Goal: Task Accomplishment & Management: Manage account settings

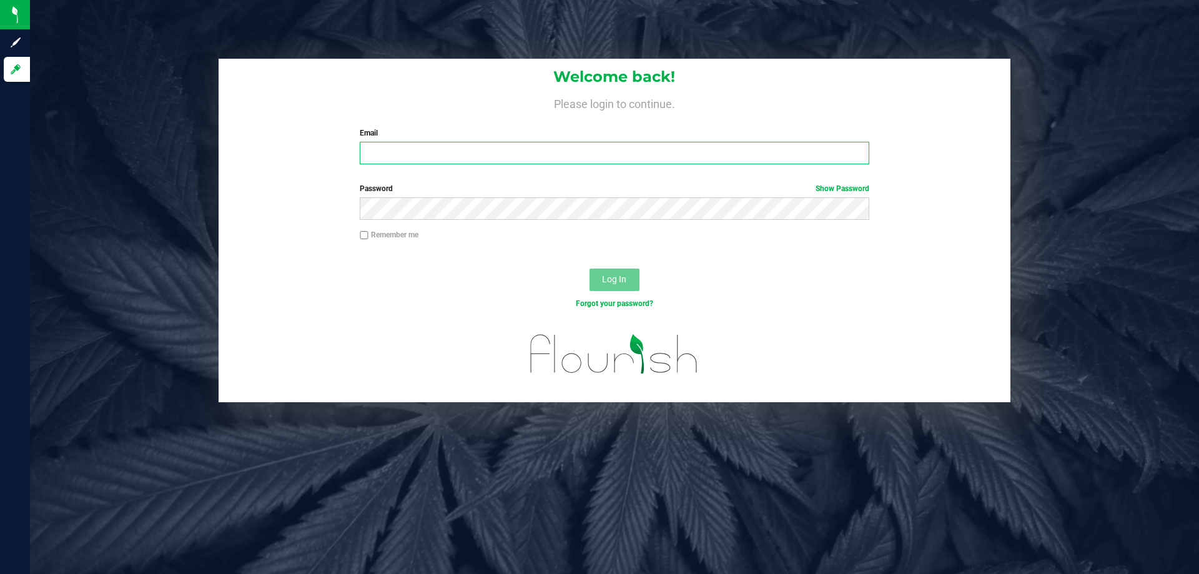
click at [411, 154] on input "Email" at bounding box center [614, 153] width 509 height 22
type input "[EMAIL_ADDRESS][DOMAIN_NAME]"
click at [617, 279] on span "Log In" at bounding box center [614, 279] width 24 height 10
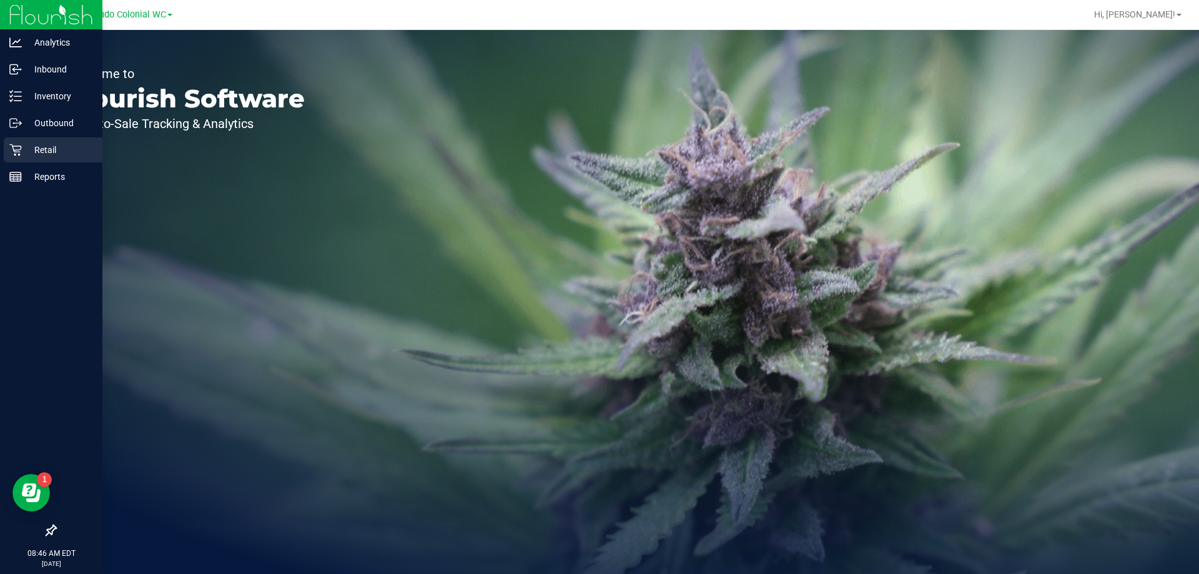
click at [48, 146] on p "Retail" at bounding box center [59, 149] width 75 height 15
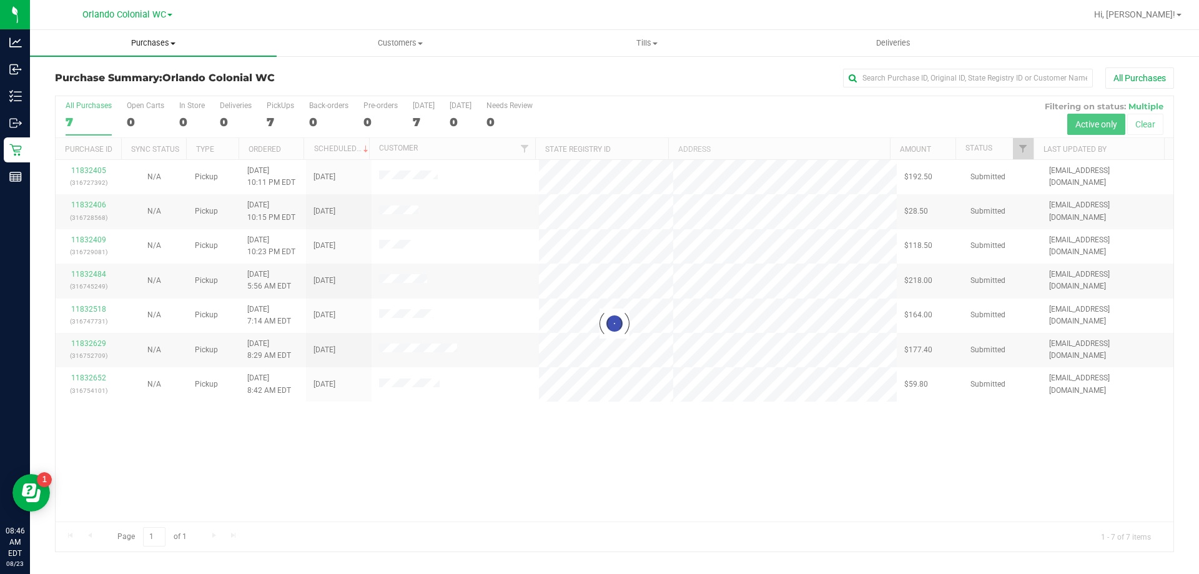
click at [156, 43] on span "Purchases" at bounding box center [153, 42] width 247 height 11
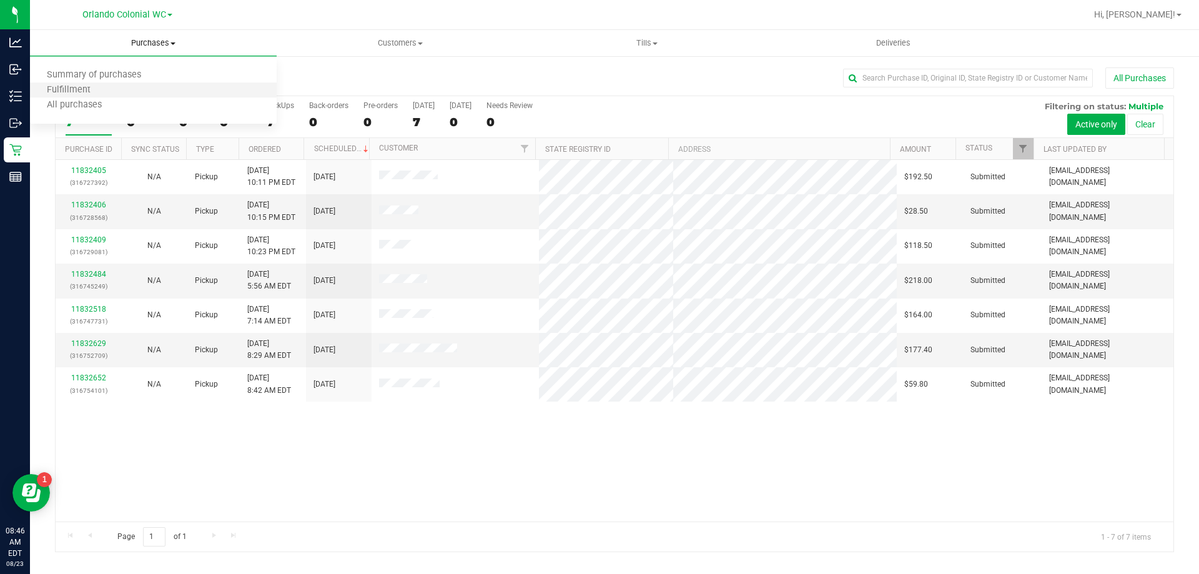
click at [76, 83] on li "Fulfillment" at bounding box center [153, 90] width 247 height 15
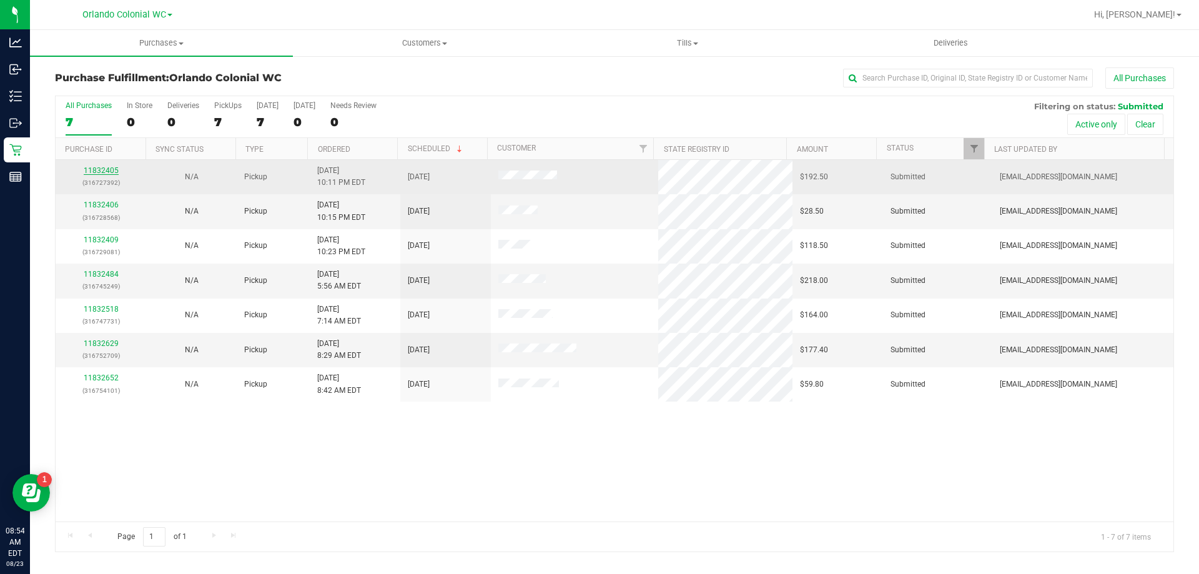
click at [104, 169] on link "11832405" at bounding box center [101, 170] width 35 height 9
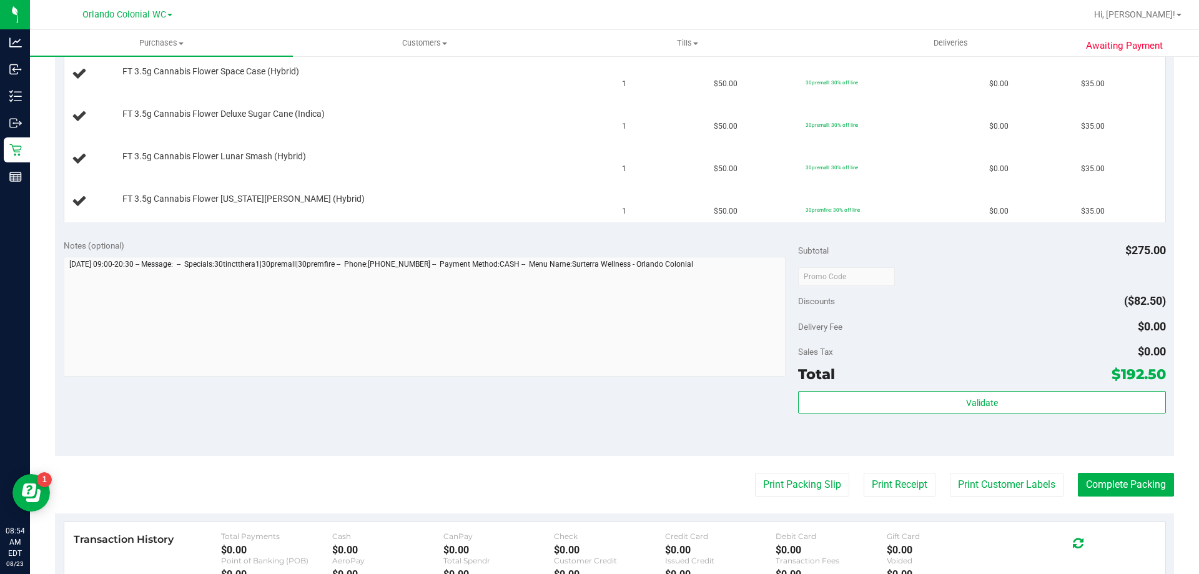
scroll to position [562, 0]
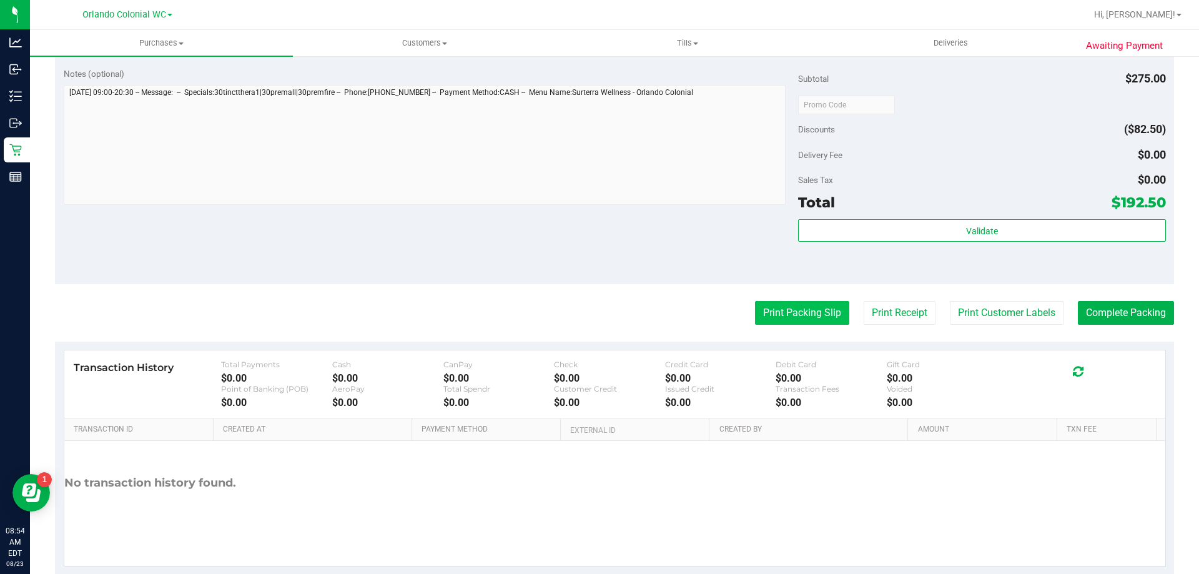
click at [769, 318] on button "Print Packing Slip" at bounding box center [802, 313] width 94 height 24
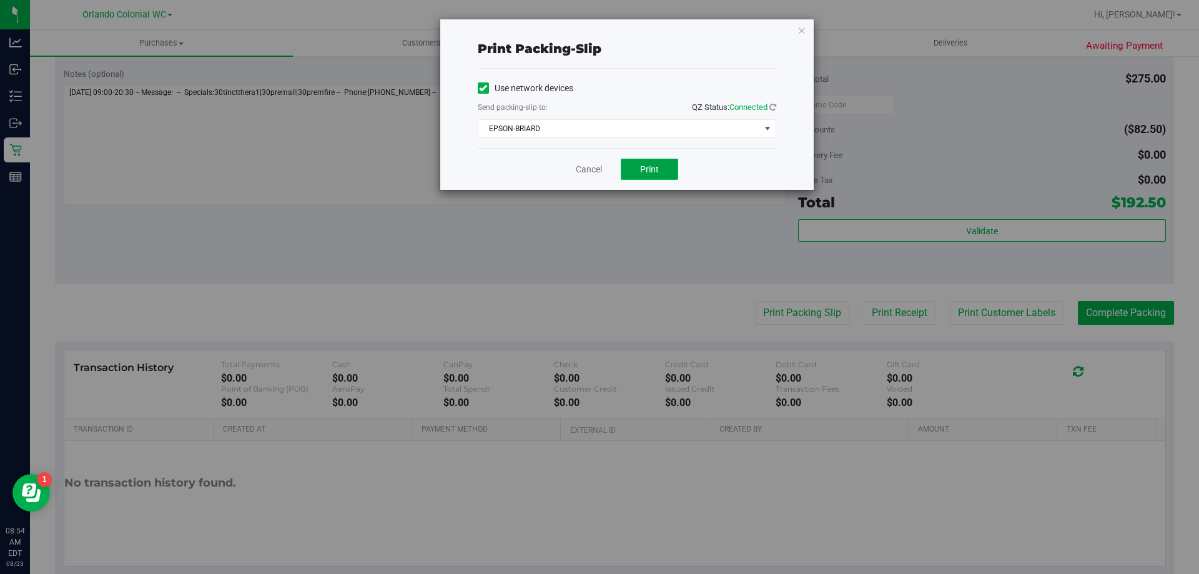
click at [645, 165] on span "Print" at bounding box center [649, 169] width 19 height 10
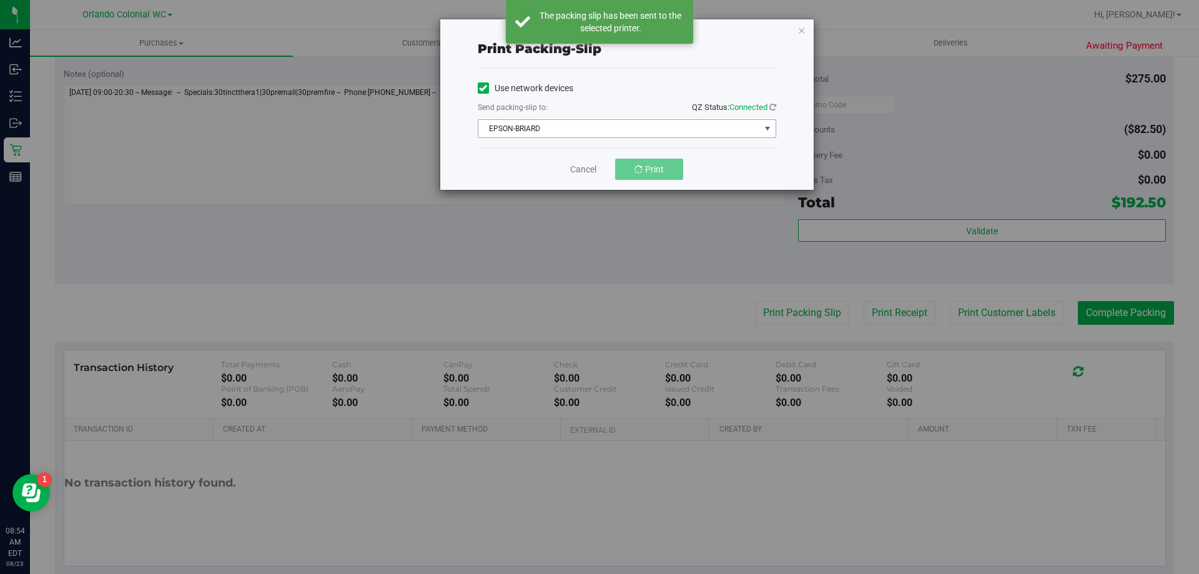
click at [740, 127] on span "EPSON-BRIARD" at bounding box center [619, 128] width 282 height 17
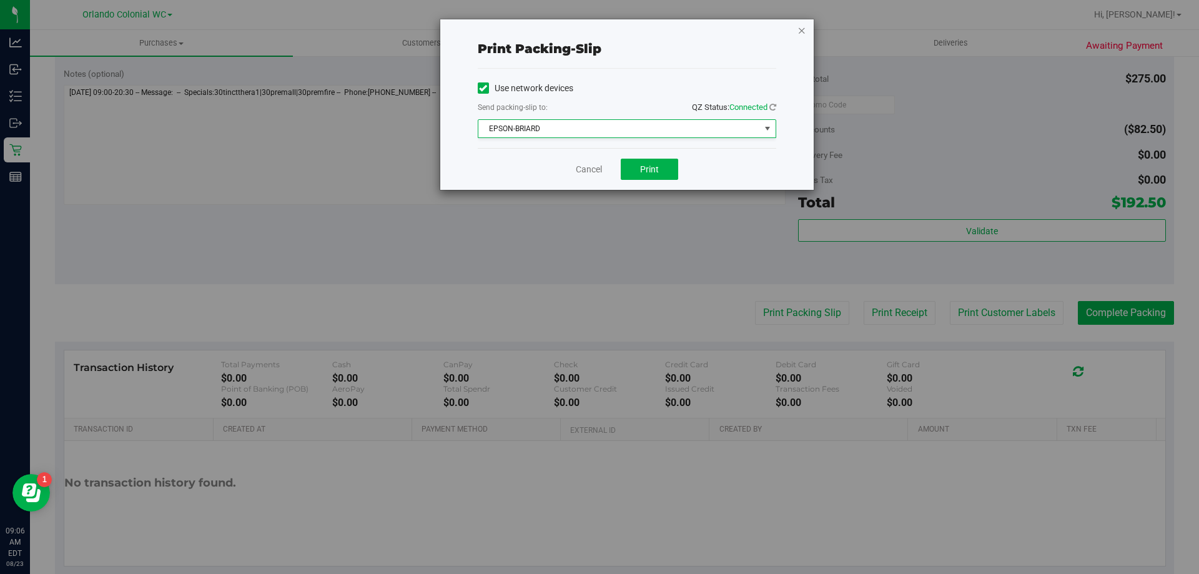
click at [802, 31] on icon "button" at bounding box center [801, 29] width 9 height 15
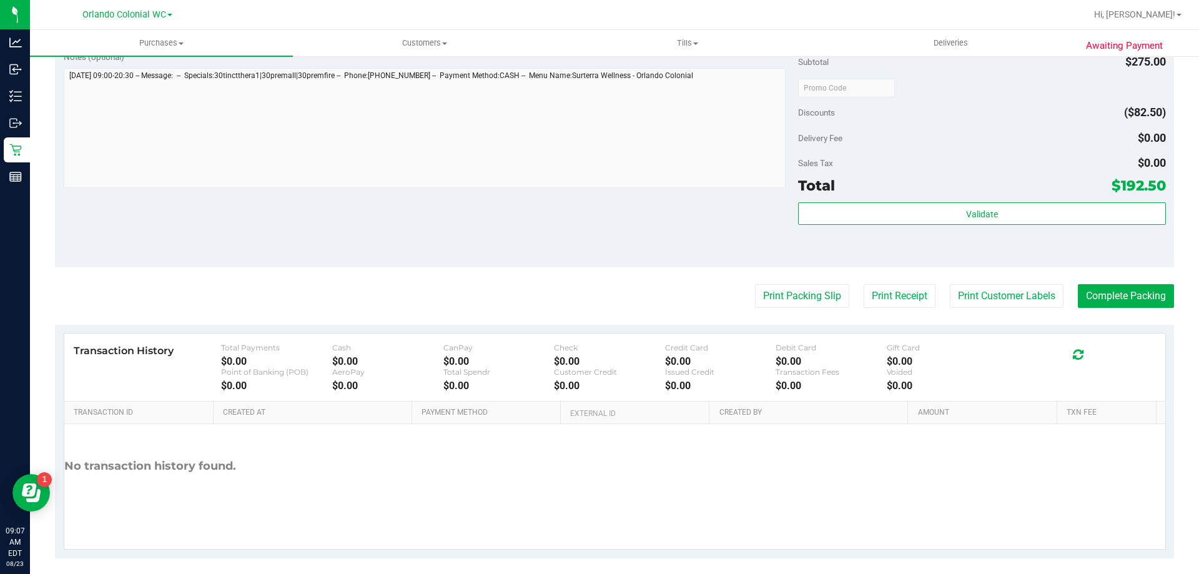
scroll to position [588, 0]
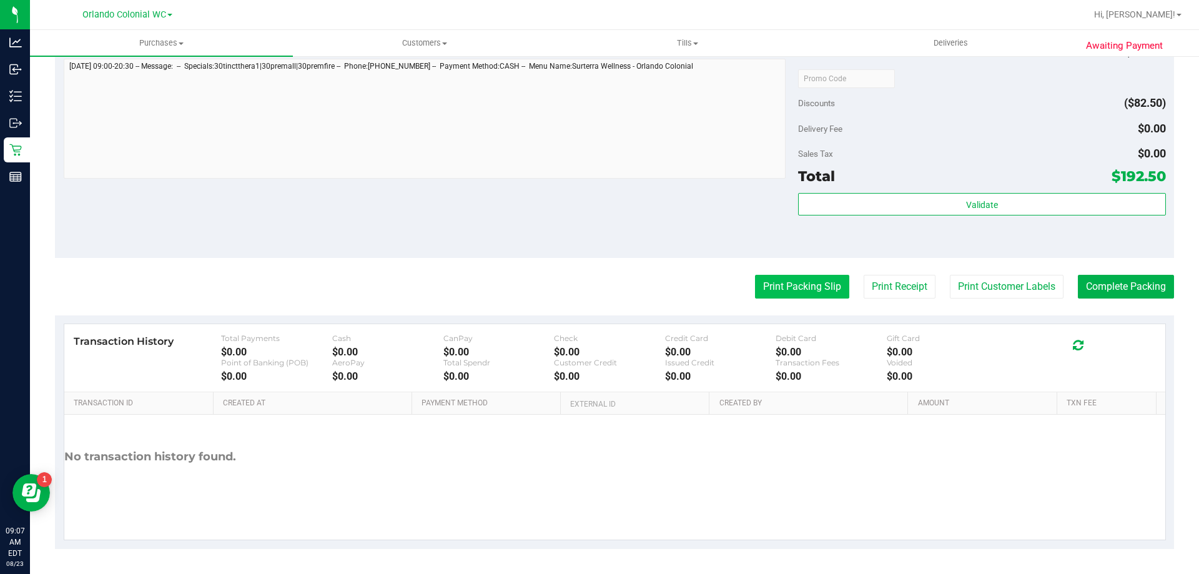
click at [784, 283] on button "Print Packing Slip" at bounding box center [802, 287] width 94 height 24
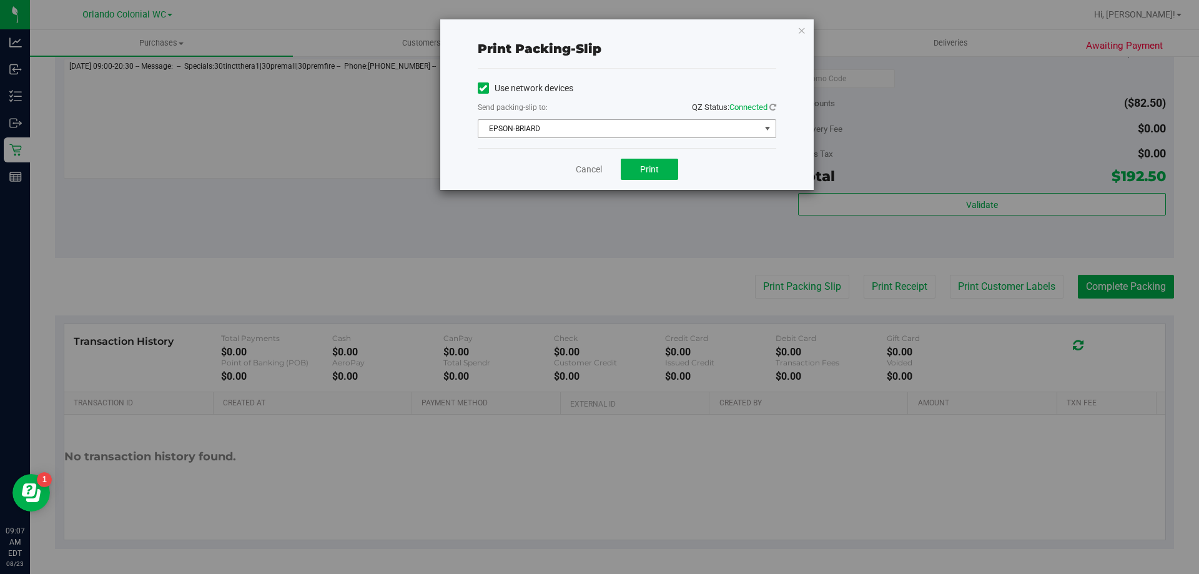
click at [621, 131] on span "EPSON-BRIARD" at bounding box center [619, 128] width 282 height 17
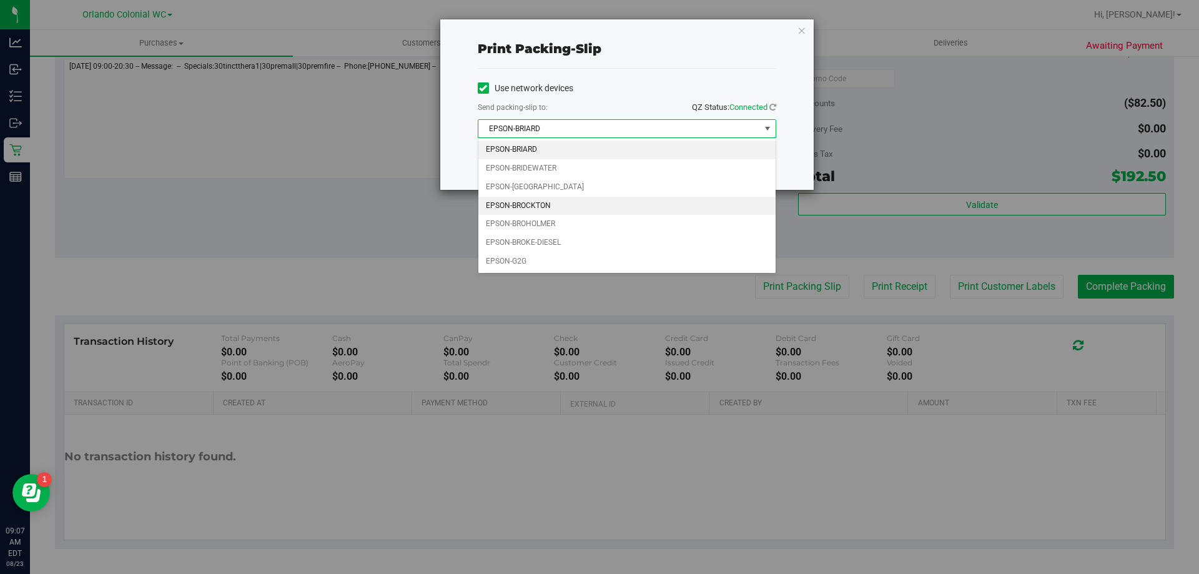
click at [533, 206] on li "EPSON-BROCKTON" at bounding box center [626, 206] width 297 height 19
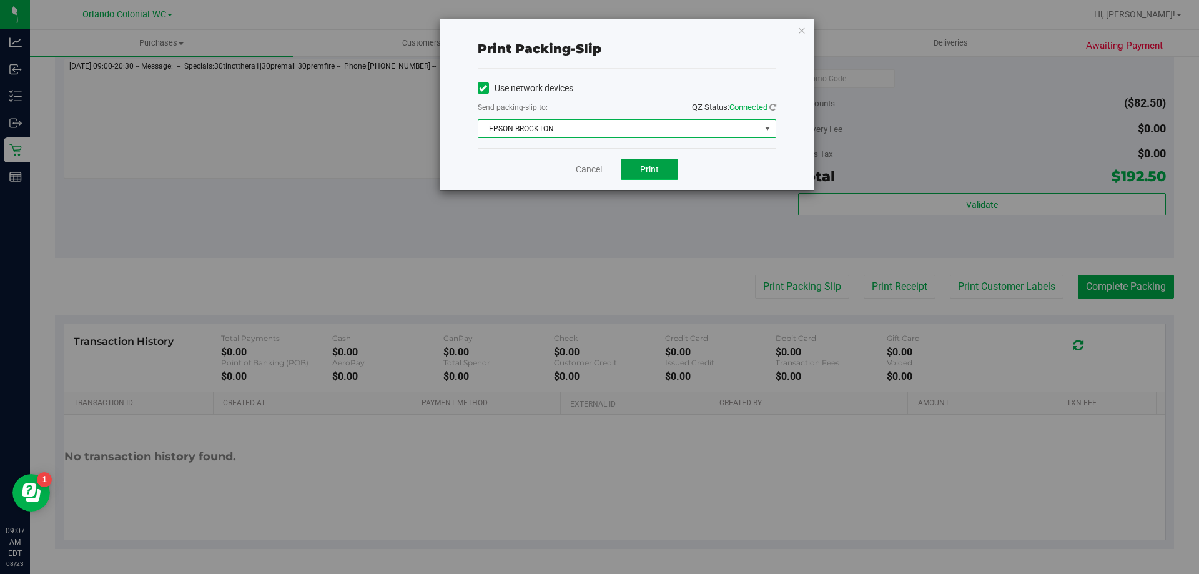
click at [662, 169] on button "Print" at bounding box center [649, 169] width 57 height 21
click at [805, 34] on icon "button" at bounding box center [801, 29] width 9 height 15
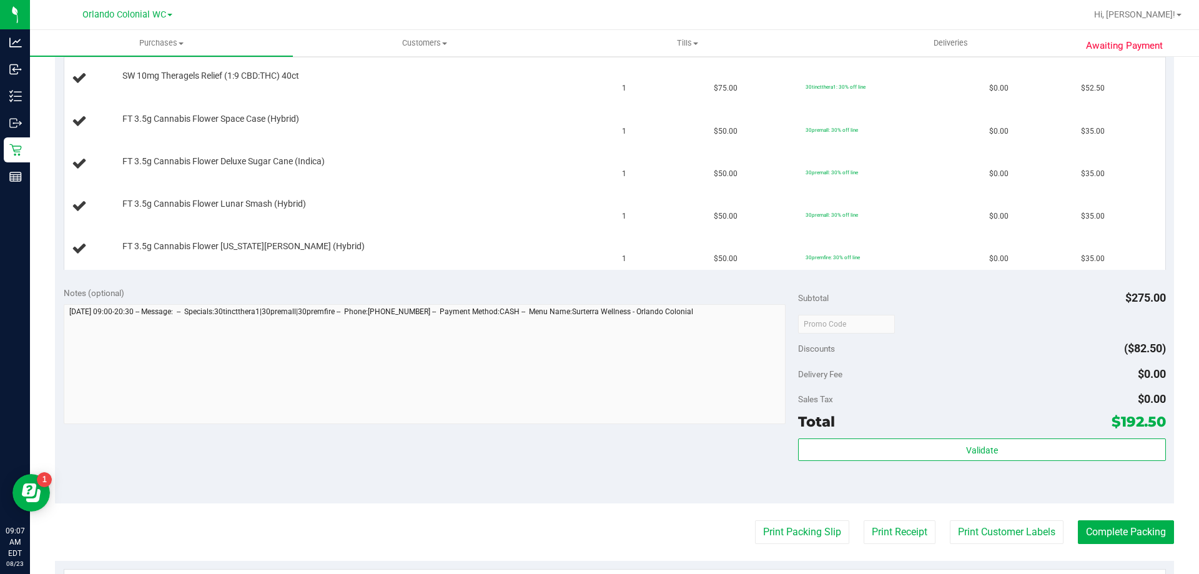
scroll to position [343, 0]
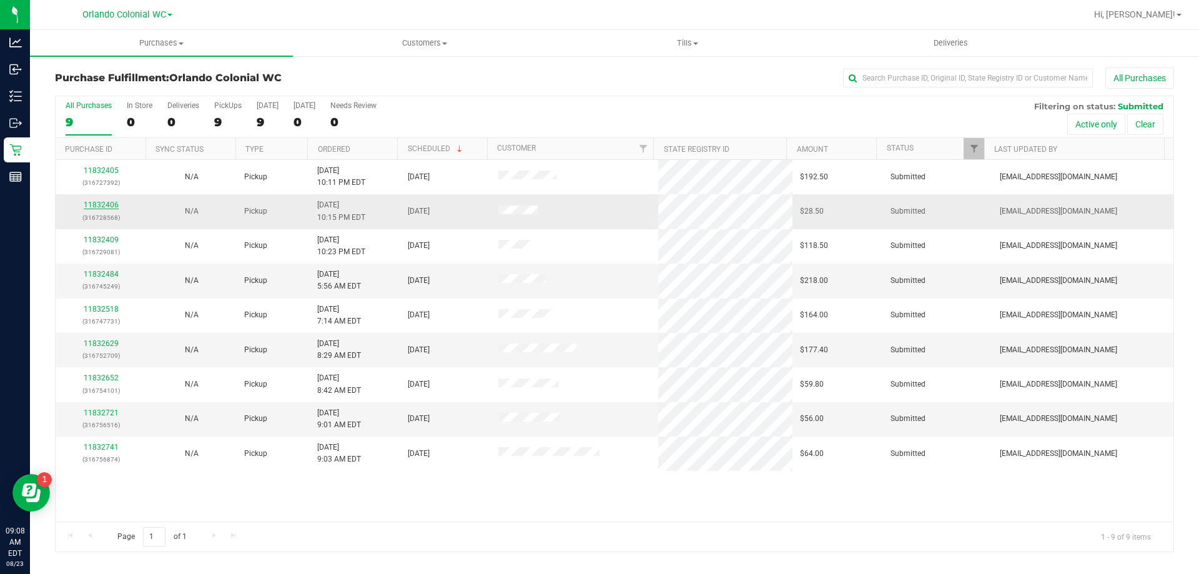
click at [93, 204] on link "11832406" at bounding box center [101, 204] width 35 height 9
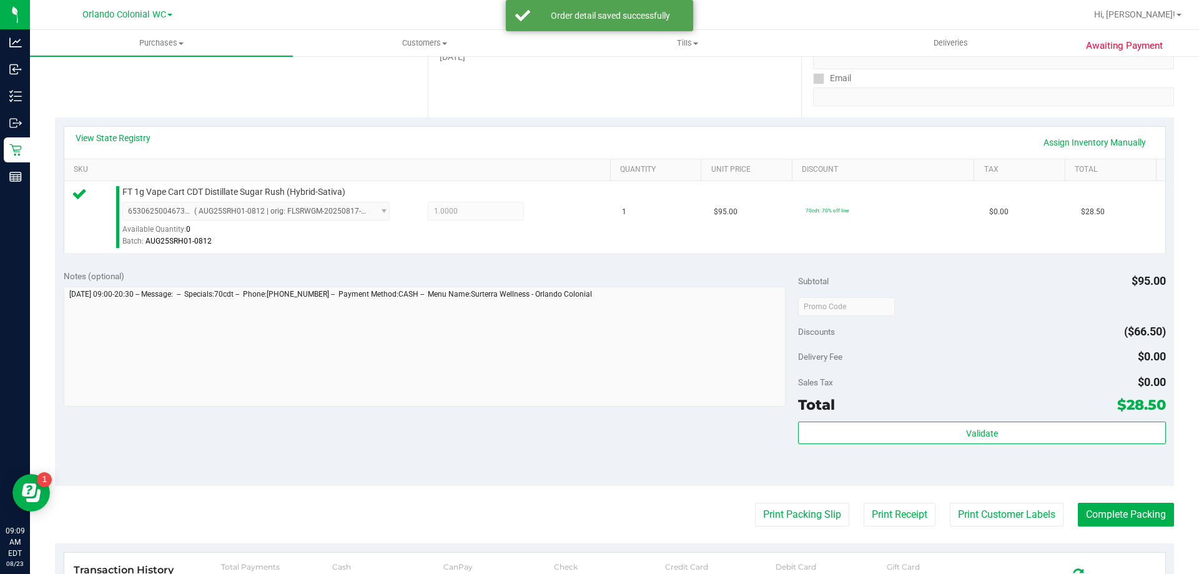
scroll to position [224, 0]
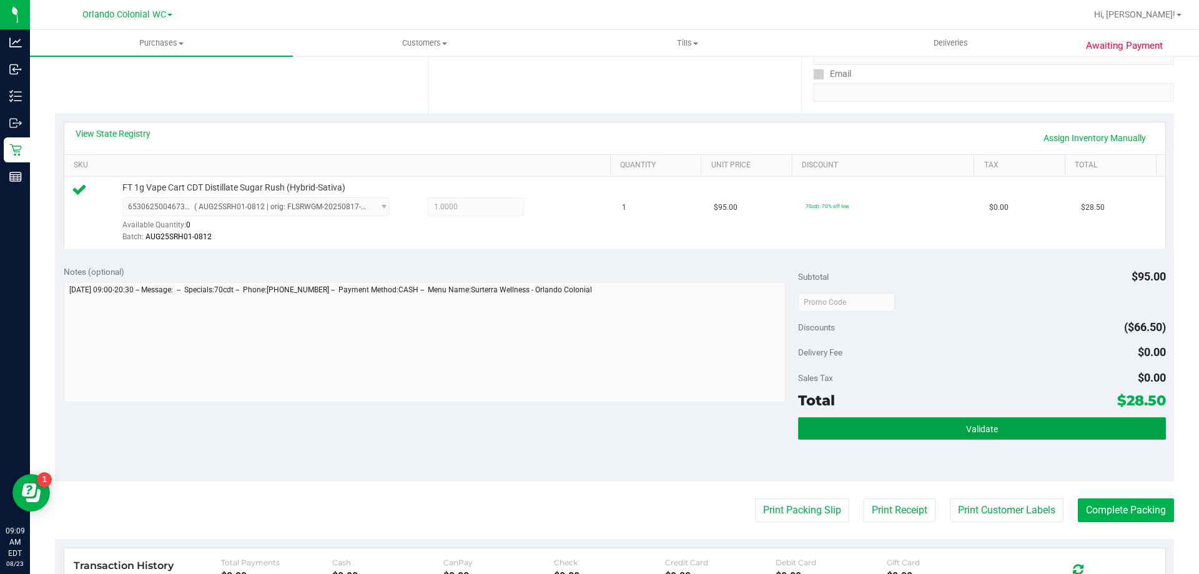
click at [969, 426] on span "Validate" at bounding box center [982, 429] width 32 height 10
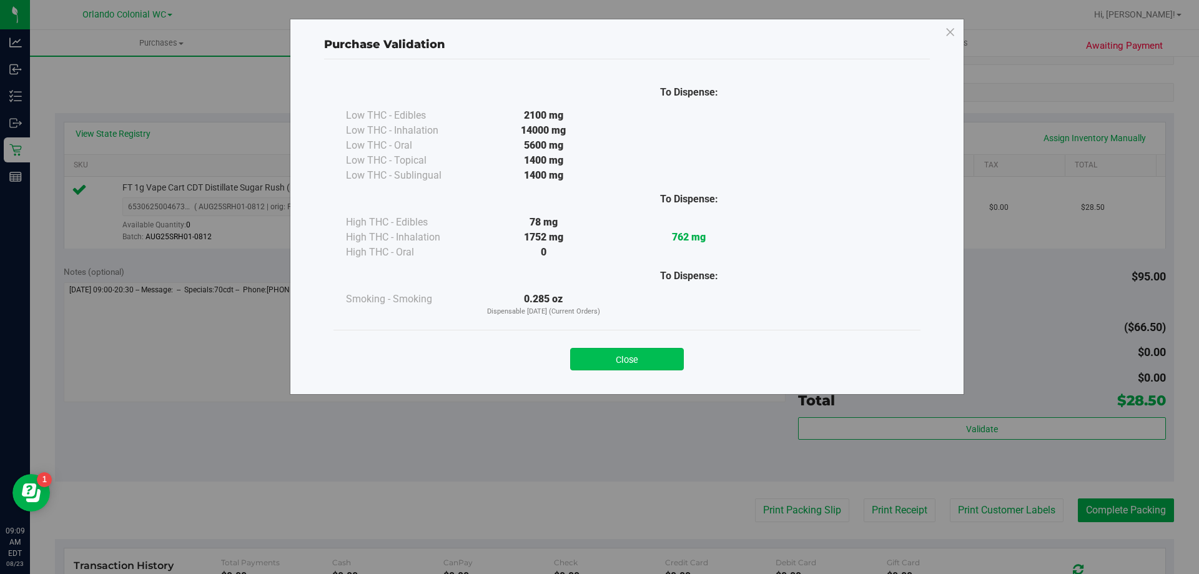
click at [644, 357] on button "Close" at bounding box center [627, 359] width 114 height 22
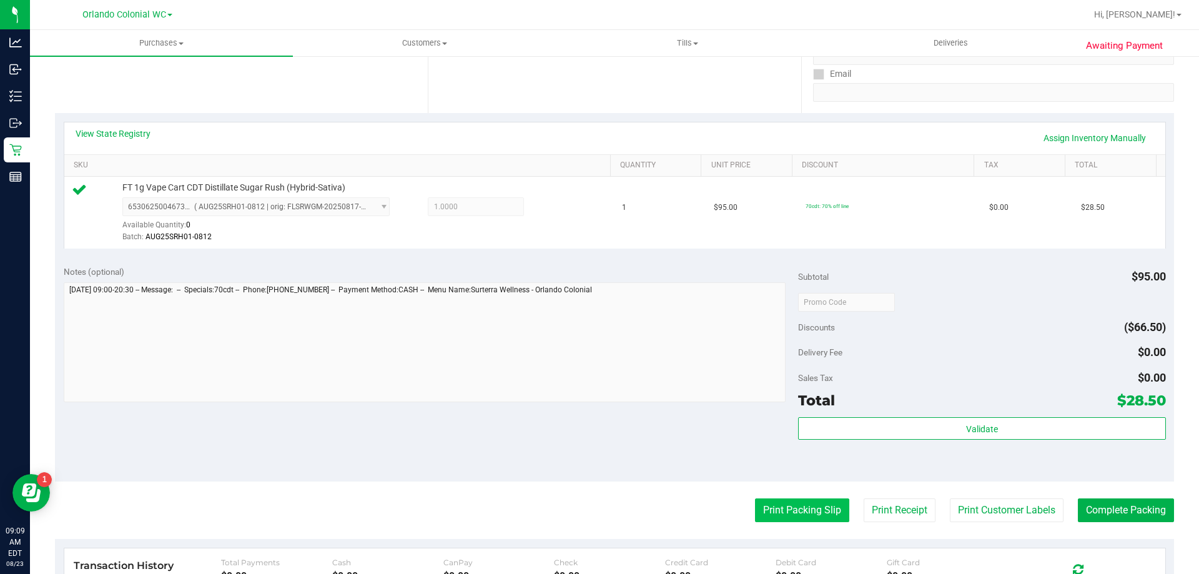
click at [791, 511] on button "Print Packing Slip" at bounding box center [802, 510] width 94 height 24
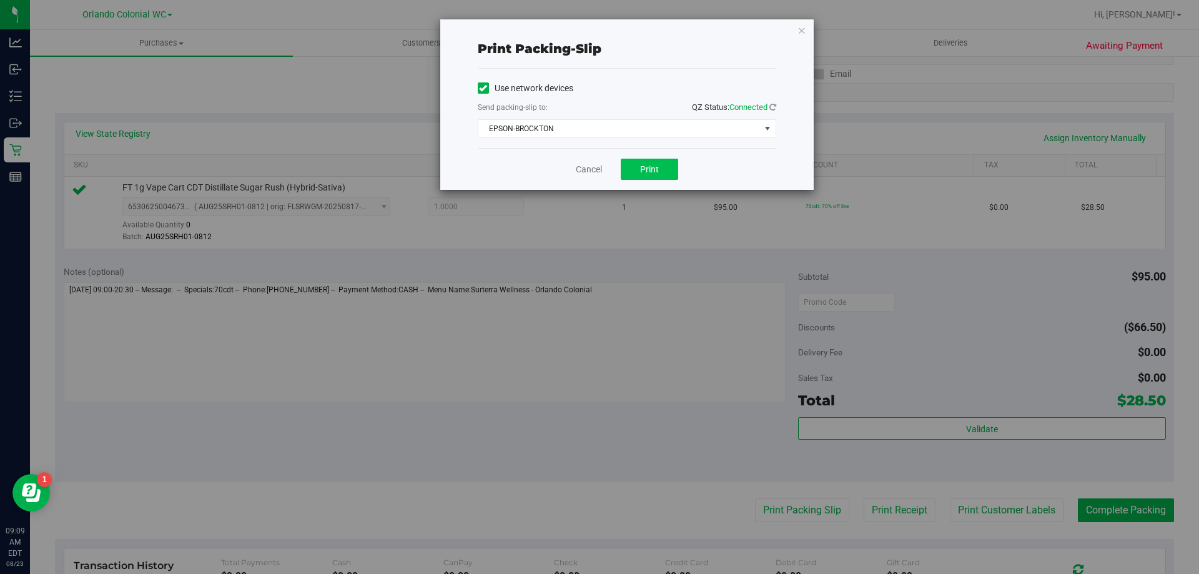
click at [647, 170] on span "Print" at bounding box center [649, 169] width 19 height 10
click at [799, 22] on icon "button" at bounding box center [801, 29] width 9 height 15
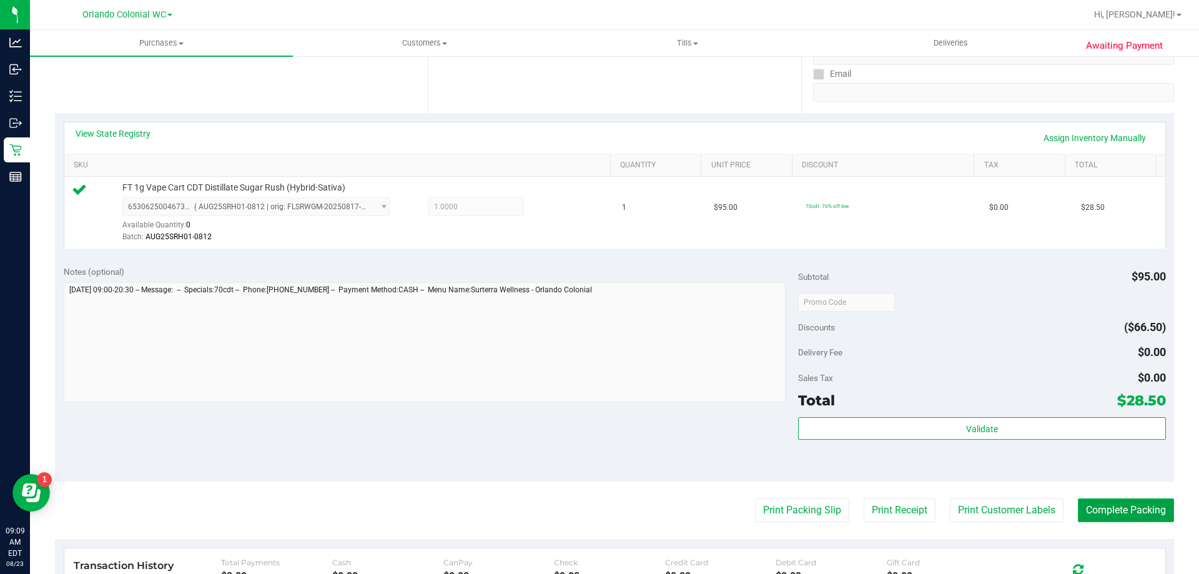
click at [1127, 502] on button "Complete Packing" at bounding box center [1126, 510] width 96 height 24
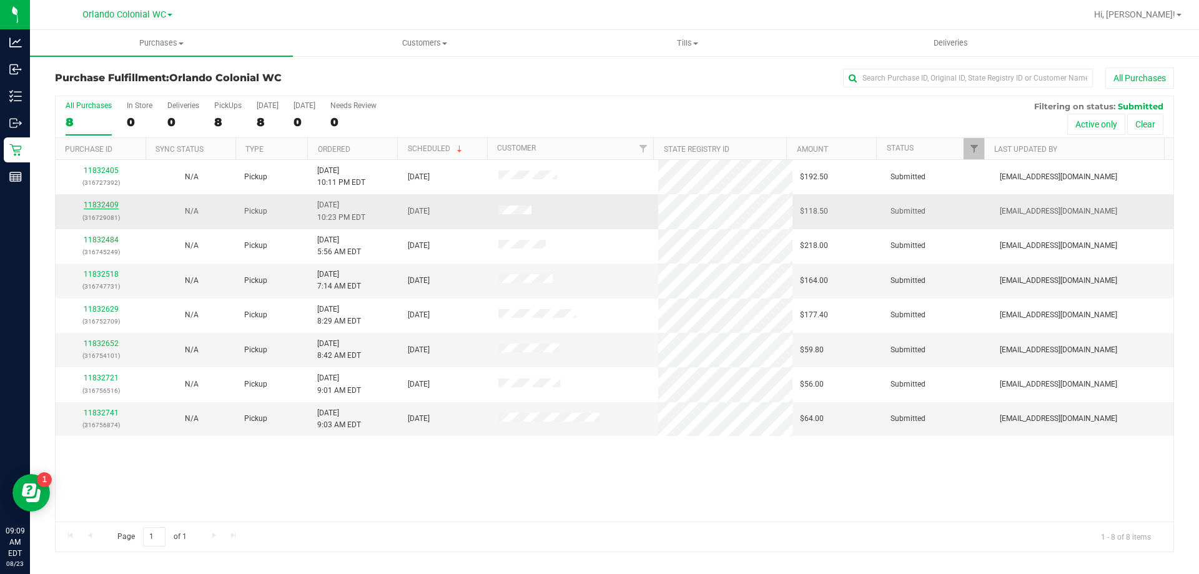
click at [100, 207] on link "11832409" at bounding box center [101, 204] width 35 height 9
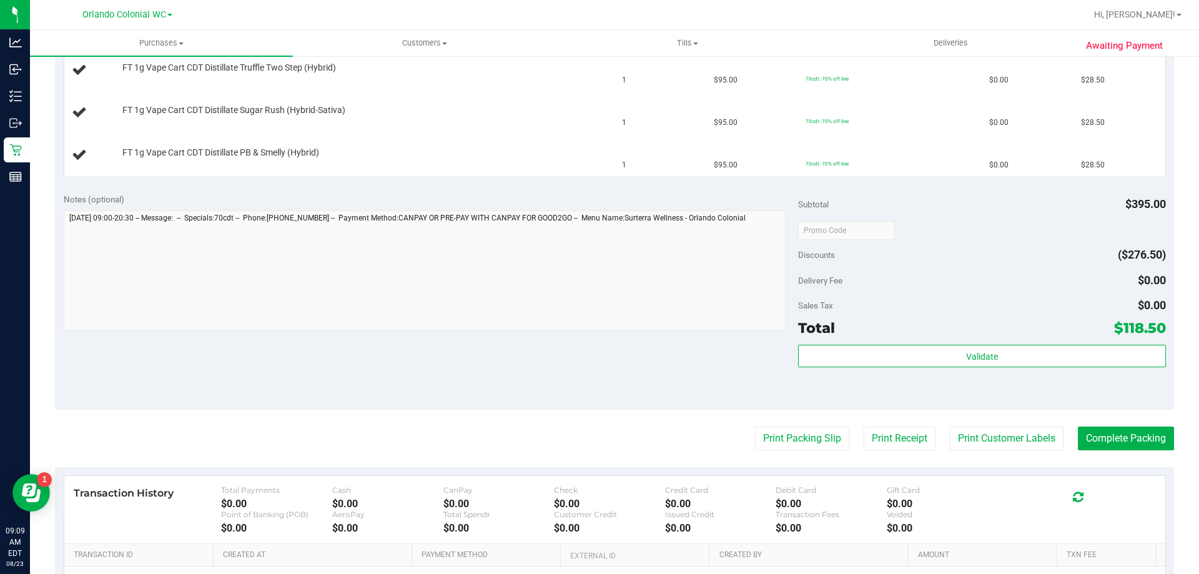
scroll to position [396, 0]
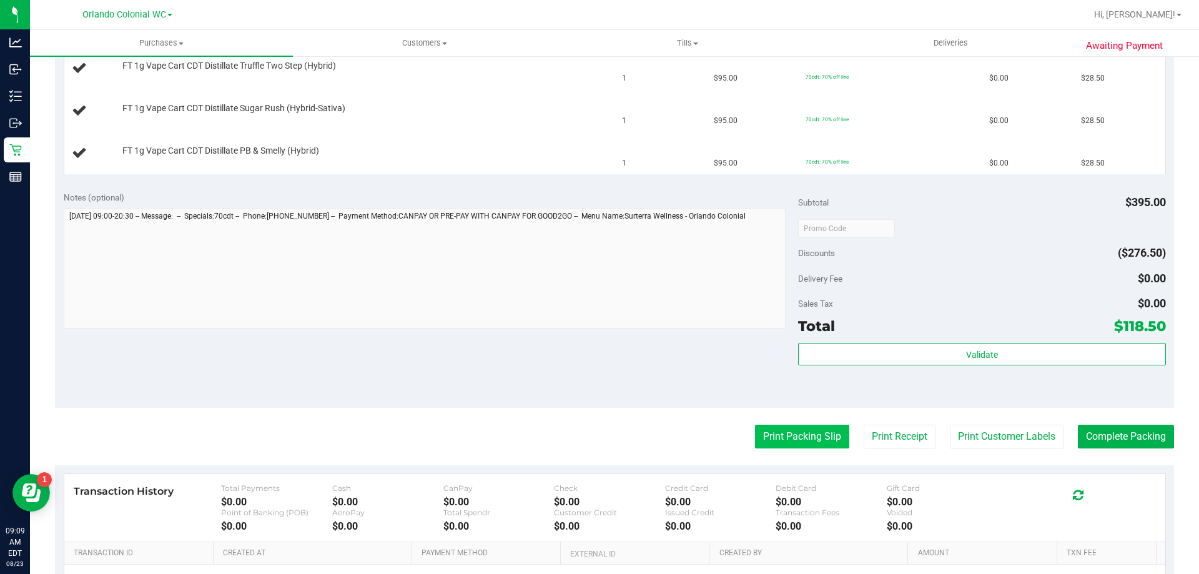
click at [787, 431] on button "Print Packing Slip" at bounding box center [802, 437] width 94 height 24
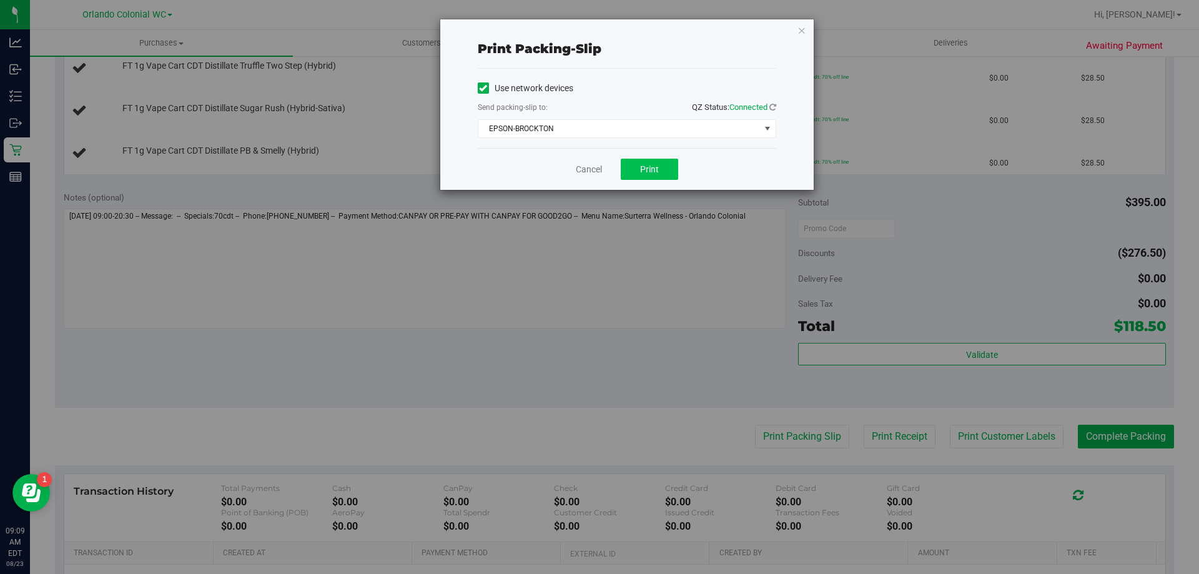
click at [661, 175] on button "Print" at bounding box center [649, 169] width 57 height 21
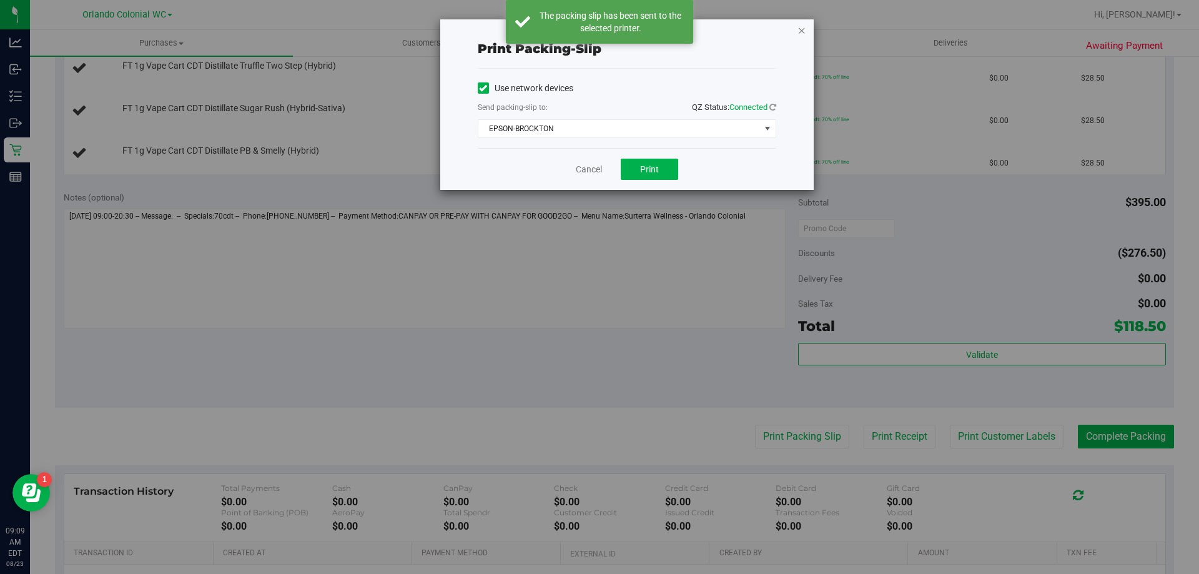
click at [802, 29] on icon "button" at bounding box center [801, 29] width 9 height 15
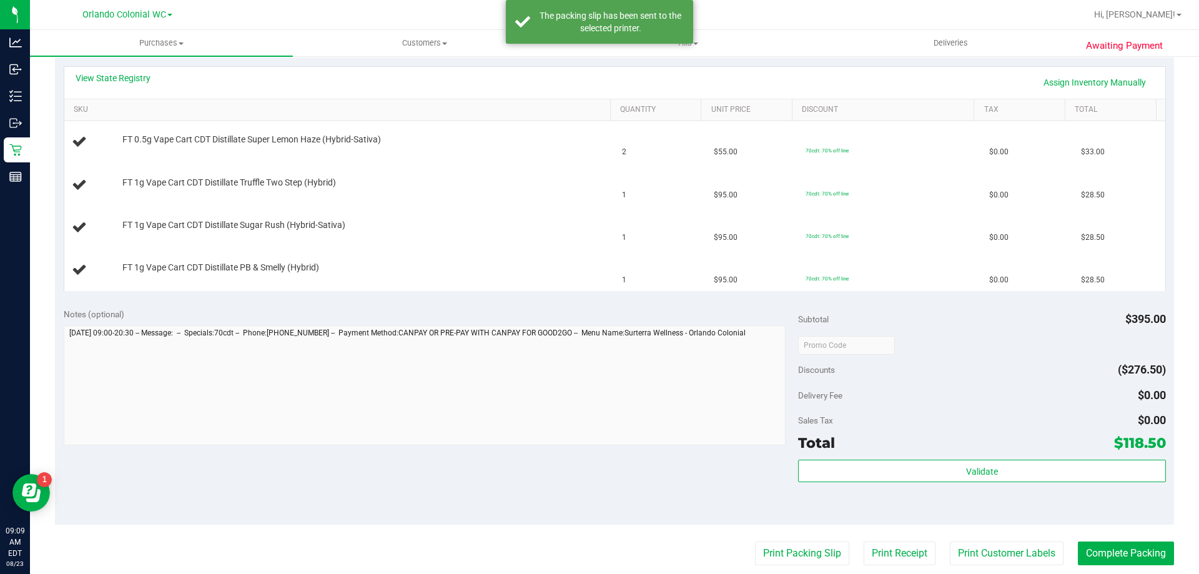
scroll to position [255, 0]
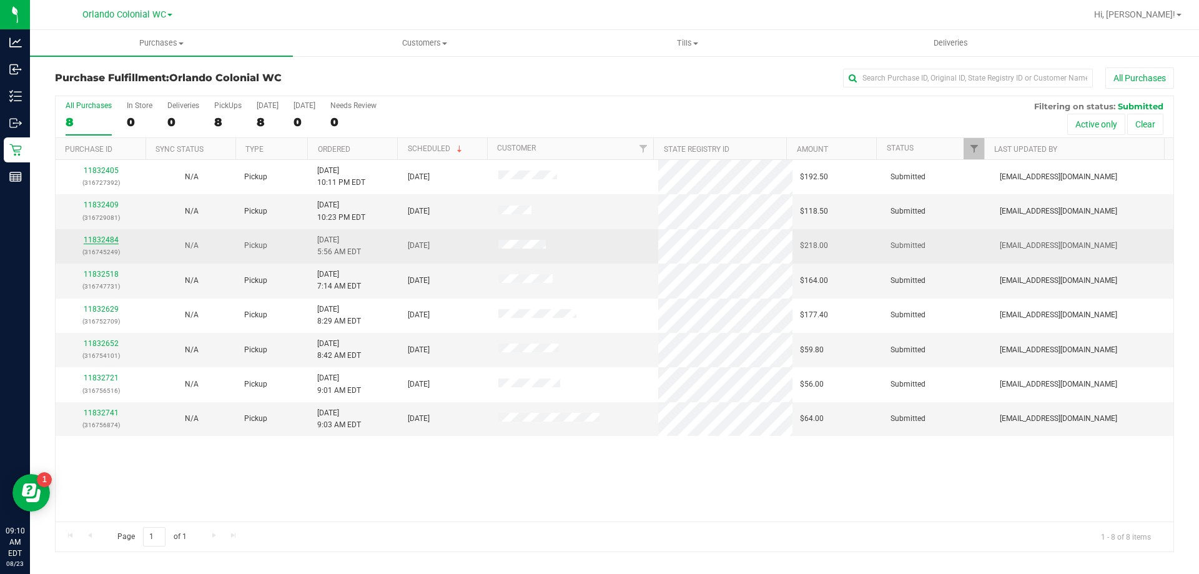
click at [109, 240] on link "11832484" at bounding box center [101, 239] width 35 height 9
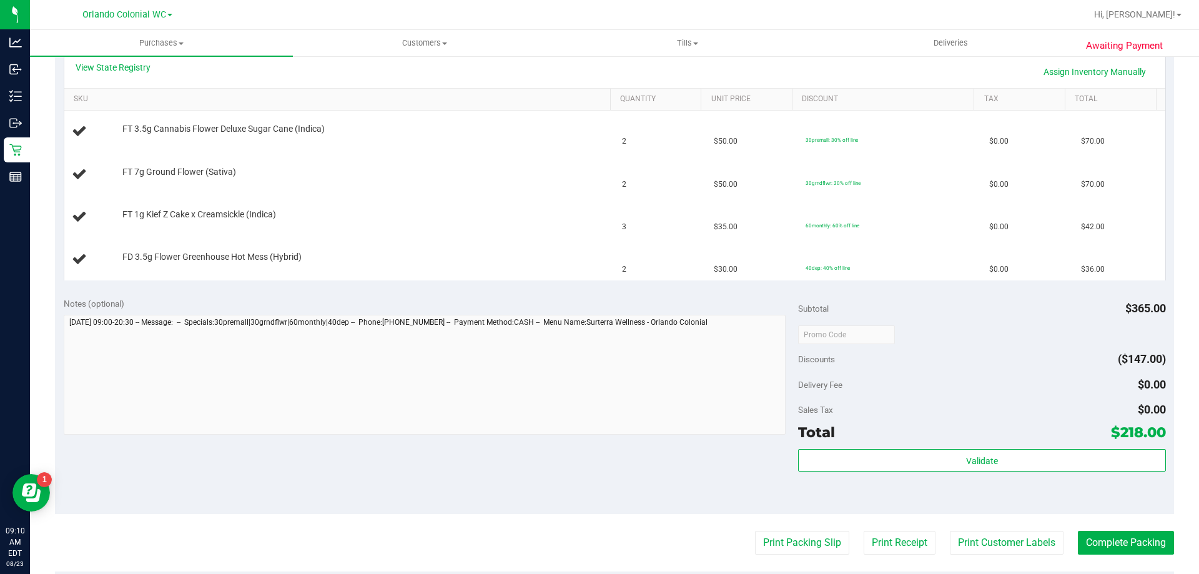
scroll to position [312, 0]
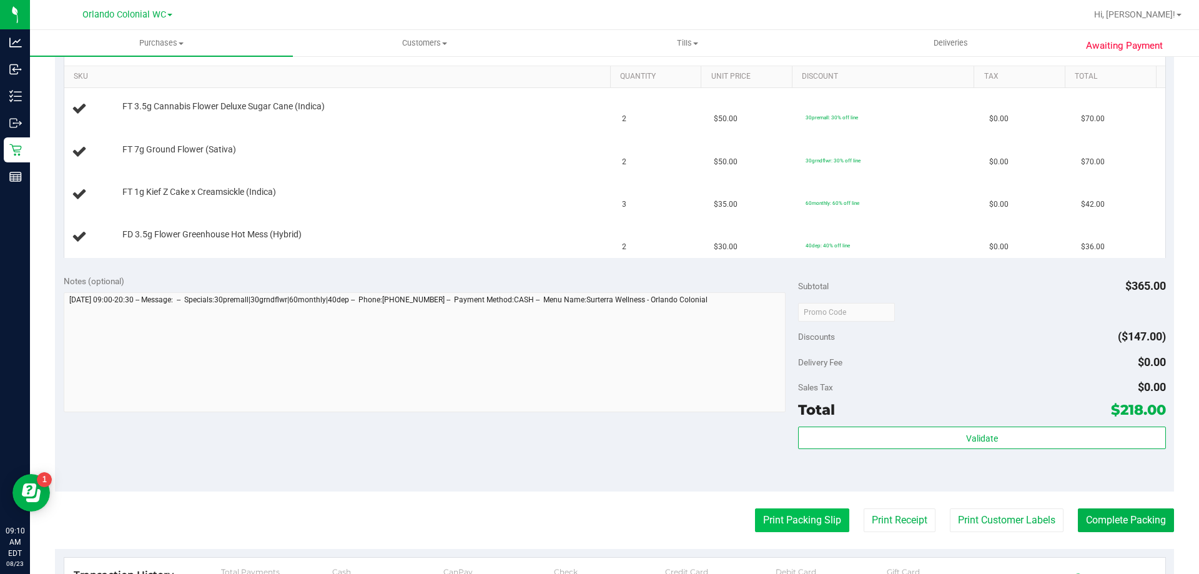
click at [790, 522] on button "Print Packing Slip" at bounding box center [802, 520] width 94 height 24
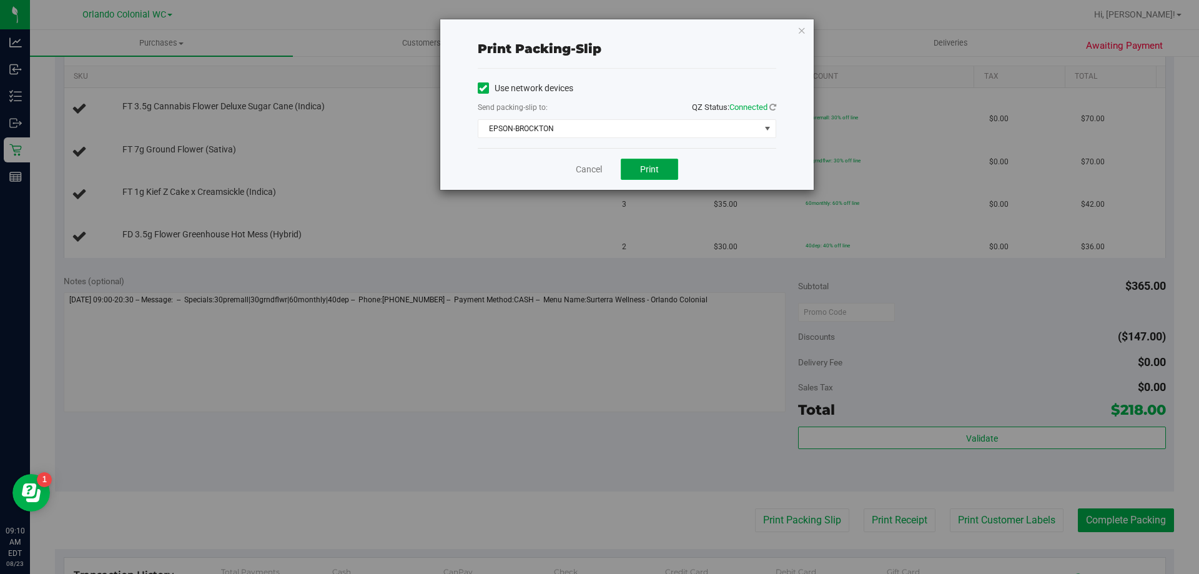
click at [649, 169] on span "Print" at bounding box center [649, 169] width 19 height 10
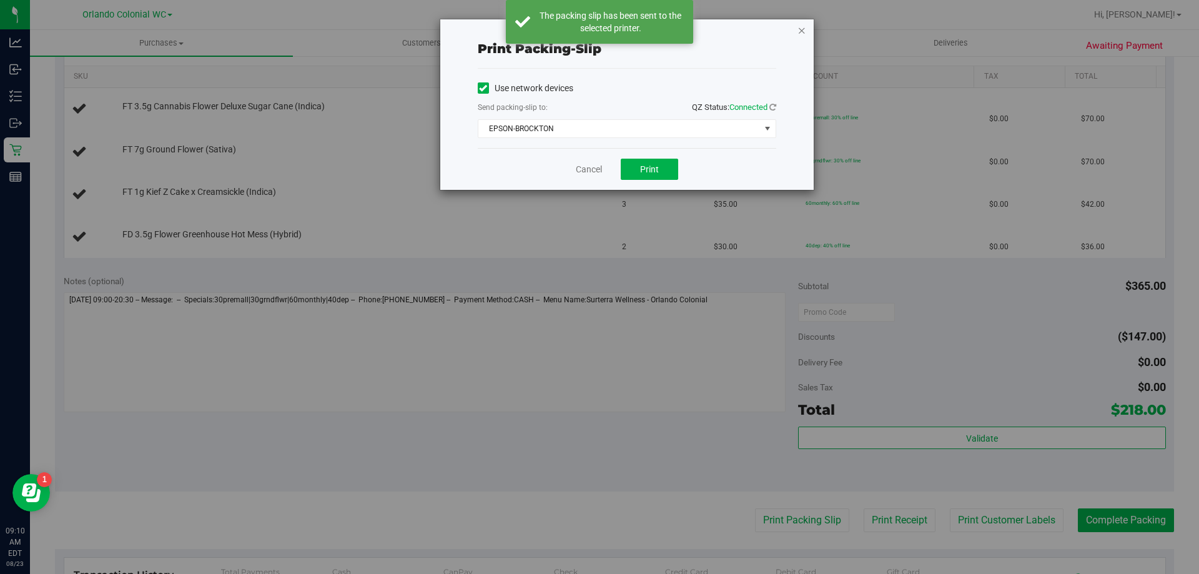
drag, startPoint x: 798, startPoint y: 31, endPoint x: 791, endPoint y: 35, distance: 8.1
click at [798, 30] on icon "button" at bounding box center [801, 29] width 9 height 15
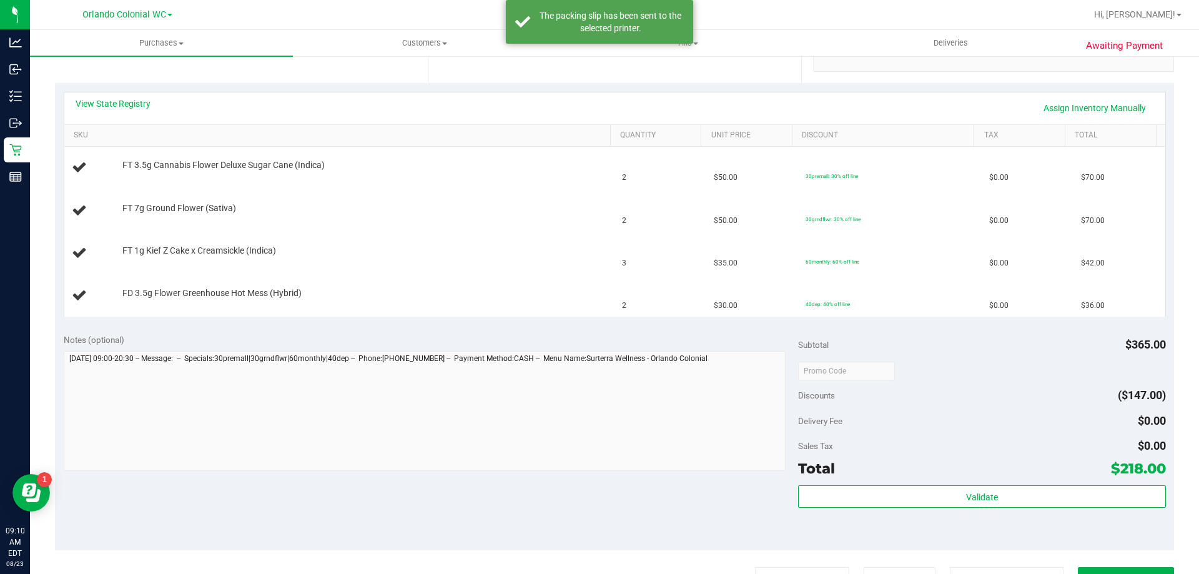
scroll to position [187, 0]
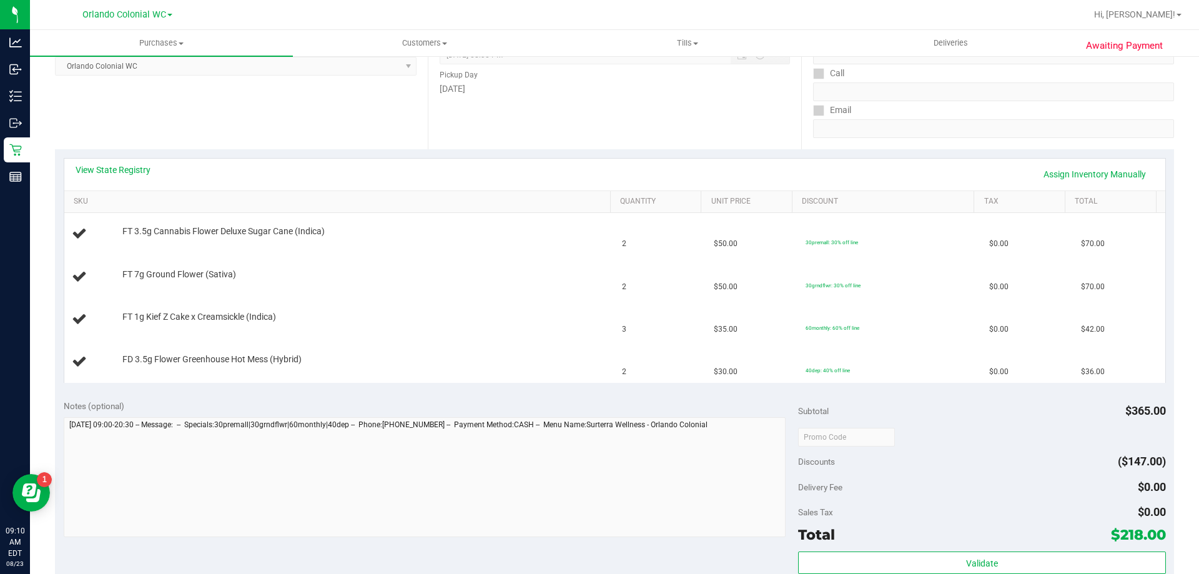
click at [105, 162] on div "View State Registry Assign Inventory Manually" at bounding box center [614, 175] width 1101 height 32
click at [109, 170] on link "View State Registry" at bounding box center [113, 170] width 75 height 12
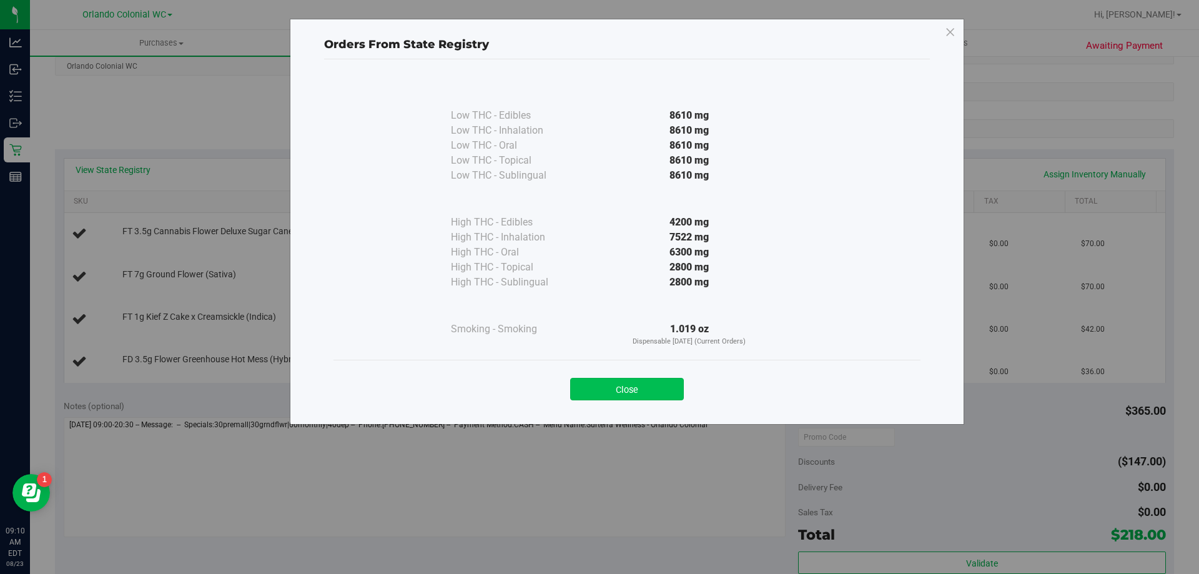
click at [610, 392] on button "Close" at bounding box center [627, 389] width 114 height 22
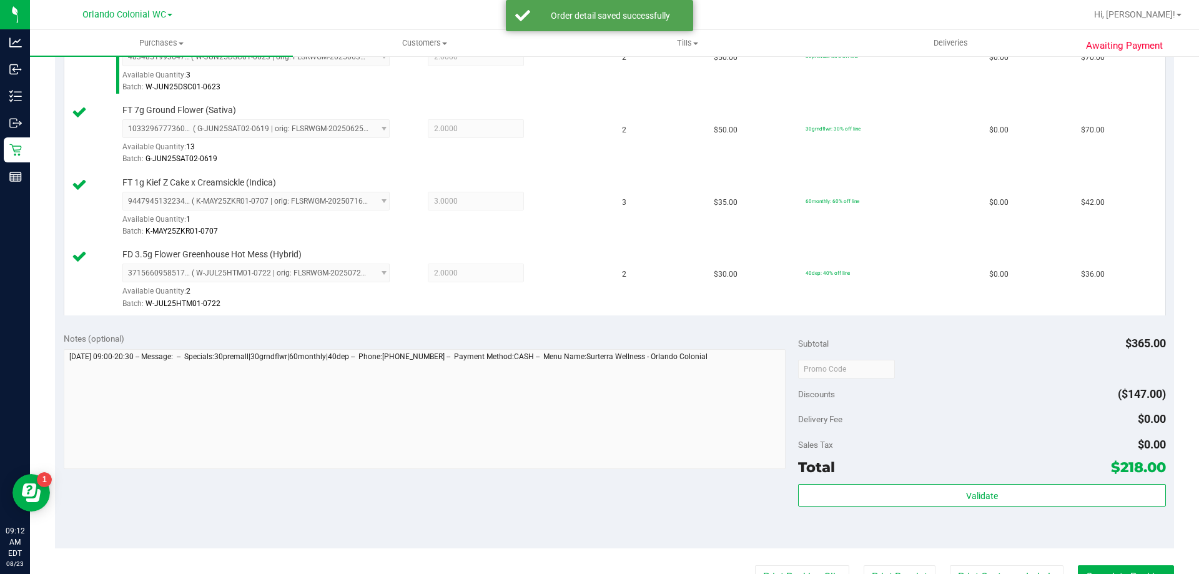
scroll to position [517, 0]
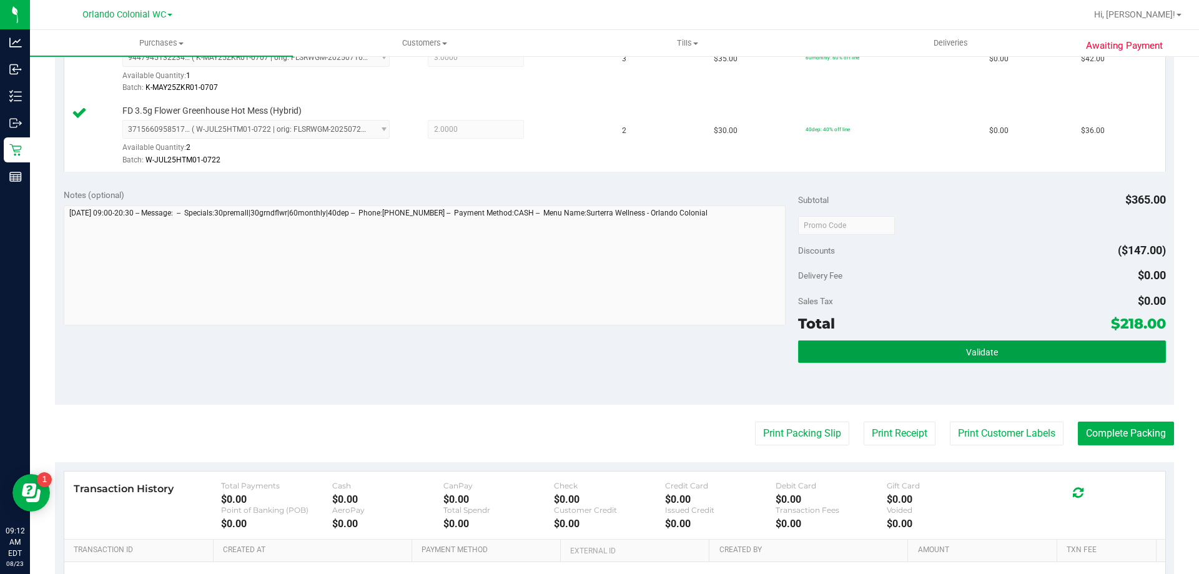
click at [947, 353] on button "Validate" at bounding box center [981, 351] width 367 height 22
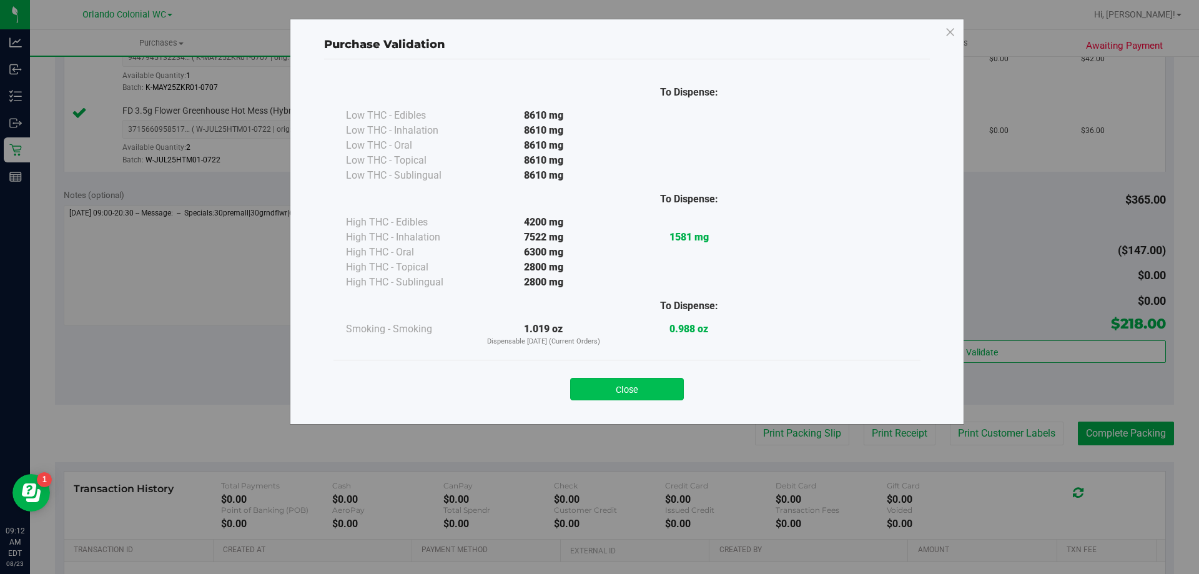
click at [622, 378] on button "Close" at bounding box center [627, 389] width 114 height 22
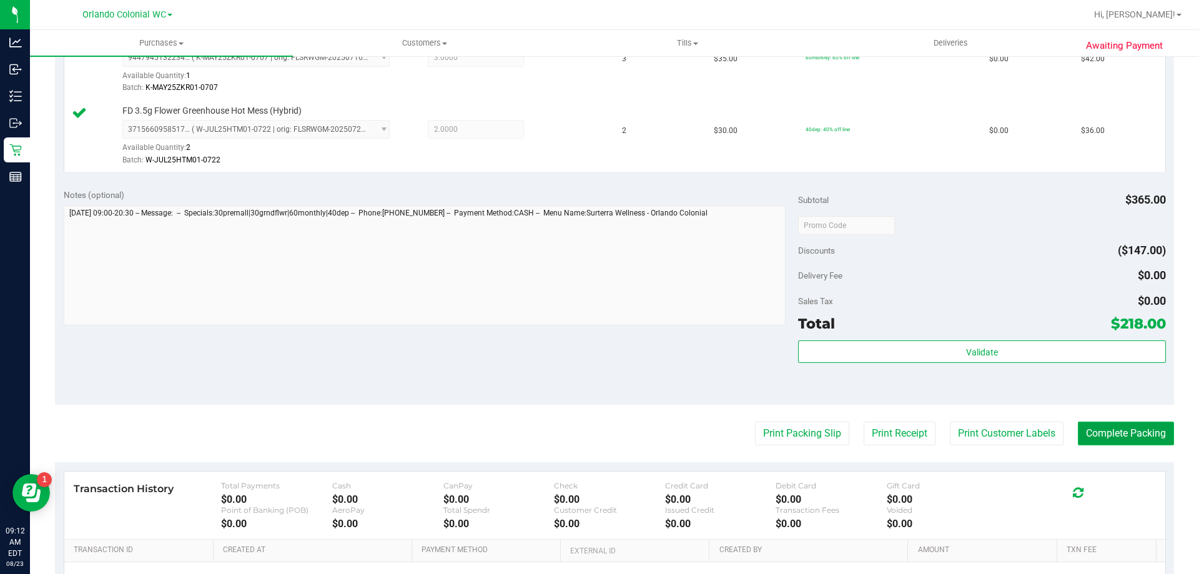
click at [1134, 437] on button "Complete Packing" at bounding box center [1126, 433] width 96 height 24
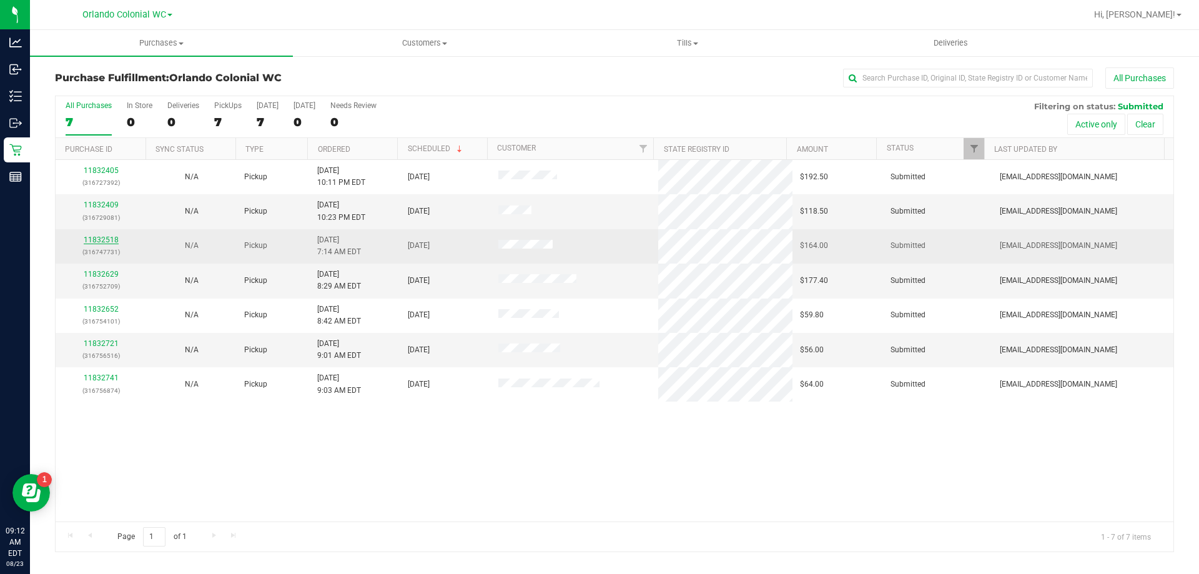
click at [110, 239] on link "11832518" at bounding box center [101, 239] width 35 height 9
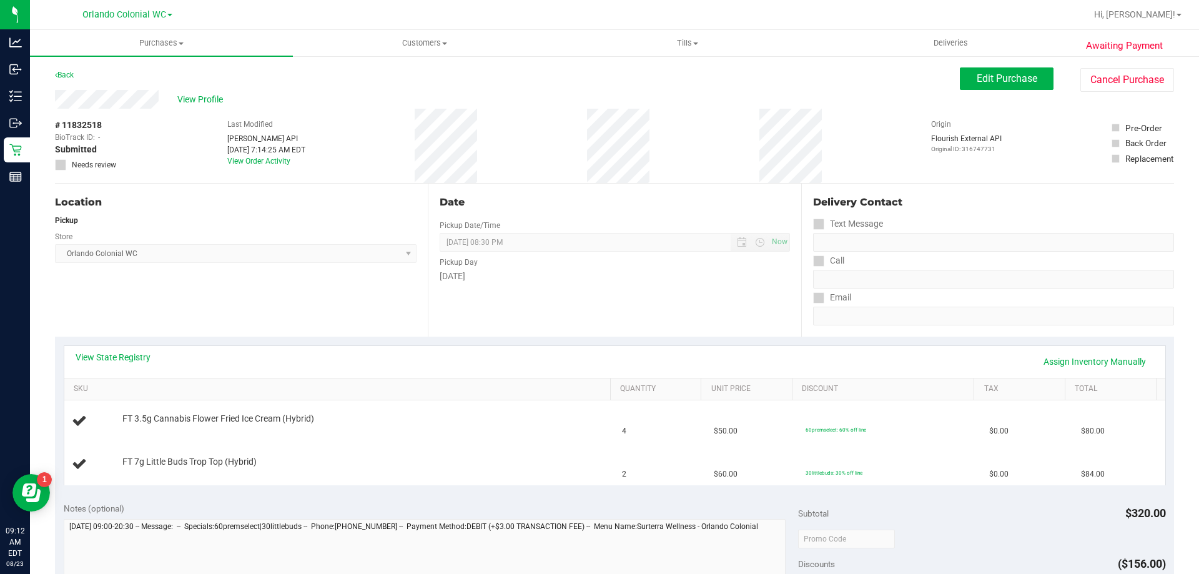
click at [120, 356] on link "View State Registry" at bounding box center [113, 357] width 75 height 12
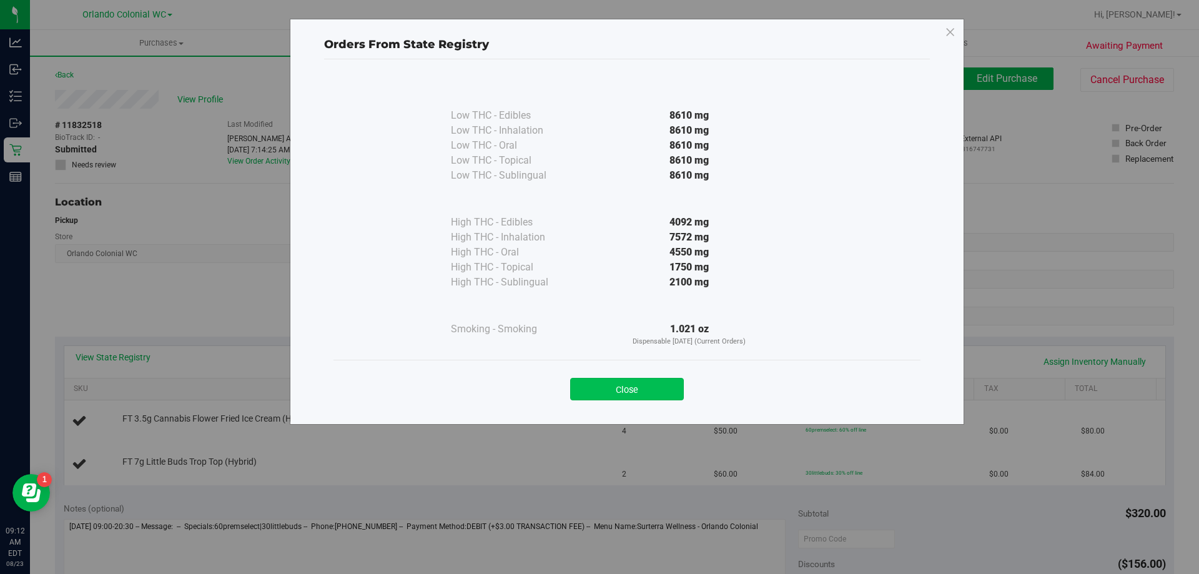
click at [651, 394] on button "Close" at bounding box center [627, 389] width 114 height 22
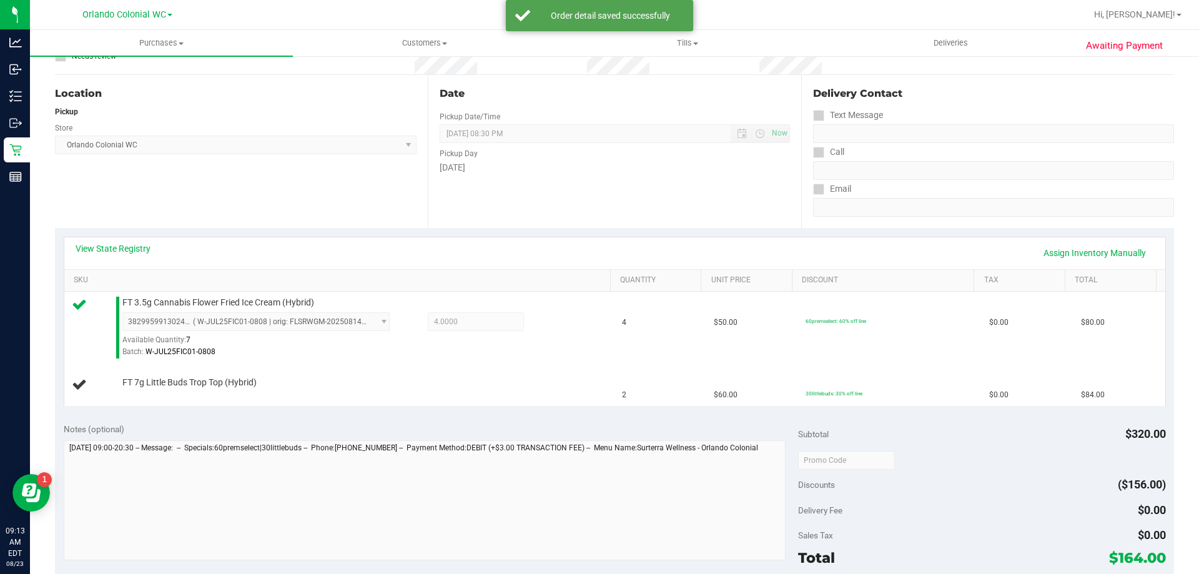
scroll to position [253, 0]
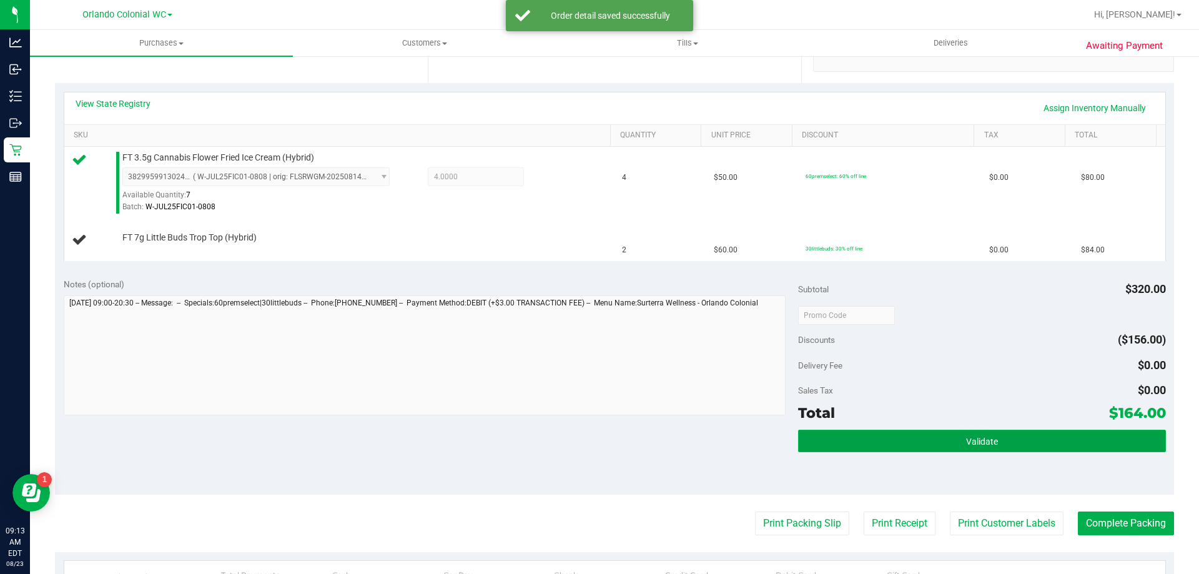
click at [967, 430] on button "Validate" at bounding box center [981, 441] width 367 height 22
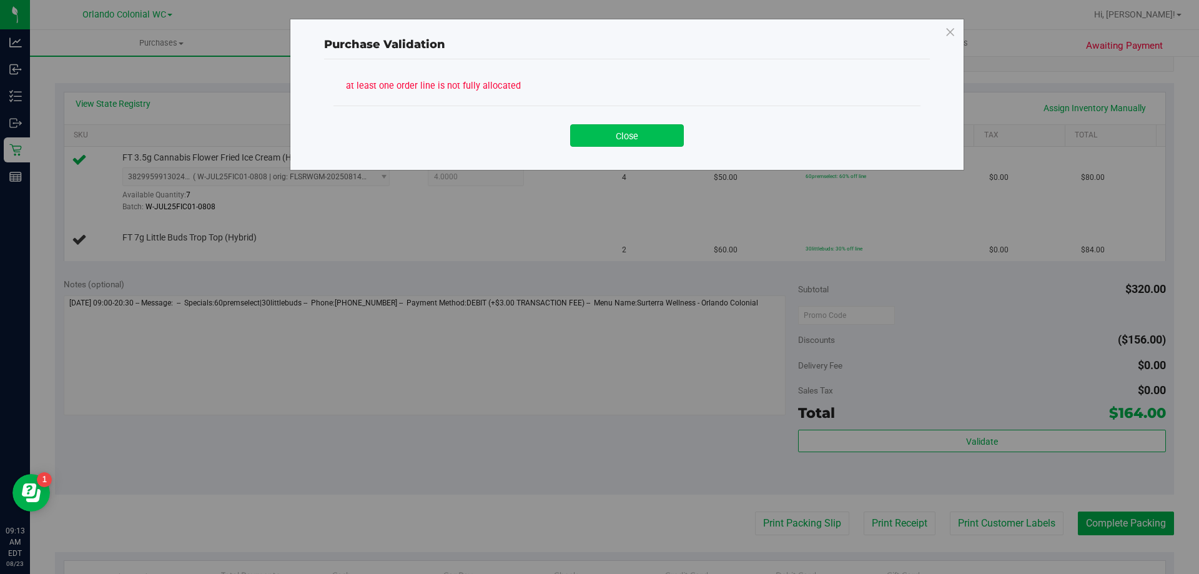
click at [623, 145] on button "Close" at bounding box center [627, 135] width 114 height 22
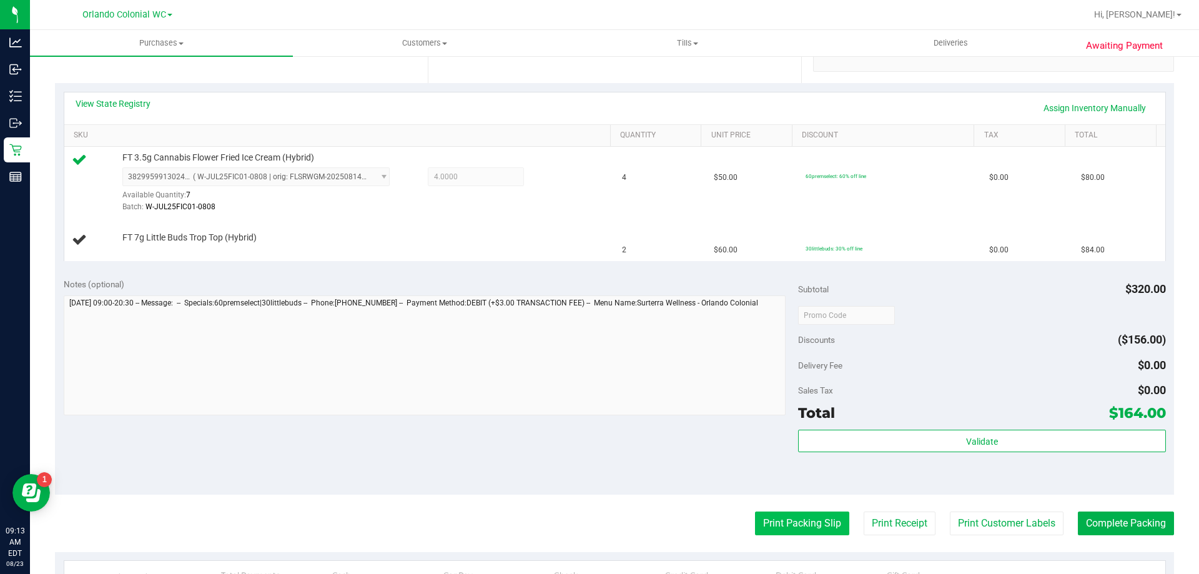
click at [795, 526] on button "Print Packing Slip" at bounding box center [802, 523] width 94 height 24
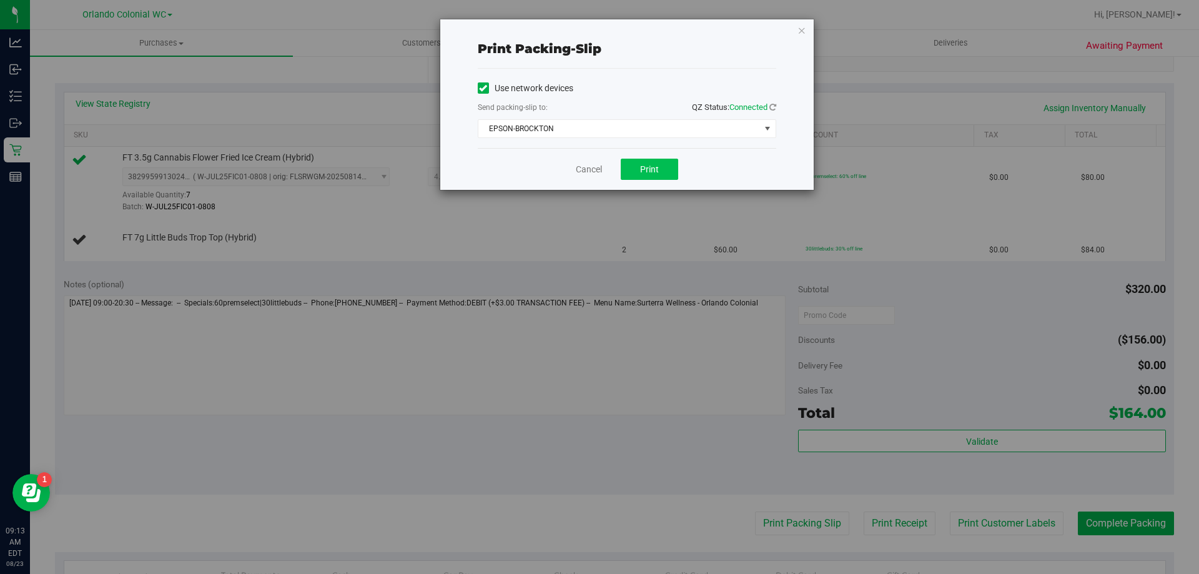
click at [646, 172] on span "Print" at bounding box center [649, 169] width 19 height 10
click at [803, 29] on icon "button" at bounding box center [801, 29] width 9 height 15
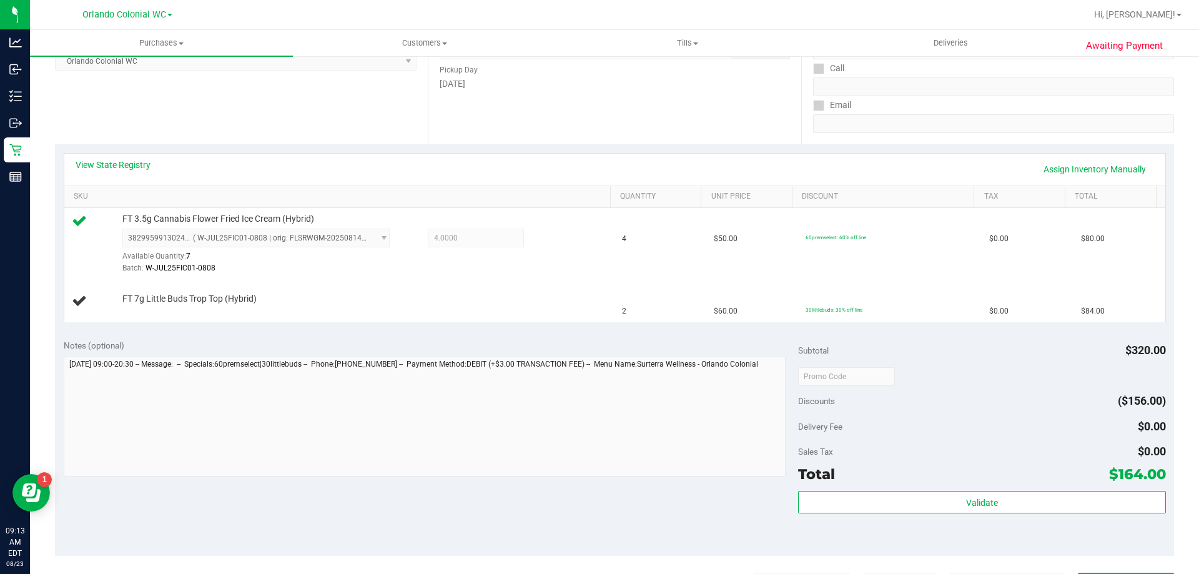
scroll to position [0, 0]
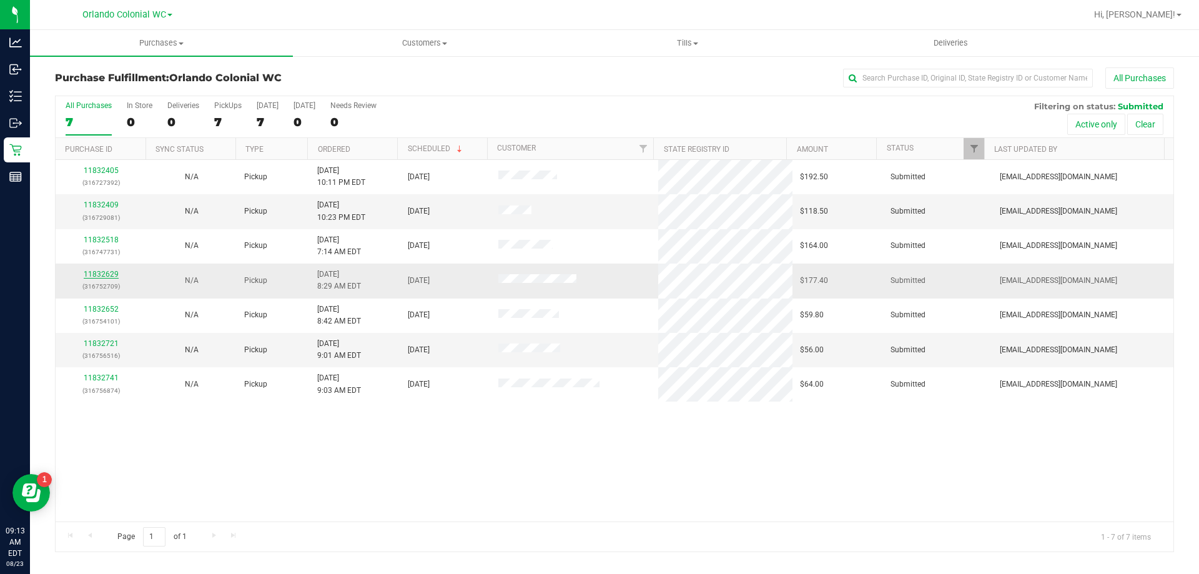
click at [105, 272] on link "11832629" at bounding box center [101, 274] width 35 height 9
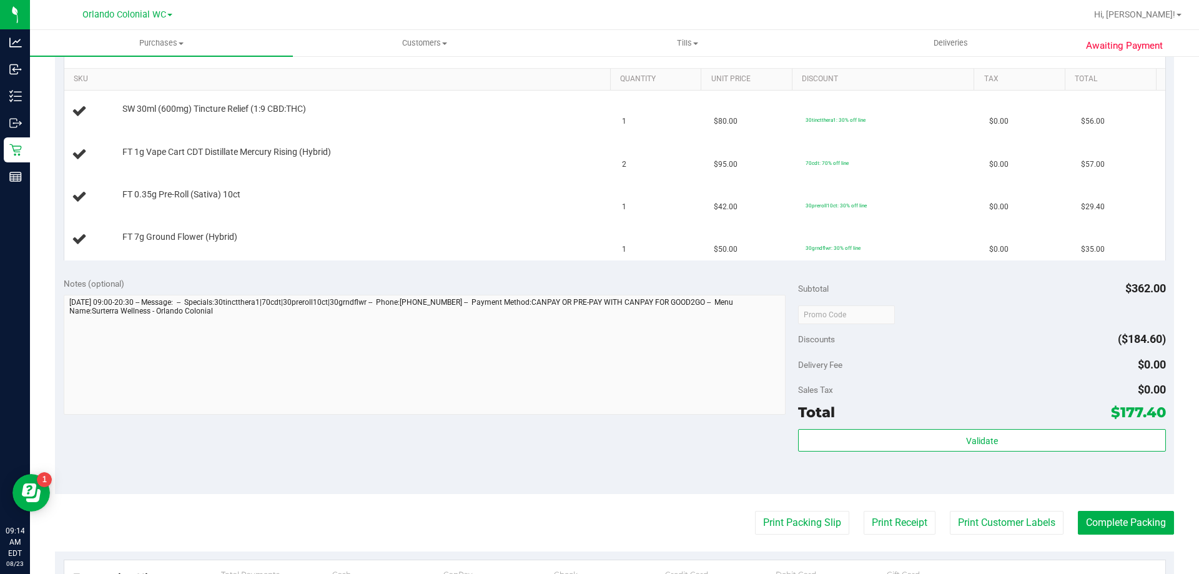
scroll to position [312, 0]
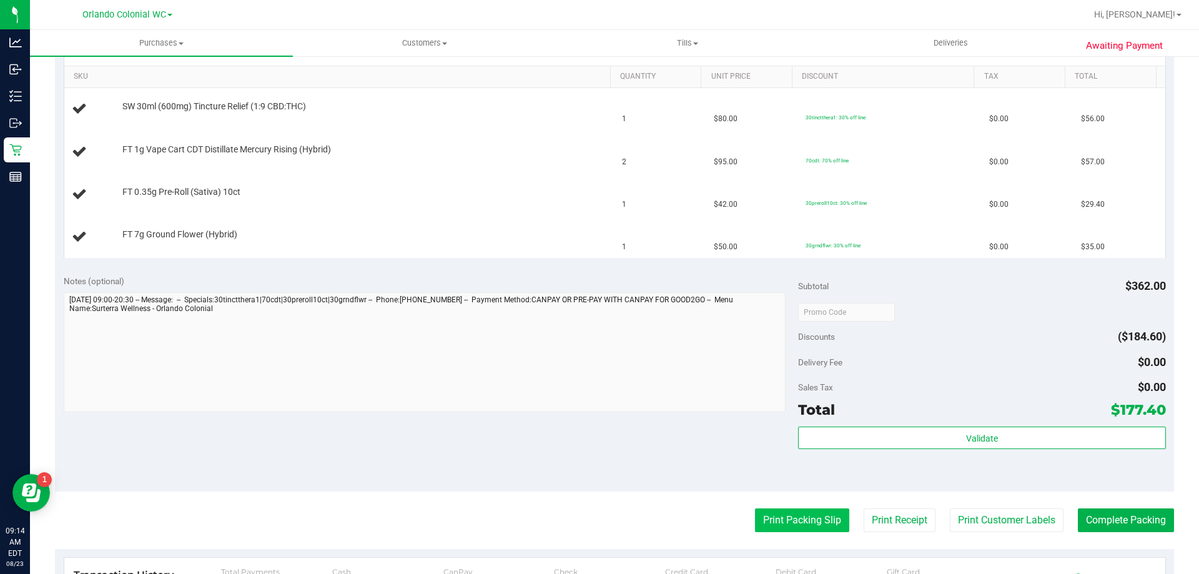
click at [775, 510] on button "Print Packing Slip" at bounding box center [802, 520] width 94 height 24
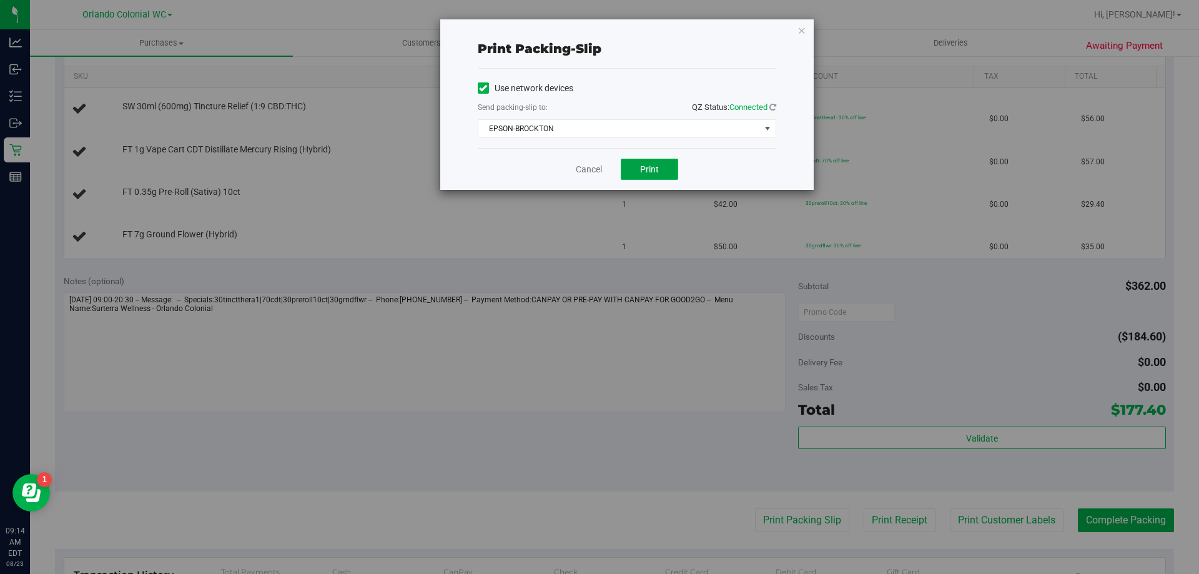
click at [646, 165] on button "Print" at bounding box center [649, 169] width 57 height 21
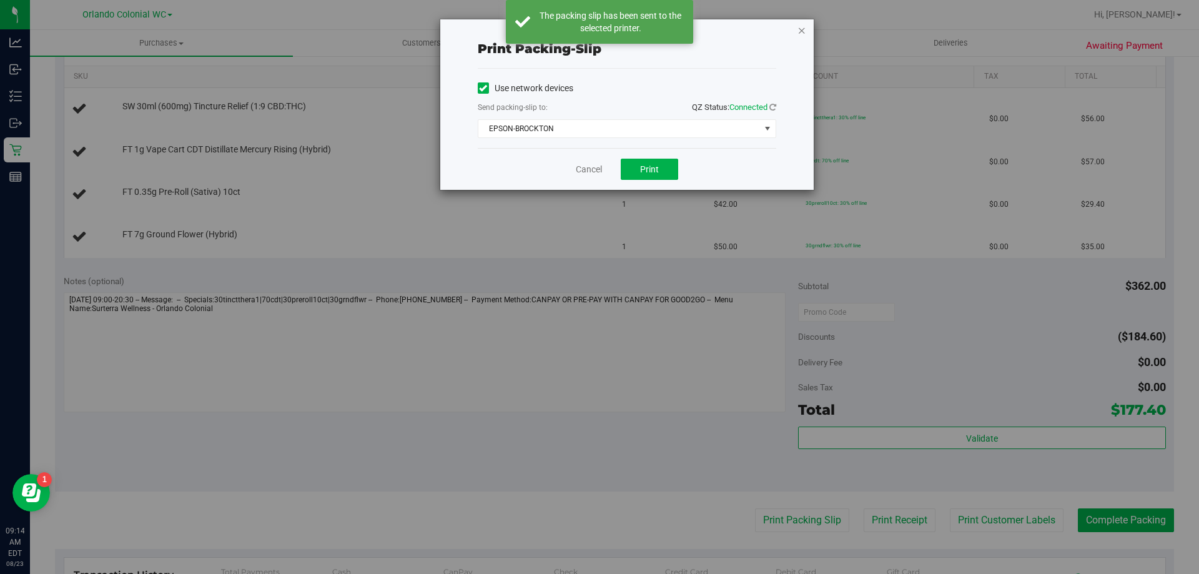
click at [799, 36] on icon "button" at bounding box center [801, 29] width 9 height 15
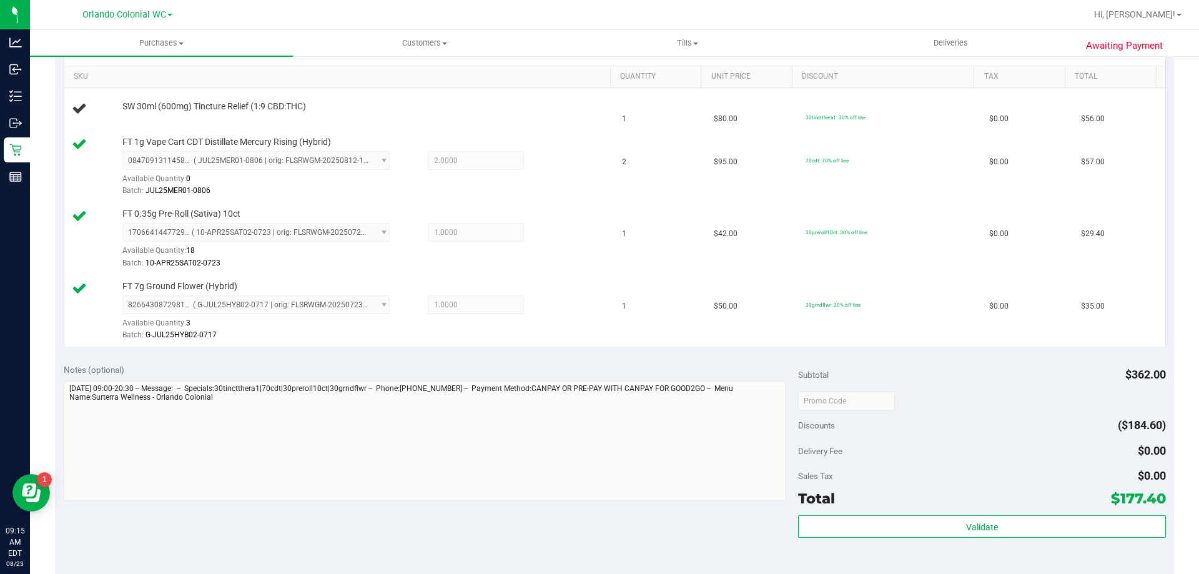
scroll to position [0, 0]
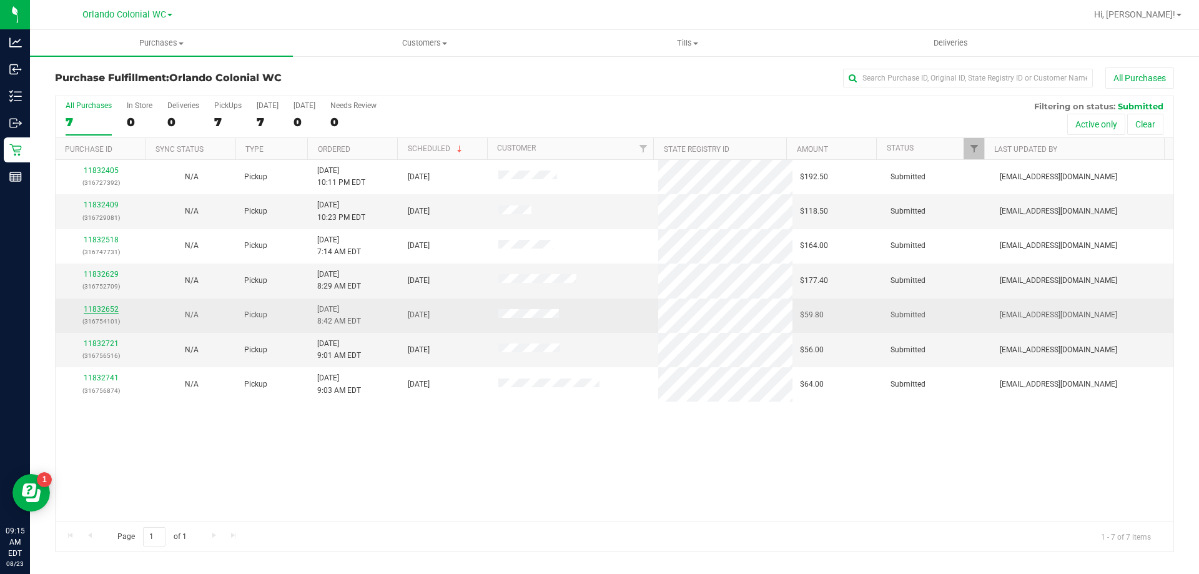
click at [90, 308] on link "11832652" at bounding box center [101, 309] width 35 height 9
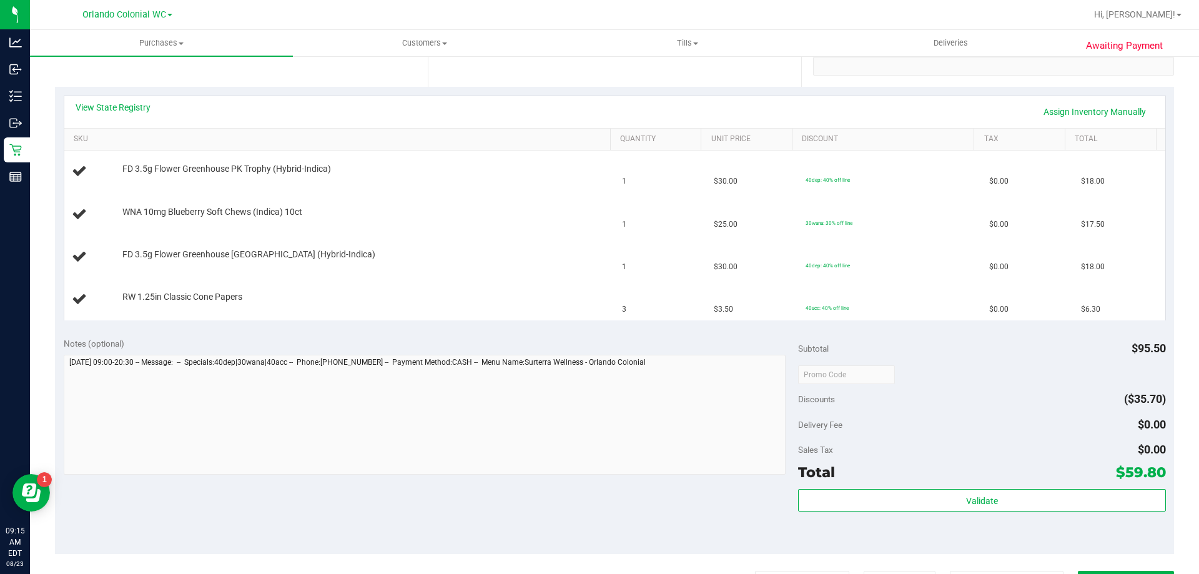
scroll to position [437, 0]
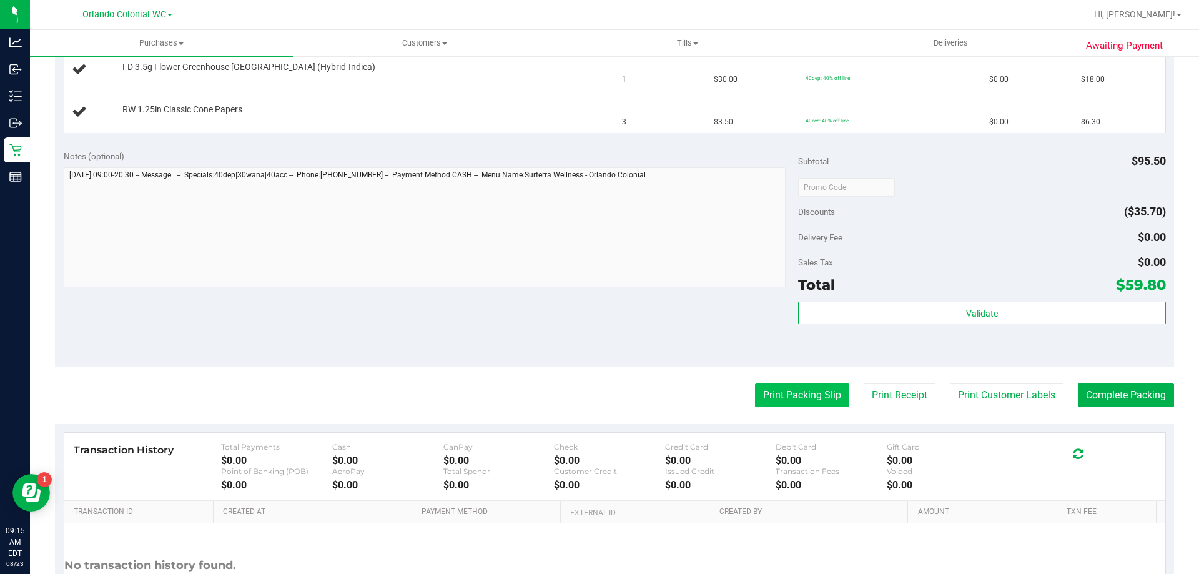
click at [789, 396] on button "Print Packing Slip" at bounding box center [802, 395] width 94 height 24
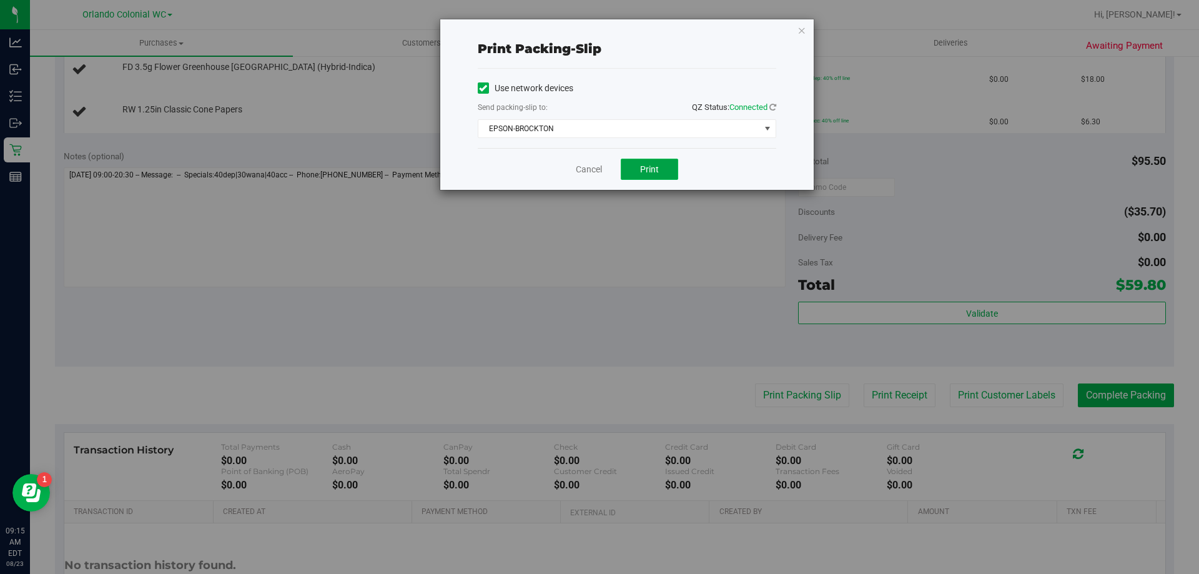
click at [642, 167] on span "Print" at bounding box center [649, 169] width 19 height 10
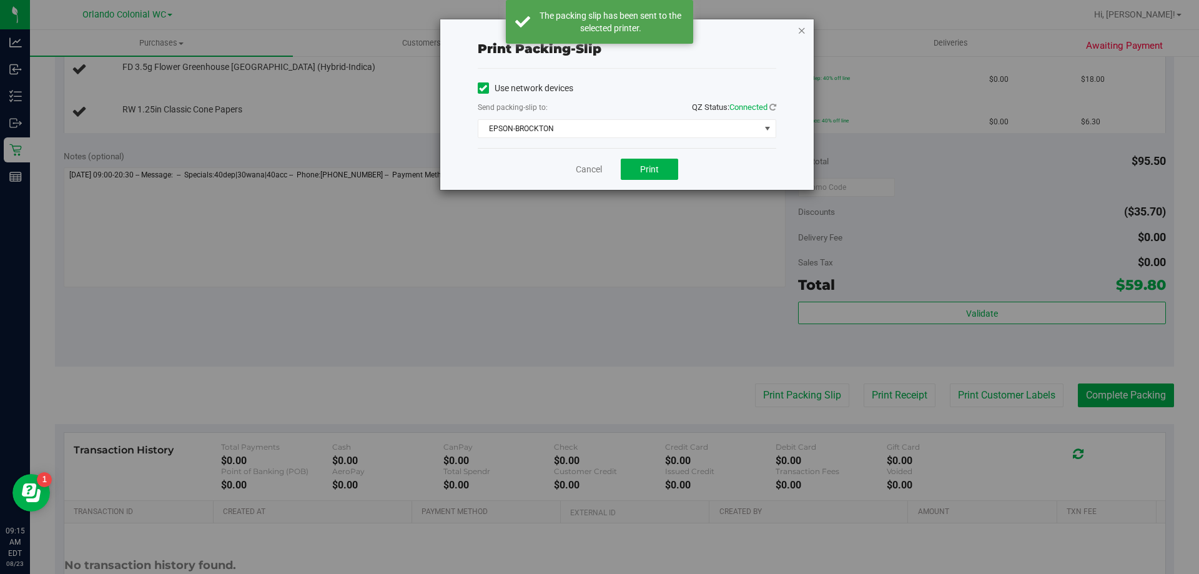
click at [800, 27] on icon "button" at bounding box center [801, 29] width 9 height 15
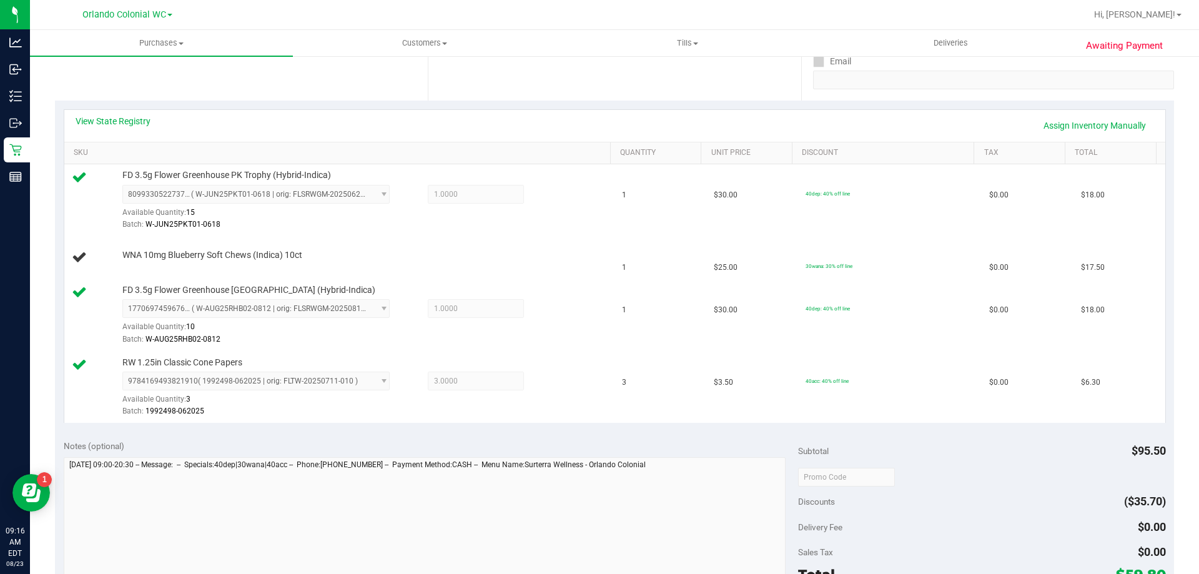
scroll to position [0, 0]
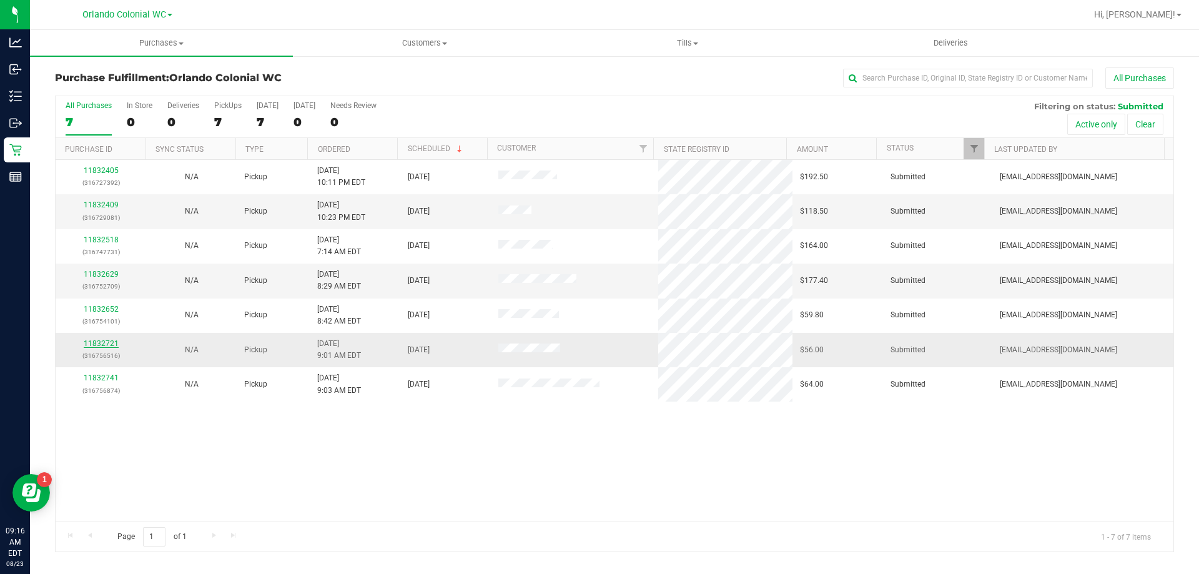
click at [86, 347] on link "11832721" at bounding box center [101, 343] width 35 height 9
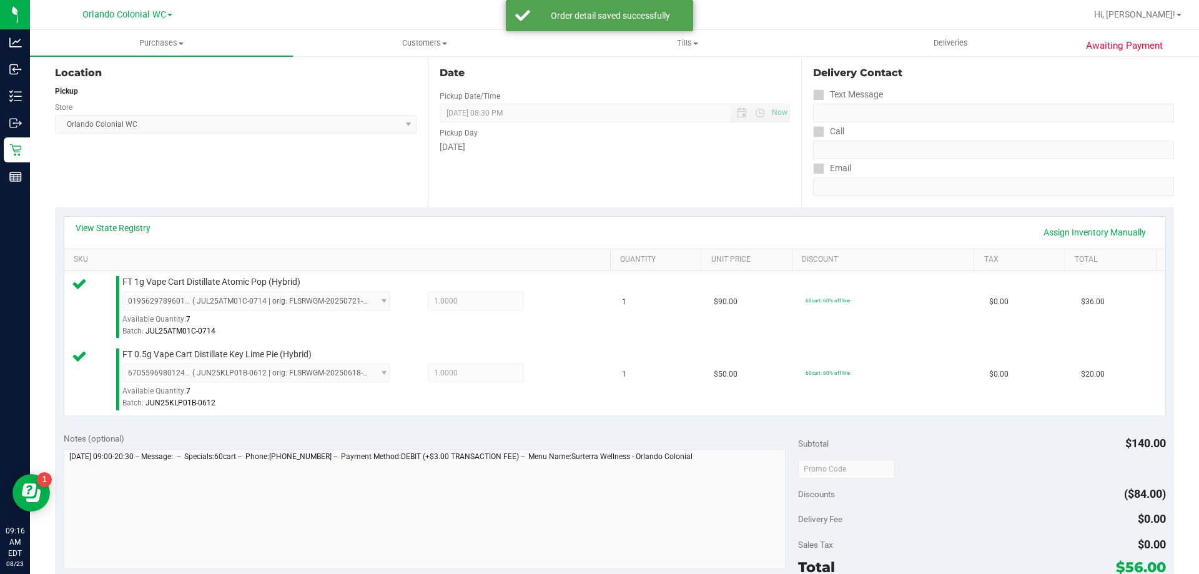
scroll to position [260, 0]
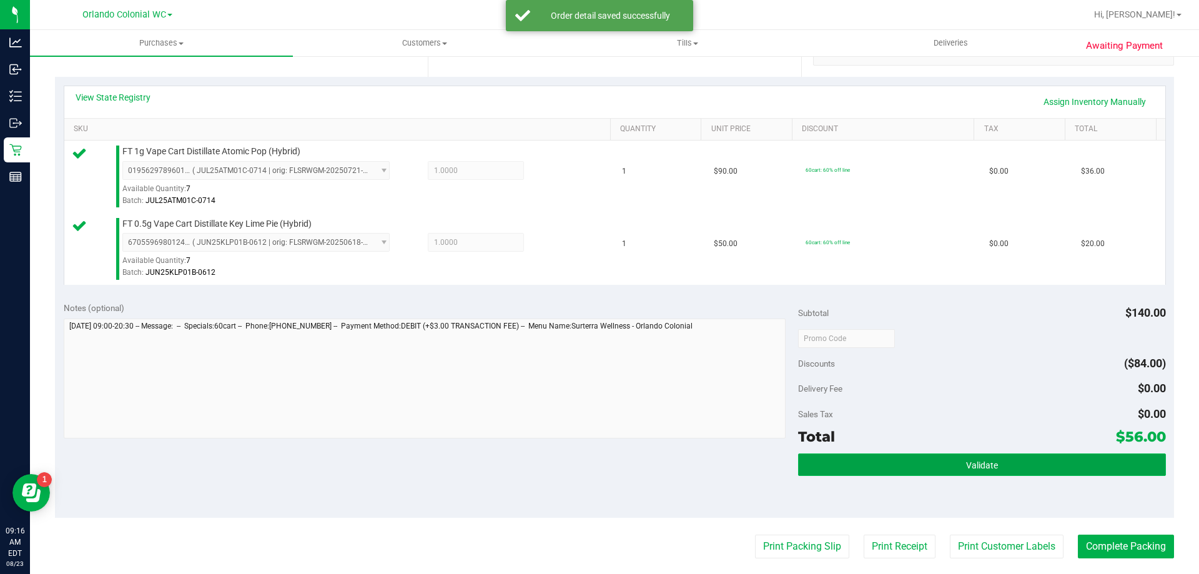
click at [945, 460] on button "Validate" at bounding box center [981, 464] width 367 height 22
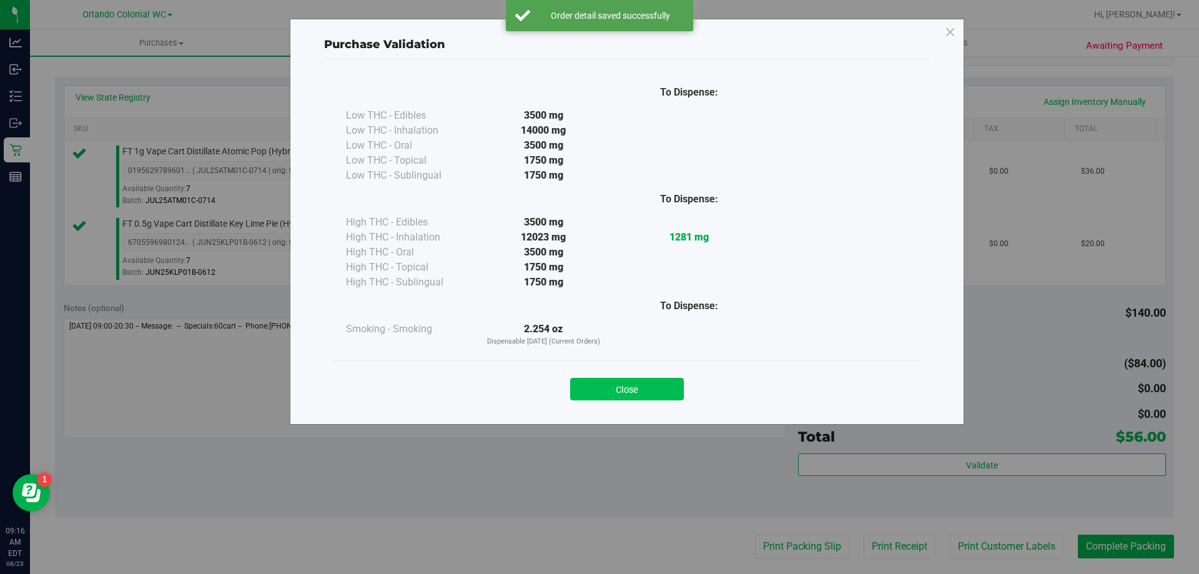
click at [638, 383] on button "Close" at bounding box center [627, 389] width 114 height 22
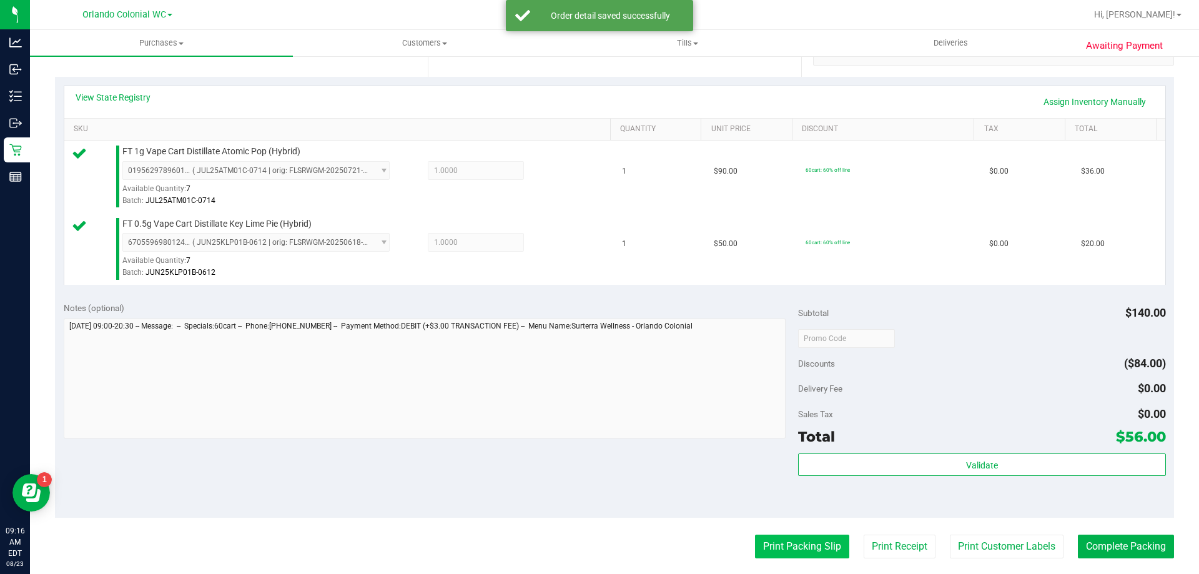
click at [794, 545] on button "Print Packing Slip" at bounding box center [802, 546] width 94 height 24
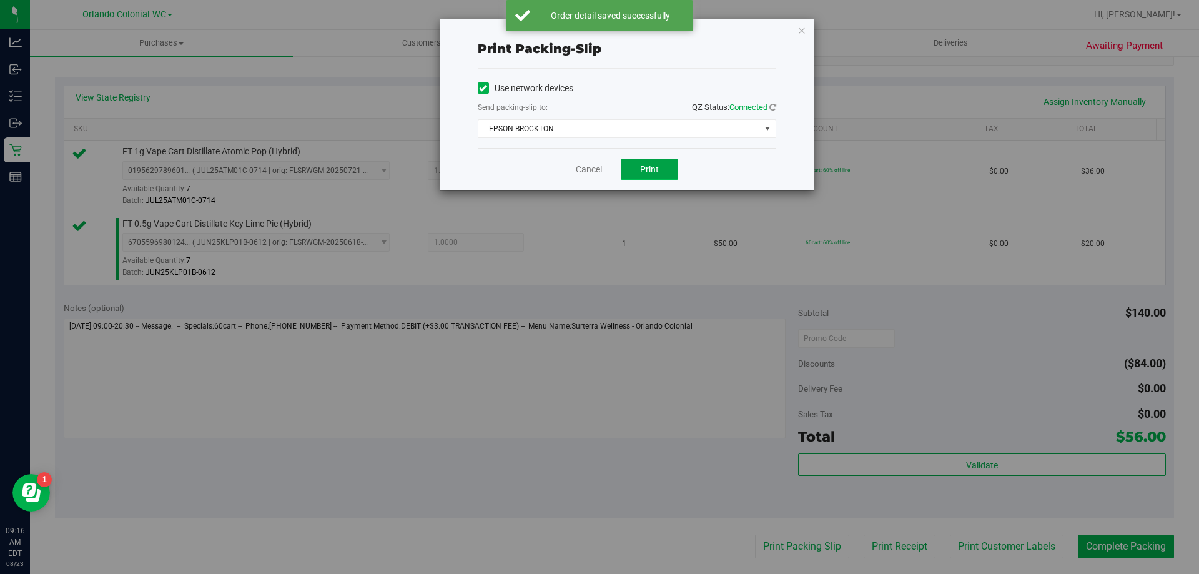
click at [657, 162] on button "Print" at bounding box center [649, 169] width 57 height 21
click at [801, 25] on icon "button" at bounding box center [801, 29] width 9 height 15
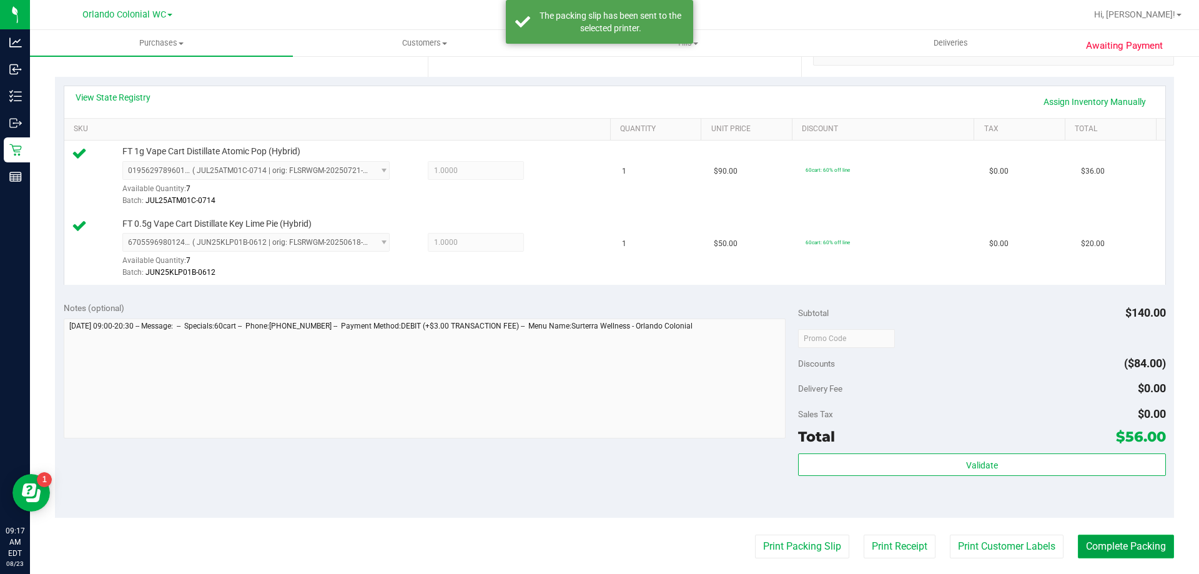
click at [1143, 546] on button "Complete Packing" at bounding box center [1126, 546] width 96 height 24
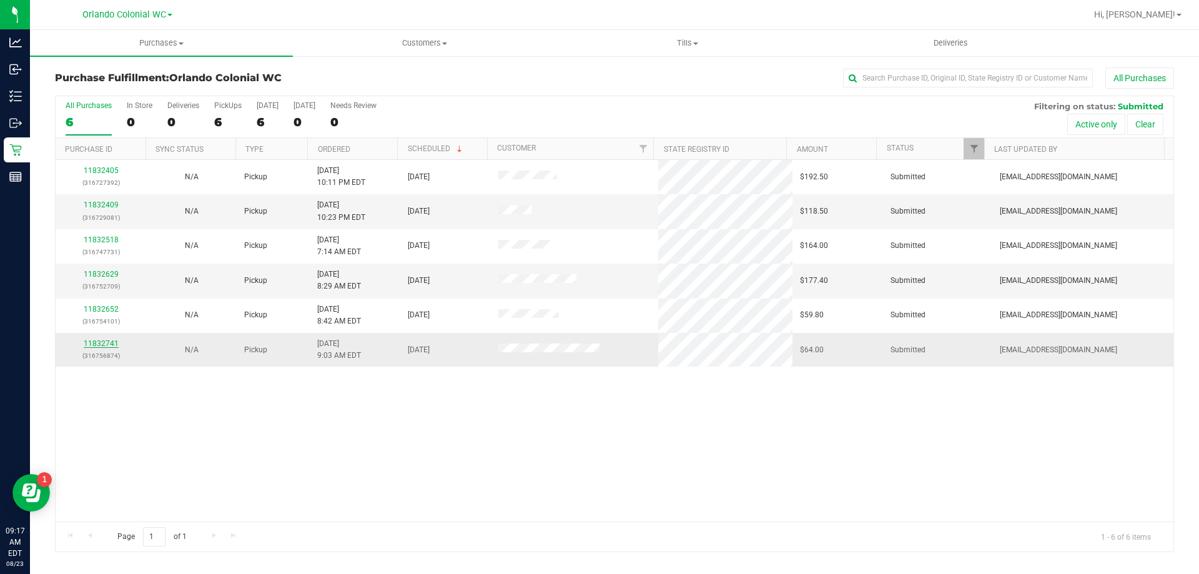
click at [106, 342] on link "11832741" at bounding box center [101, 343] width 35 height 9
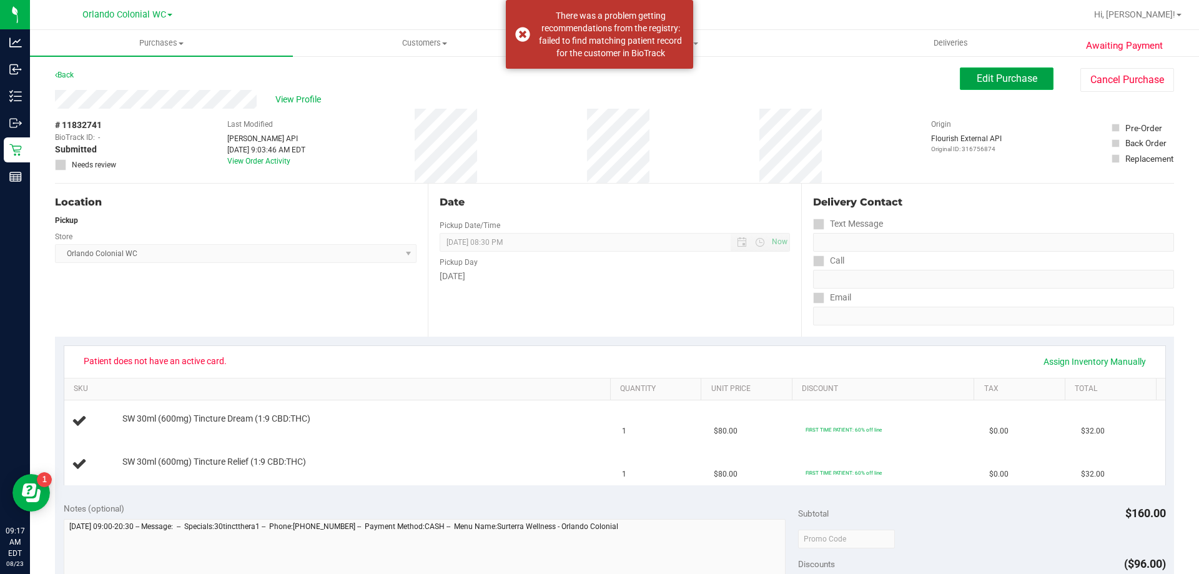
click at [997, 80] on span "Edit Purchase" at bounding box center [1006, 78] width 61 height 12
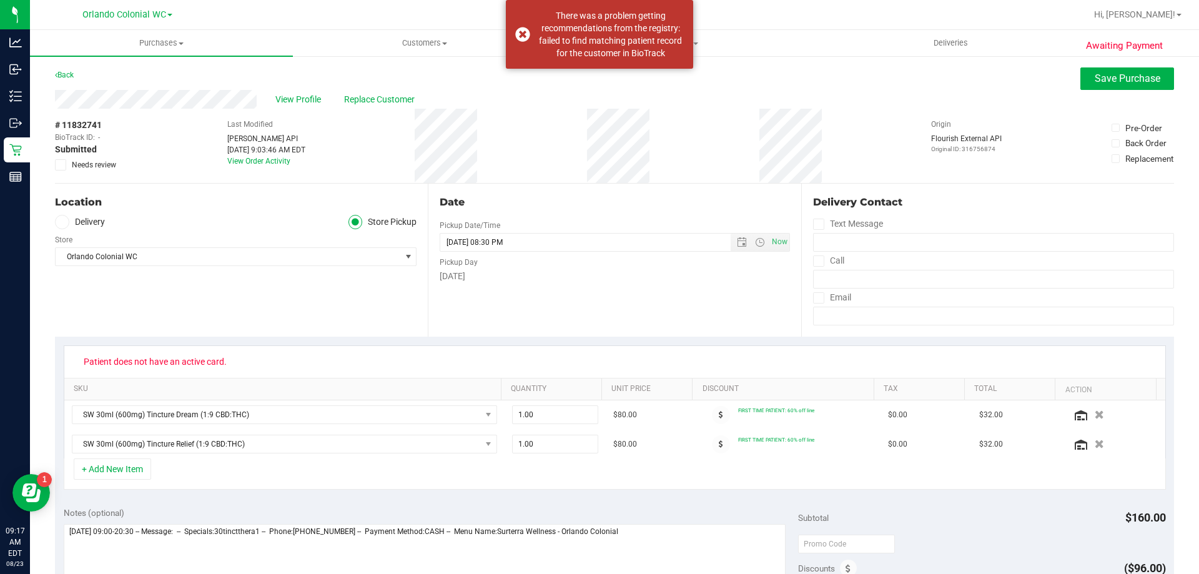
click at [59, 165] on icon at bounding box center [61, 165] width 8 height 0
click at [0, 0] on input "Needs review" at bounding box center [0, 0] width 0 height 0
click at [1106, 73] on span "Save Purchase" at bounding box center [1127, 78] width 66 height 12
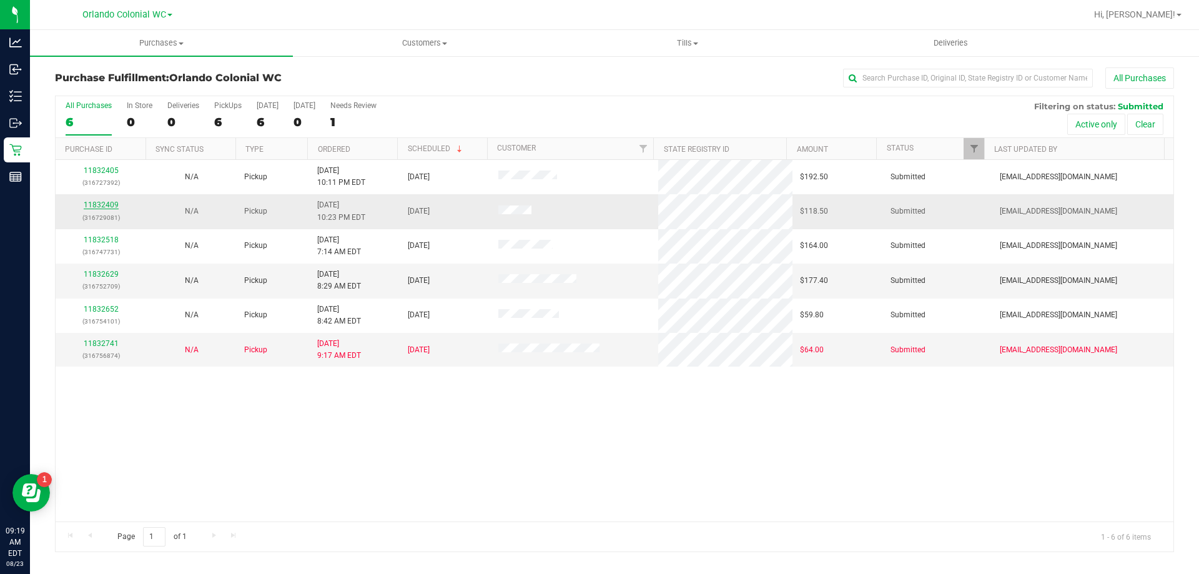
click at [102, 205] on link "11832409" at bounding box center [101, 204] width 35 height 9
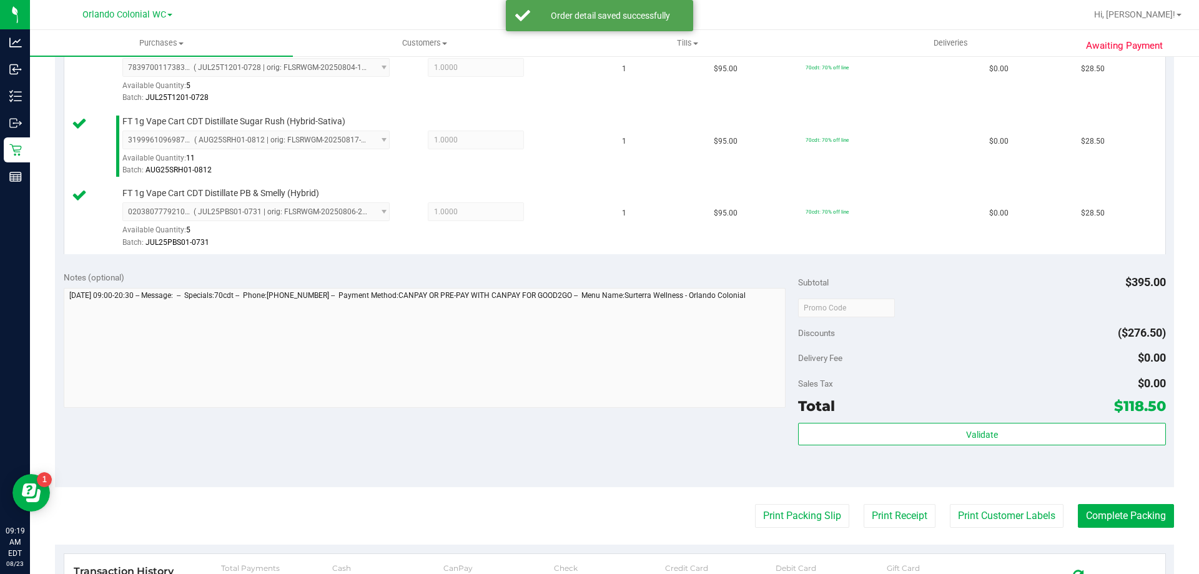
scroll to position [430, 0]
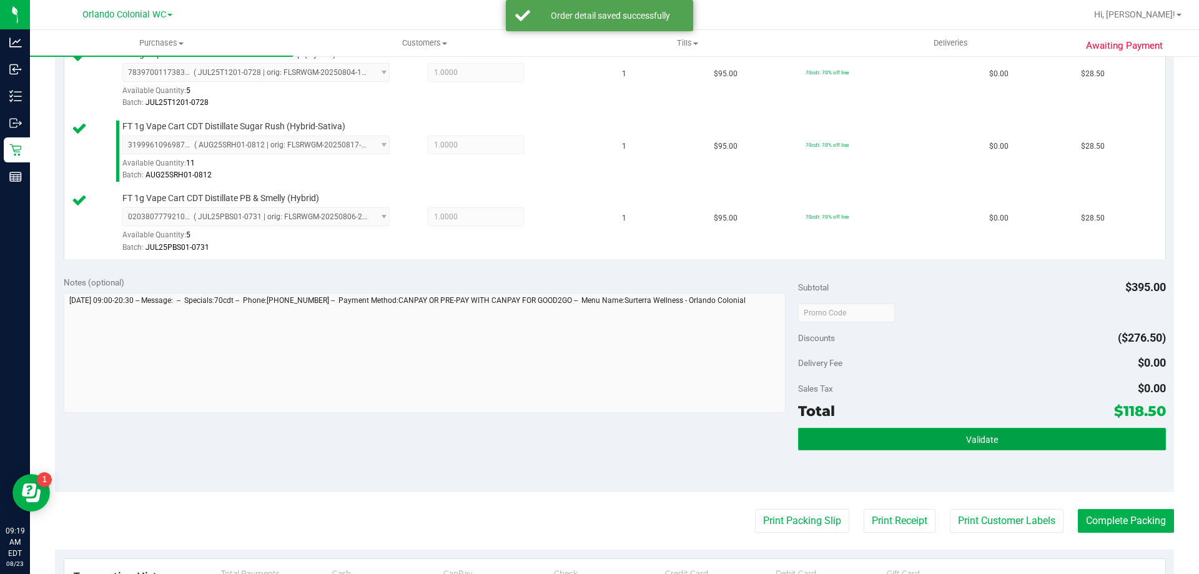
click at [920, 434] on button "Validate" at bounding box center [981, 439] width 367 height 22
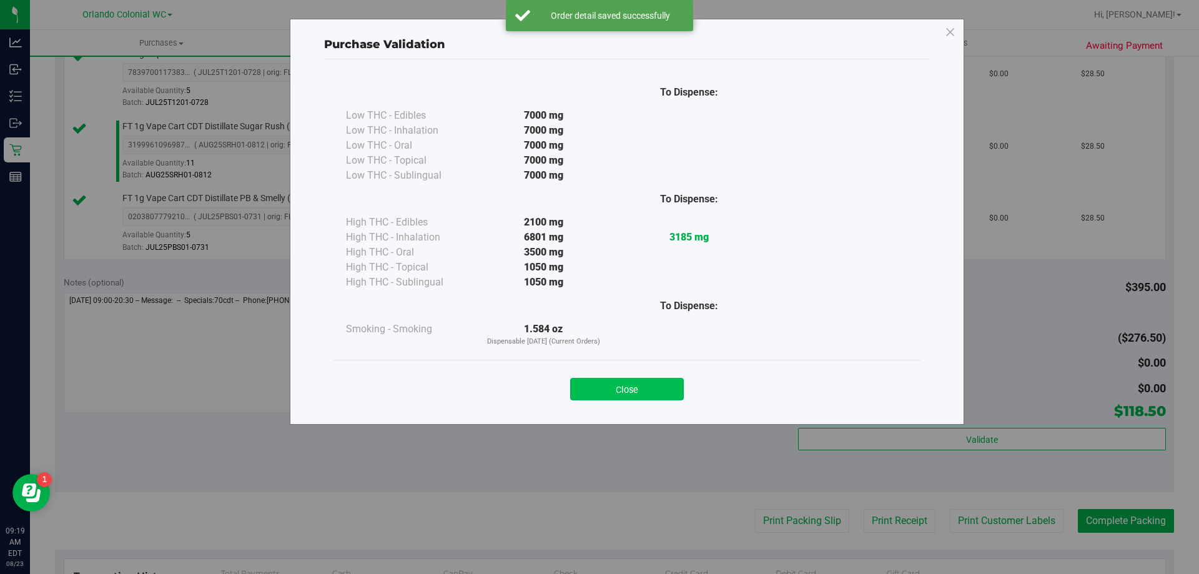
click at [629, 391] on button "Close" at bounding box center [627, 389] width 114 height 22
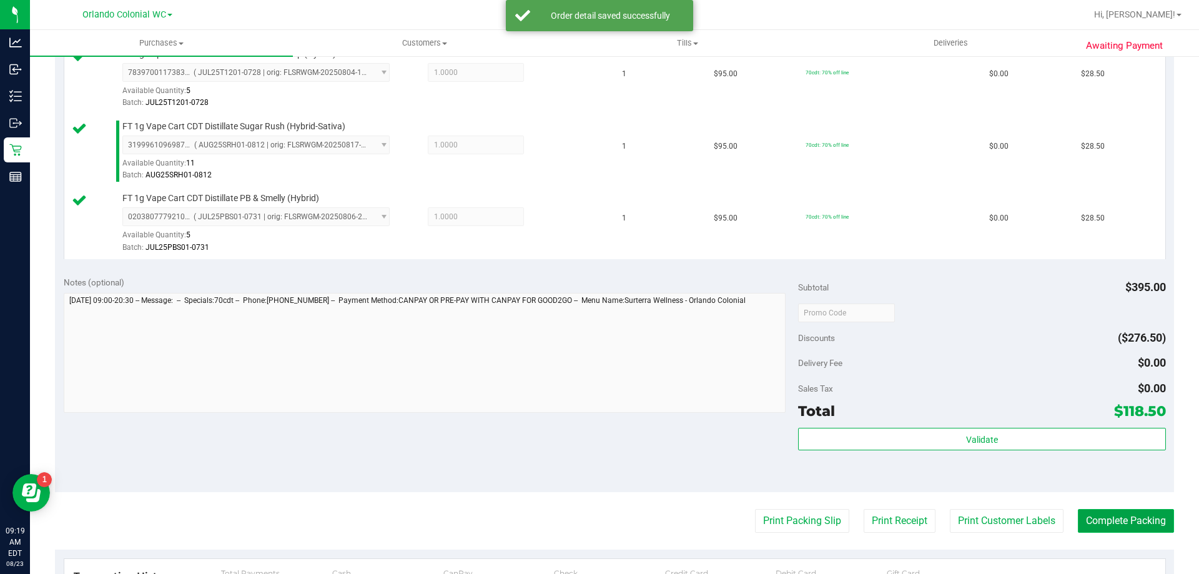
click at [1107, 525] on button "Complete Packing" at bounding box center [1126, 521] width 96 height 24
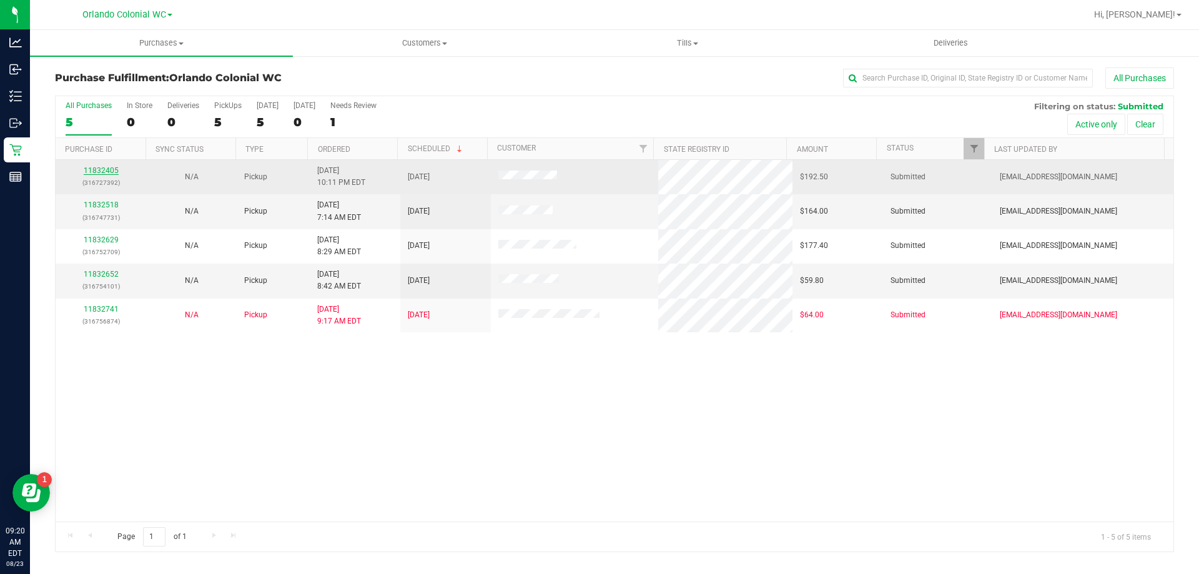
click at [101, 172] on link "11832405" at bounding box center [101, 170] width 35 height 9
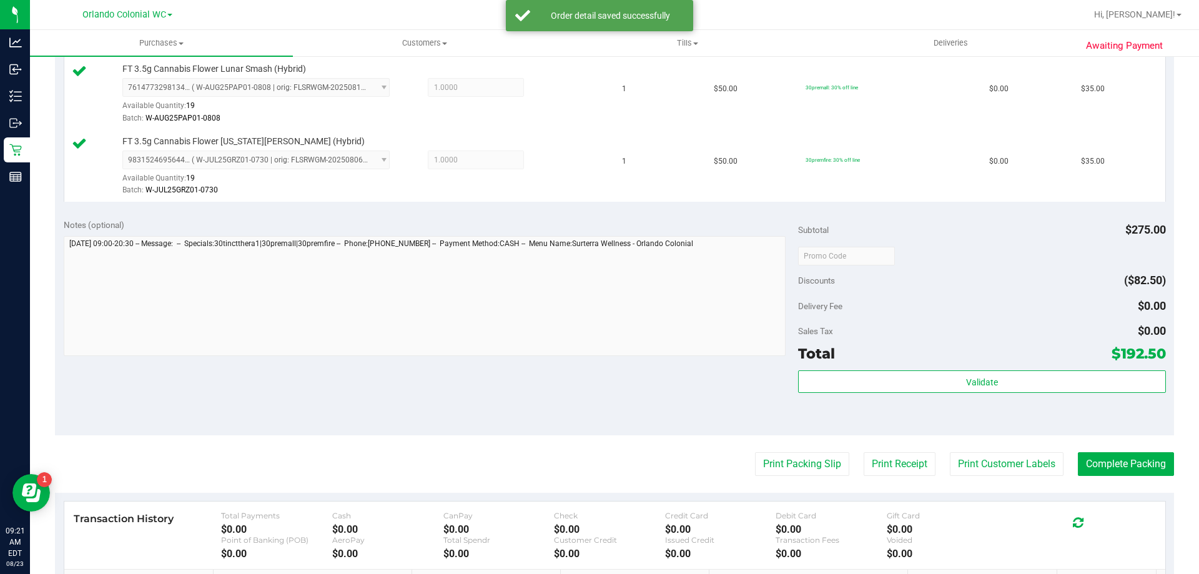
scroll to position [569, 0]
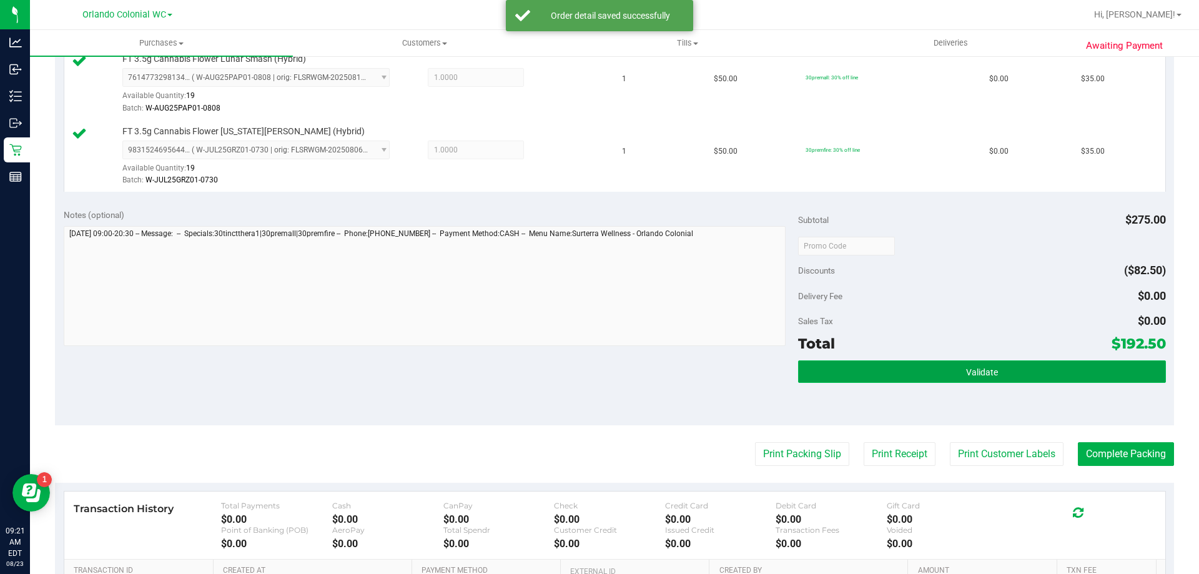
click at [954, 361] on button "Validate" at bounding box center [981, 371] width 367 height 22
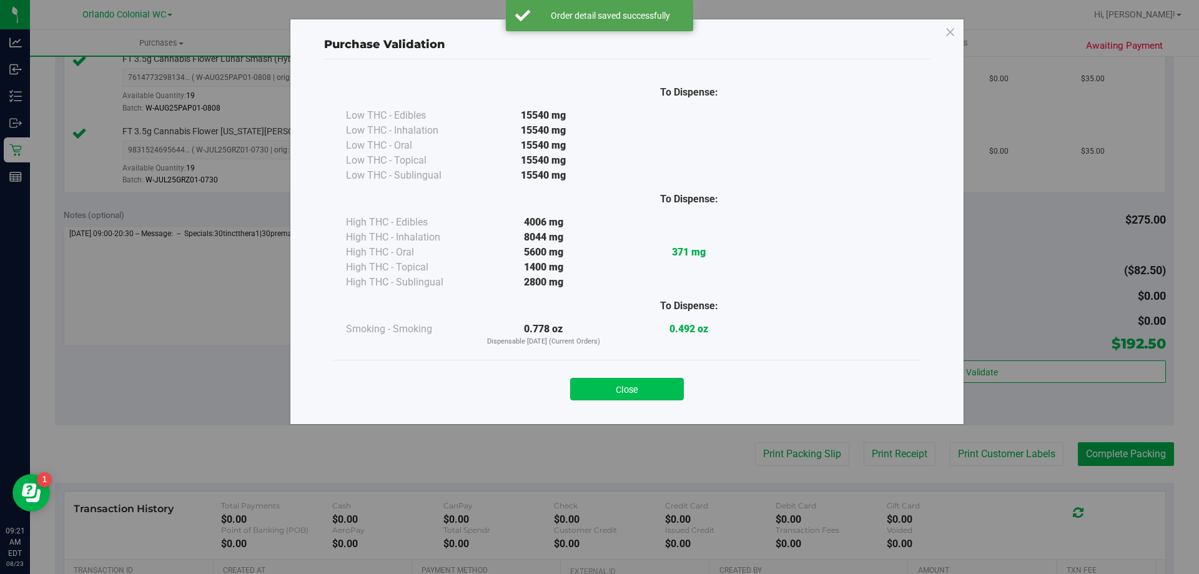
click at [639, 384] on button "Close" at bounding box center [627, 389] width 114 height 22
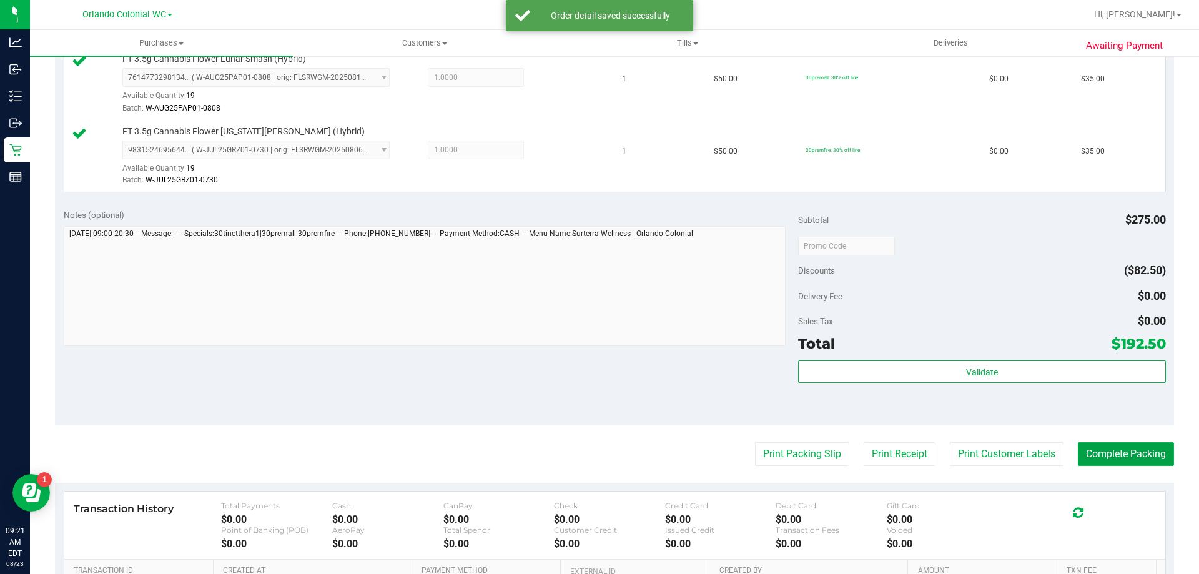
click at [1114, 451] on button "Complete Packing" at bounding box center [1126, 454] width 96 height 24
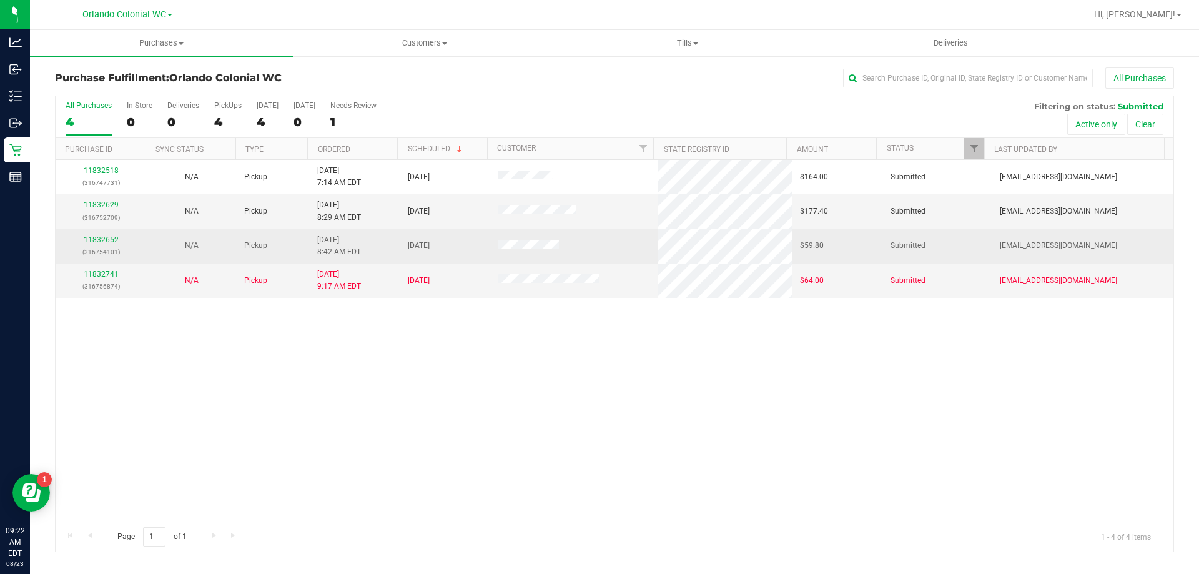
click at [99, 237] on link "11832652" at bounding box center [101, 239] width 35 height 9
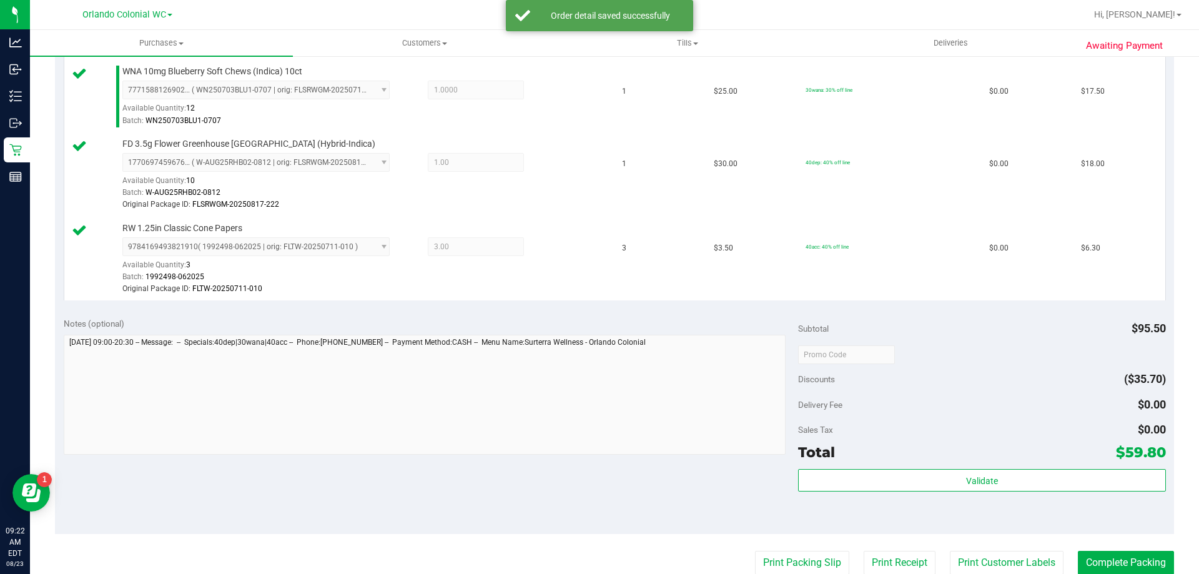
scroll to position [474, 0]
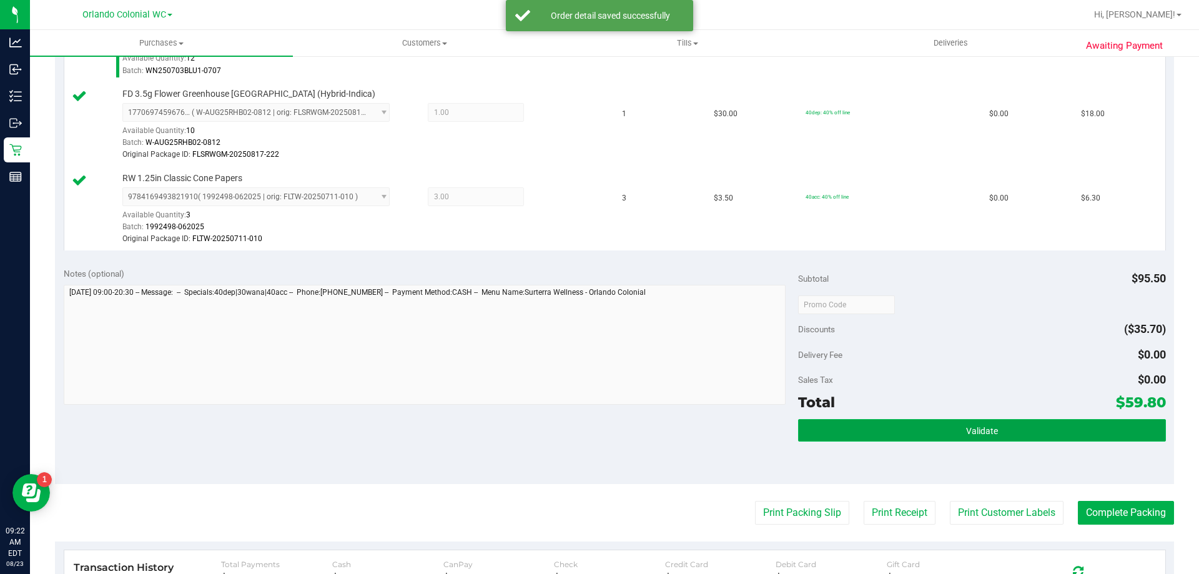
click at [943, 423] on button "Validate" at bounding box center [981, 430] width 367 height 22
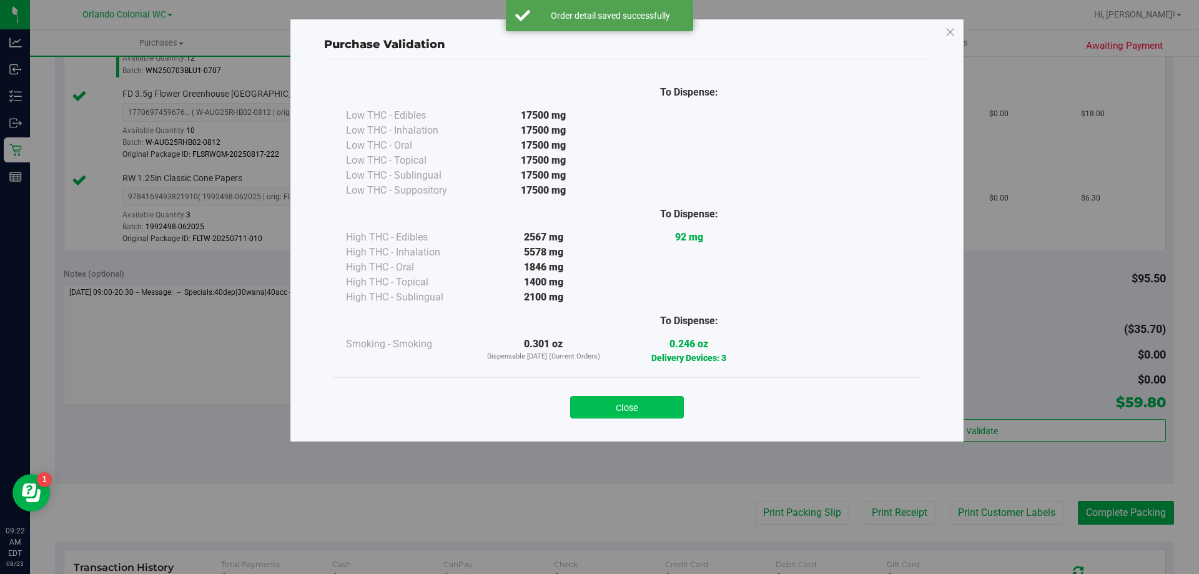
click at [627, 396] on button "Close" at bounding box center [627, 407] width 114 height 22
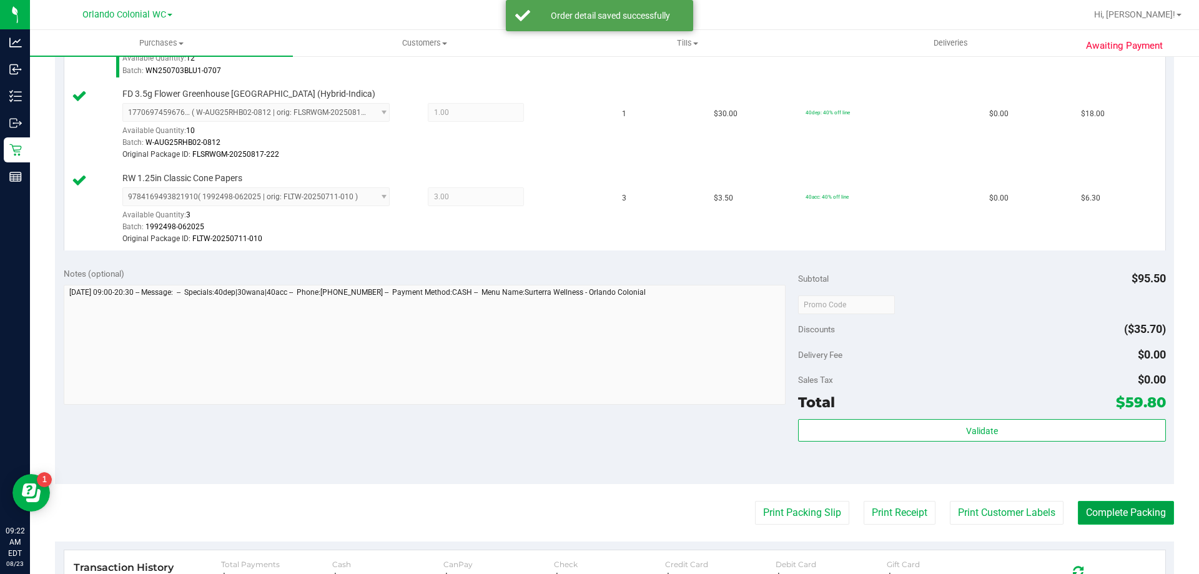
click at [1132, 508] on button "Complete Packing" at bounding box center [1126, 513] width 96 height 24
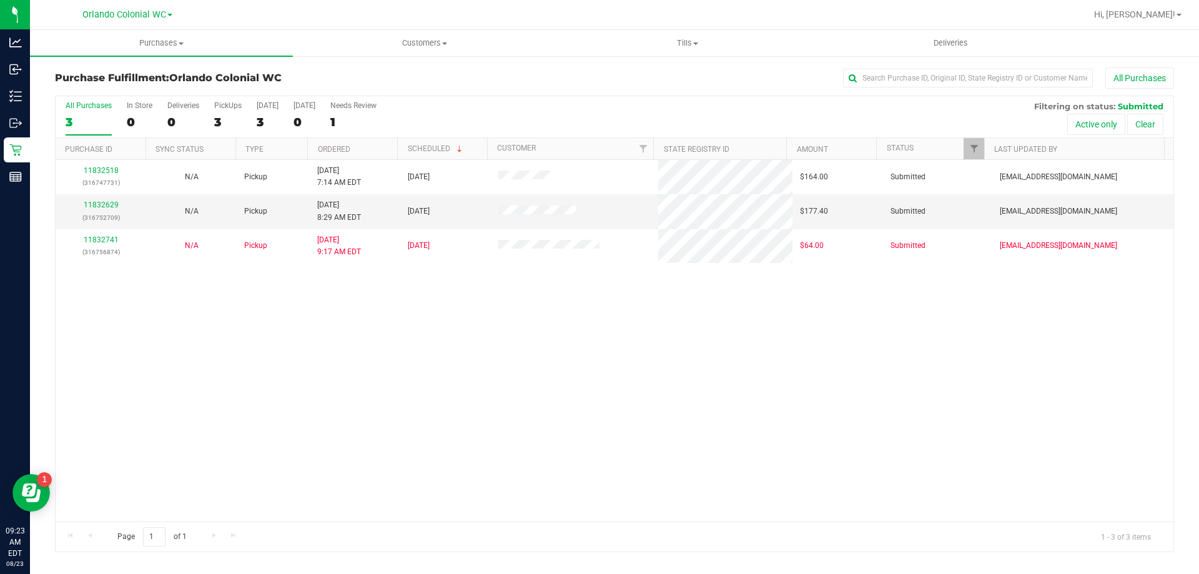
click at [217, 368] on div "11832518 (316747731) N/A Pickup [DATE] 7:14 AM EDT 8/23/2025 $164.00 Submitted …" at bounding box center [615, 340] width 1118 height 361
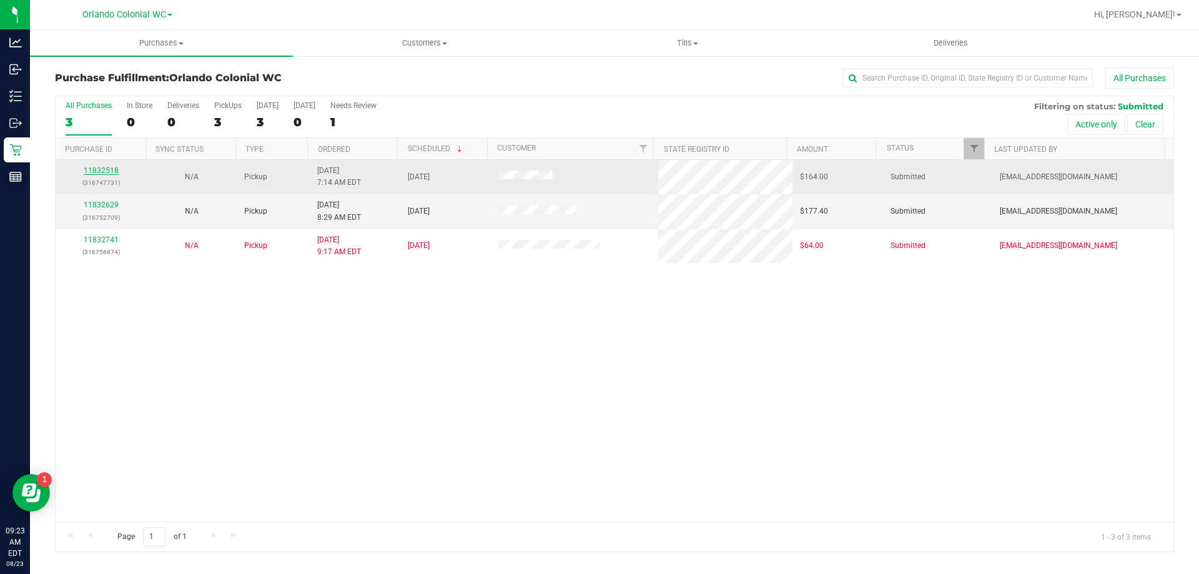
click at [106, 169] on link "11832518" at bounding box center [101, 170] width 35 height 9
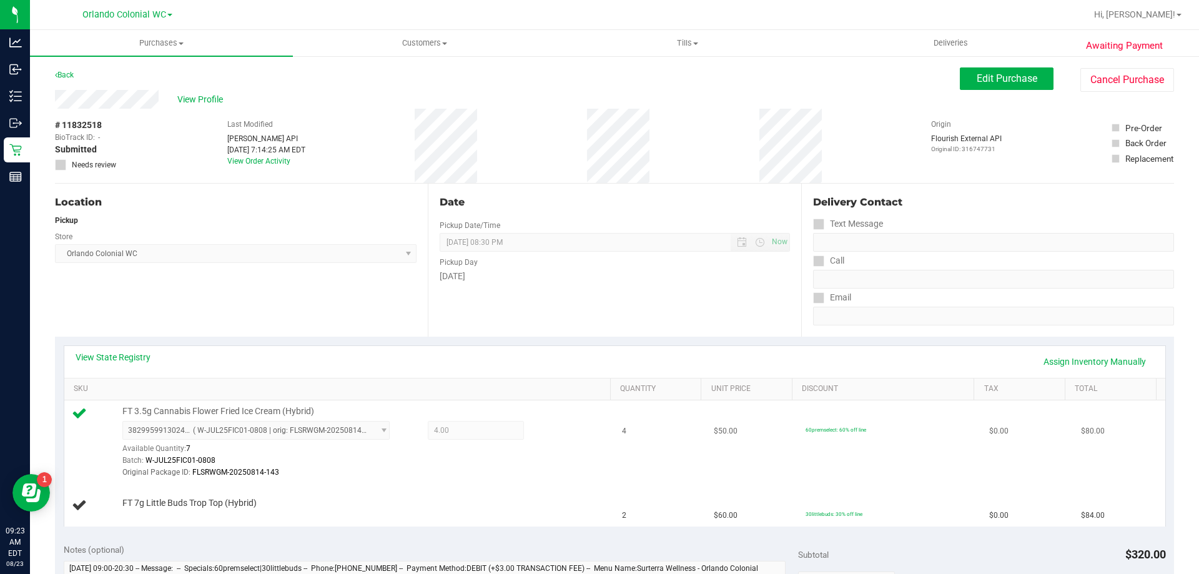
click at [298, 473] on div "Original Package ID: FLSRWGM-20250814-143" at bounding box center [363, 472] width 482 height 12
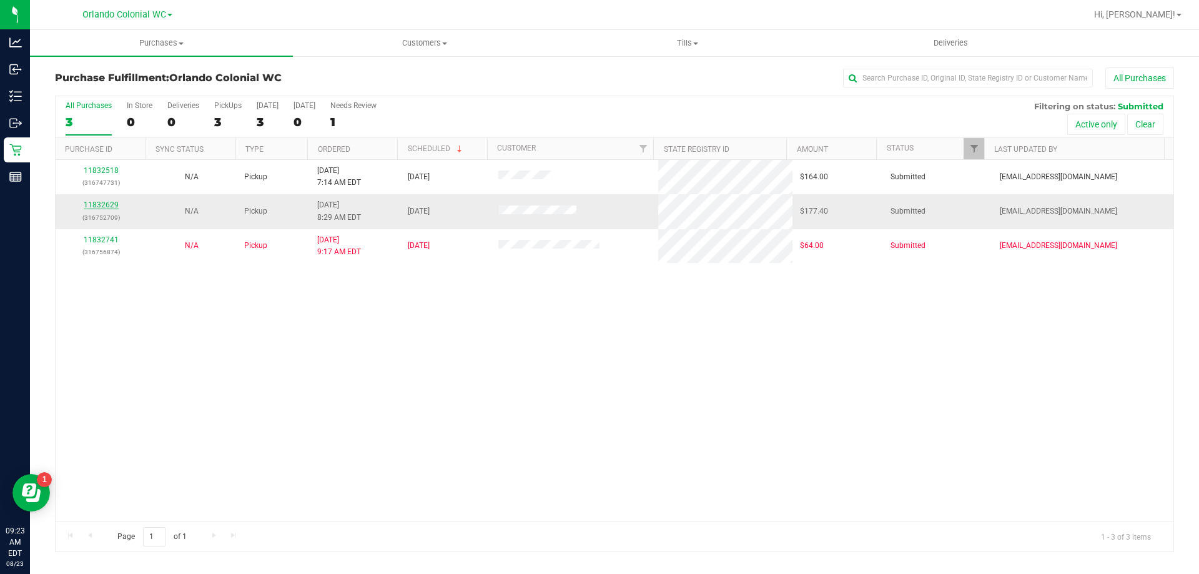
click at [100, 207] on link "11832629" at bounding box center [101, 204] width 35 height 9
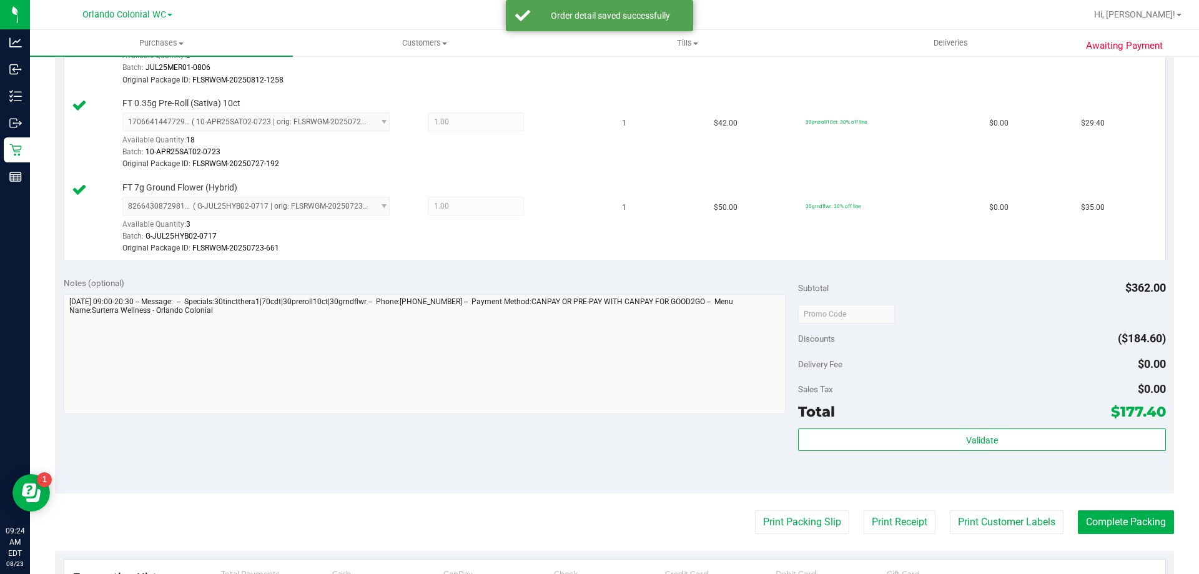
scroll to position [473, 0]
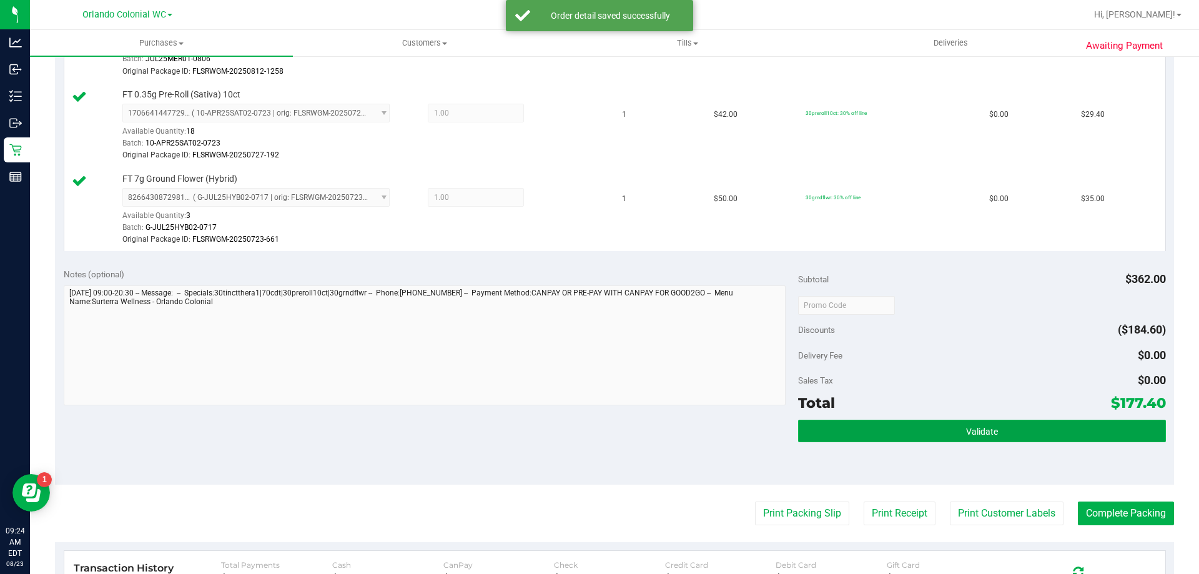
click at [971, 424] on button "Validate" at bounding box center [981, 431] width 367 height 22
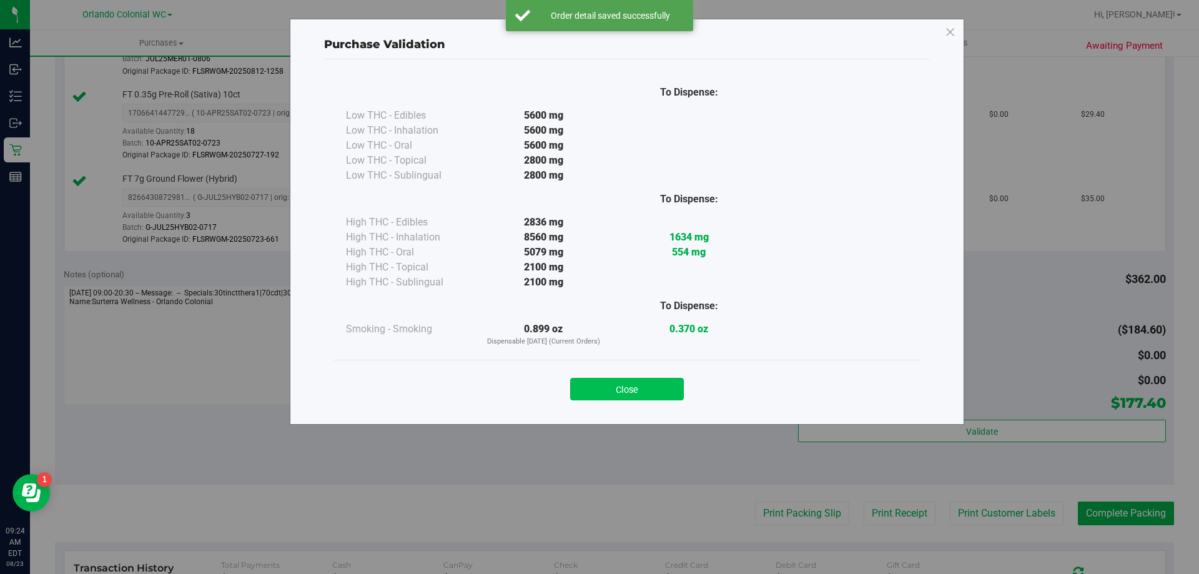
click at [630, 386] on button "Close" at bounding box center [627, 389] width 114 height 22
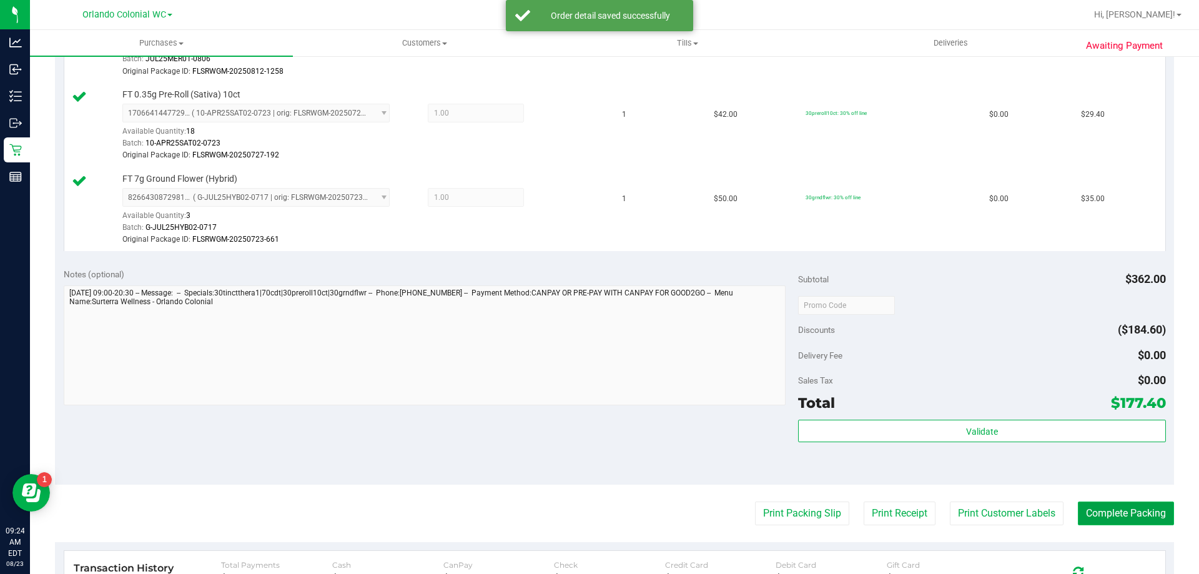
click at [1141, 512] on button "Complete Packing" at bounding box center [1126, 513] width 96 height 24
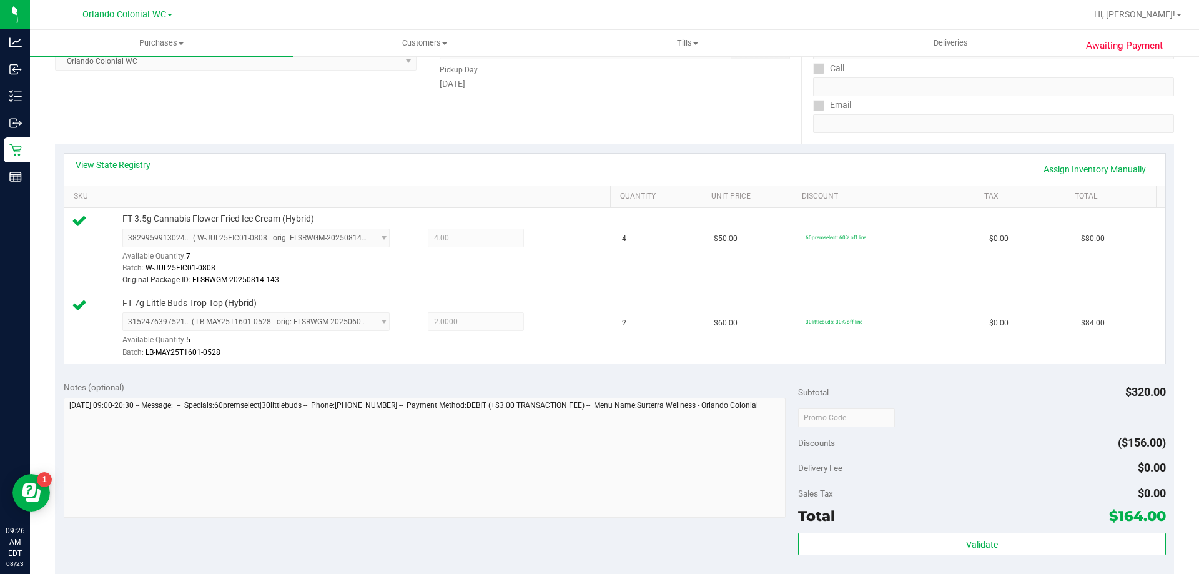
scroll to position [245, 0]
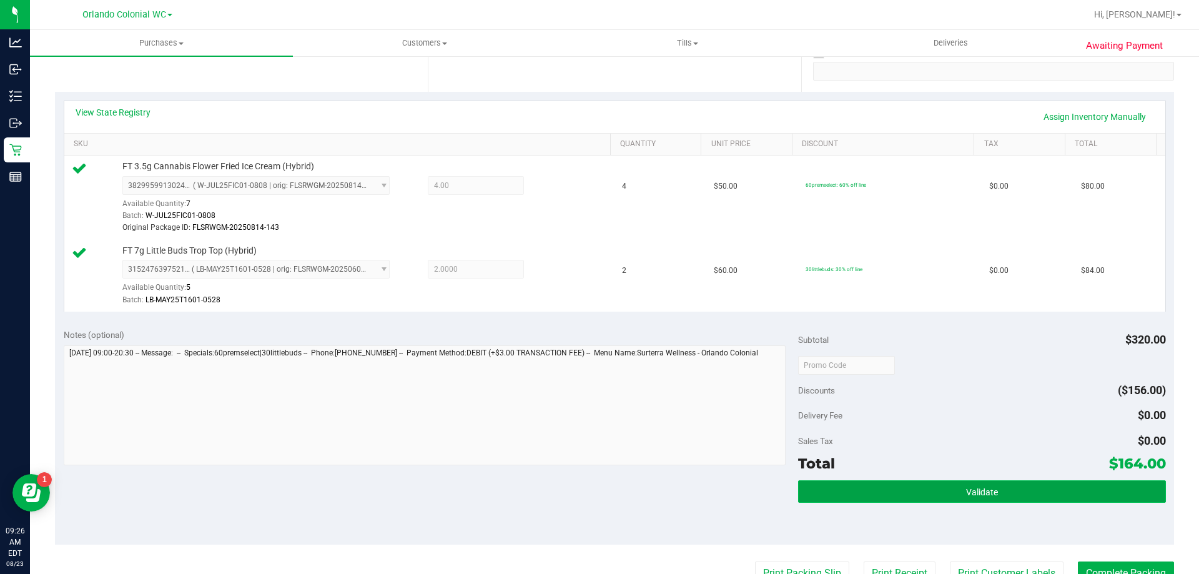
click at [971, 492] on span "Validate" at bounding box center [982, 492] width 32 height 10
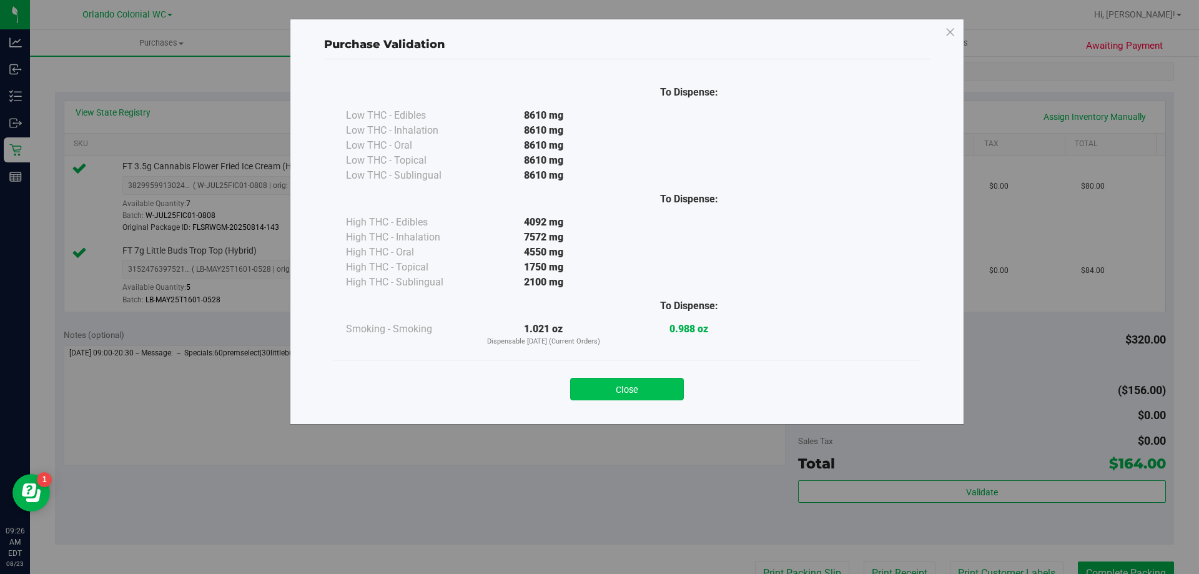
click at [645, 382] on button "Close" at bounding box center [627, 389] width 114 height 22
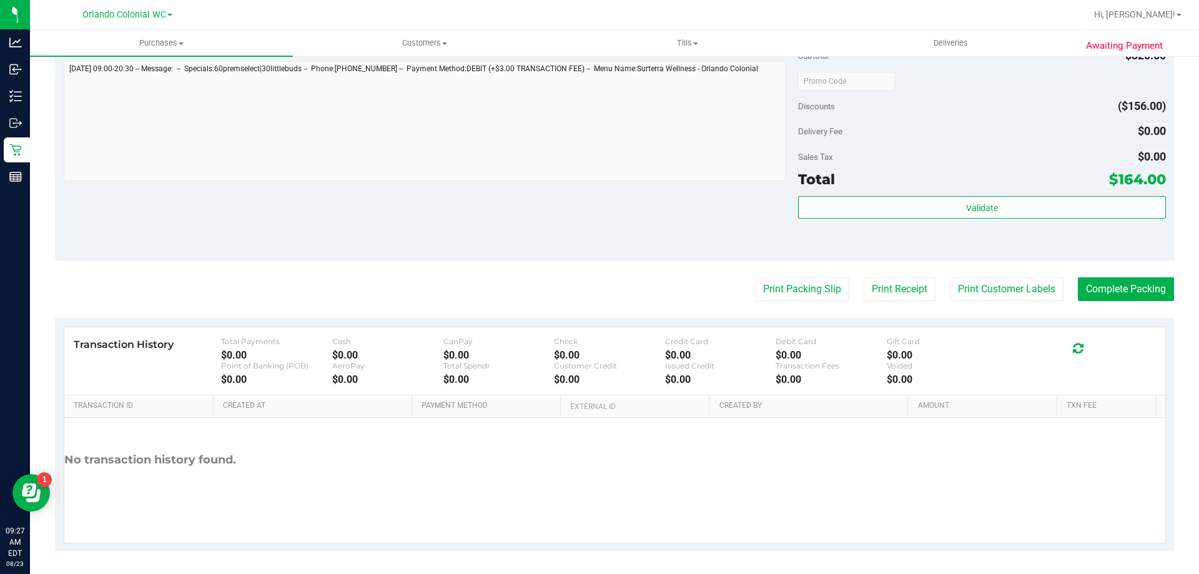
scroll to position [531, 0]
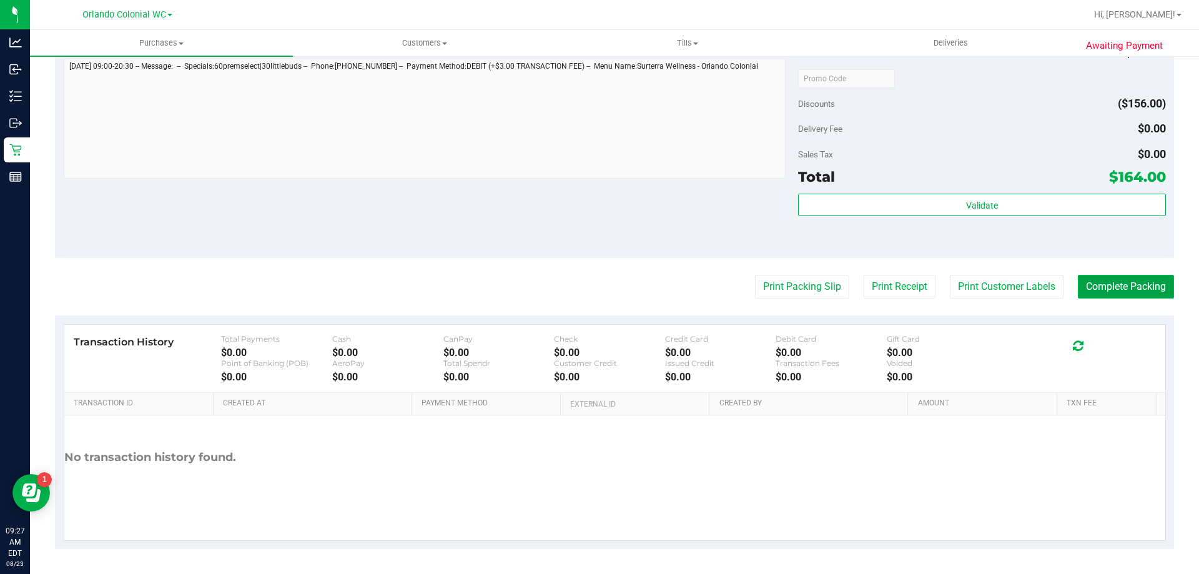
click at [1111, 281] on button "Complete Packing" at bounding box center [1126, 287] width 96 height 24
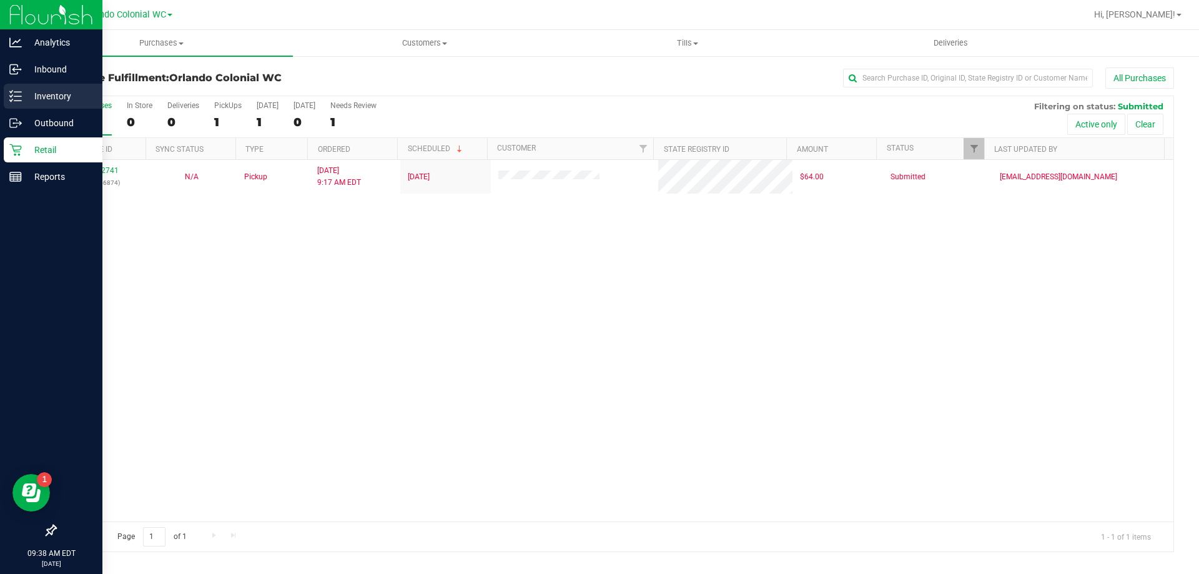
click at [39, 99] on p "Inventory" at bounding box center [59, 96] width 75 height 15
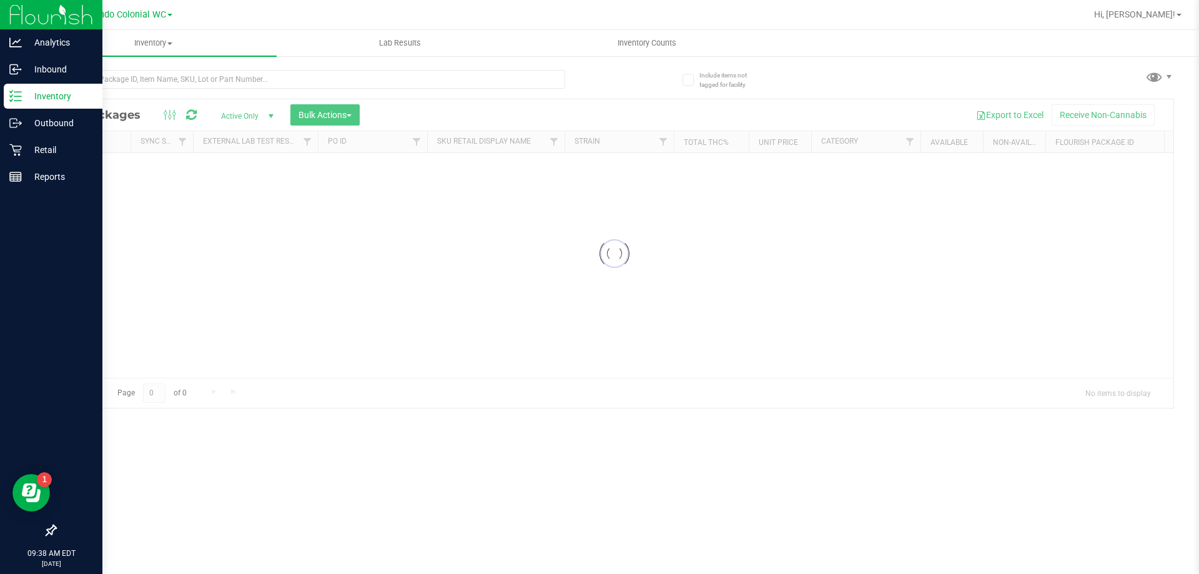
click at [77, 94] on p "Inventory" at bounding box center [59, 96] width 75 height 15
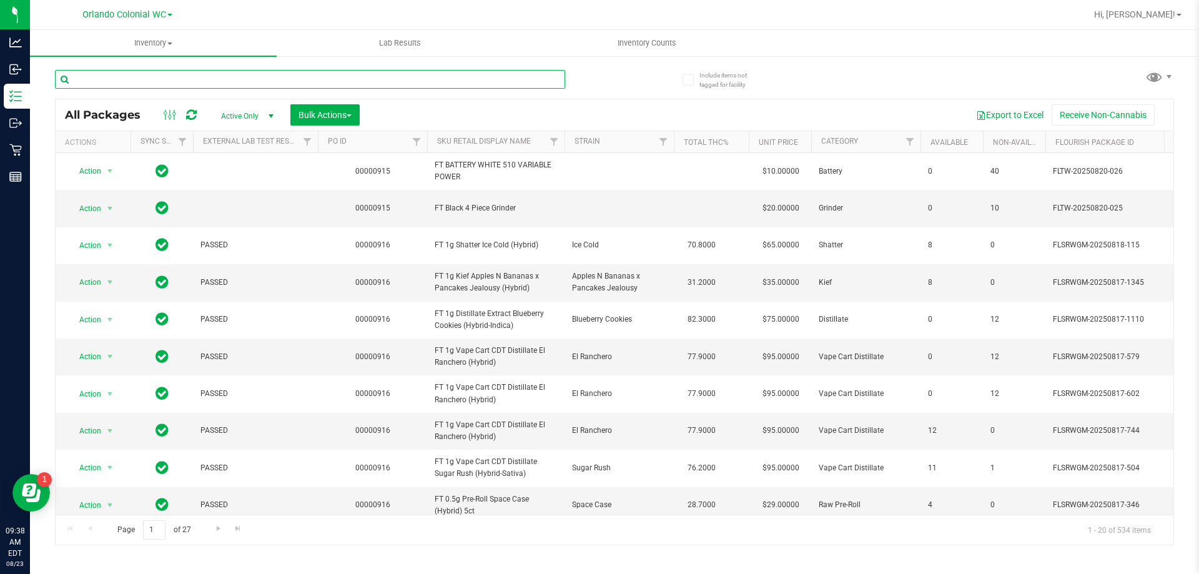
click at [180, 76] on input "text" at bounding box center [310, 79] width 510 height 19
type input "W-JUL25AML03-0802"
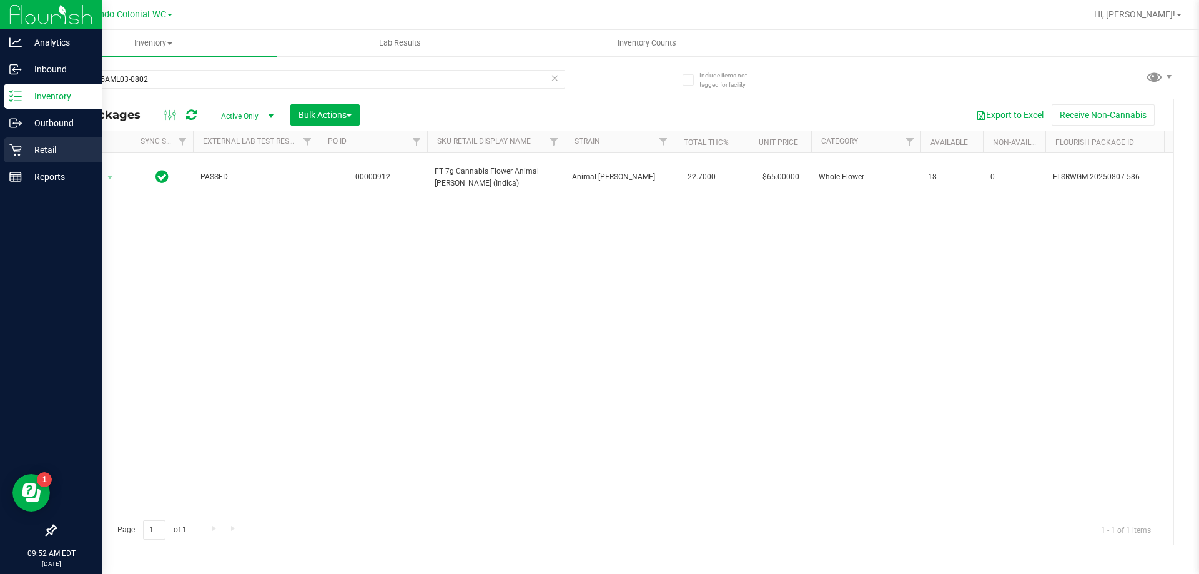
click at [39, 147] on p "Retail" at bounding box center [59, 149] width 75 height 15
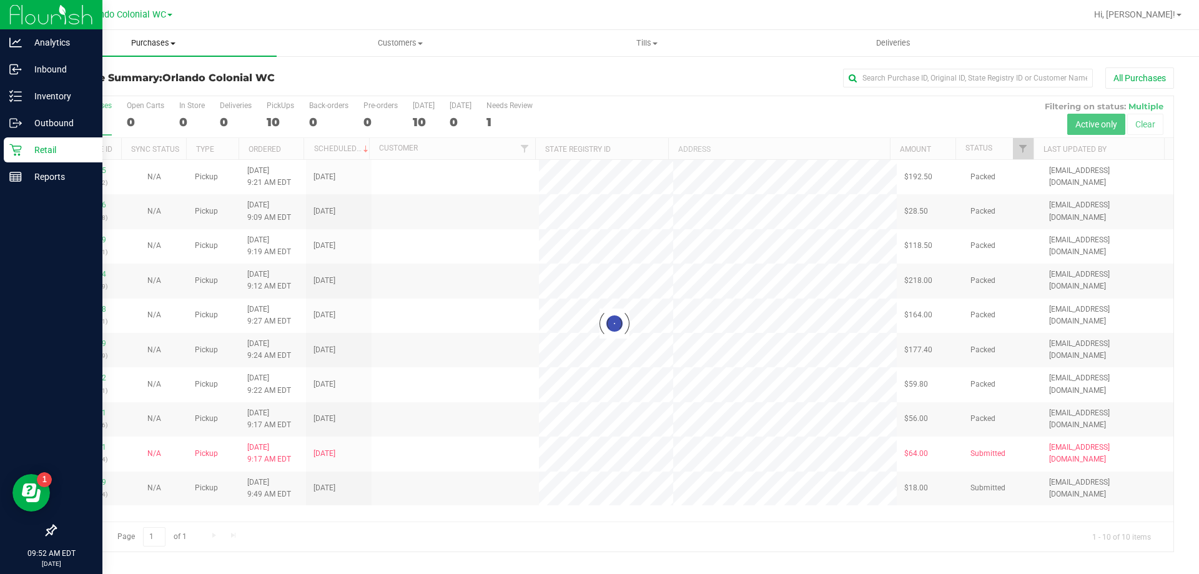
click at [157, 43] on span "Purchases" at bounding box center [153, 42] width 247 height 11
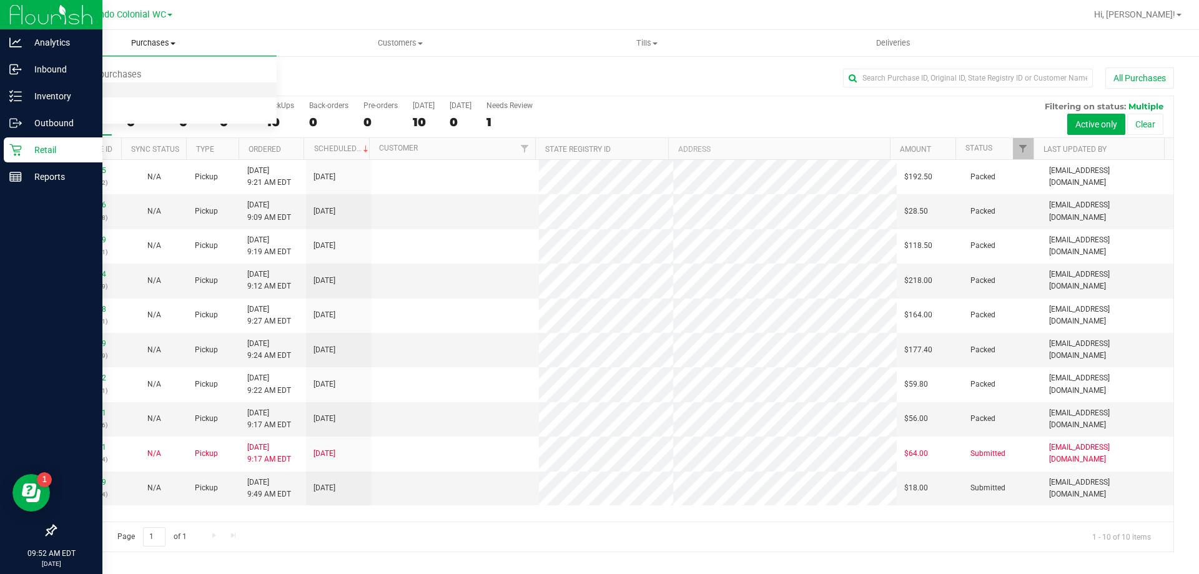
click at [73, 91] on span "Fulfillment" at bounding box center [68, 90] width 77 height 11
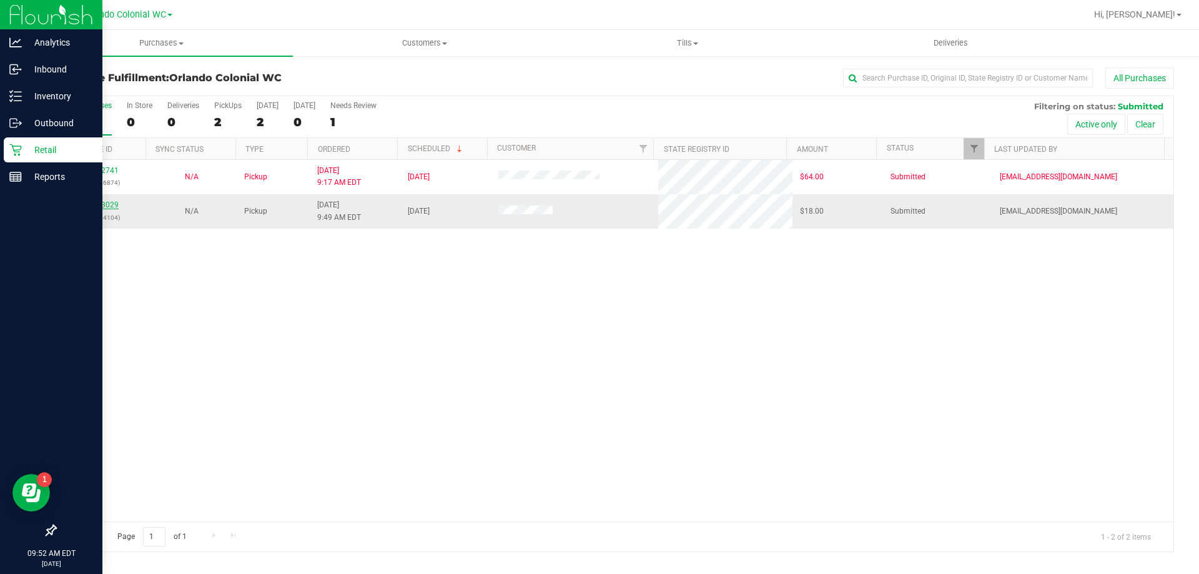
click at [107, 204] on link "11833029" at bounding box center [101, 204] width 35 height 9
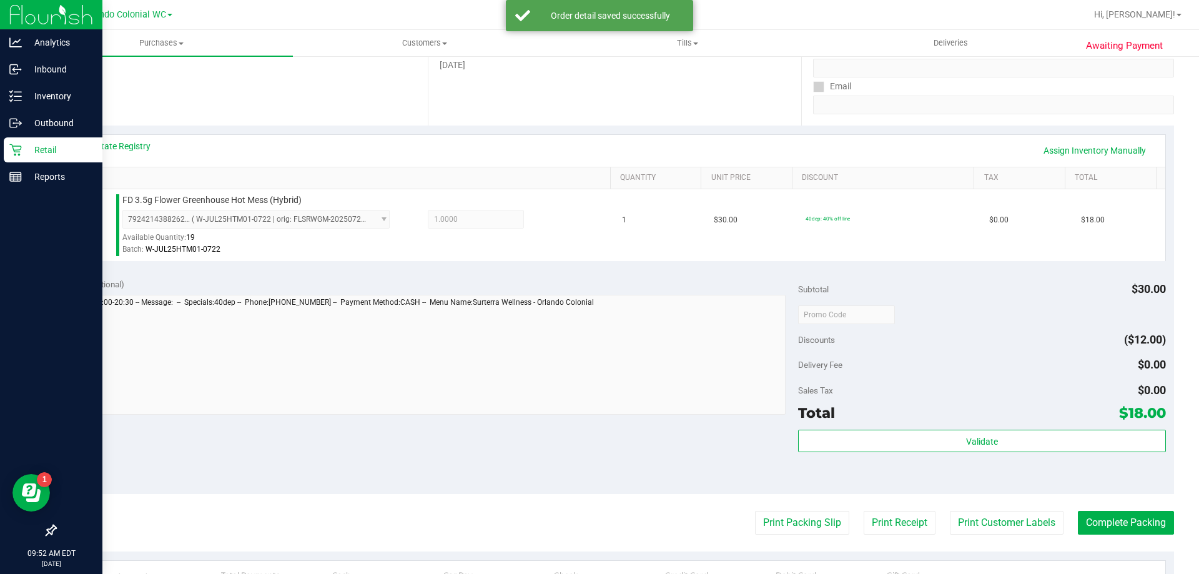
scroll to position [228, 0]
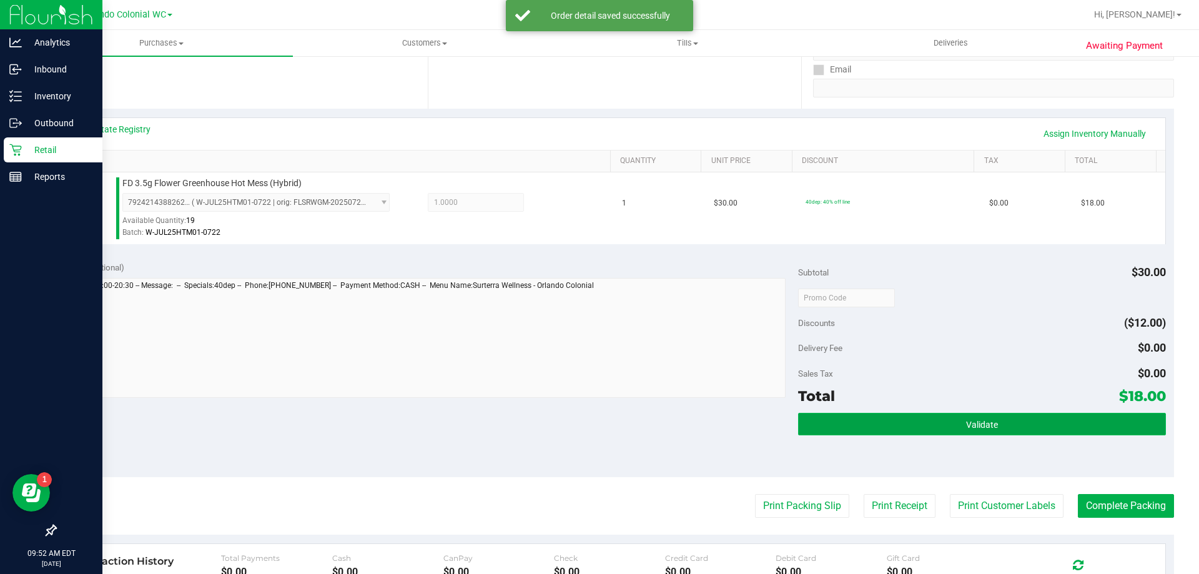
click at [910, 416] on button "Validate" at bounding box center [981, 424] width 367 height 22
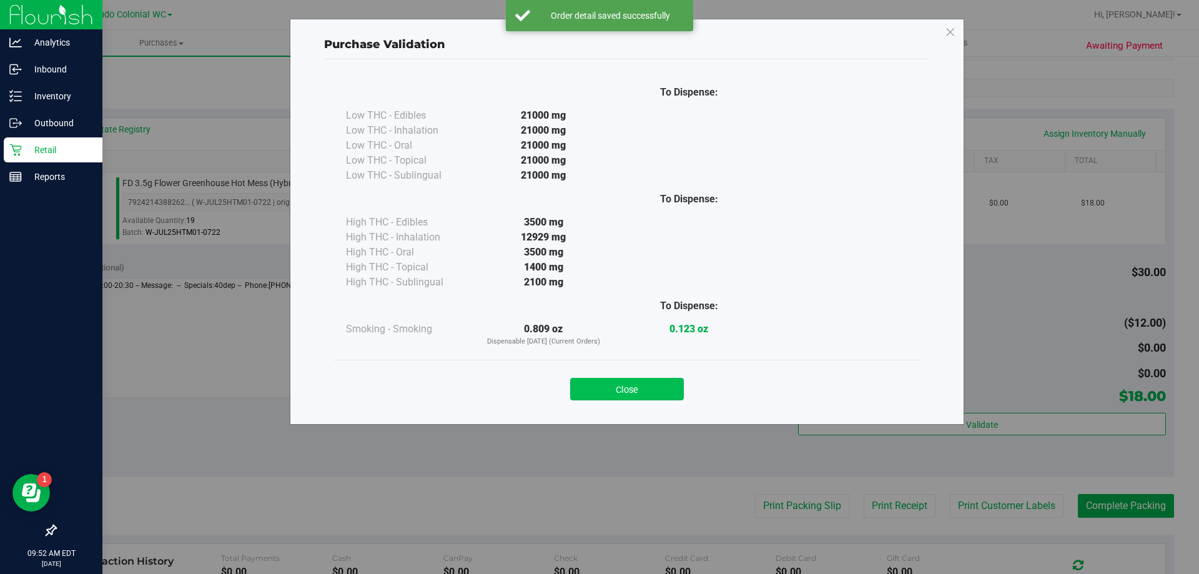
click at [613, 386] on button "Close" at bounding box center [627, 389] width 114 height 22
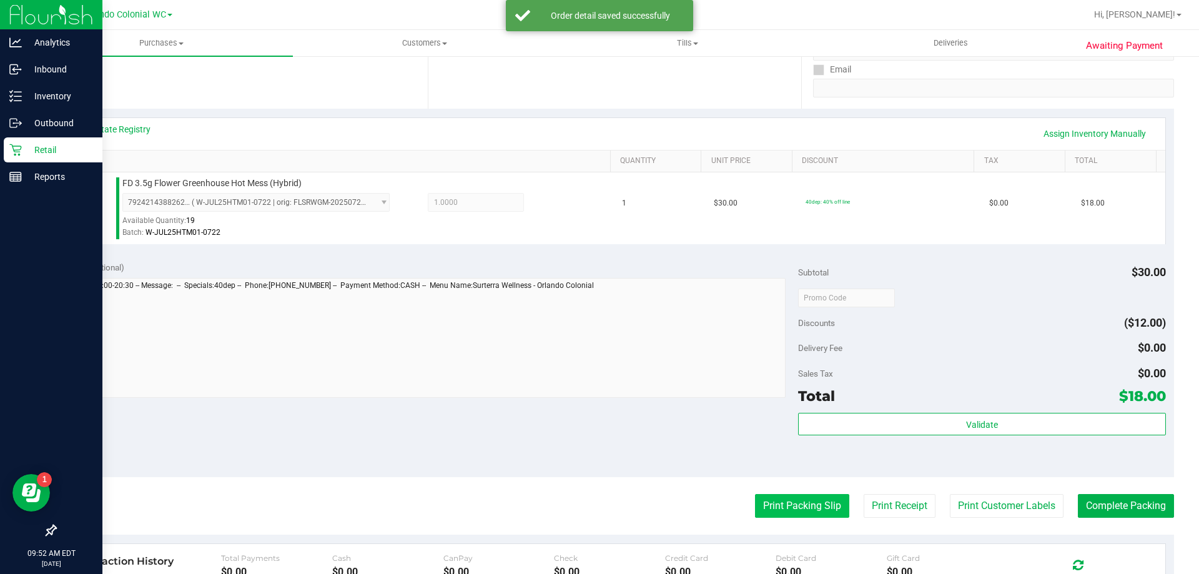
click at [796, 497] on button "Print Packing Slip" at bounding box center [802, 506] width 94 height 24
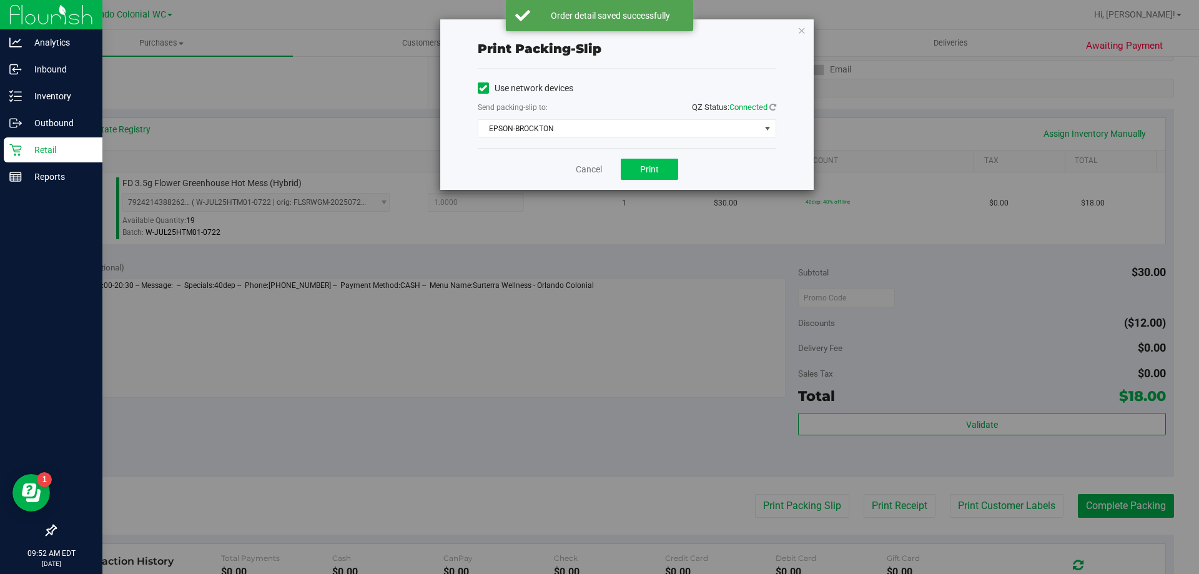
click at [676, 169] on button "Print" at bounding box center [649, 169] width 57 height 21
click at [785, 29] on div "Print packing-slip Use network devices Send packing-slip to: QZ Status: Connect…" at bounding box center [626, 104] width 373 height 170
click at [1114, 499] on div "Print packing-slip Use network devices Send packing-slip to: QZ Status: Connect…" at bounding box center [604, 287] width 1208 height 574
click at [804, 29] on icon "button" at bounding box center [801, 29] width 9 height 15
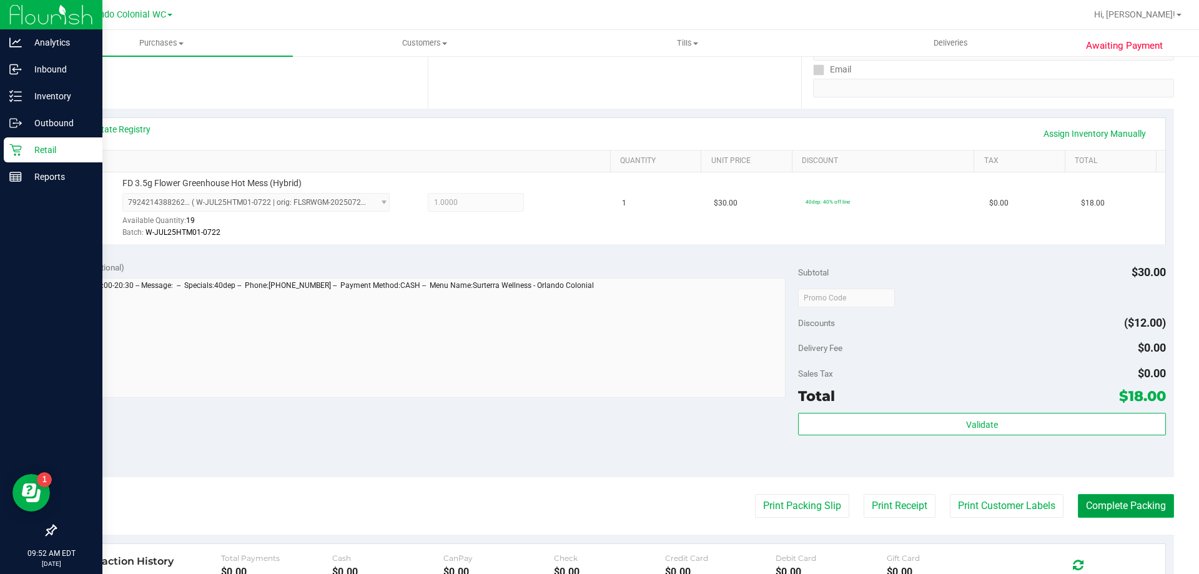
click at [1109, 500] on button "Complete Packing" at bounding box center [1126, 506] width 96 height 24
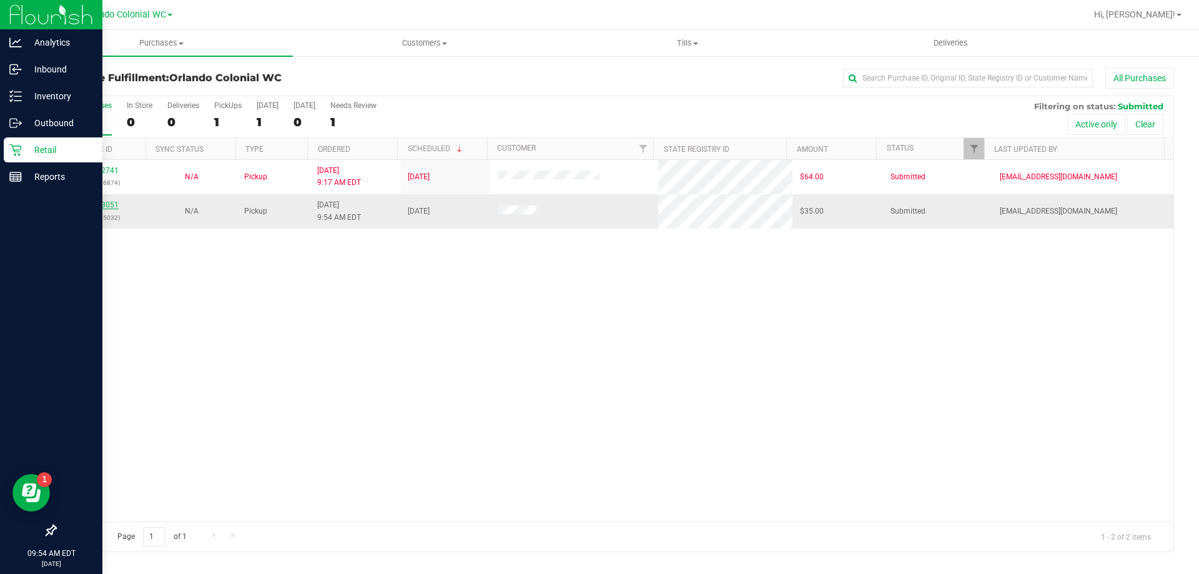
click at [104, 202] on link "11833051" at bounding box center [101, 204] width 35 height 9
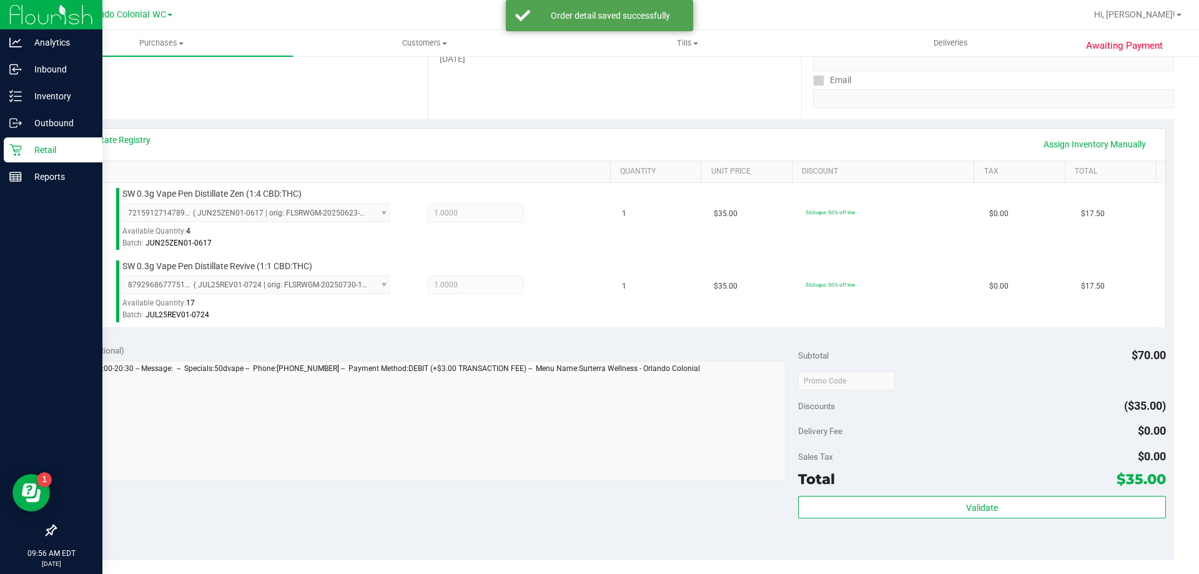
scroll to position [243, 0]
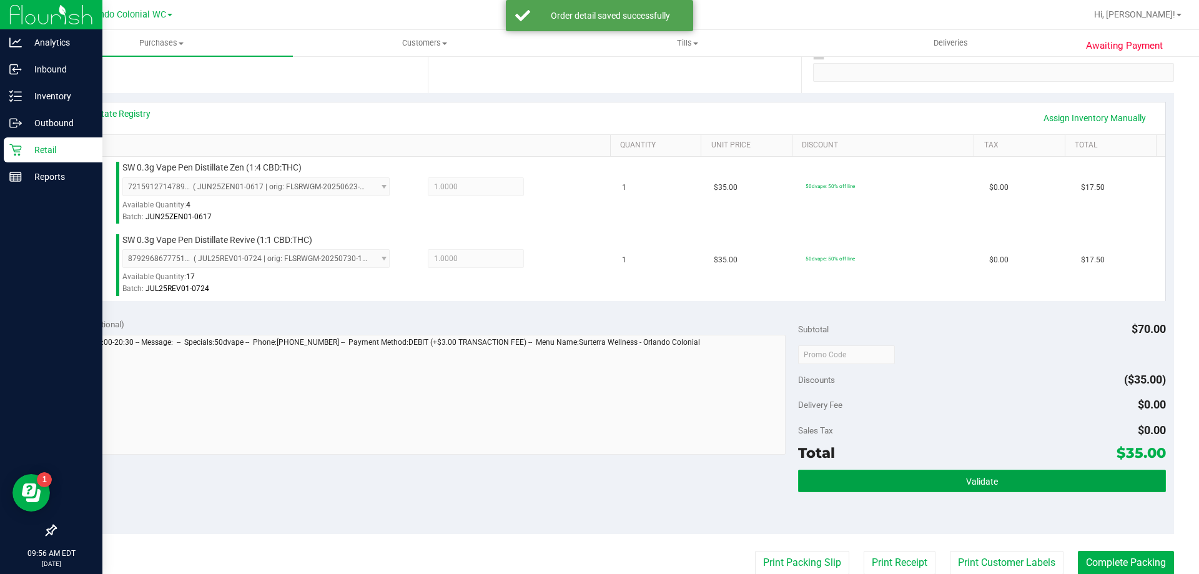
click at [966, 477] on span "Validate" at bounding box center [982, 481] width 32 height 10
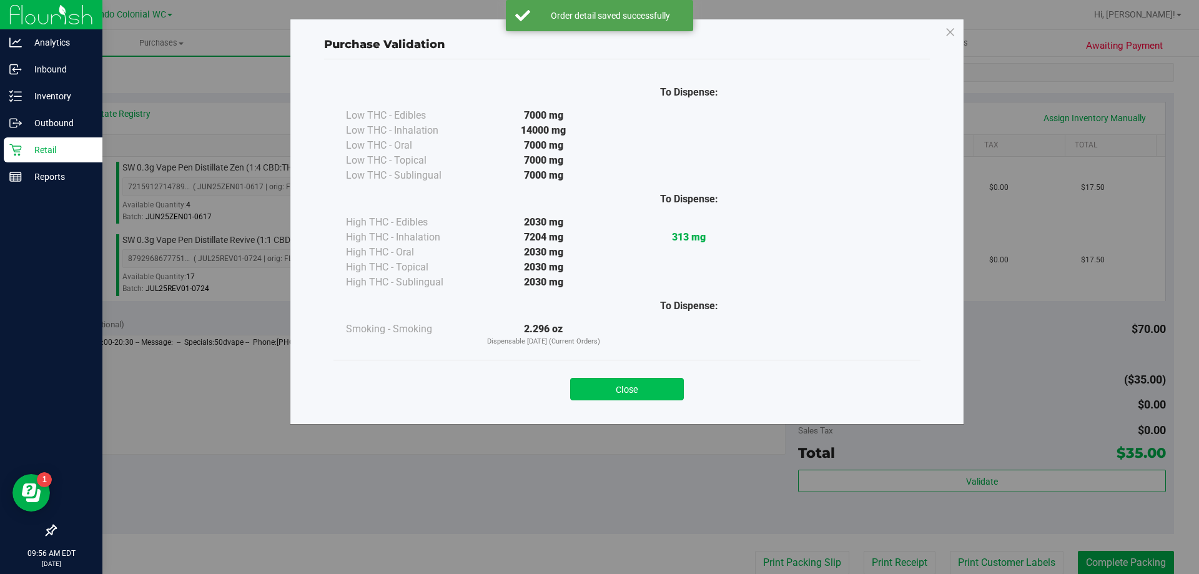
click at [647, 381] on button "Close" at bounding box center [627, 389] width 114 height 22
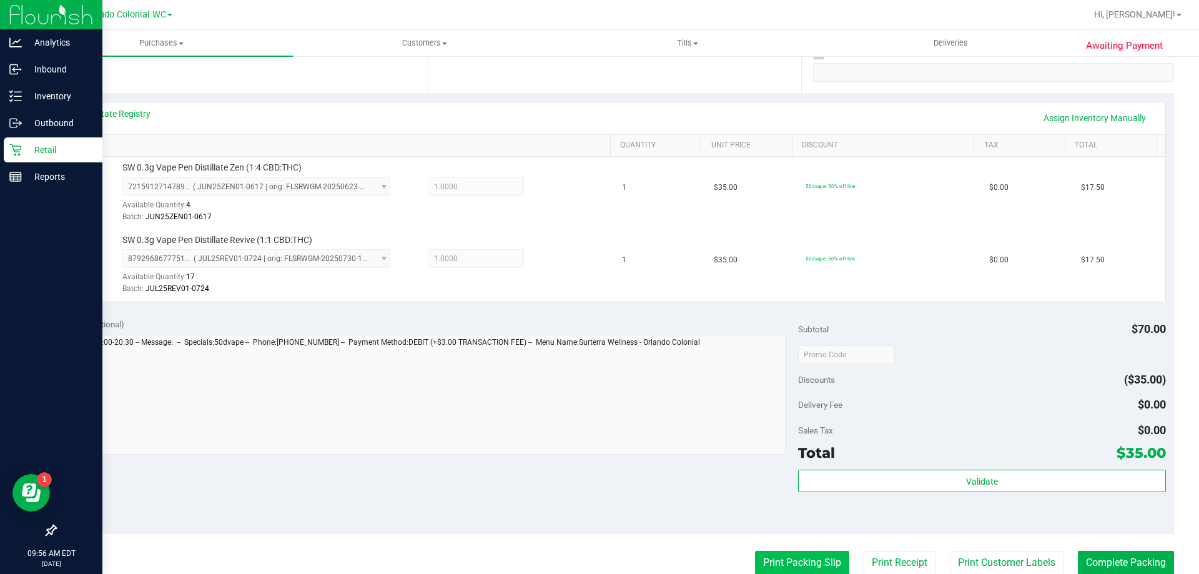
click at [812, 558] on button "Print Packing Slip" at bounding box center [802, 563] width 94 height 24
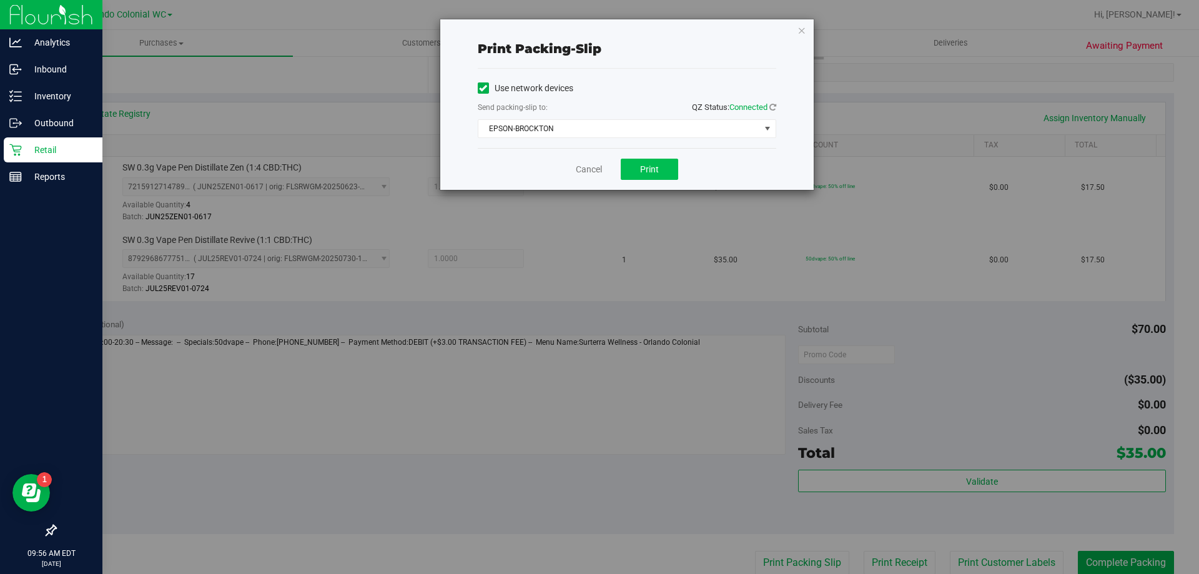
click at [642, 159] on button "Print" at bounding box center [649, 169] width 57 height 21
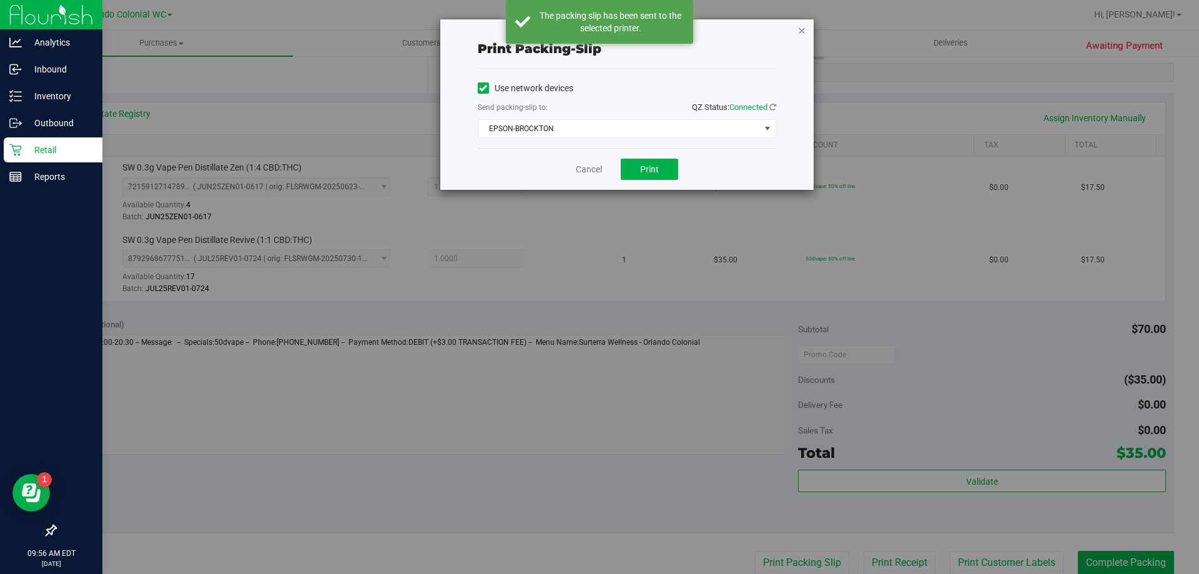
click at [797, 34] on icon "button" at bounding box center [801, 29] width 9 height 15
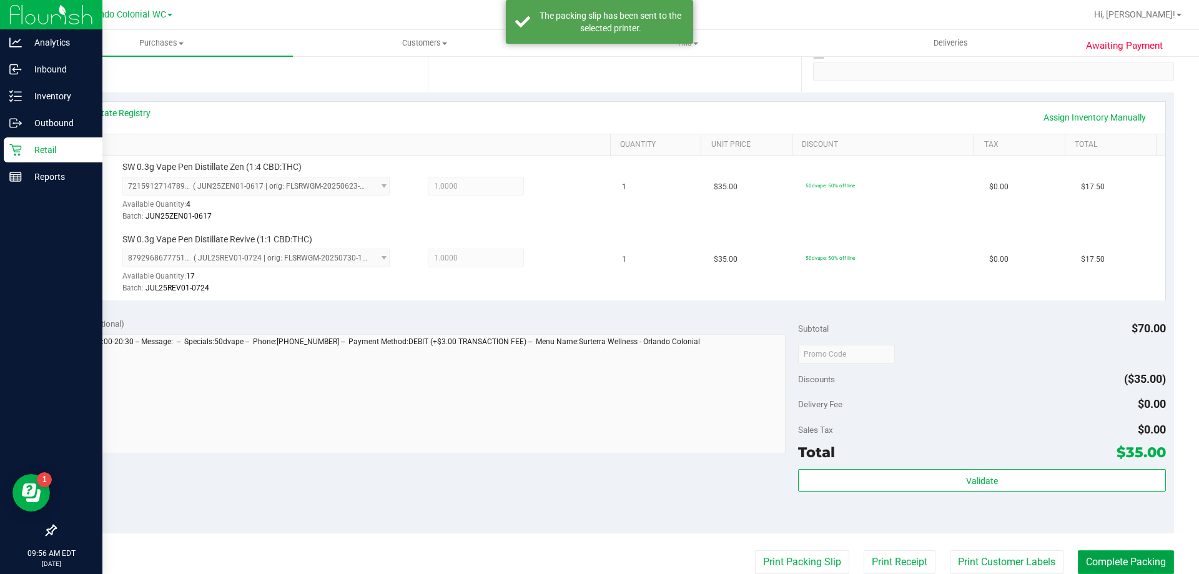
click at [1135, 551] on button "Complete Packing" at bounding box center [1126, 562] width 96 height 24
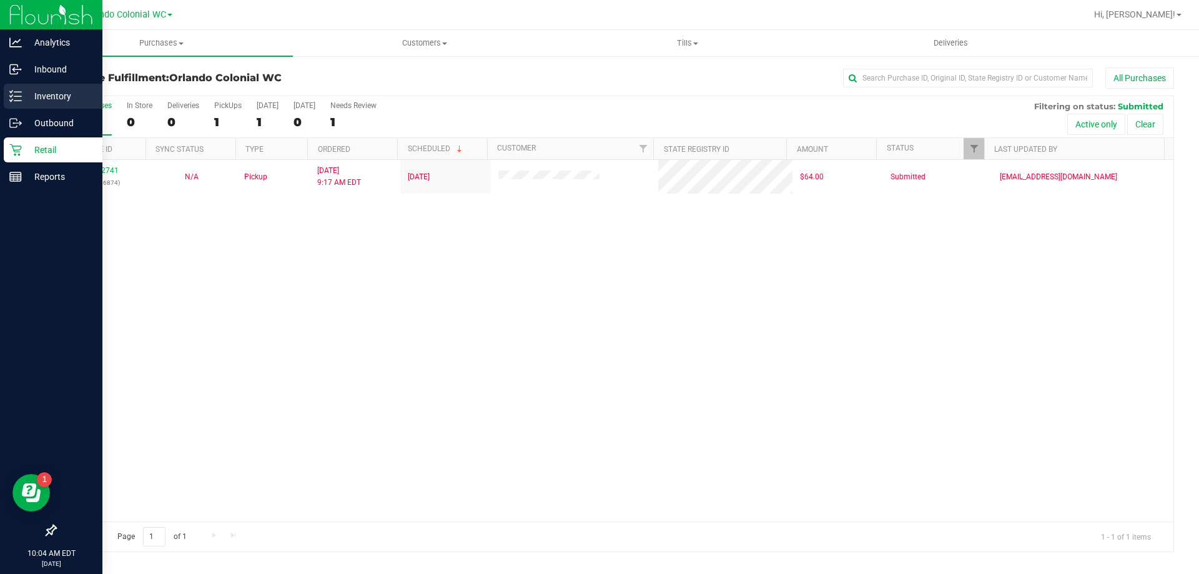
click at [11, 100] on icon at bounding box center [15, 96] width 12 height 12
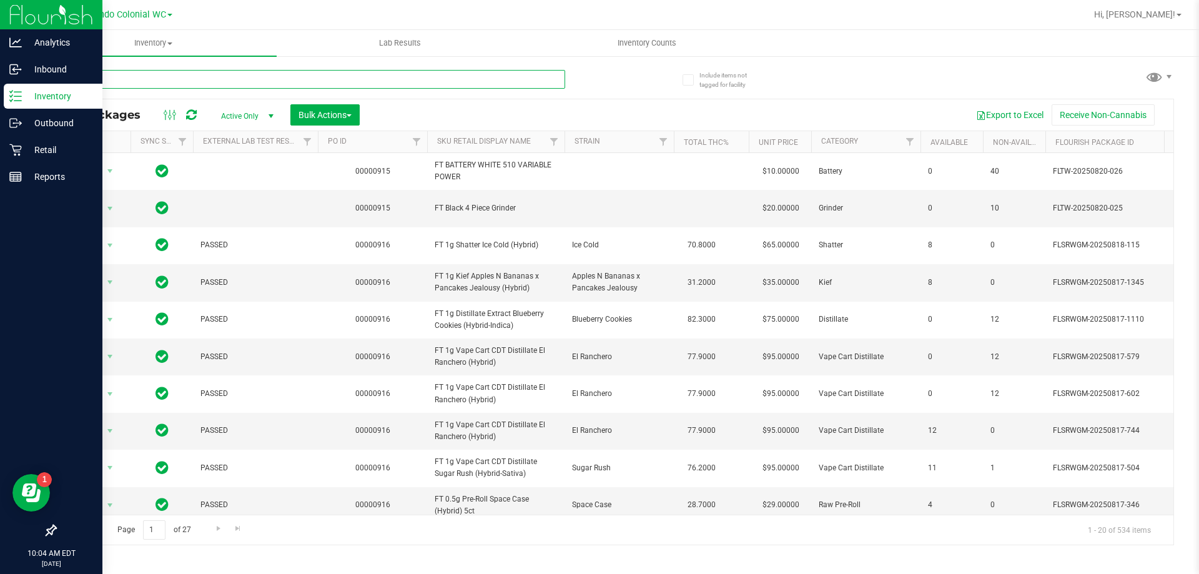
click at [162, 76] on input "text" at bounding box center [310, 79] width 510 height 19
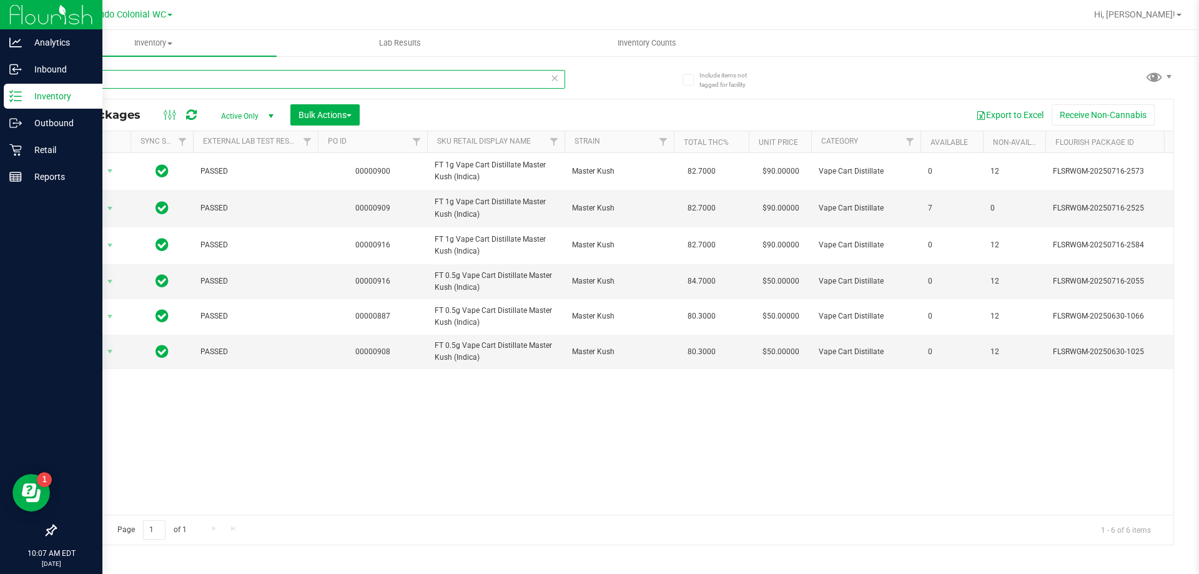
type input "m"
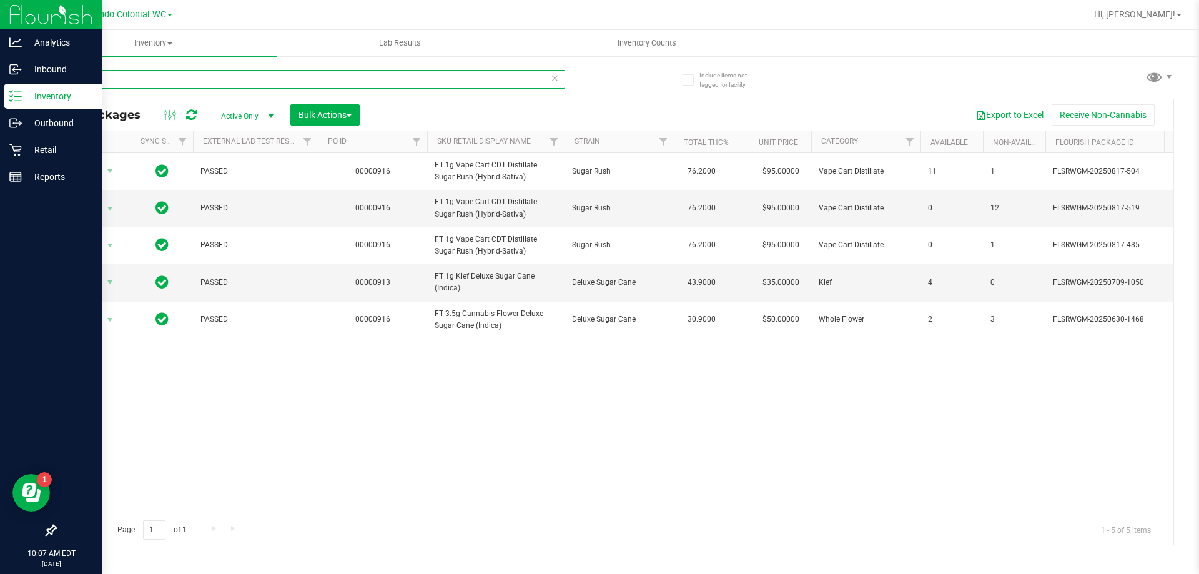
type input "s"
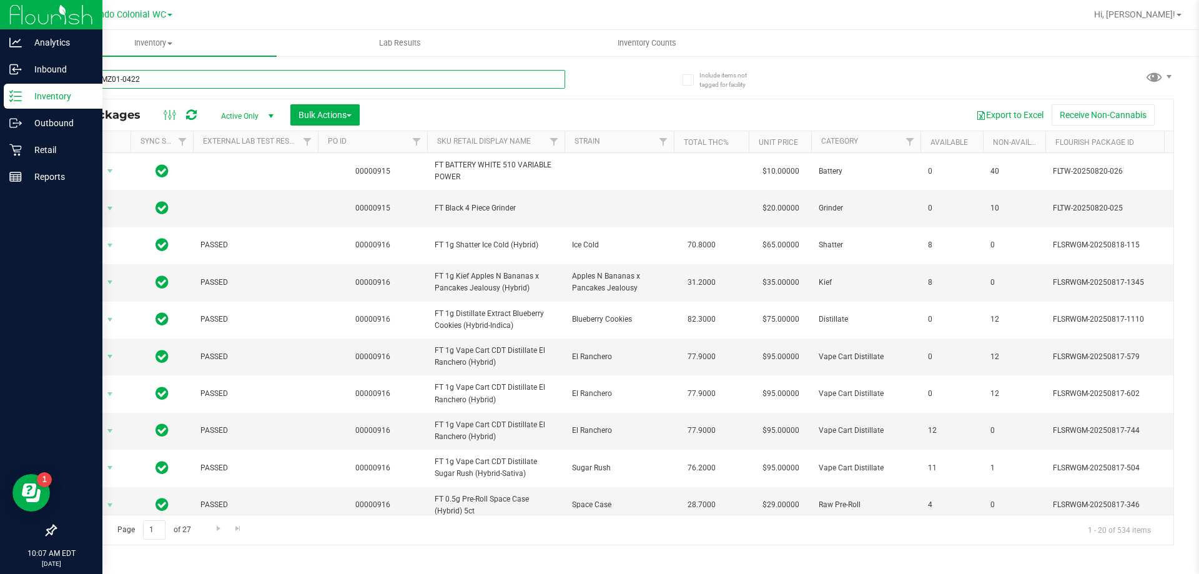
type input "APR25LMZ01-0422"
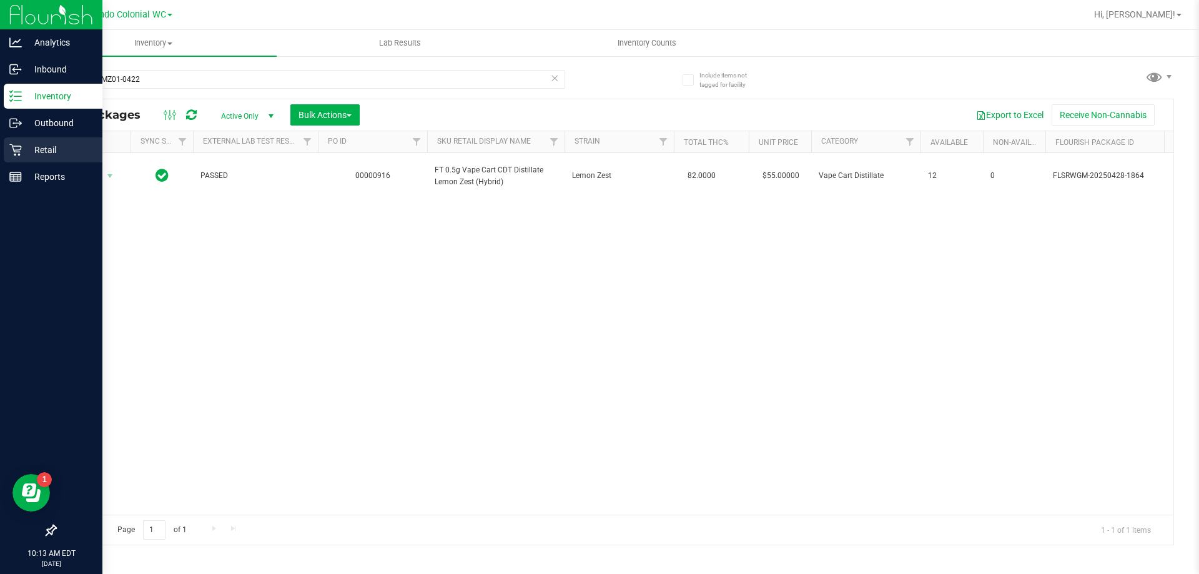
click at [32, 147] on p "Retail" at bounding box center [59, 149] width 75 height 15
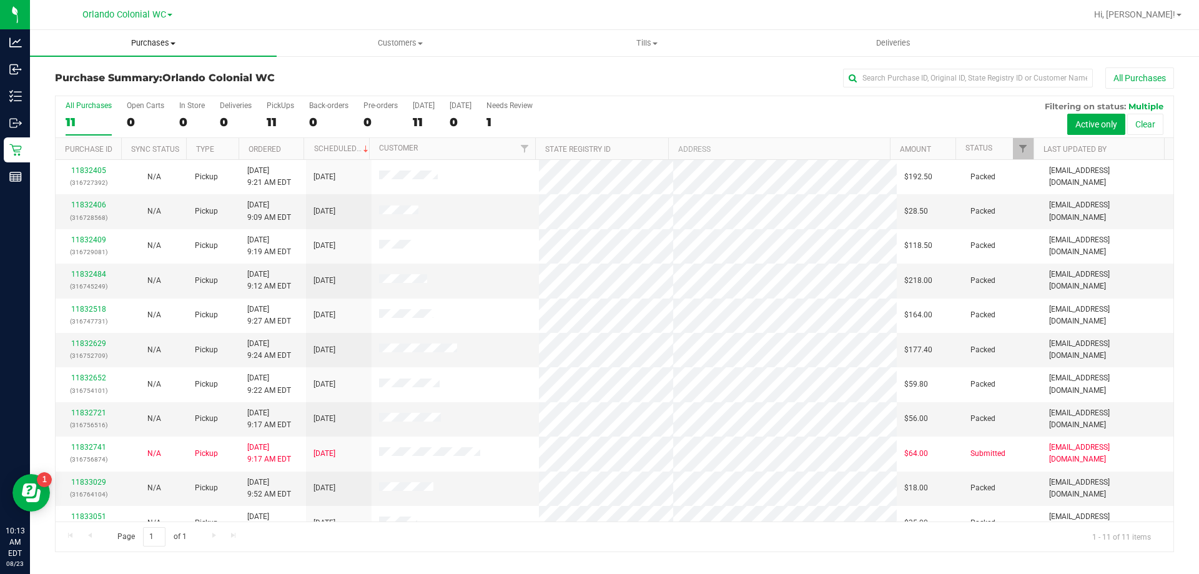
click at [149, 44] on span "Purchases" at bounding box center [153, 42] width 247 height 11
click at [84, 87] on span "Fulfillment" at bounding box center [68, 90] width 77 height 11
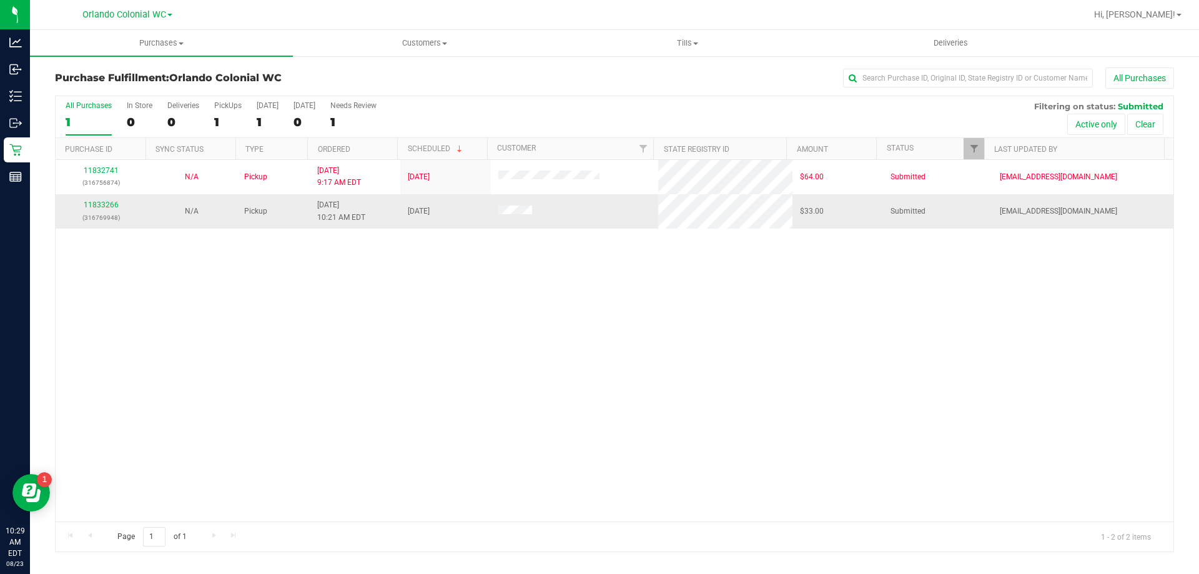
click at [106, 210] on div "11833266 (316769948)" at bounding box center [101, 211] width 76 height 24
click at [106, 207] on link "11833266" at bounding box center [101, 204] width 35 height 9
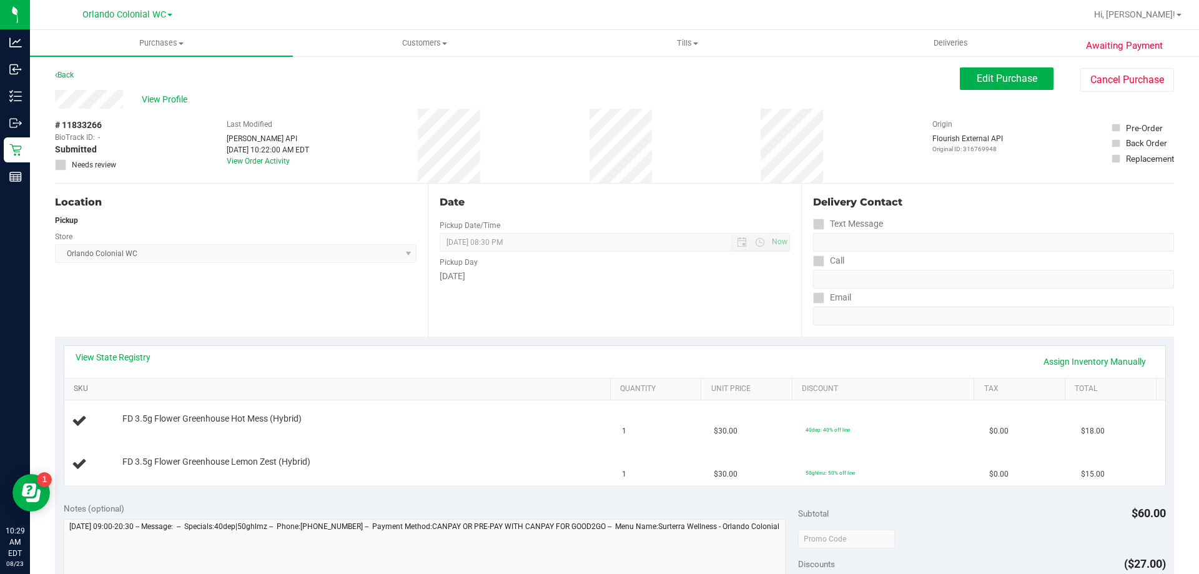
click at [546, 392] on link "SKU" at bounding box center [339, 389] width 531 height 10
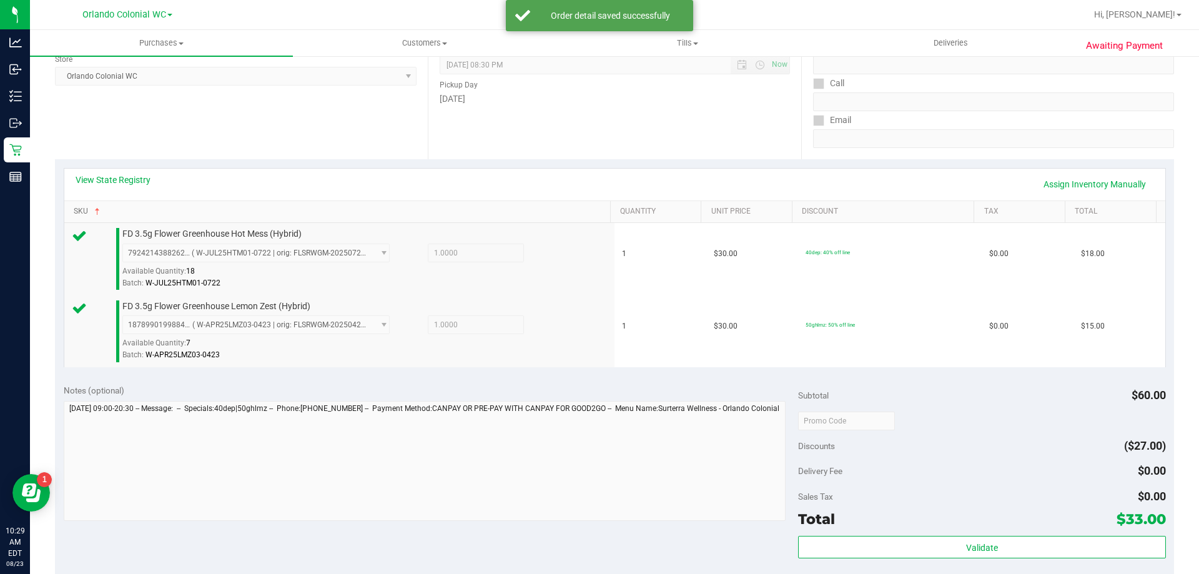
scroll to position [178, 0]
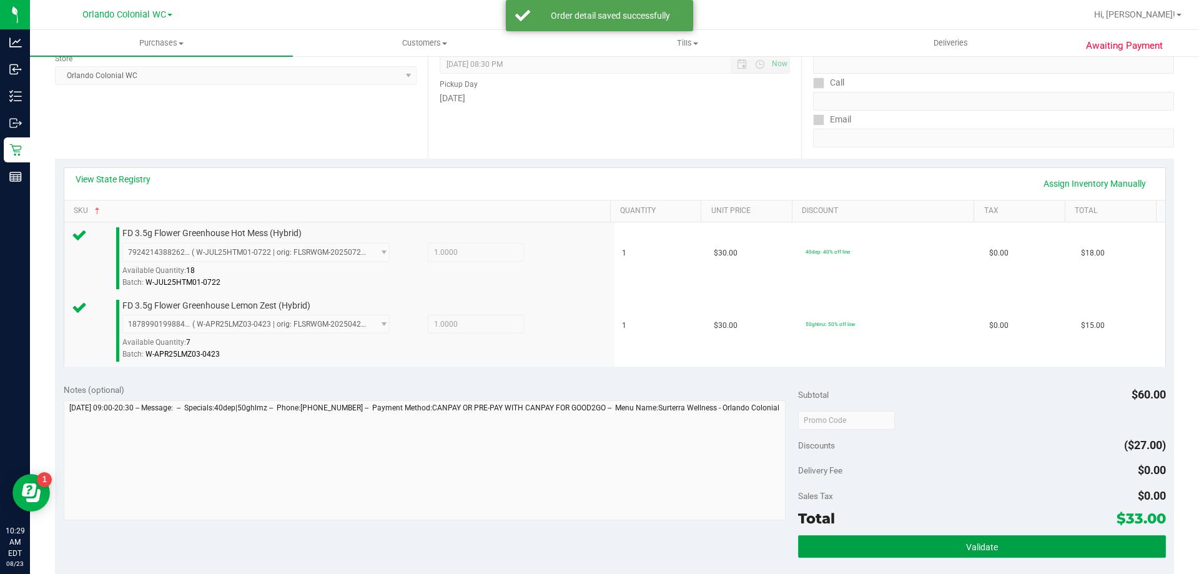
click at [952, 538] on button "Validate" at bounding box center [981, 546] width 367 height 22
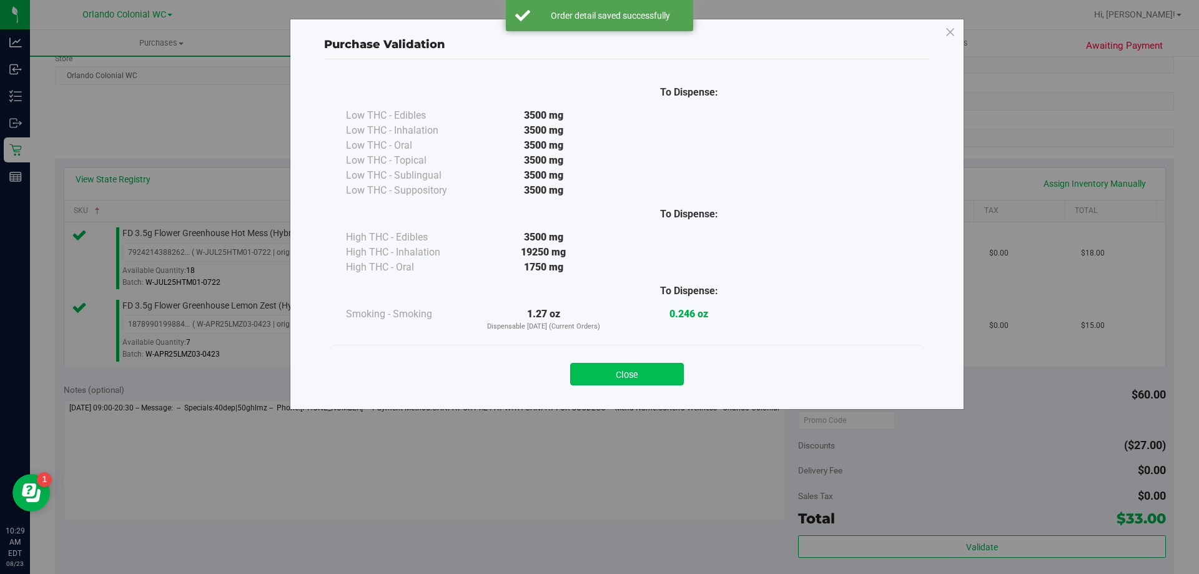
click at [623, 375] on button "Close" at bounding box center [627, 374] width 114 height 22
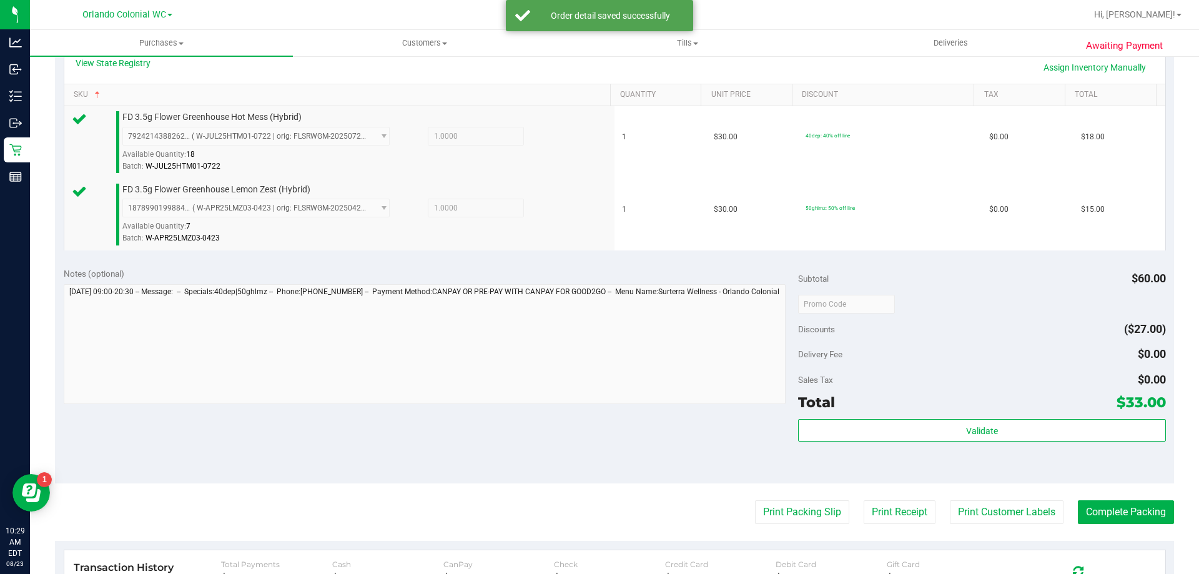
scroll to position [343, 0]
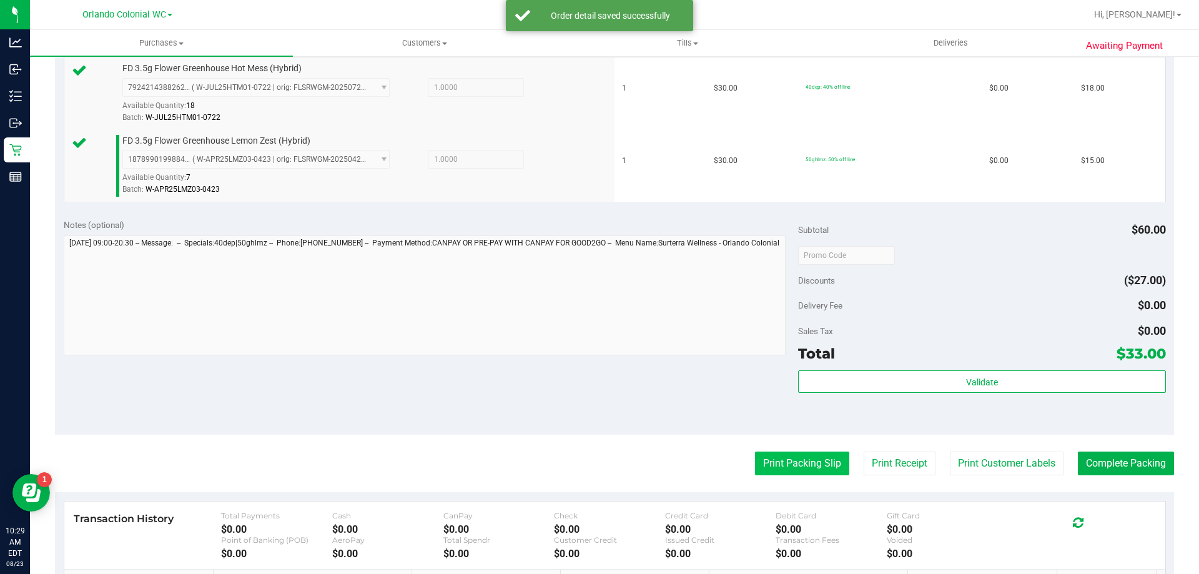
click at [793, 466] on button "Print Packing Slip" at bounding box center [802, 463] width 94 height 24
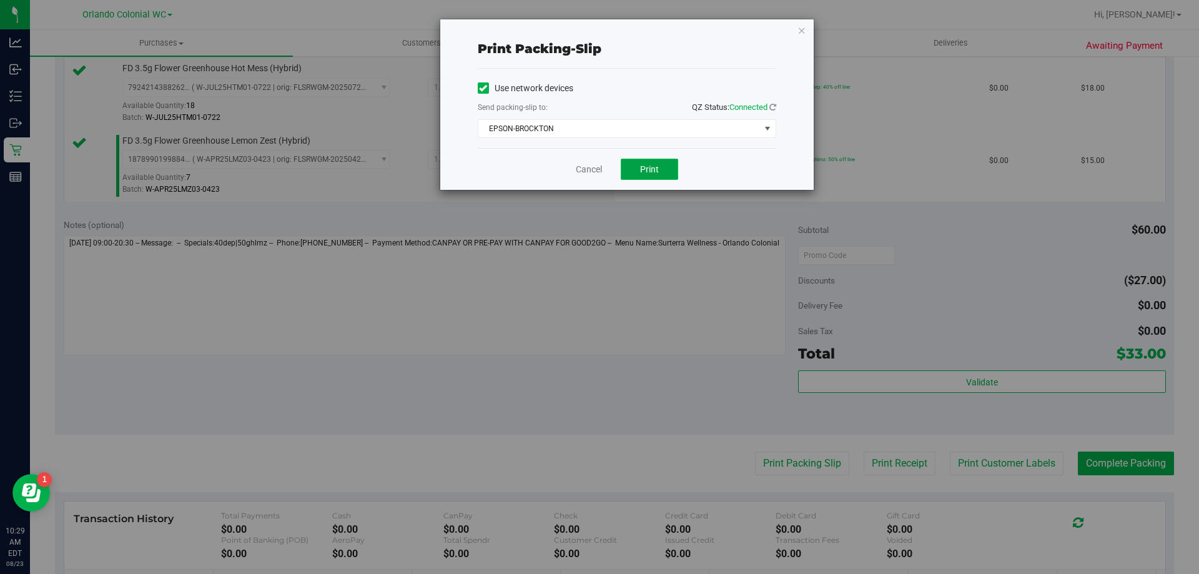
click at [651, 164] on span "Print" at bounding box center [649, 169] width 19 height 10
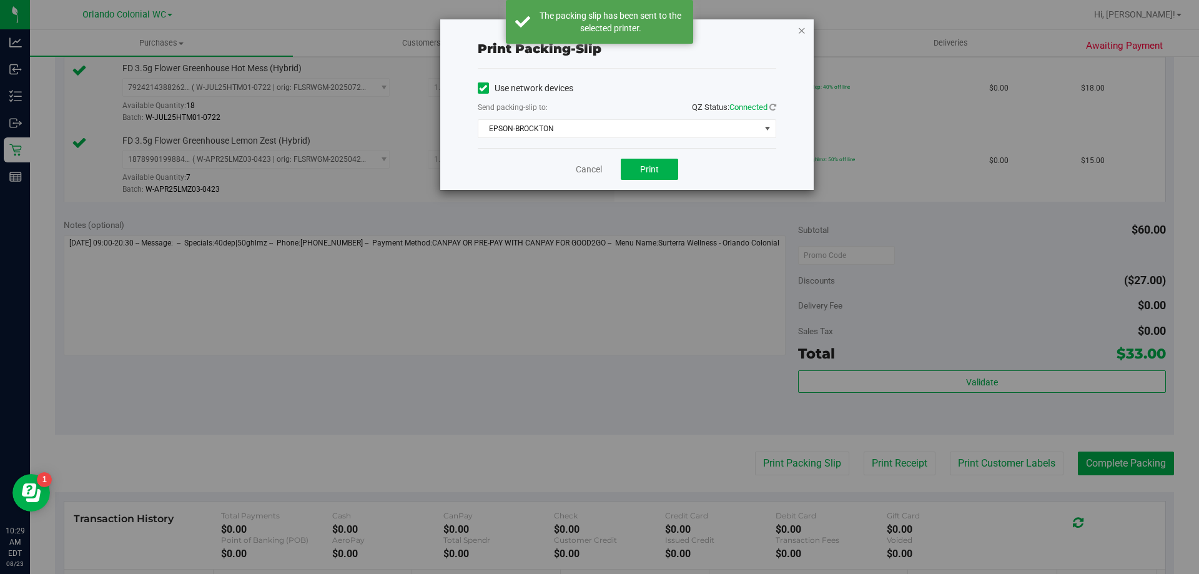
click at [800, 24] on icon "button" at bounding box center [801, 29] width 9 height 15
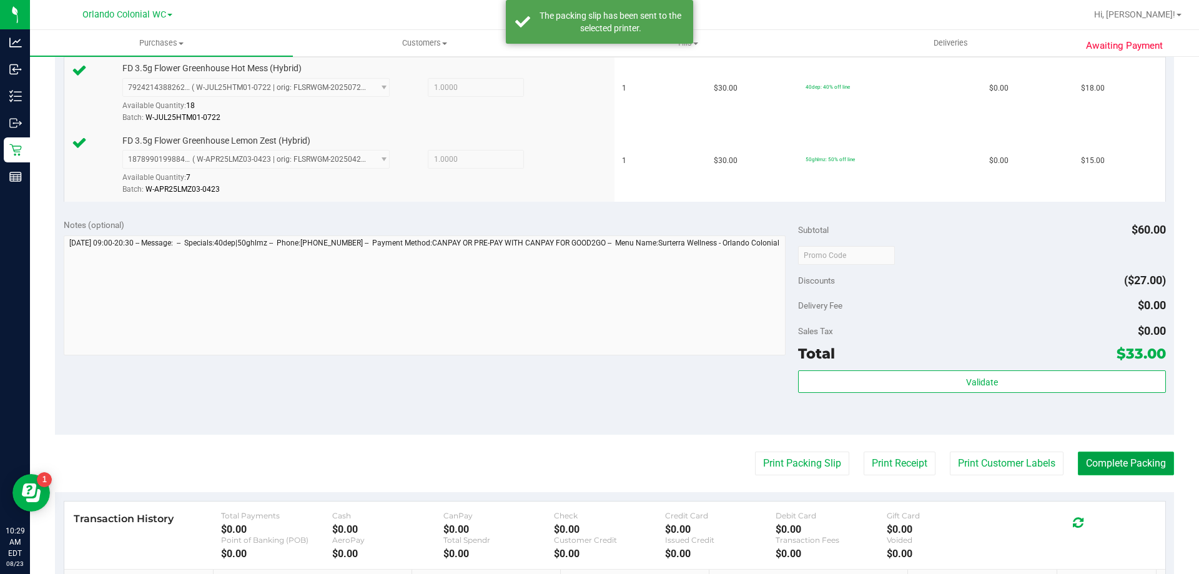
click at [1109, 471] on button "Complete Packing" at bounding box center [1126, 463] width 96 height 24
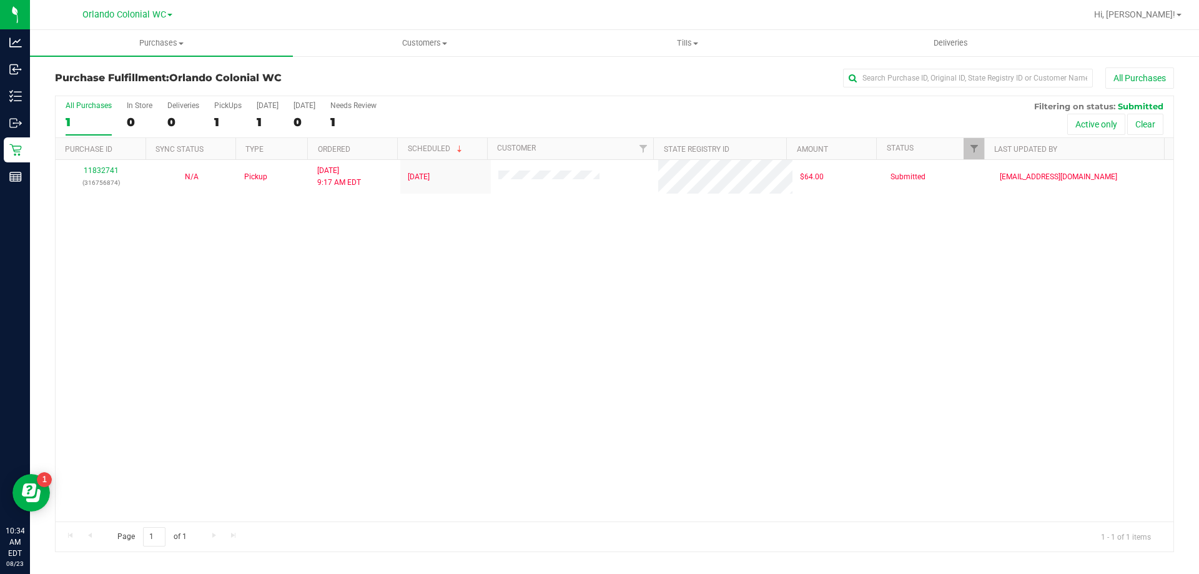
click at [501, 370] on div "11832741 (316756874) N/A Pickup [DATE] 9:17 AM EDT 8/23/2025 $64.00 Submitted […" at bounding box center [615, 340] width 1118 height 361
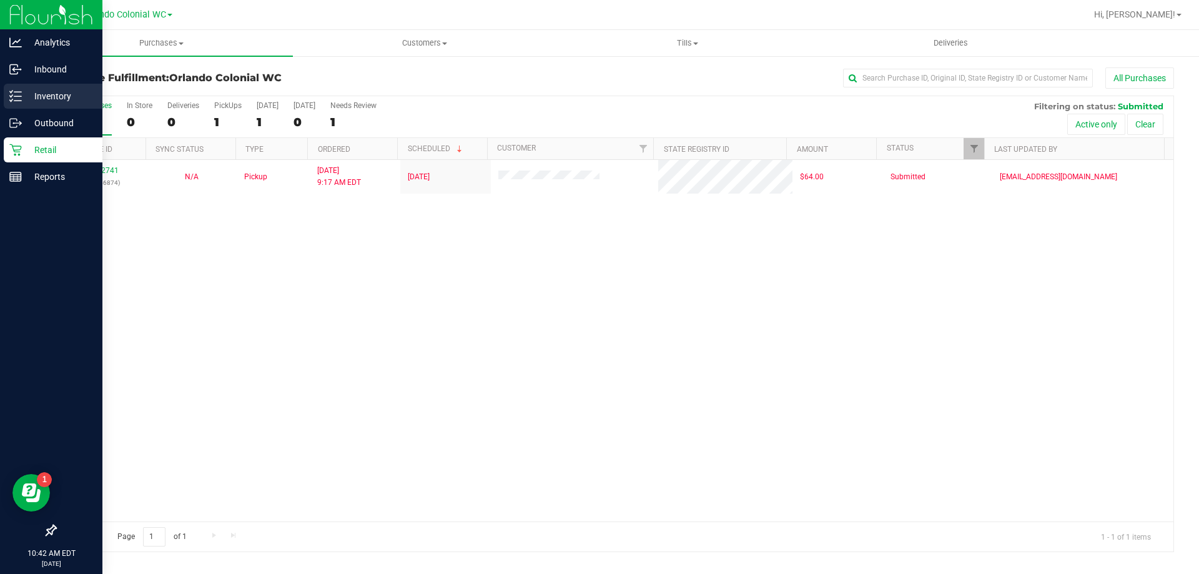
click at [17, 101] on line at bounding box center [17, 101] width 7 height 0
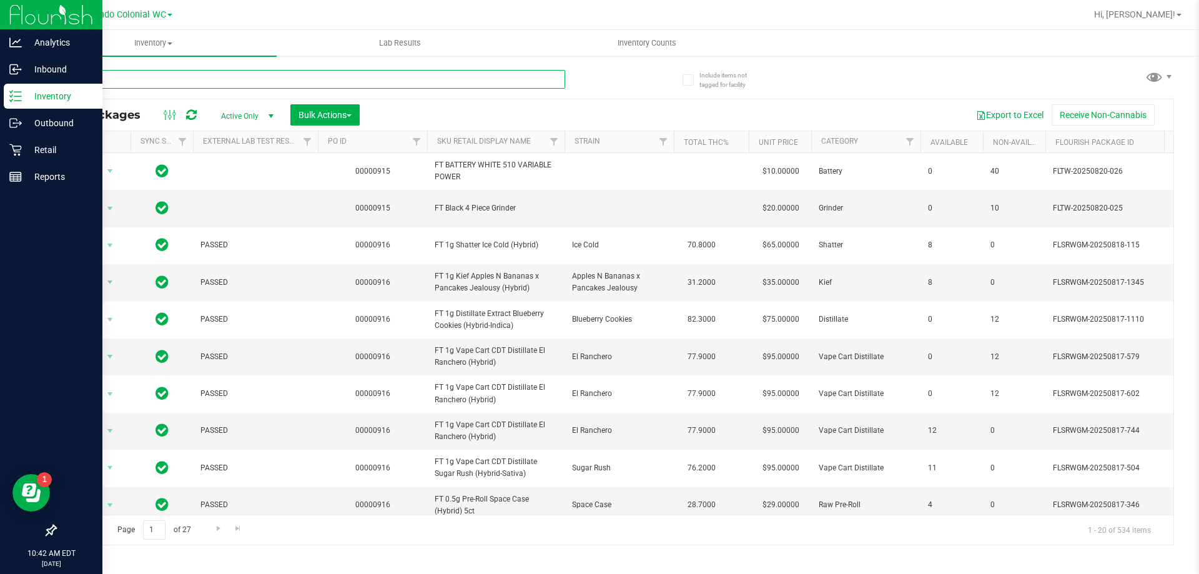
click at [225, 82] on input "text" at bounding box center [310, 79] width 510 height 19
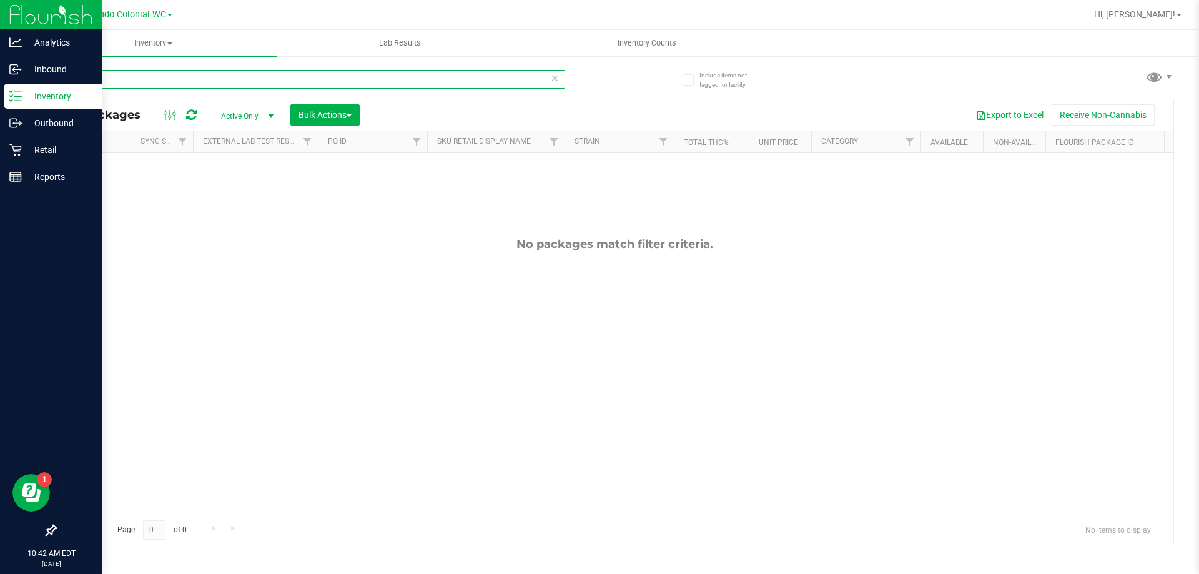
type input "hash"
click at [27, 144] on p "Retail" at bounding box center [59, 149] width 75 height 15
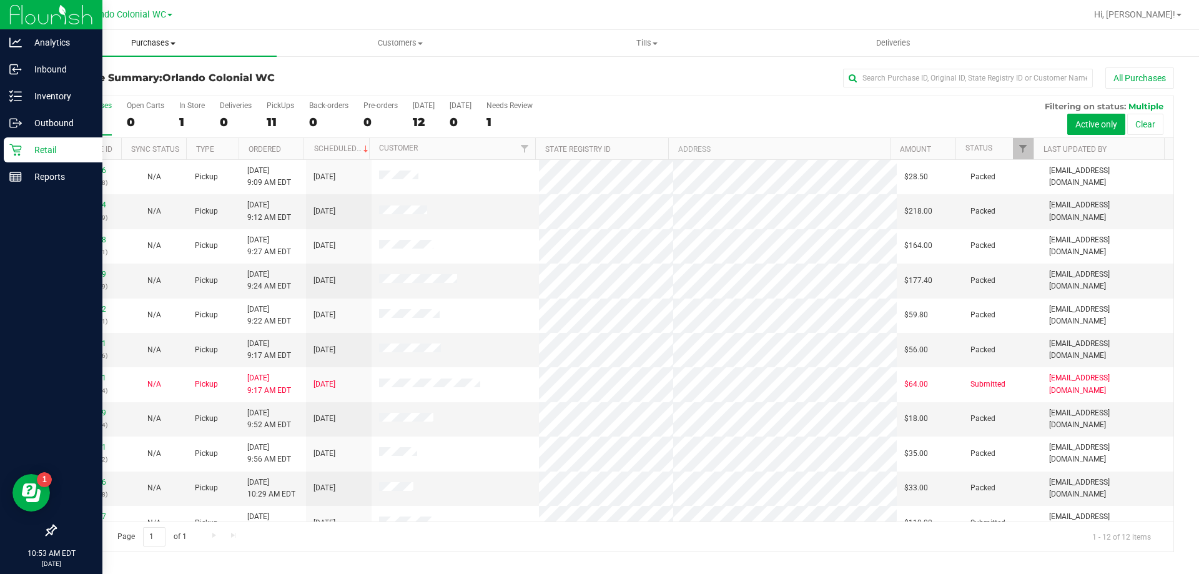
click at [160, 43] on span "Purchases" at bounding box center [153, 42] width 247 height 11
click at [84, 89] on span "Fulfillment" at bounding box center [68, 90] width 77 height 11
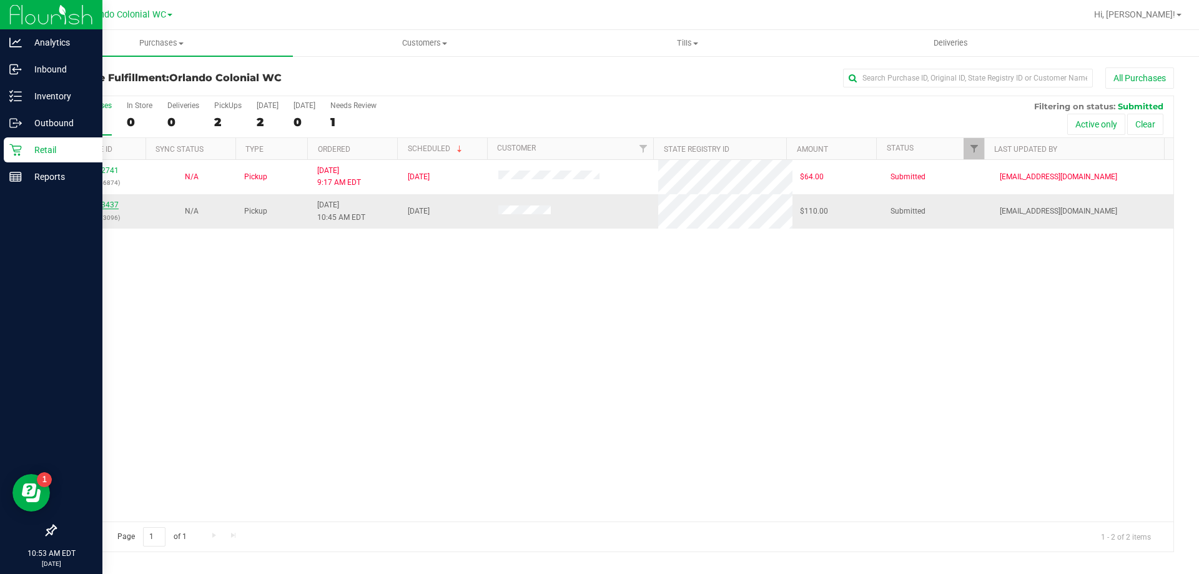
click at [103, 206] on link "11833437" at bounding box center [101, 204] width 35 height 9
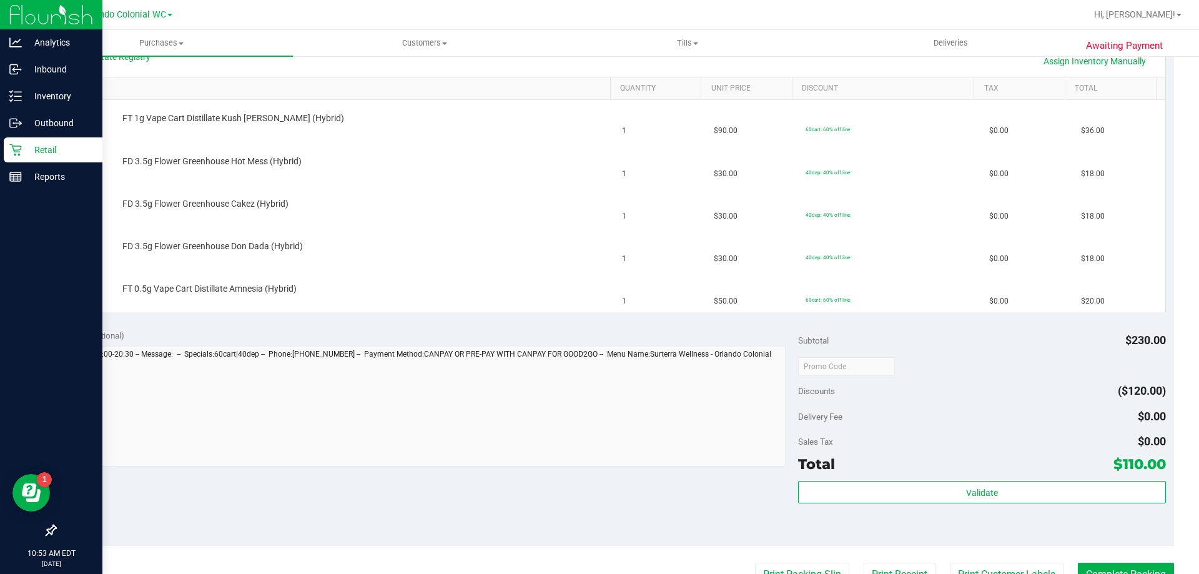
scroll to position [310, 0]
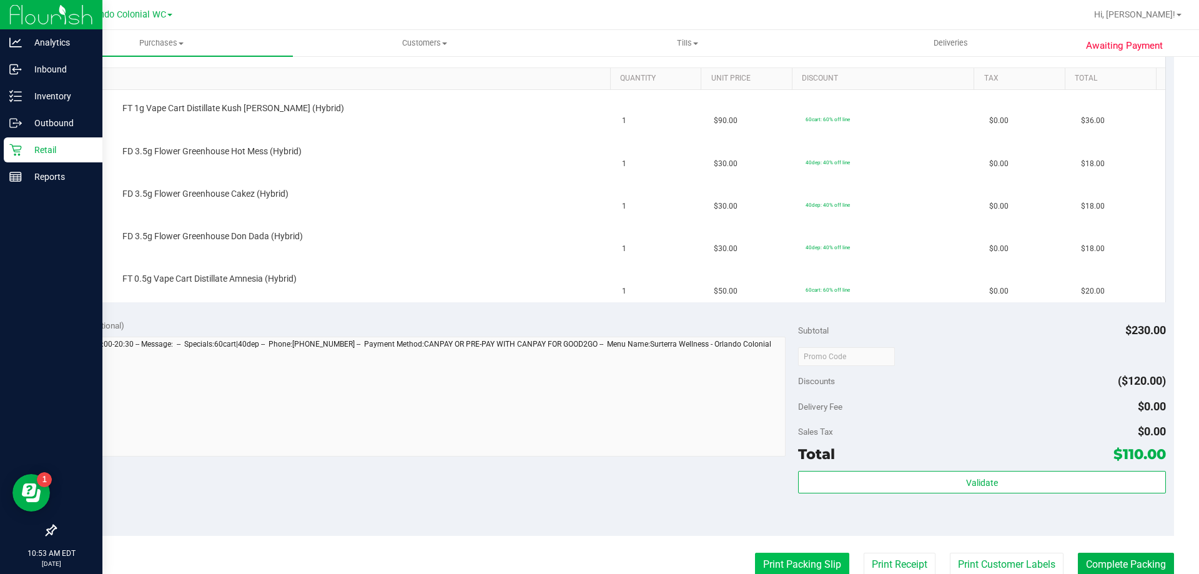
click at [803, 554] on button "Print Packing Slip" at bounding box center [802, 565] width 94 height 24
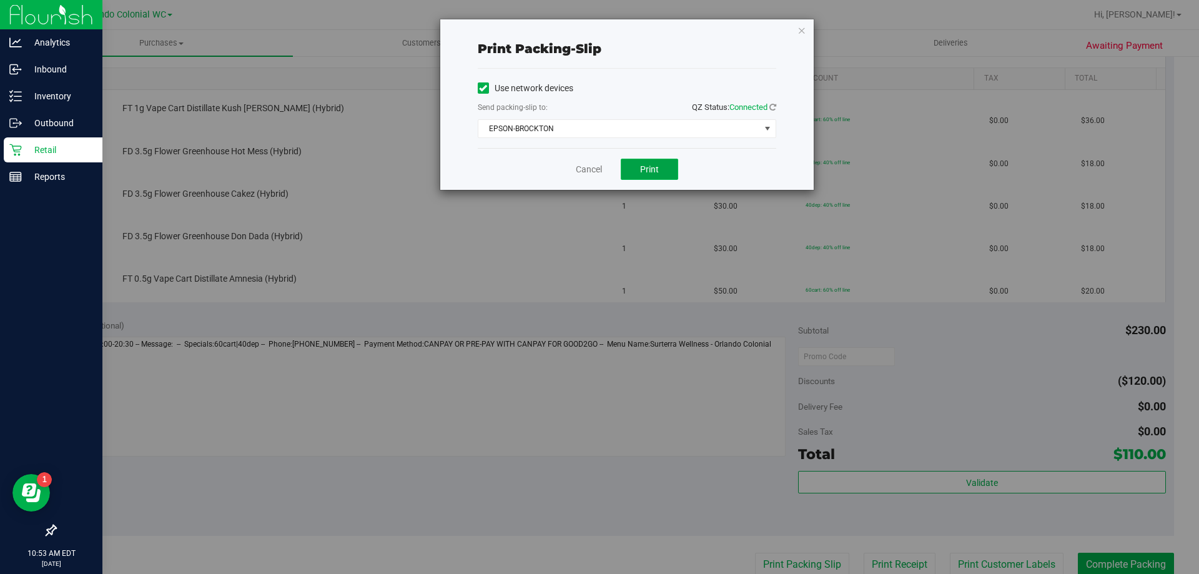
click at [670, 163] on button "Print" at bounding box center [649, 169] width 57 height 21
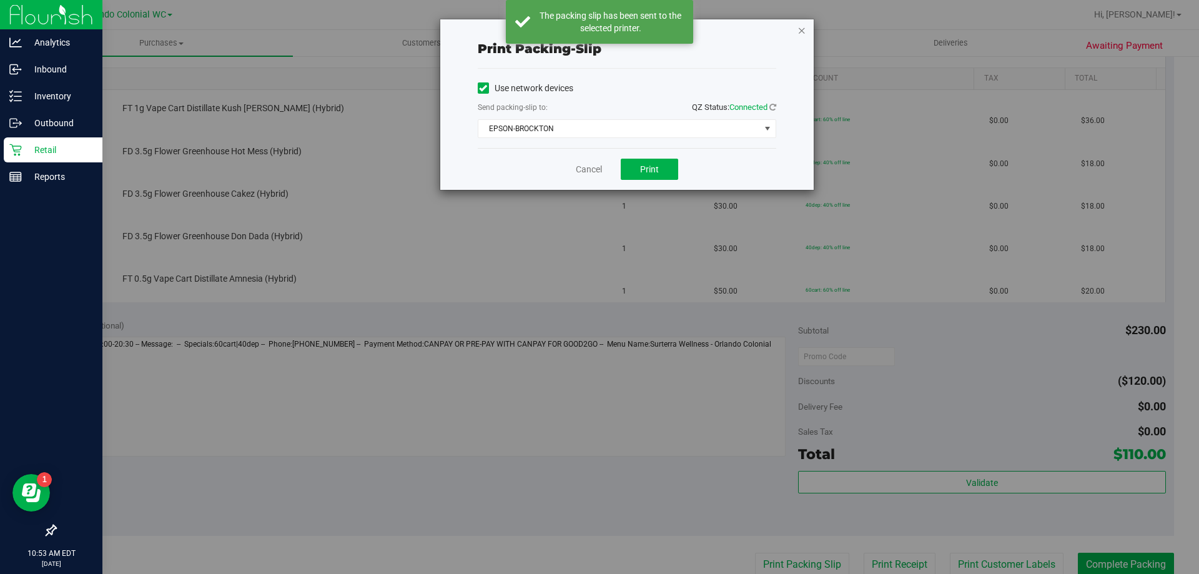
click at [803, 24] on icon "button" at bounding box center [801, 29] width 9 height 15
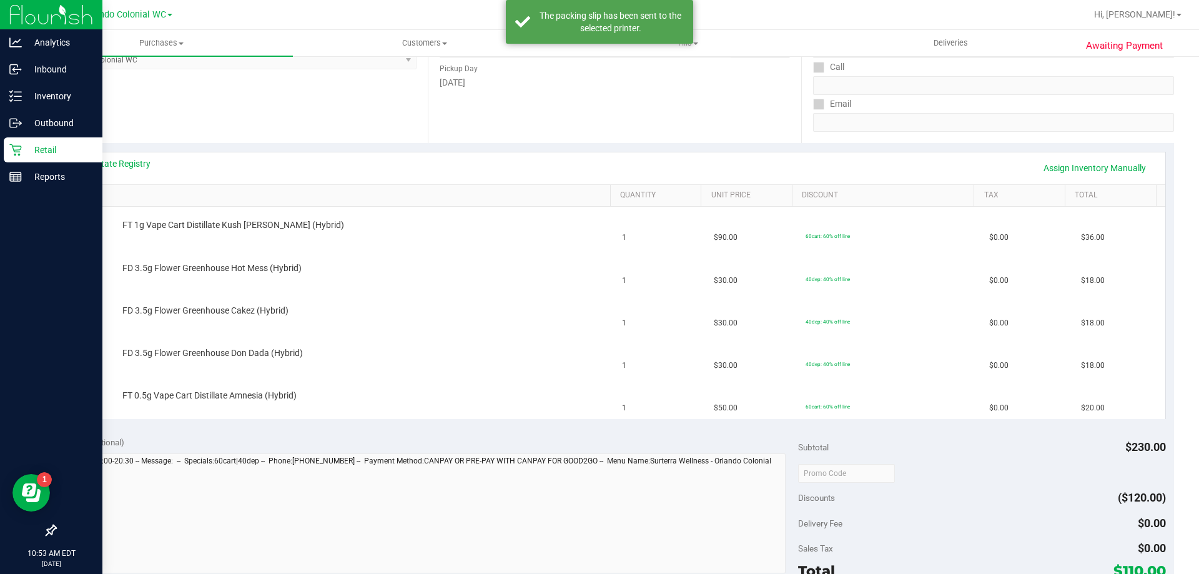
scroll to position [122, 0]
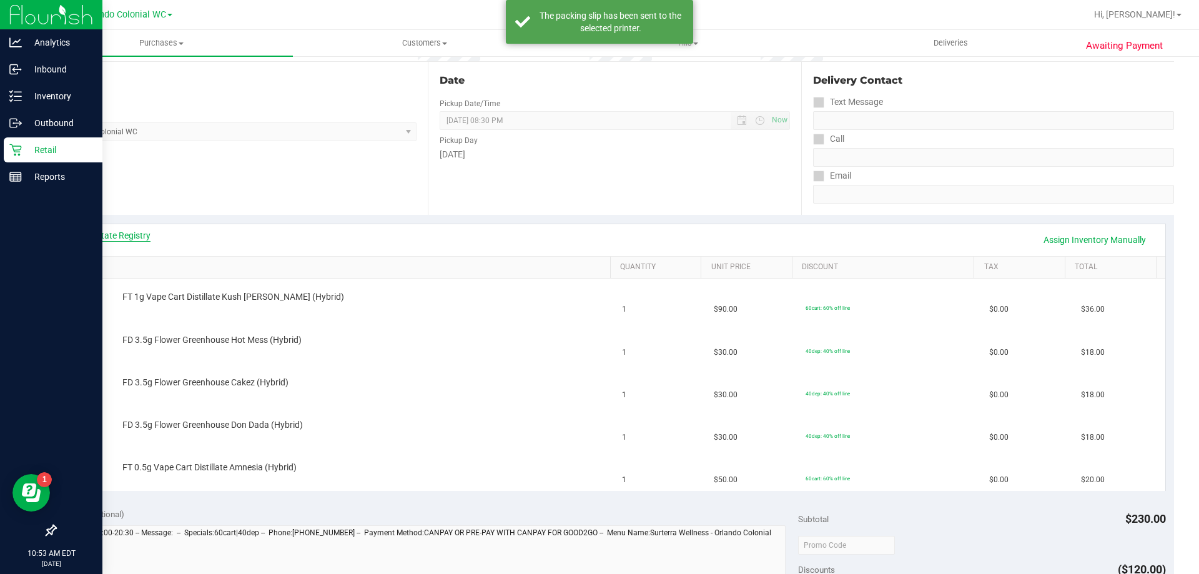
click at [127, 235] on link "View State Registry" at bounding box center [113, 235] width 75 height 12
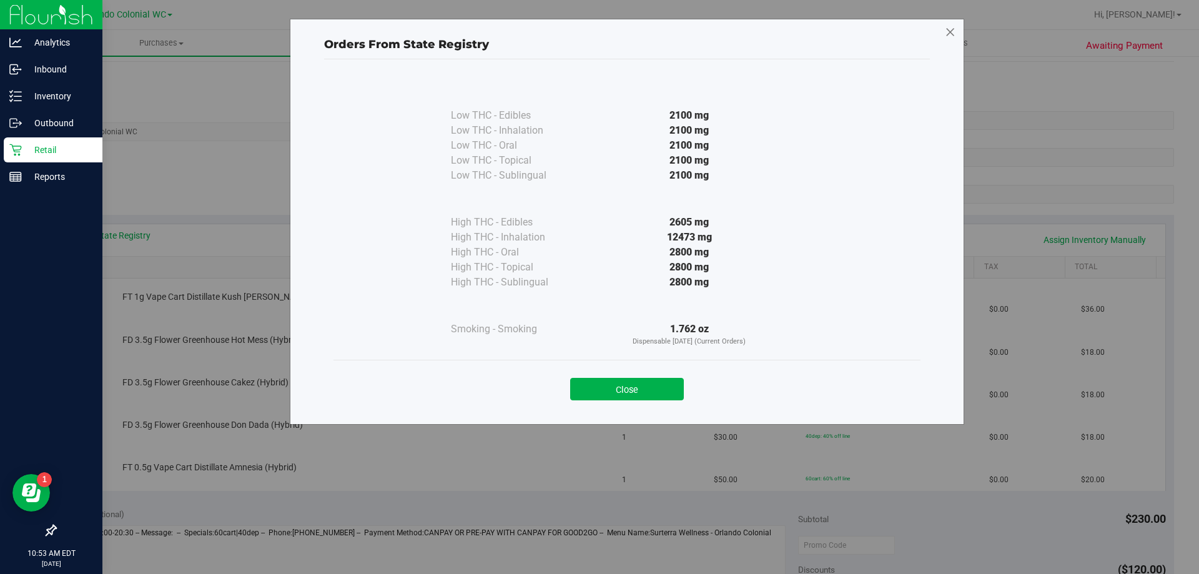
click at [954, 26] on icon at bounding box center [950, 32] width 11 height 20
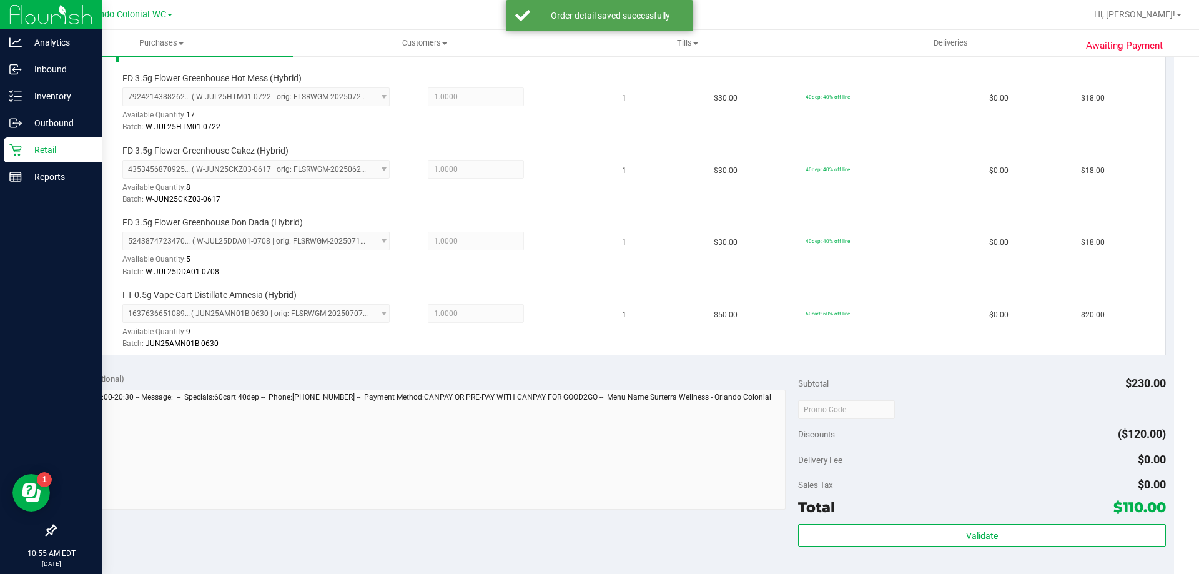
scroll to position [496, 0]
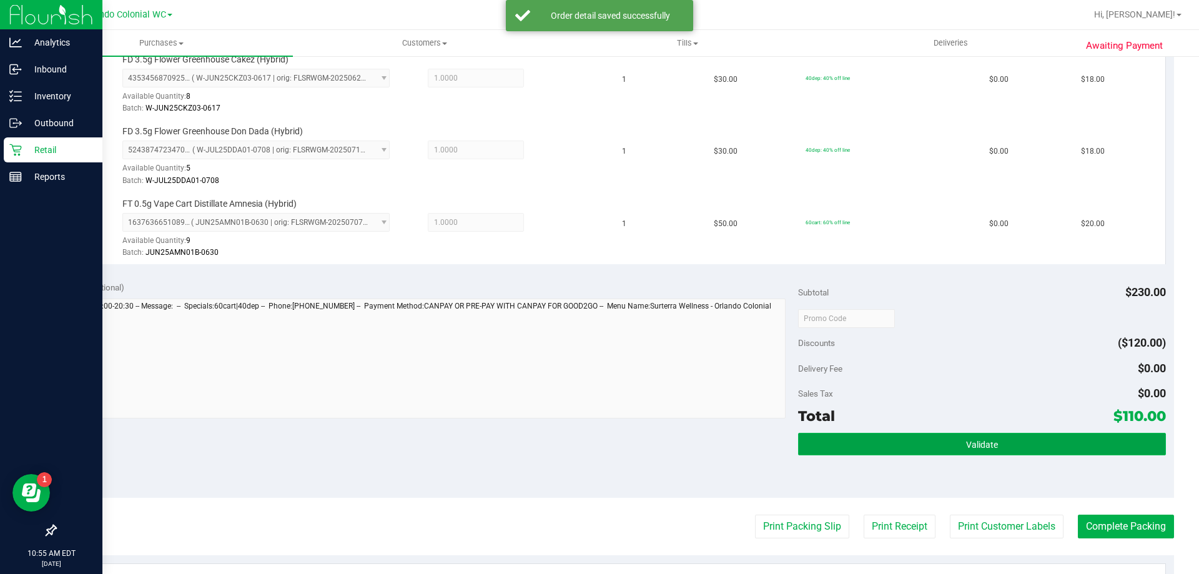
click at [942, 440] on button "Validate" at bounding box center [981, 444] width 367 height 22
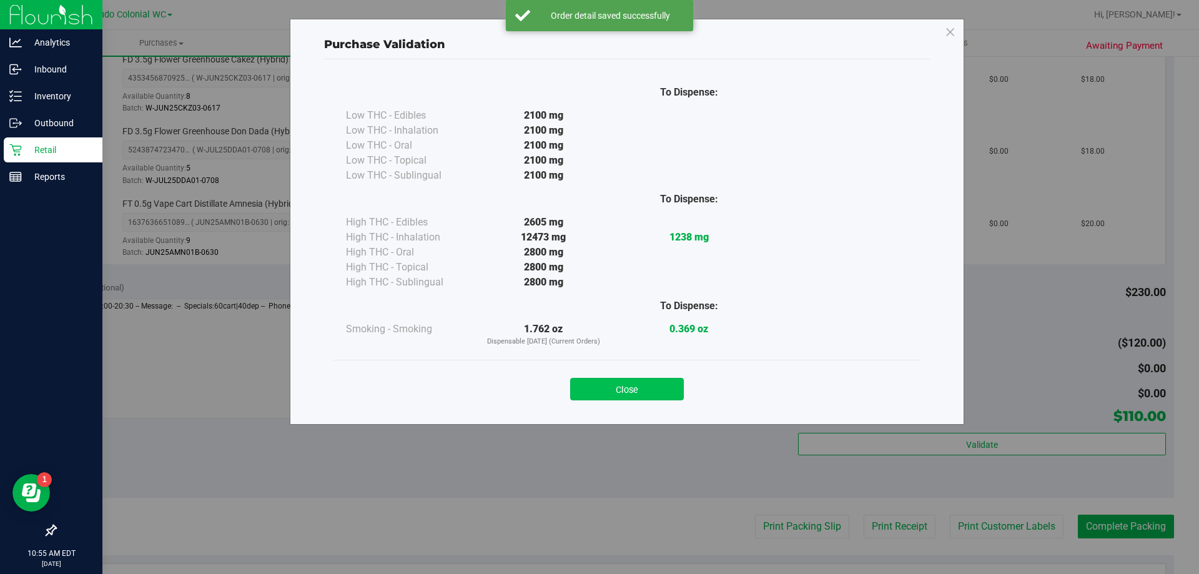
click at [595, 380] on button "Close" at bounding box center [627, 389] width 114 height 22
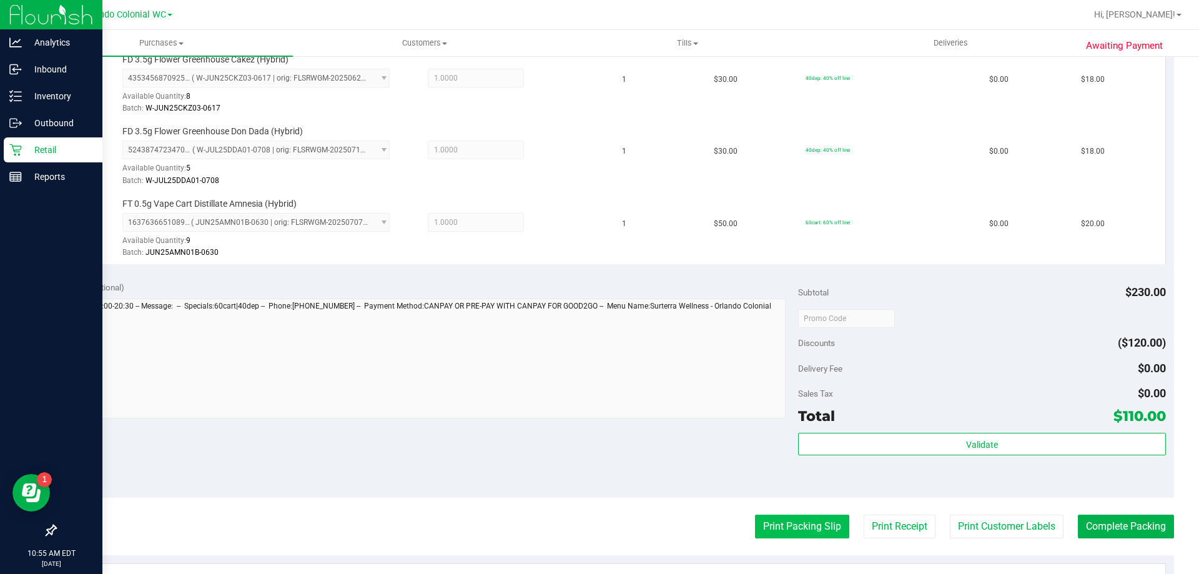
click at [784, 532] on button "Print Packing Slip" at bounding box center [802, 526] width 94 height 24
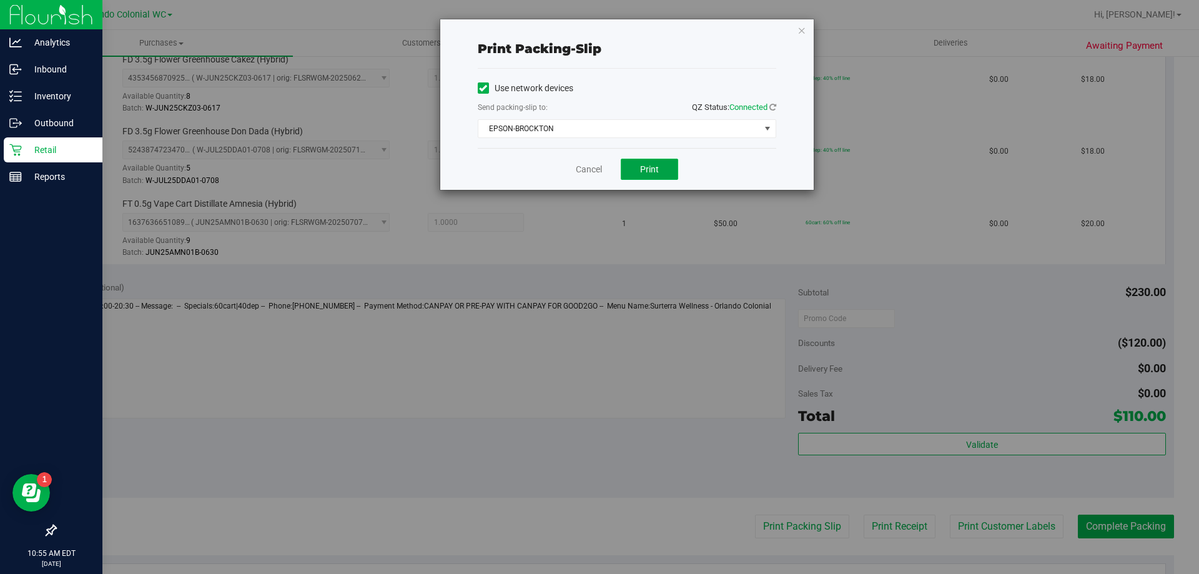
click at [643, 167] on span "Print" at bounding box center [649, 169] width 19 height 10
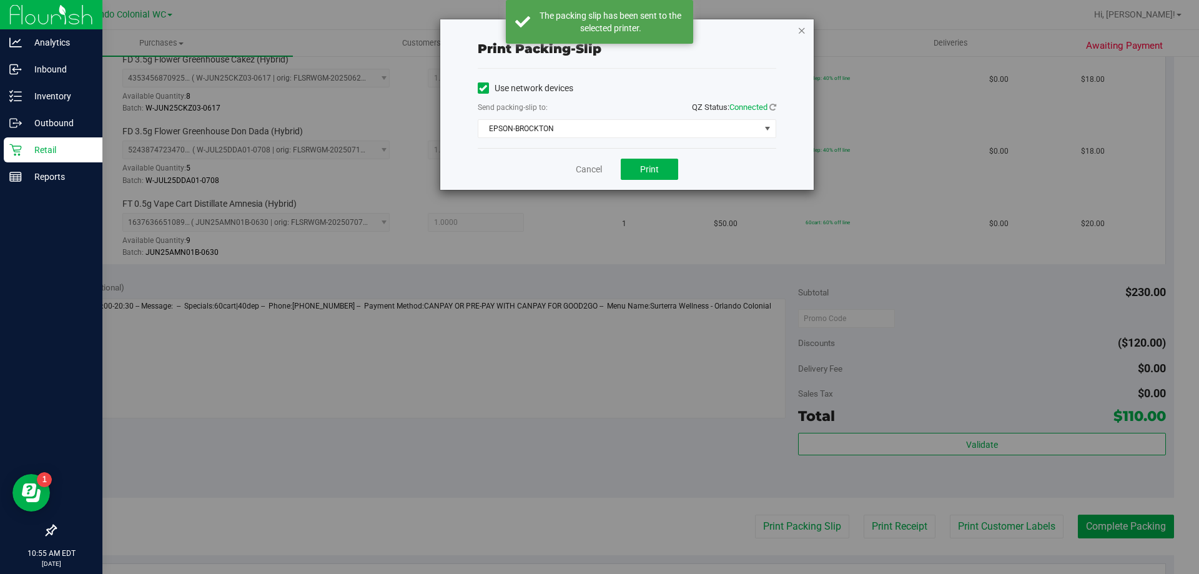
click at [801, 26] on icon "button" at bounding box center [801, 29] width 9 height 15
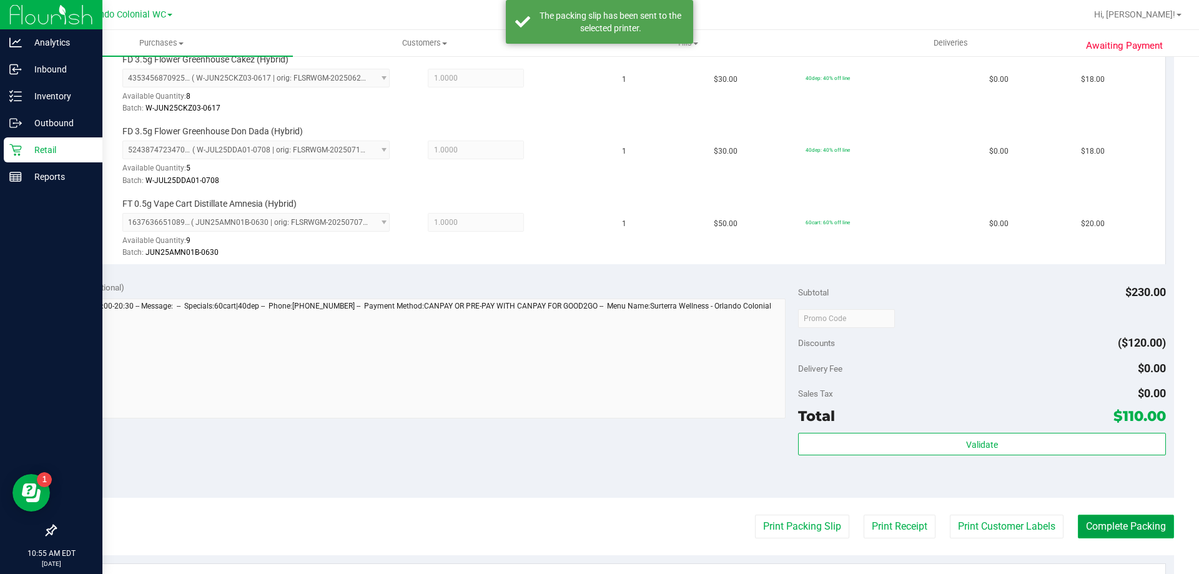
click at [1102, 514] on button "Complete Packing" at bounding box center [1126, 526] width 96 height 24
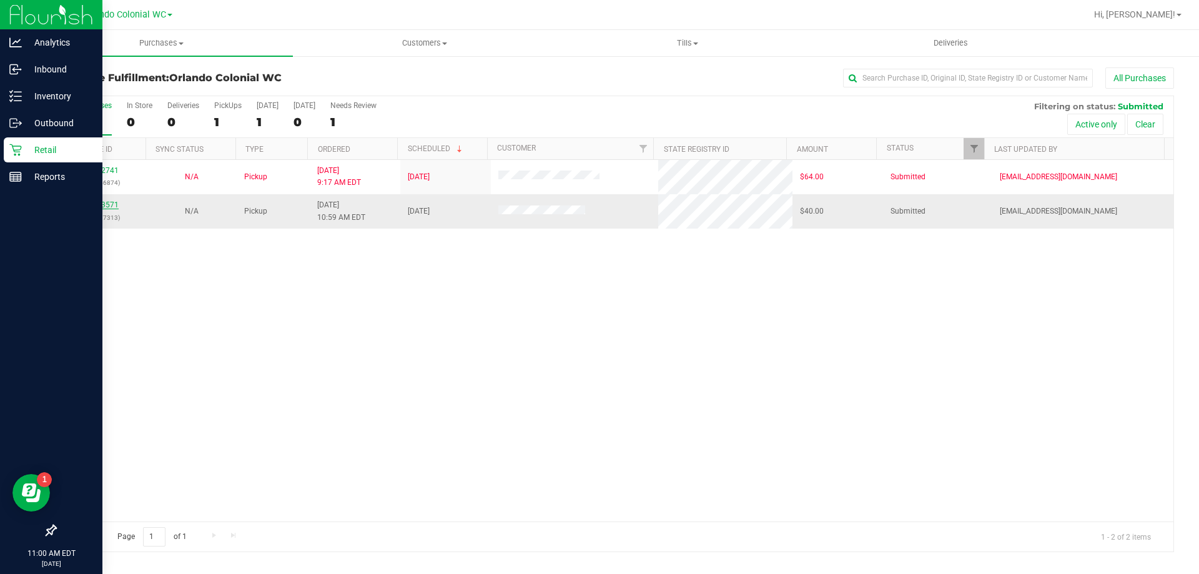
click at [100, 206] on link "11833571" at bounding box center [101, 204] width 35 height 9
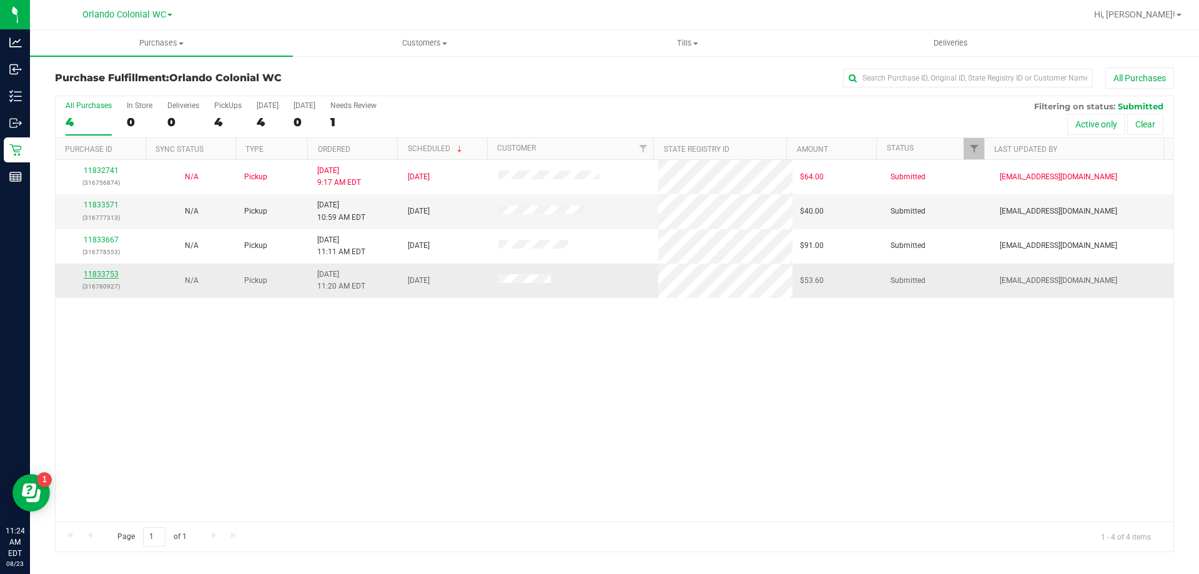
click at [108, 275] on link "11833753" at bounding box center [101, 274] width 35 height 9
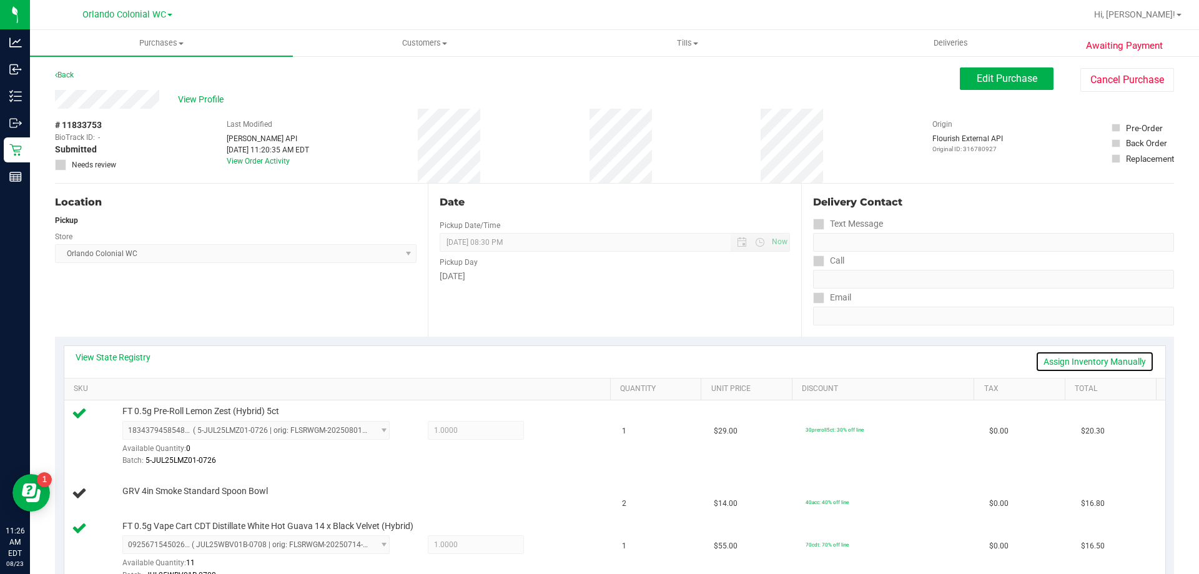
click at [1063, 361] on link "Assign Inventory Manually" at bounding box center [1094, 361] width 119 height 21
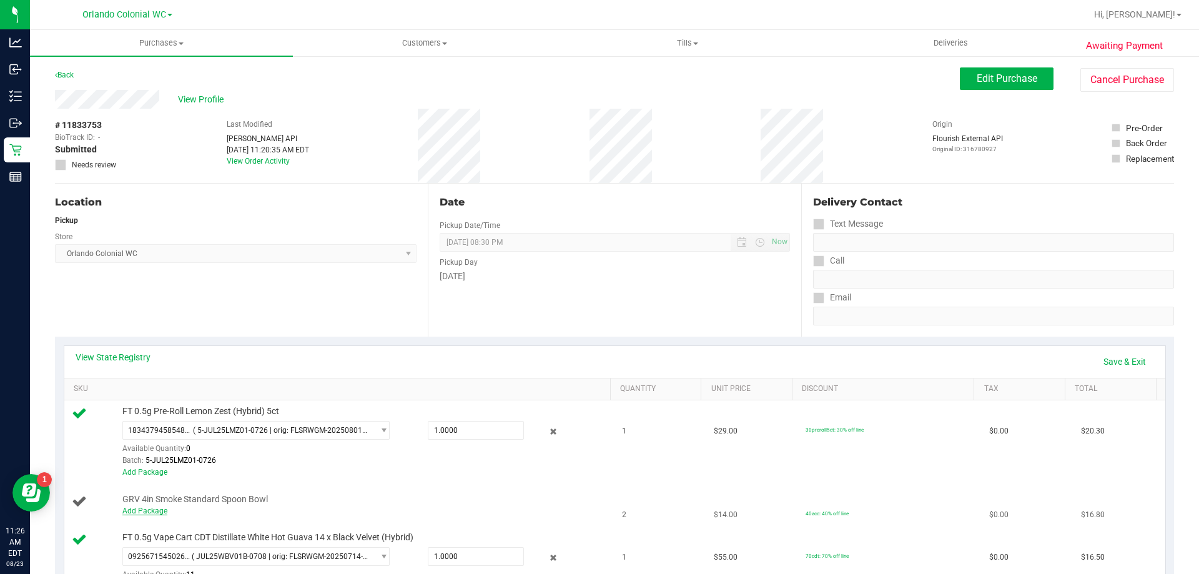
click at [138, 507] on link "Add Package" at bounding box center [144, 510] width 45 height 9
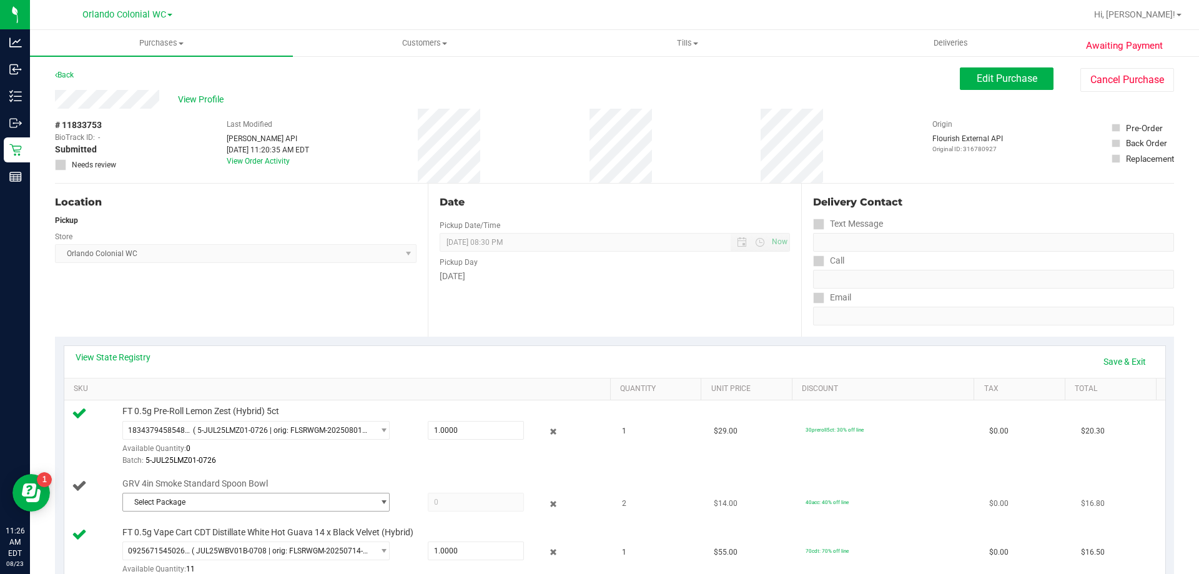
click at [282, 503] on span "Select Package" at bounding box center [248, 501] width 250 height 17
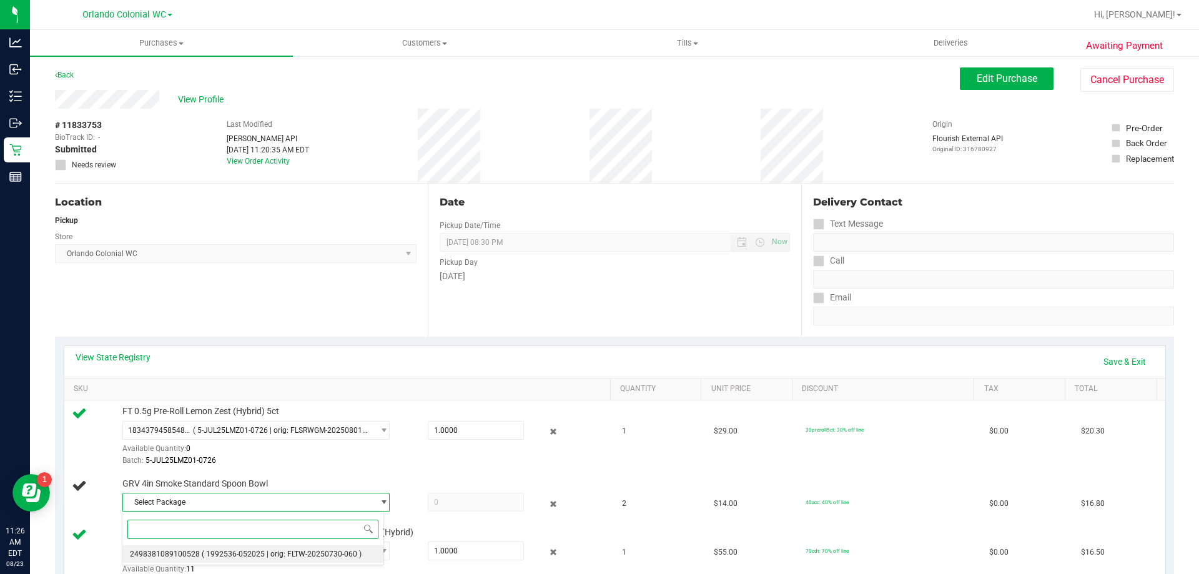
drag, startPoint x: 273, startPoint y: 551, endPoint x: 290, endPoint y: 543, distance: 18.4
click at [278, 549] on span "( 1992536-052025 | orig: FLTW-20250730-060 )" at bounding box center [282, 553] width 160 height 9
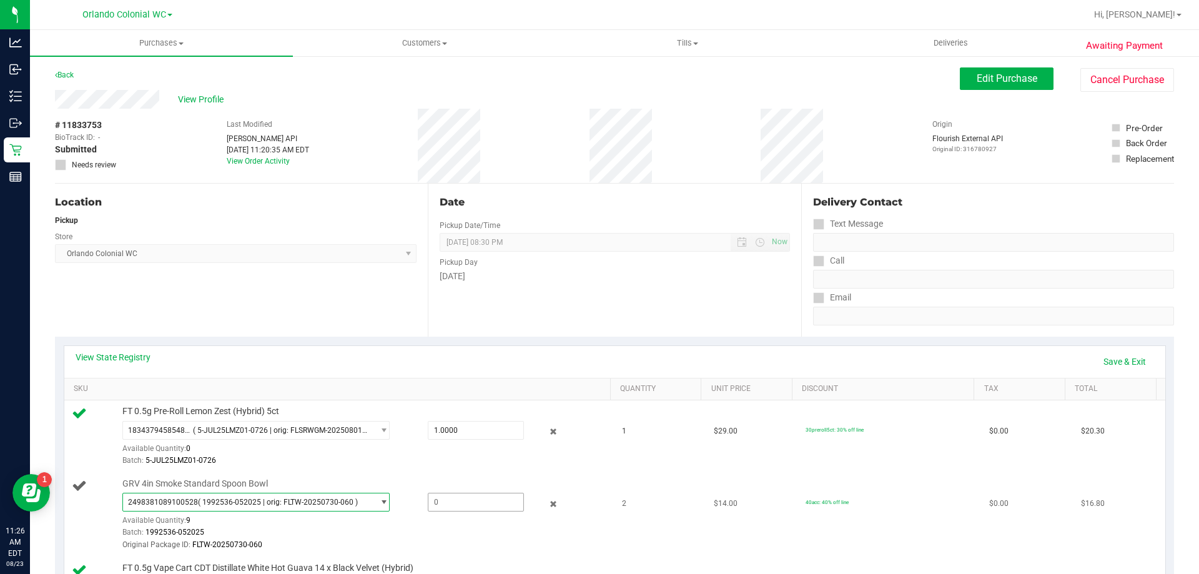
click at [483, 504] on span at bounding box center [476, 502] width 96 height 19
type input "2"
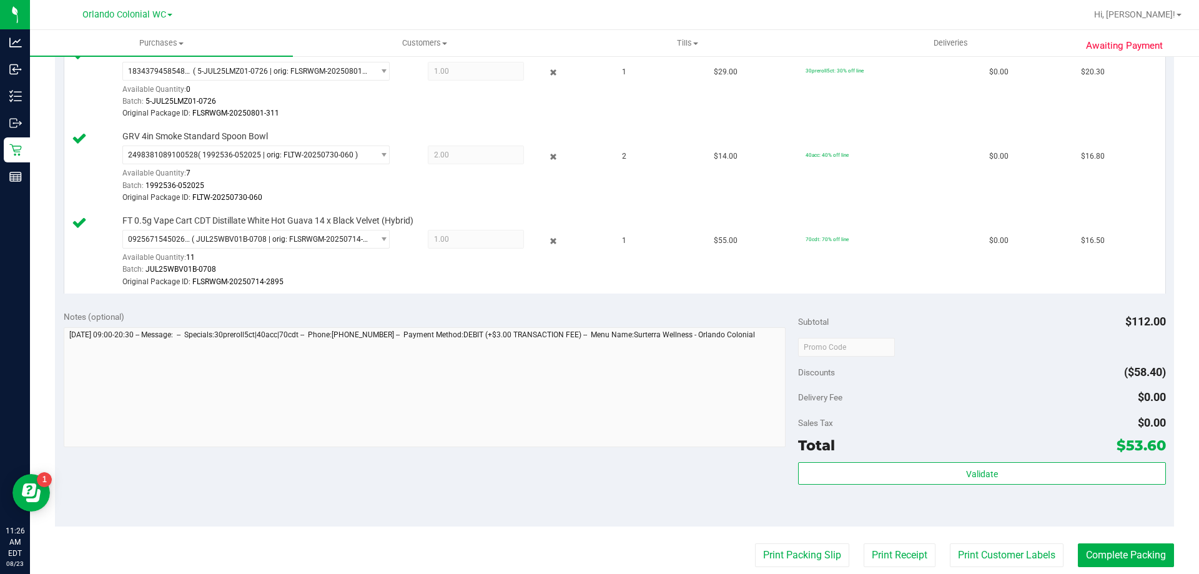
scroll to position [387, 0]
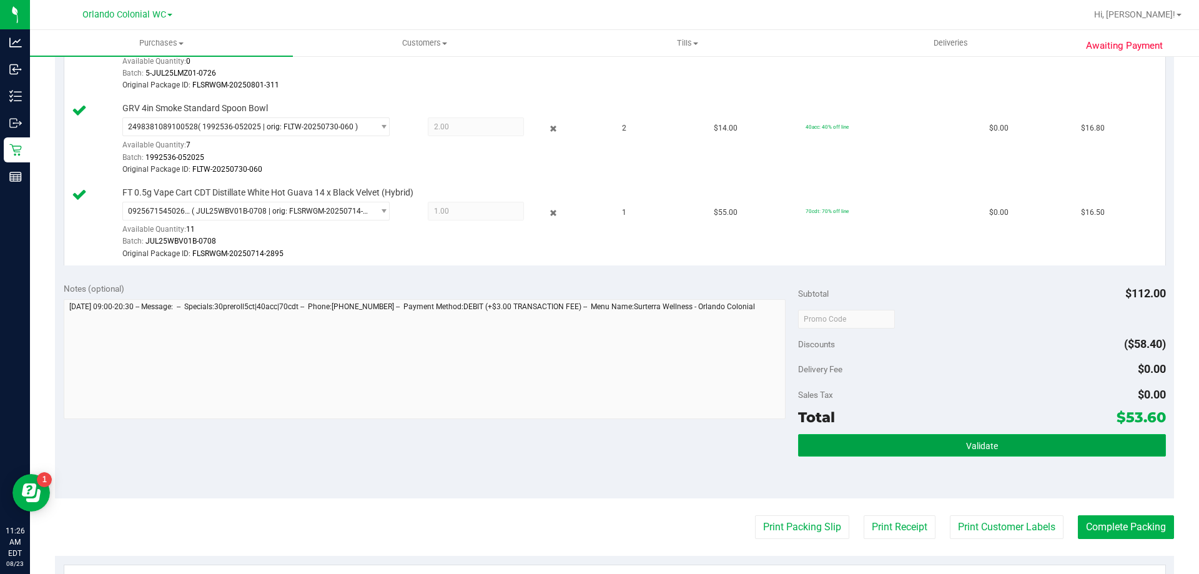
click at [974, 446] on span "Validate" at bounding box center [982, 446] width 32 height 10
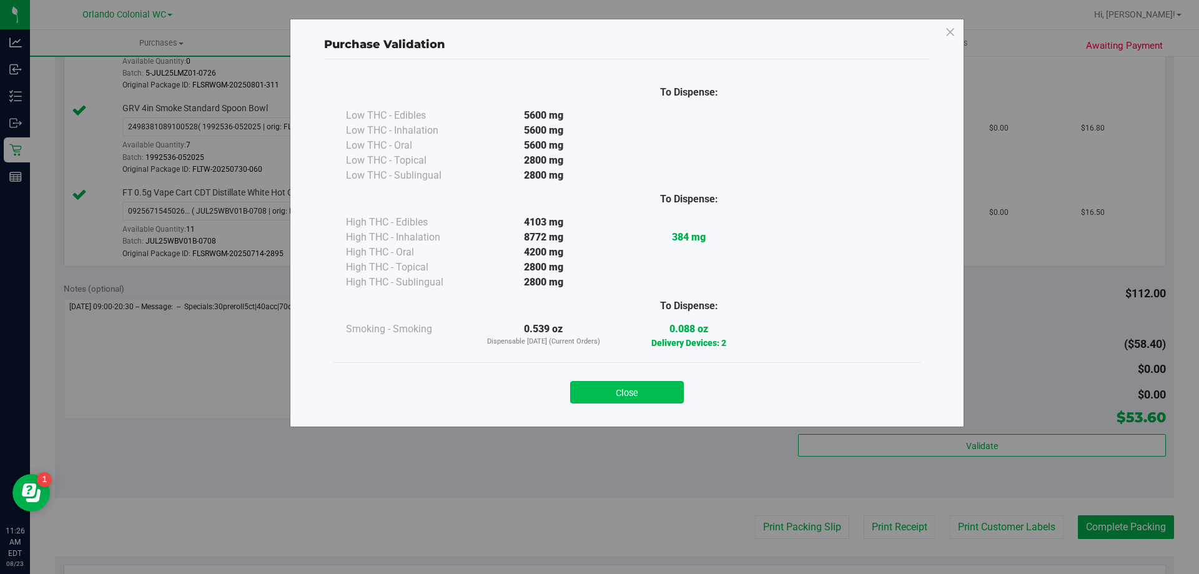
click at [635, 388] on button "Close" at bounding box center [627, 392] width 114 height 22
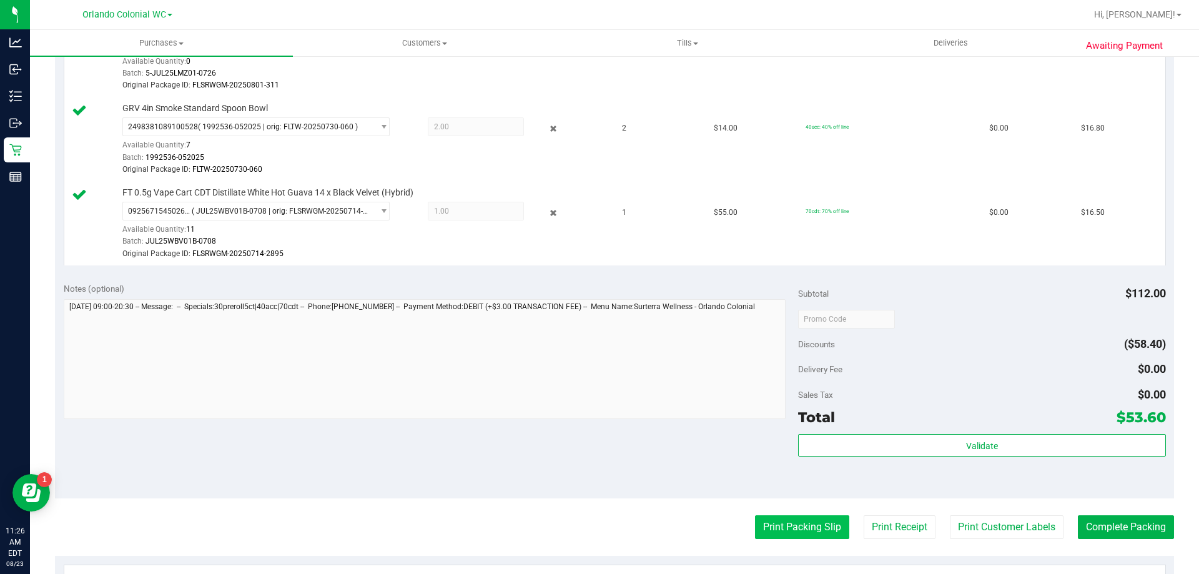
click at [778, 518] on button "Print Packing Slip" at bounding box center [802, 527] width 94 height 24
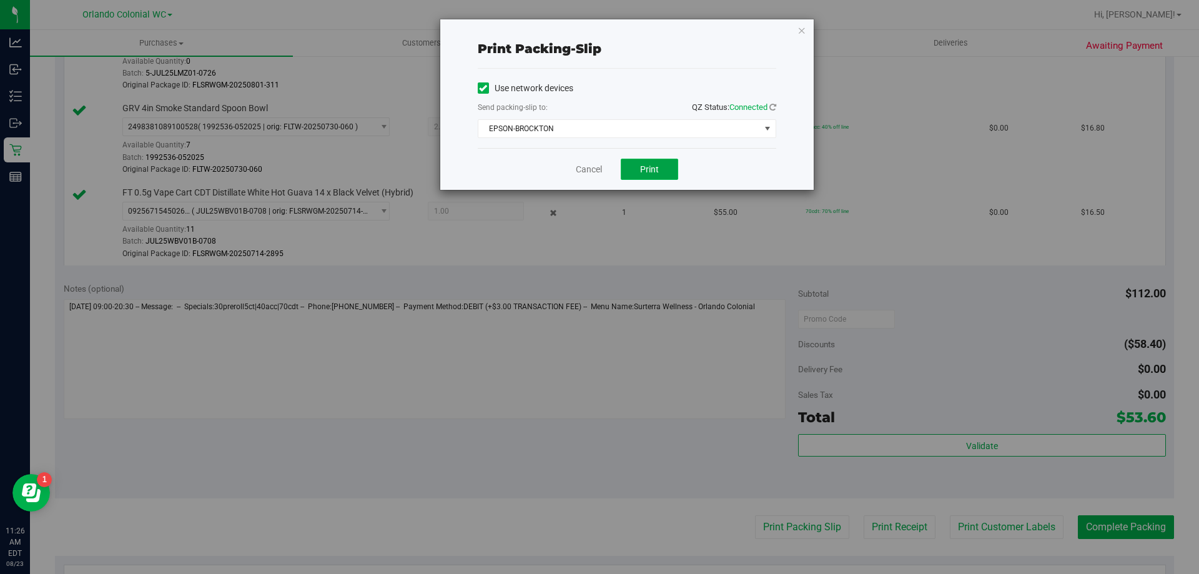
click at [677, 173] on button "Print" at bounding box center [649, 169] width 57 height 21
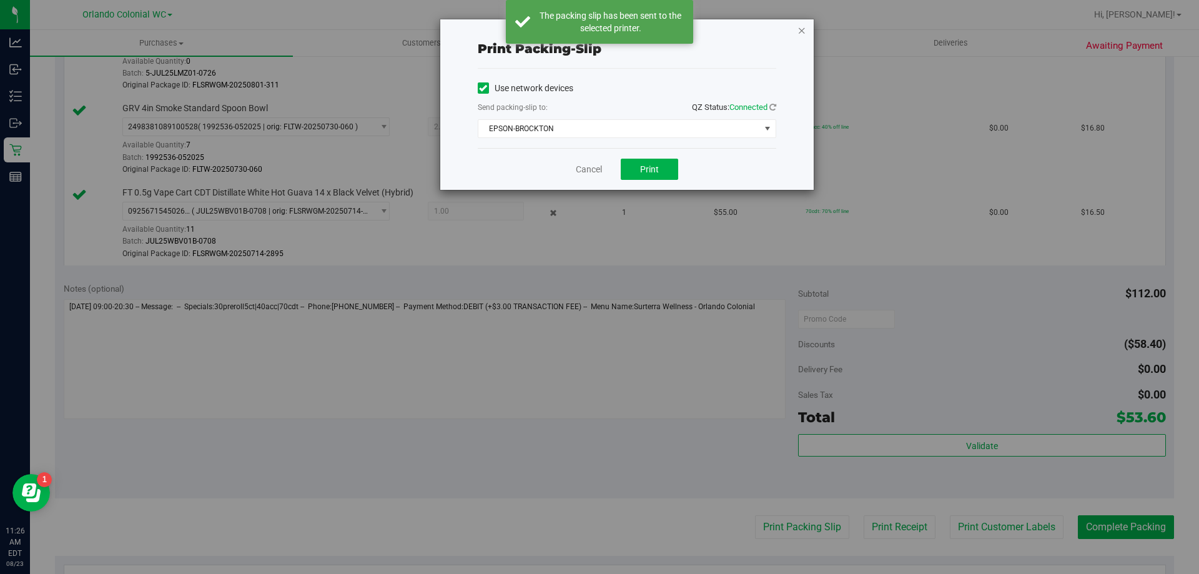
click at [803, 29] on icon "button" at bounding box center [801, 29] width 9 height 15
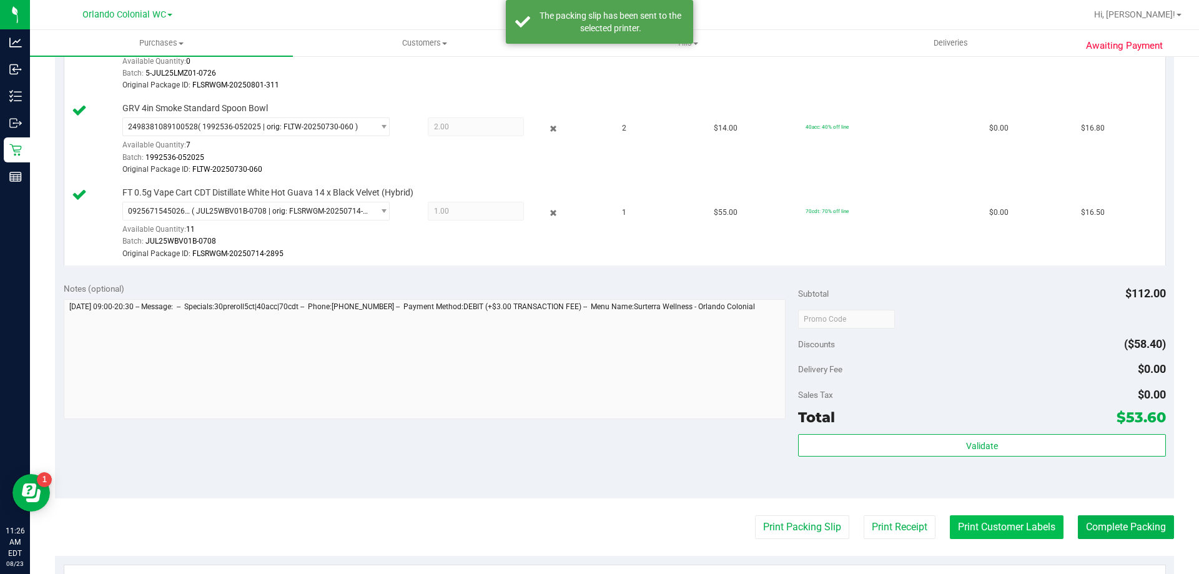
click at [1004, 524] on button "Print Customer Labels" at bounding box center [1007, 527] width 114 height 24
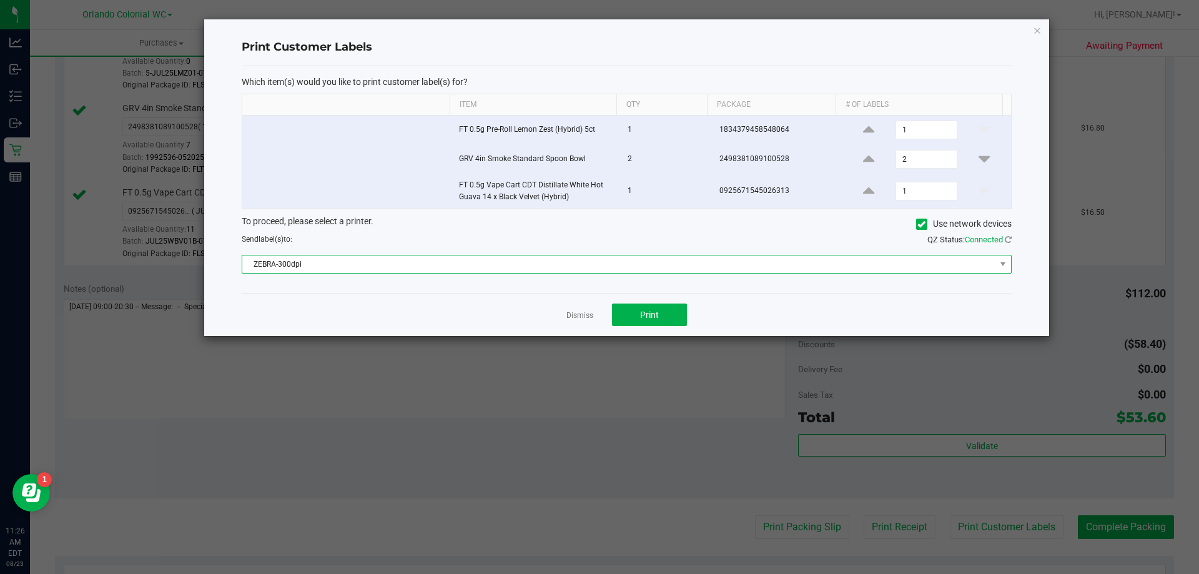
click at [535, 257] on span "ZEBRA-300dpi" at bounding box center [618, 263] width 753 height 17
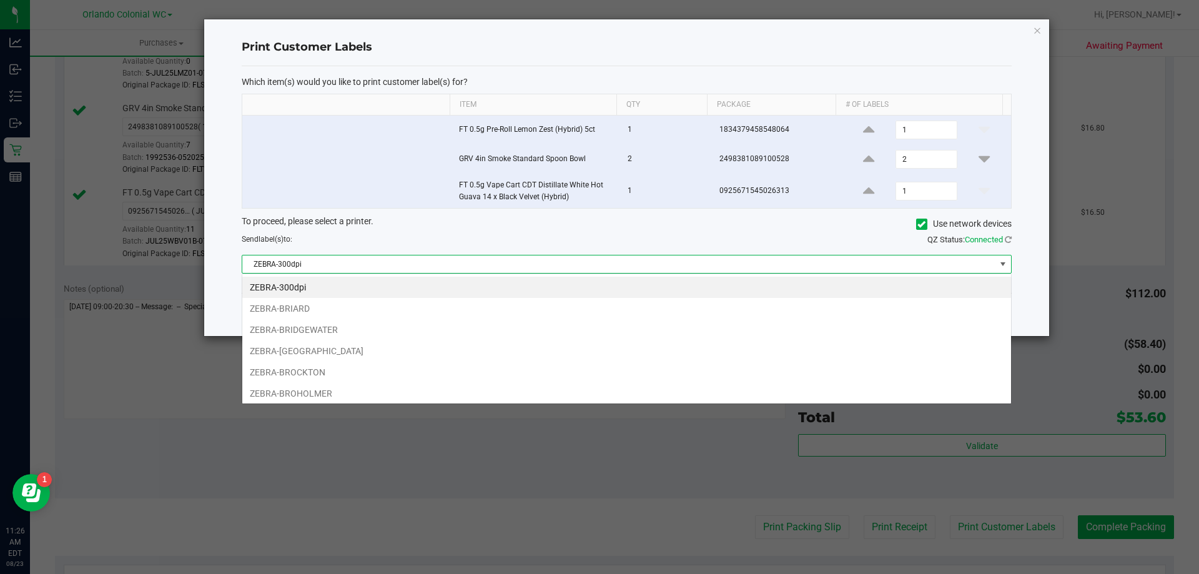
scroll to position [19, 769]
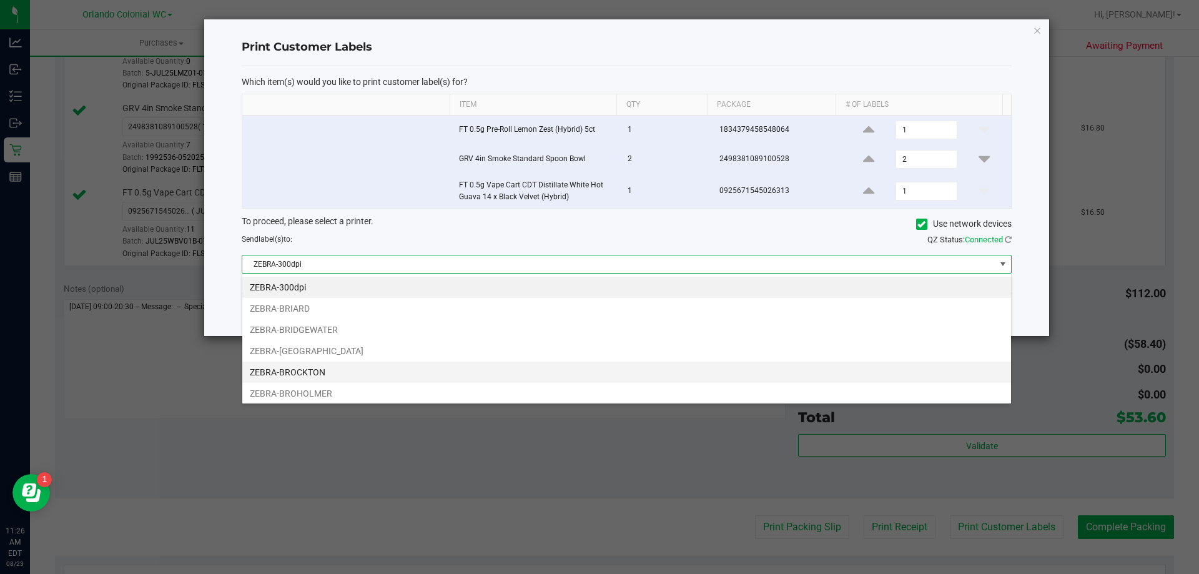
click at [313, 375] on li "ZEBRA-BROCKTON" at bounding box center [626, 371] width 769 height 21
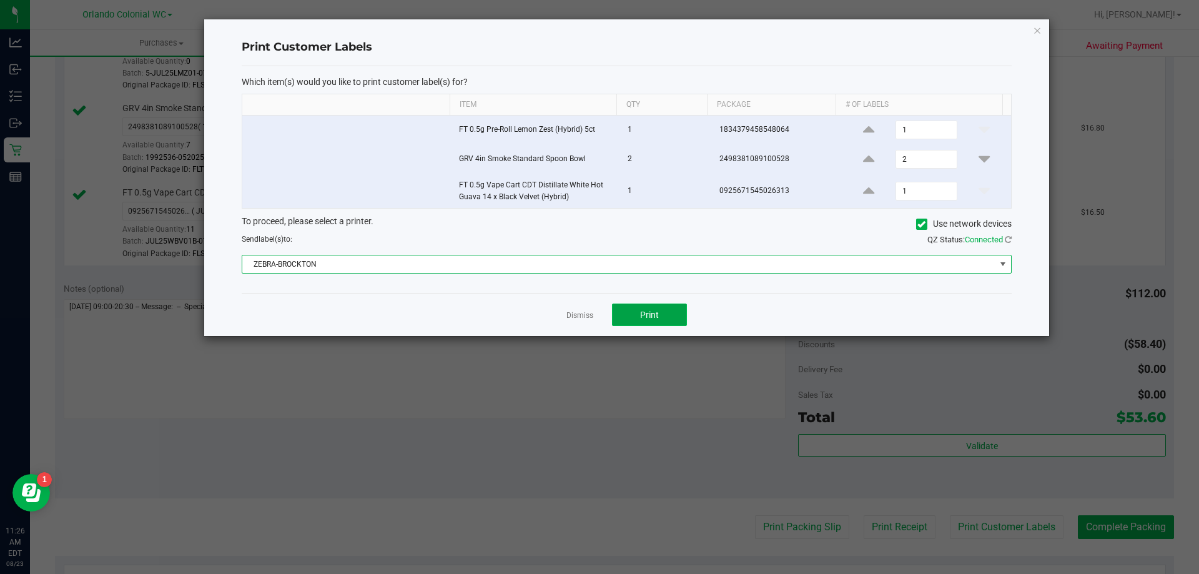
click at [677, 318] on button "Print" at bounding box center [649, 314] width 75 height 22
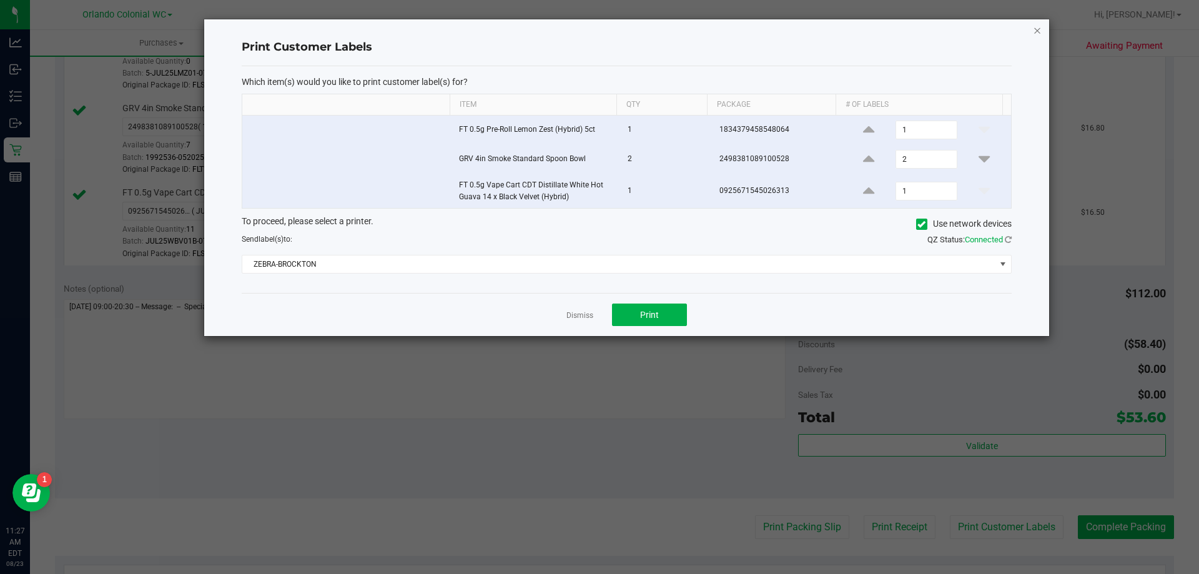
click at [1037, 29] on icon "button" at bounding box center [1037, 29] width 9 height 15
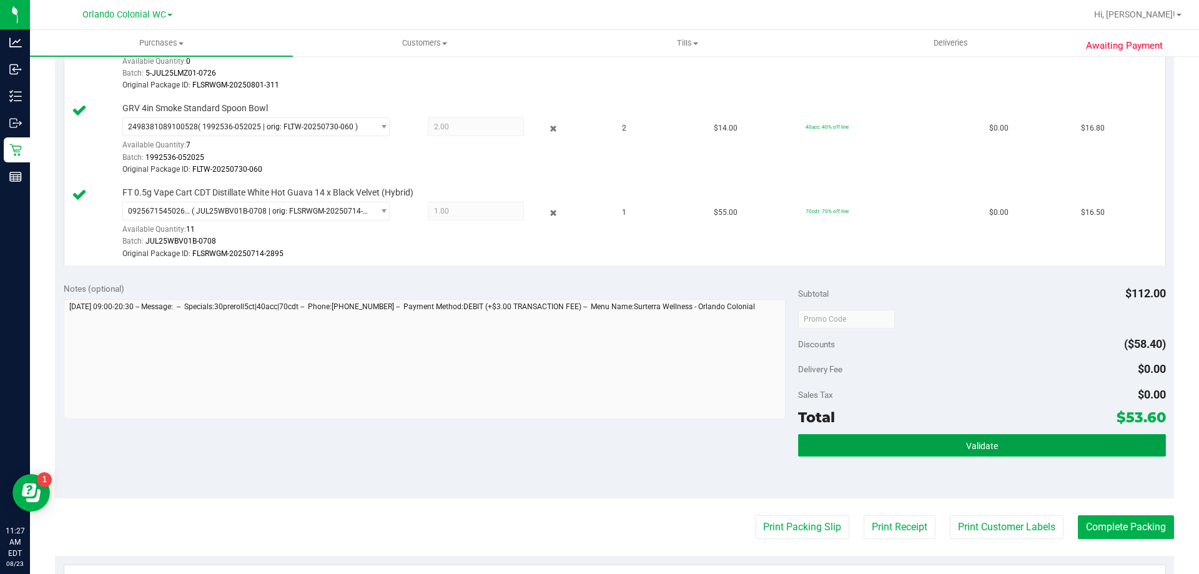
click at [958, 437] on button "Validate" at bounding box center [981, 445] width 367 height 22
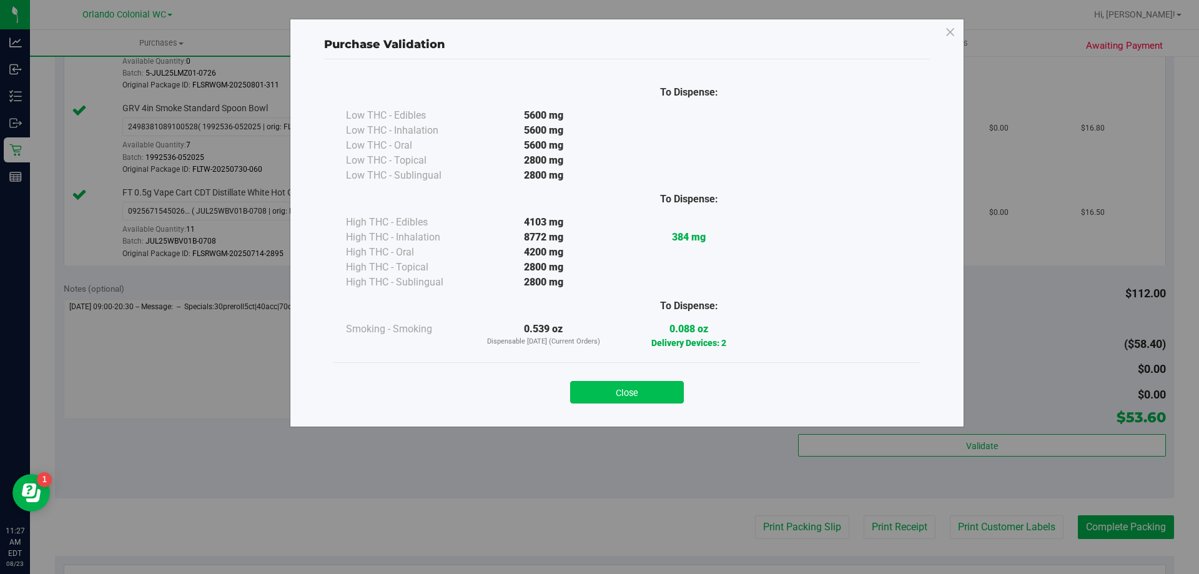
click at [614, 397] on button "Close" at bounding box center [627, 392] width 114 height 22
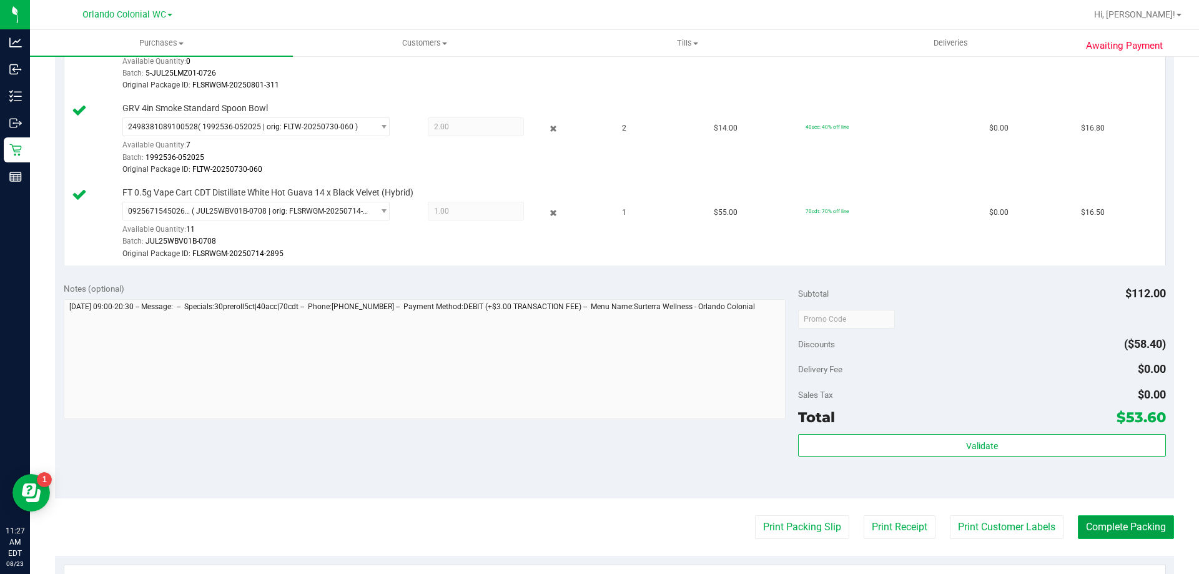
click at [1124, 528] on button "Complete Packing" at bounding box center [1126, 527] width 96 height 24
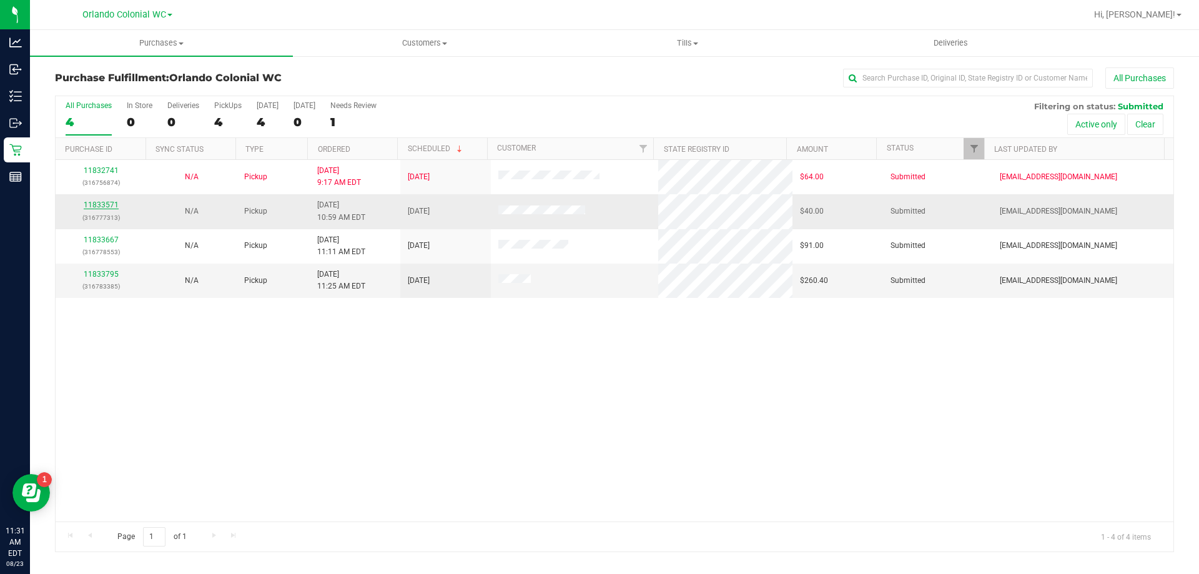
click at [100, 205] on link "11833571" at bounding box center [101, 204] width 35 height 9
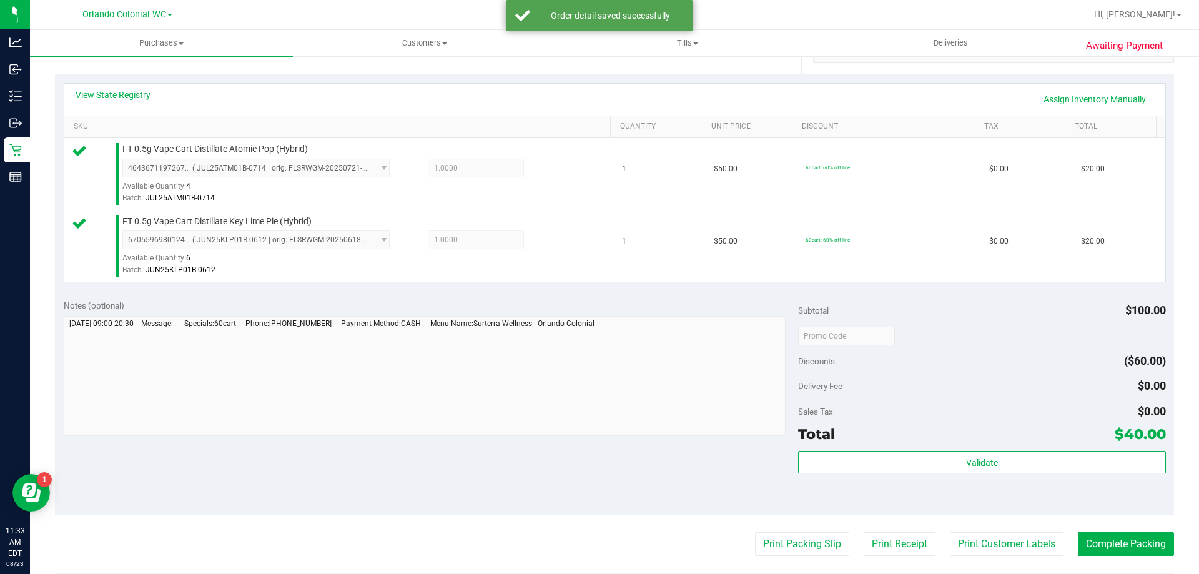
scroll to position [331, 0]
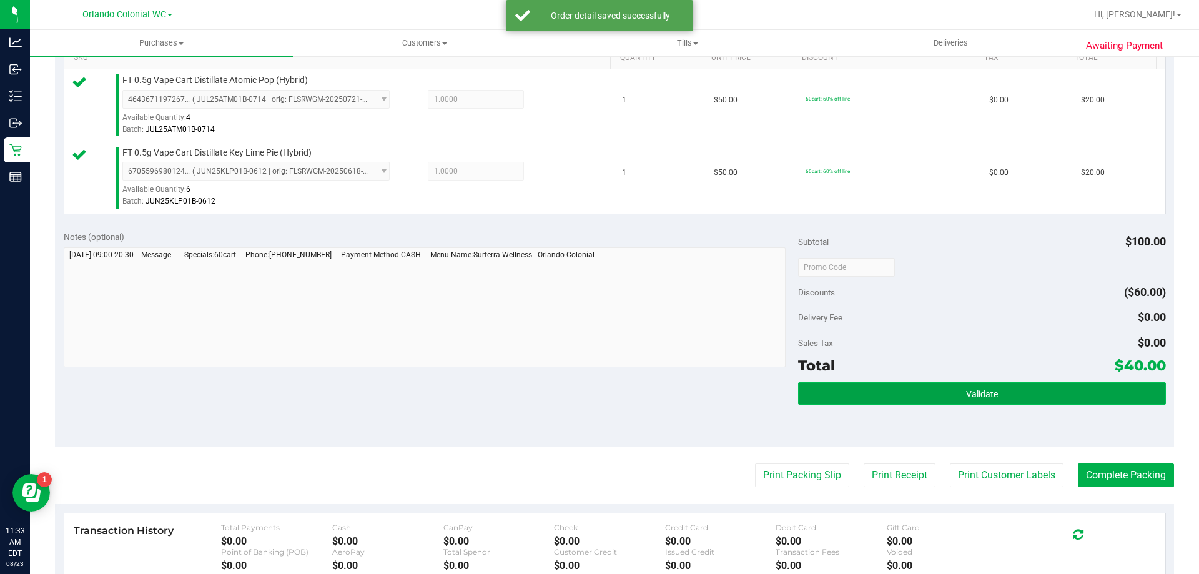
click at [945, 390] on button "Validate" at bounding box center [981, 393] width 367 height 22
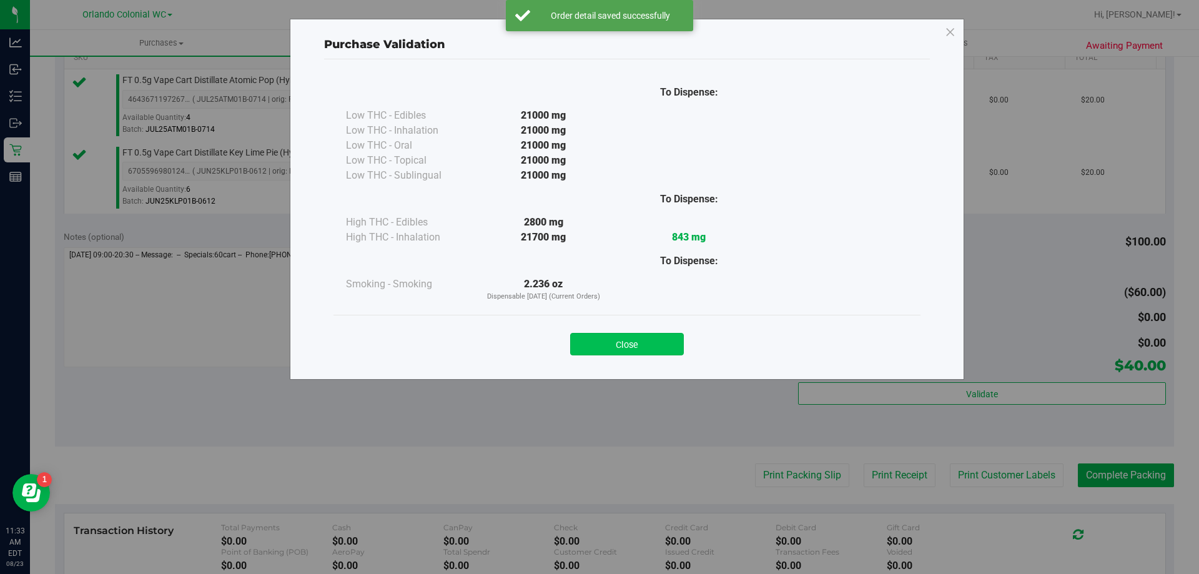
click at [619, 342] on button "Close" at bounding box center [627, 344] width 114 height 22
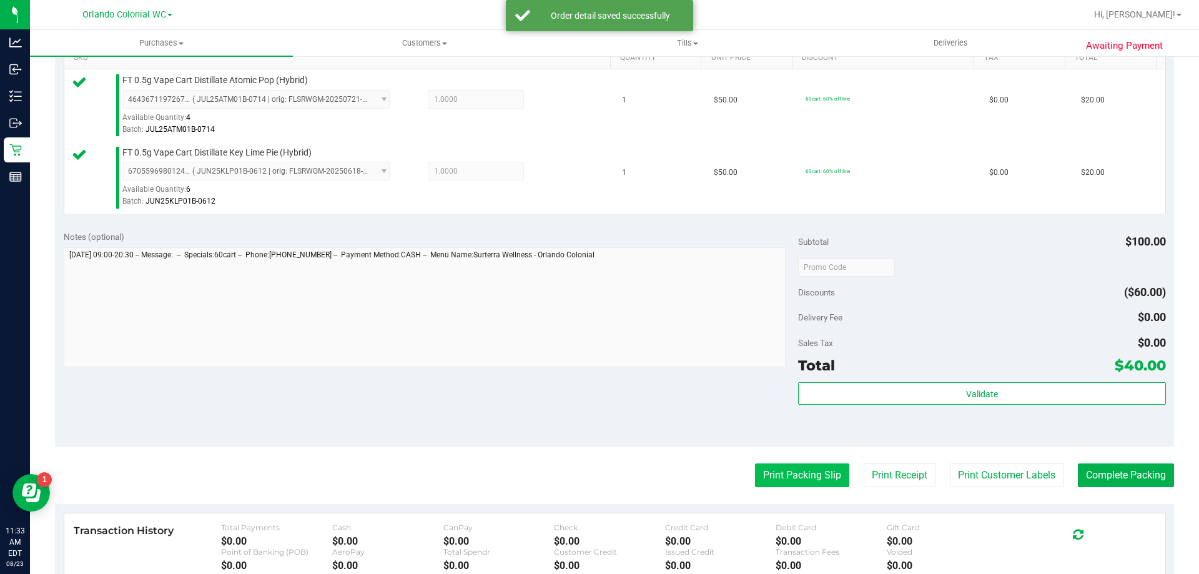
click at [783, 470] on button "Print Packing Slip" at bounding box center [802, 475] width 94 height 24
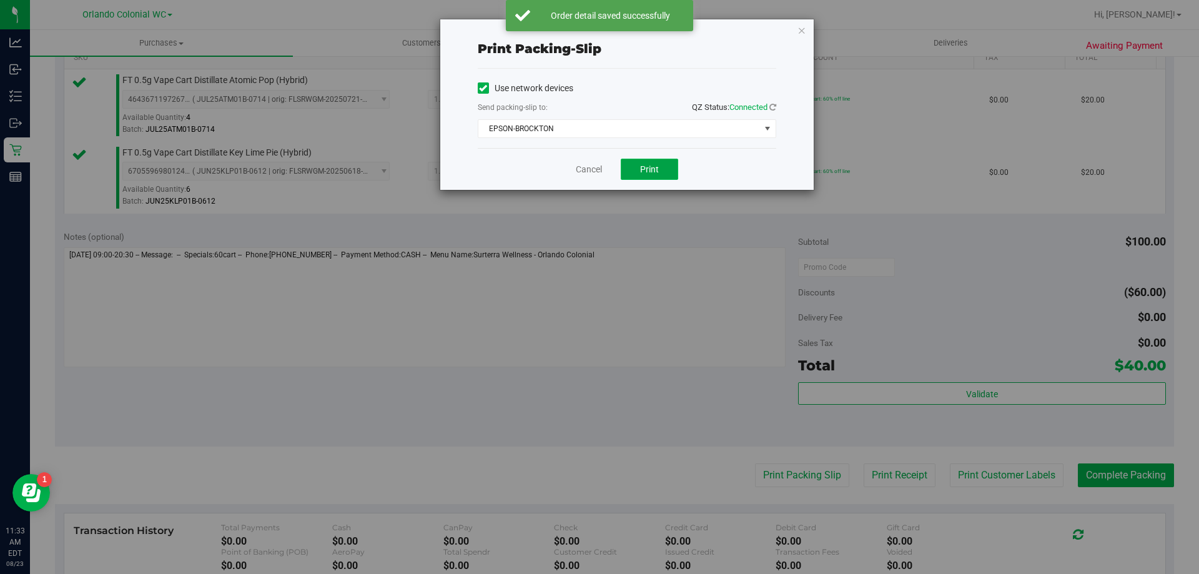
click at [671, 159] on button "Print" at bounding box center [649, 169] width 57 height 21
click at [805, 30] on icon "button" at bounding box center [801, 29] width 9 height 15
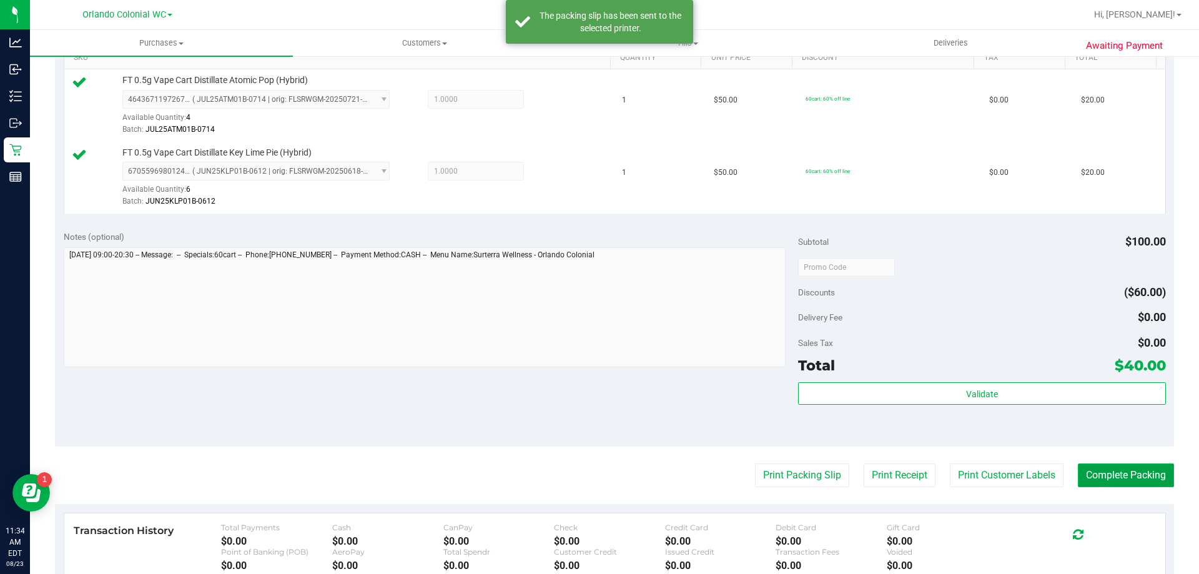
click at [1106, 471] on button "Complete Packing" at bounding box center [1126, 475] width 96 height 24
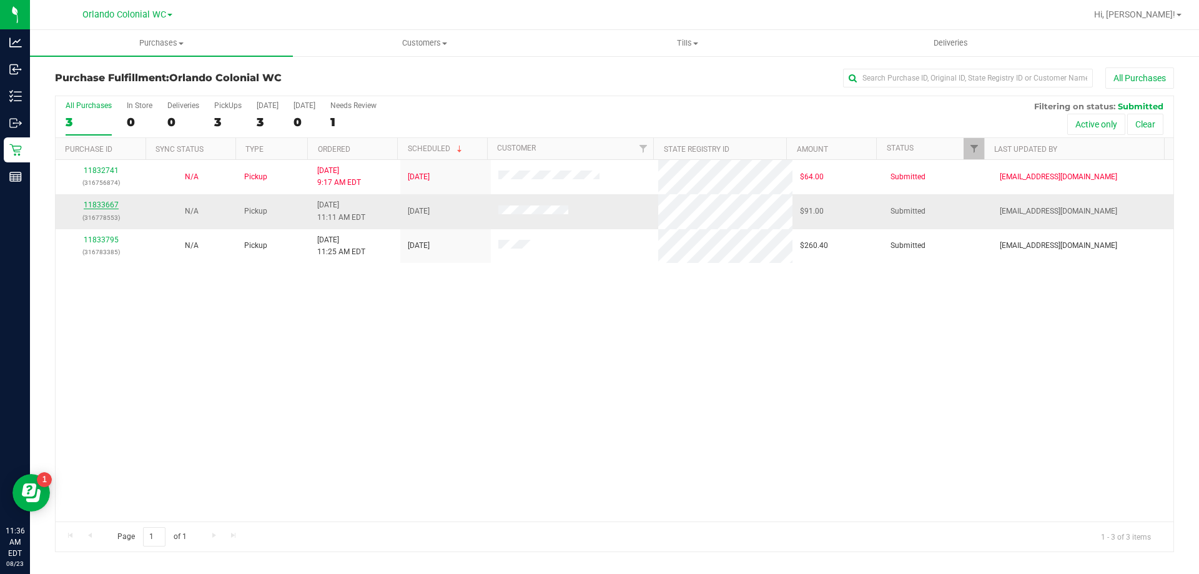
click at [107, 202] on link "11833667" at bounding box center [101, 204] width 35 height 9
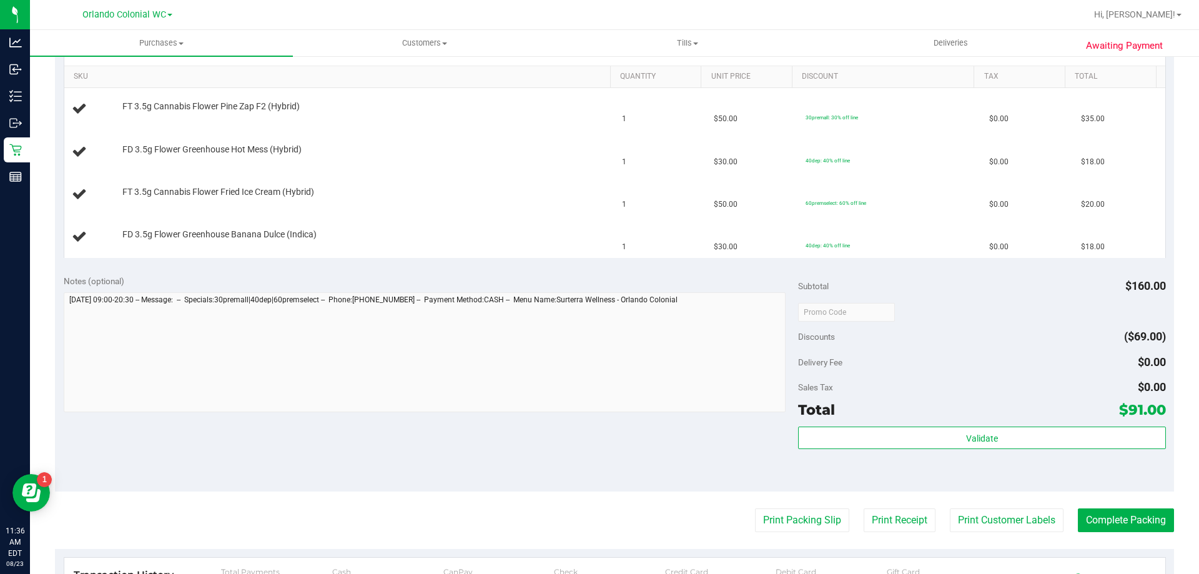
scroll to position [360, 0]
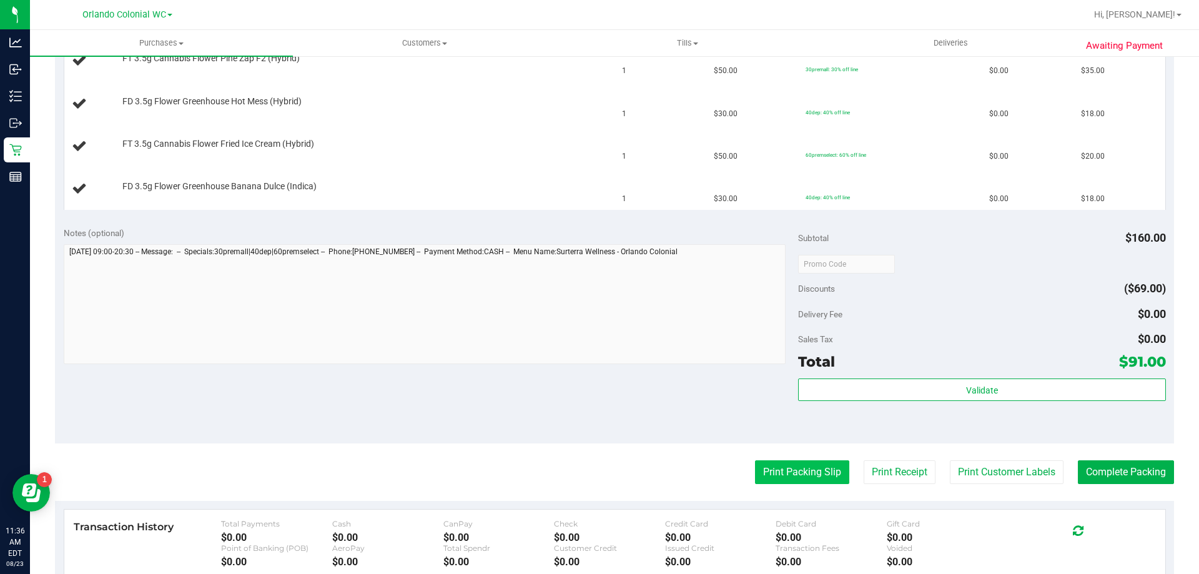
click at [787, 466] on button "Print Packing Slip" at bounding box center [802, 472] width 94 height 24
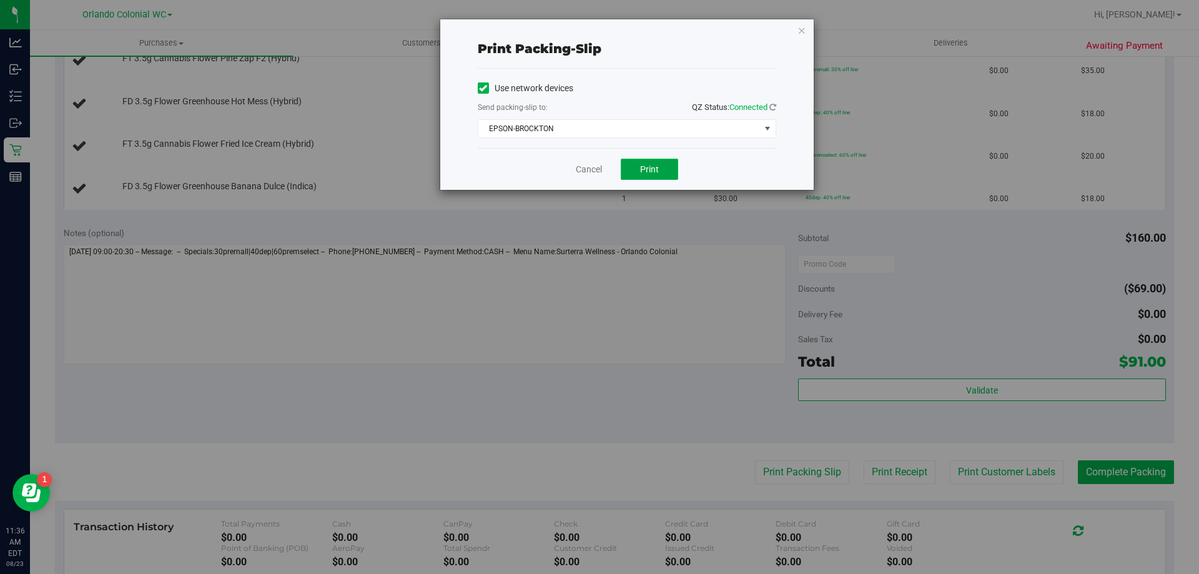
click at [651, 175] on button "Print" at bounding box center [649, 169] width 57 height 21
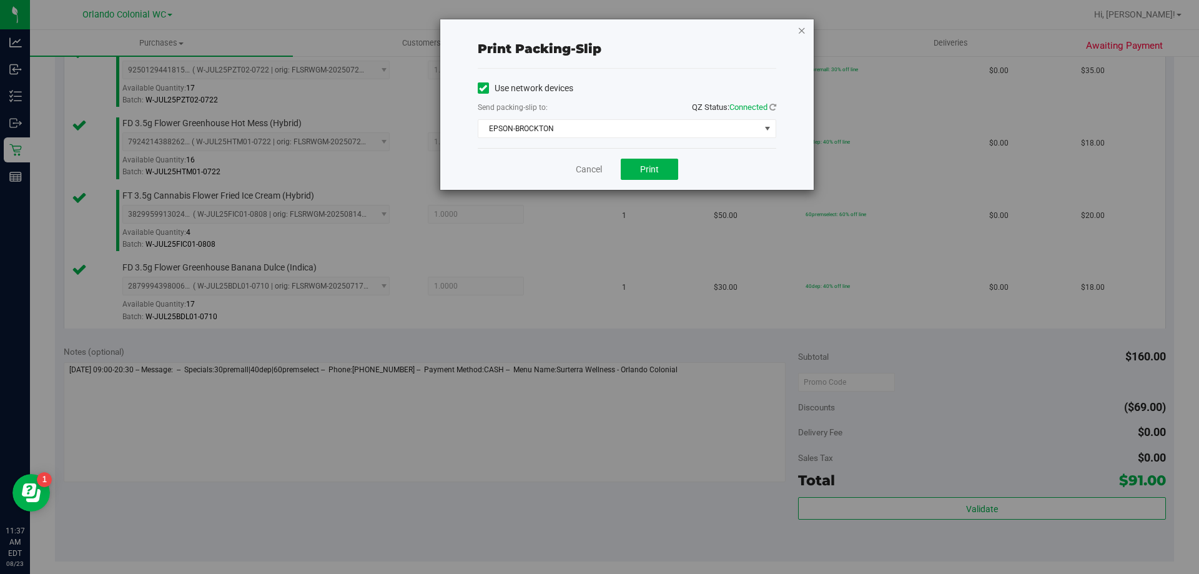
click at [800, 28] on icon "button" at bounding box center [801, 29] width 9 height 15
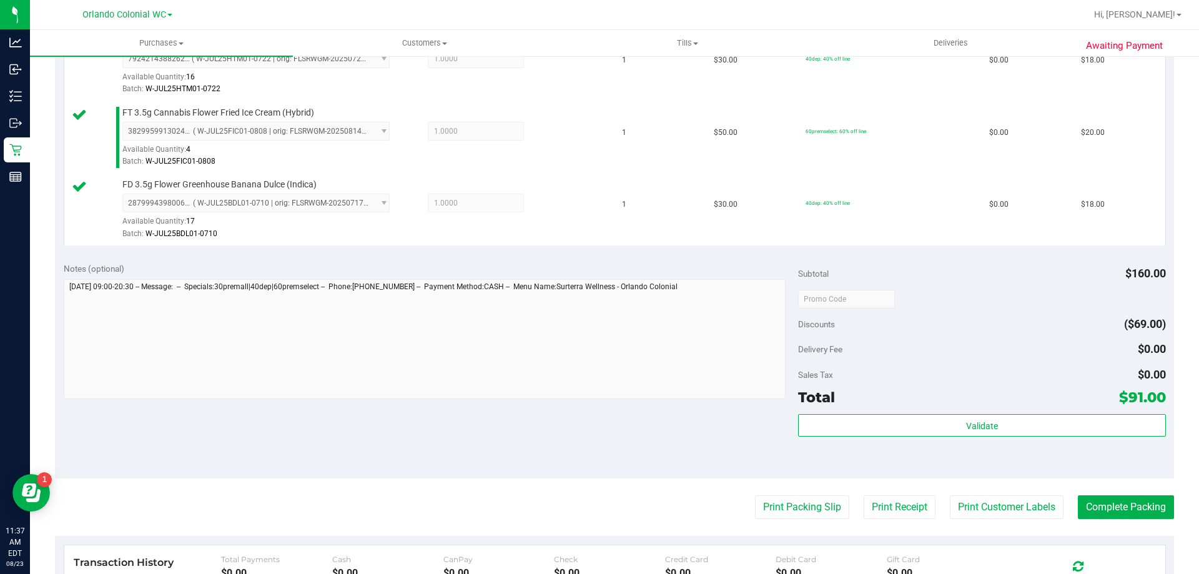
scroll to position [446, 0]
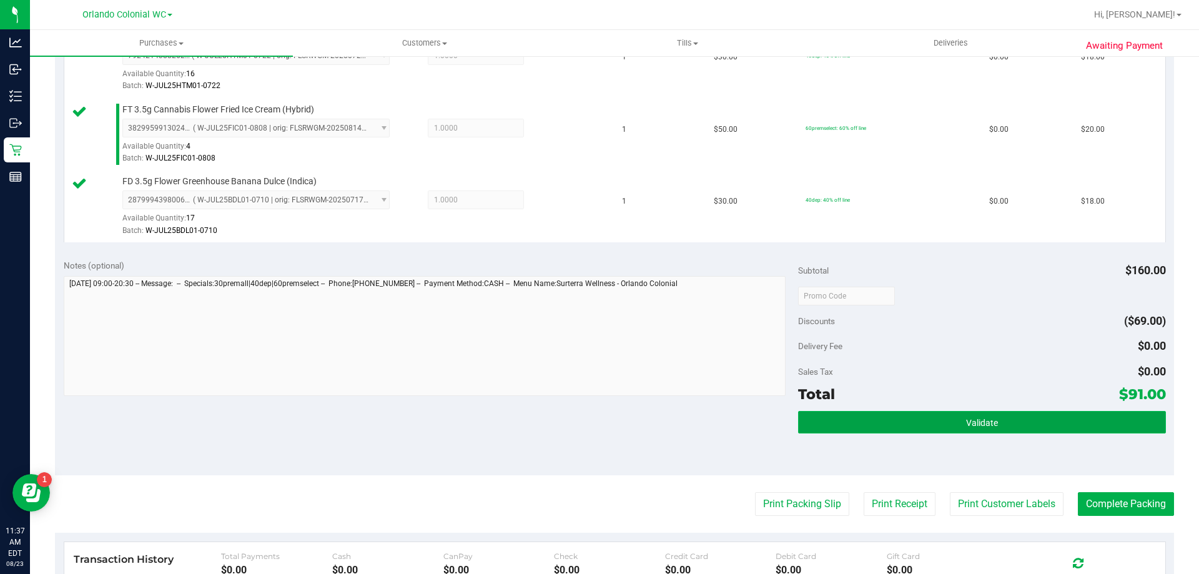
click at [930, 412] on button "Validate" at bounding box center [981, 422] width 367 height 22
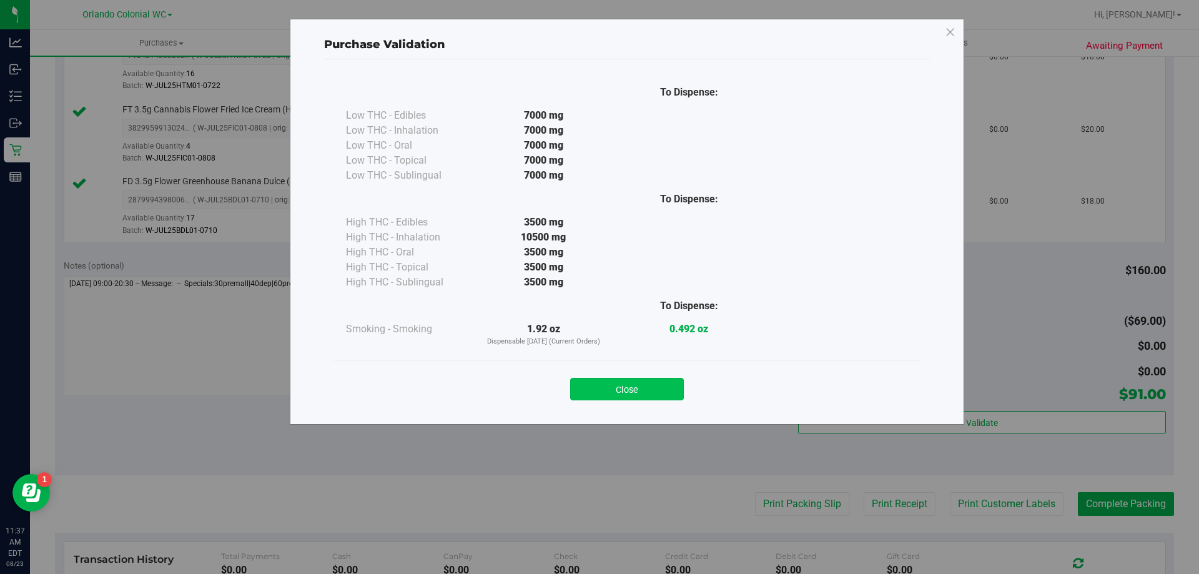
click at [616, 387] on button "Close" at bounding box center [627, 389] width 114 height 22
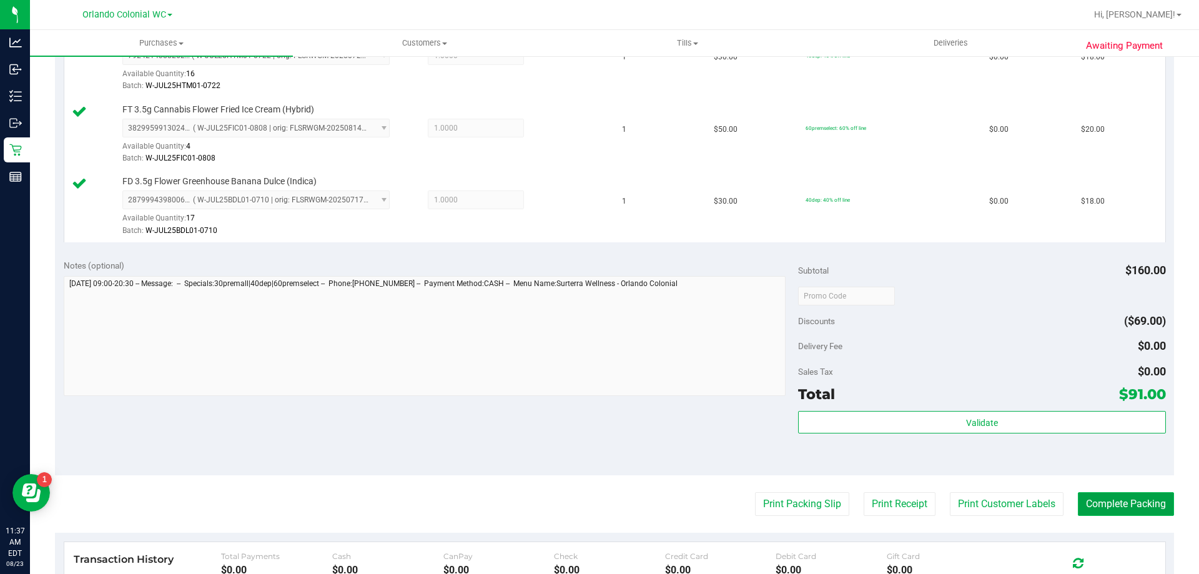
click at [1140, 500] on button "Complete Packing" at bounding box center [1126, 504] width 96 height 24
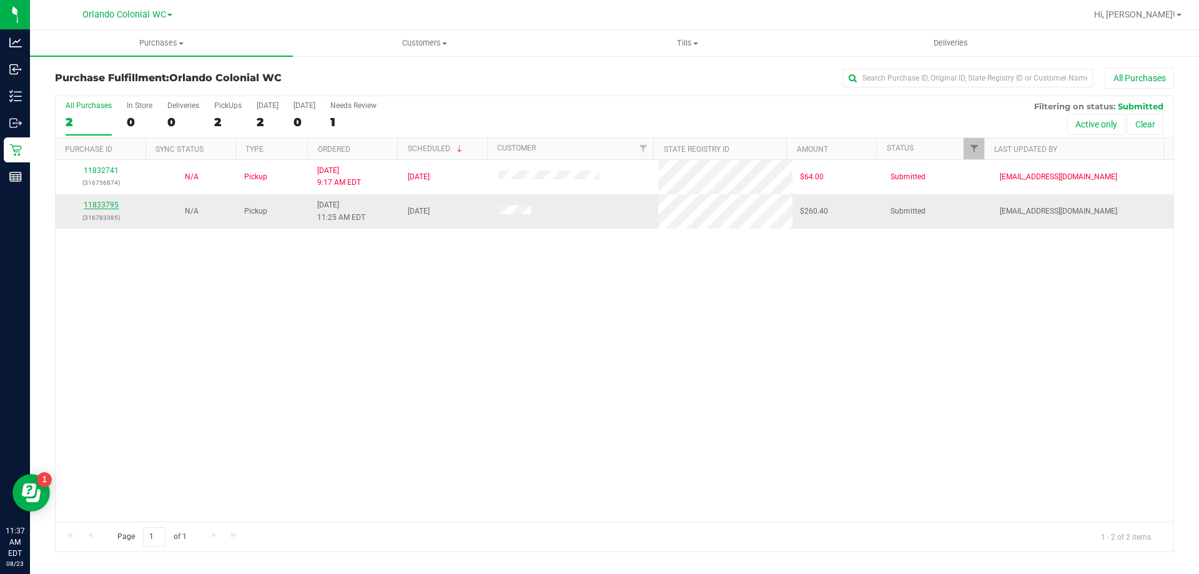
click at [100, 205] on link "11833795" at bounding box center [101, 204] width 35 height 9
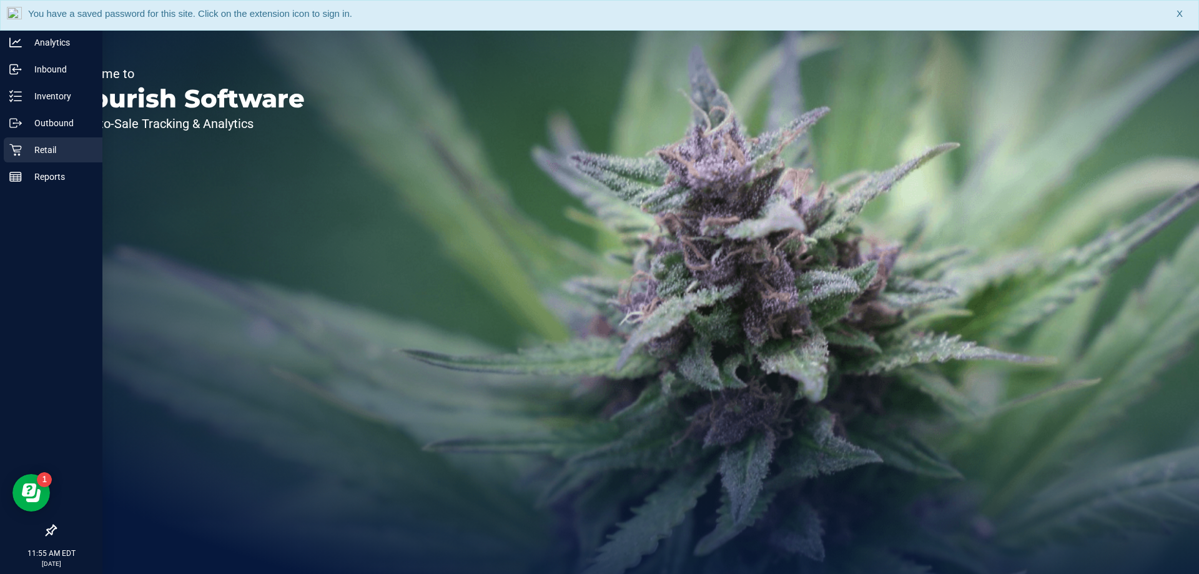
click at [24, 149] on p "Retail" at bounding box center [59, 149] width 75 height 15
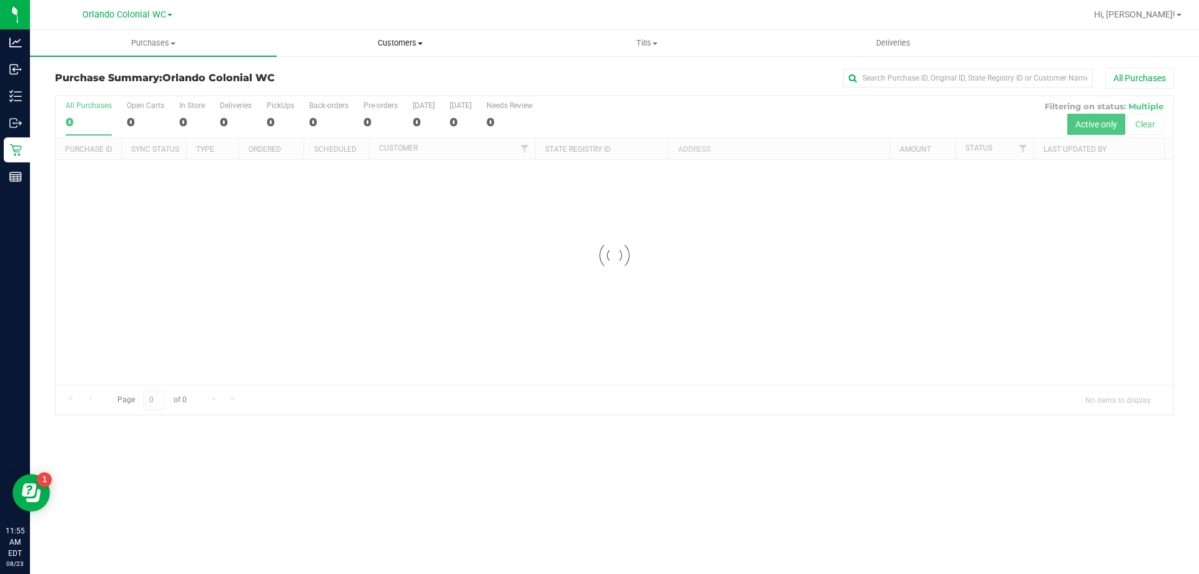
click at [399, 47] on span "Customers" at bounding box center [399, 42] width 245 height 11
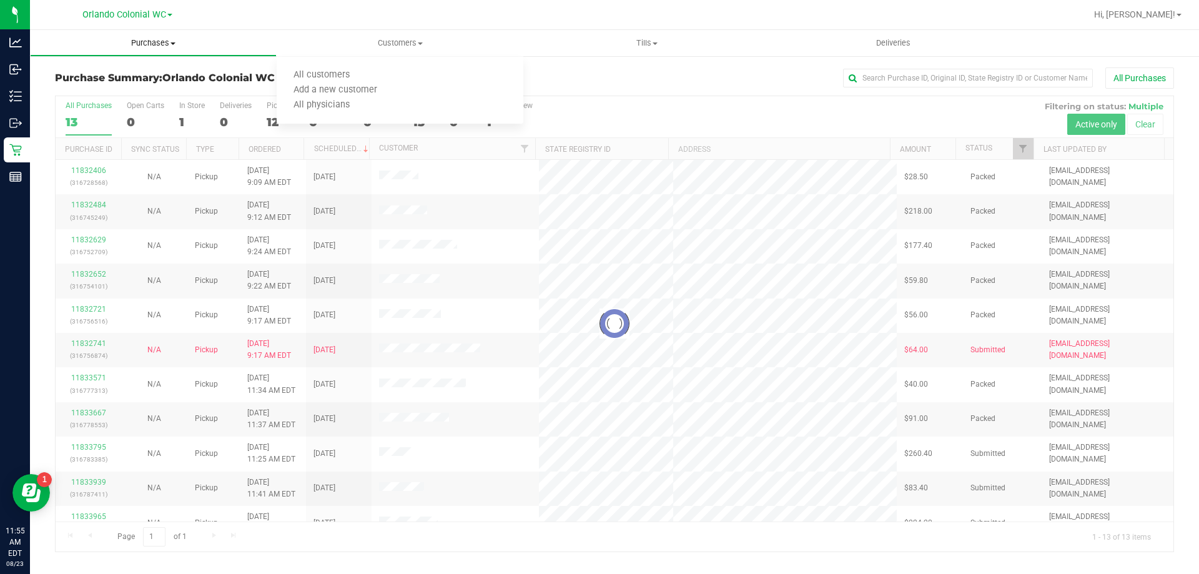
click at [152, 43] on span "Purchases" at bounding box center [153, 42] width 245 height 11
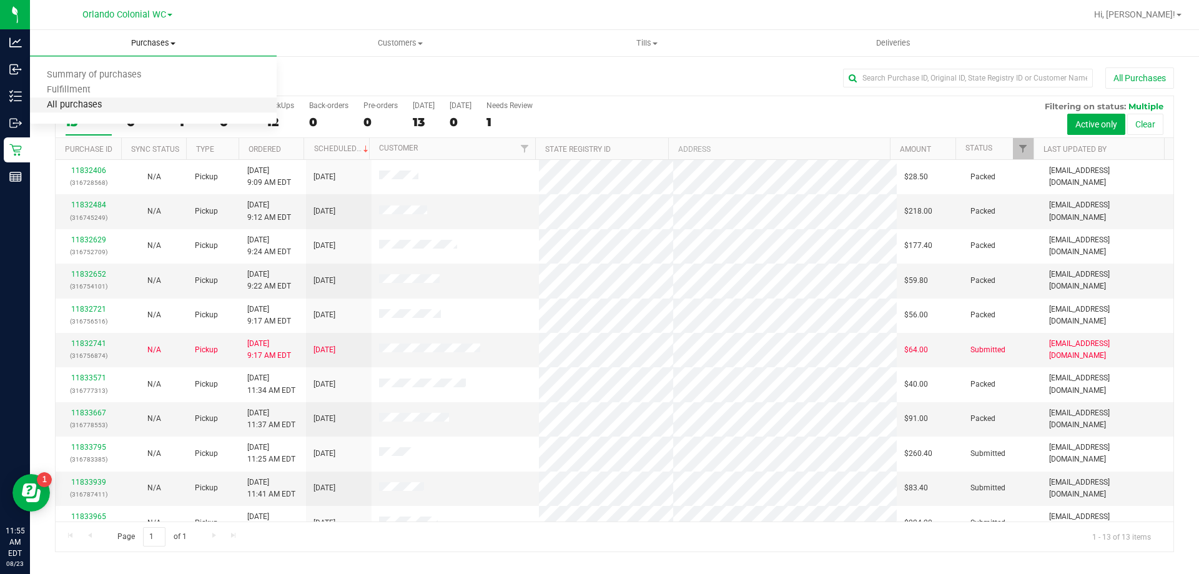
click at [74, 104] on span "All purchases" at bounding box center [74, 105] width 89 height 11
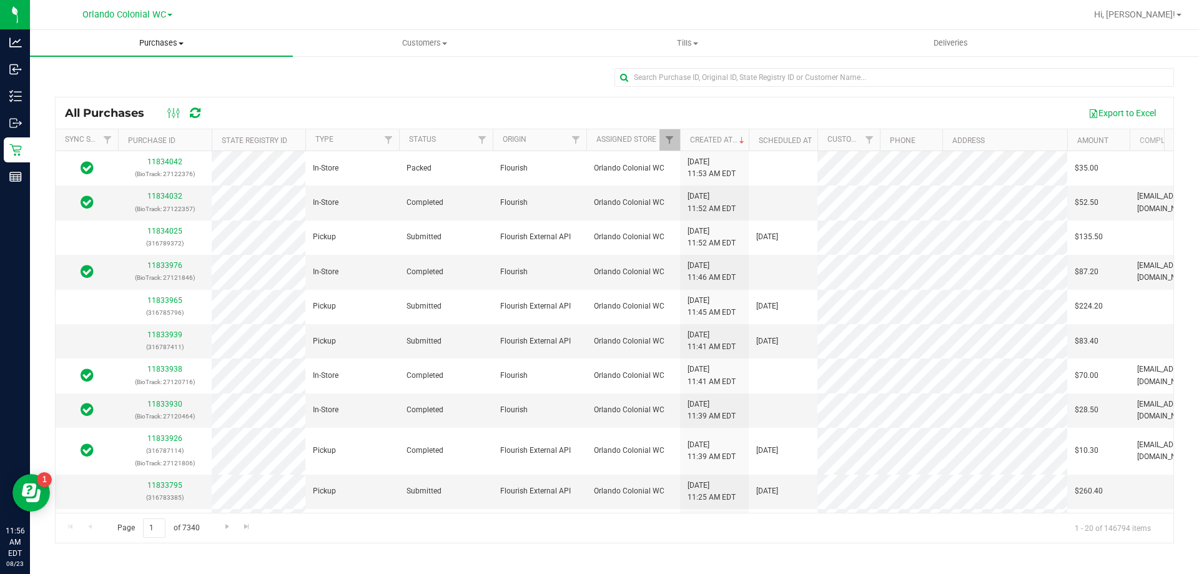
click at [158, 41] on span "Purchases" at bounding box center [161, 42] width 263 height 11
click at [85, 92] on span "Fulfillment" at bounding box center [68, 90] width 77 height 11
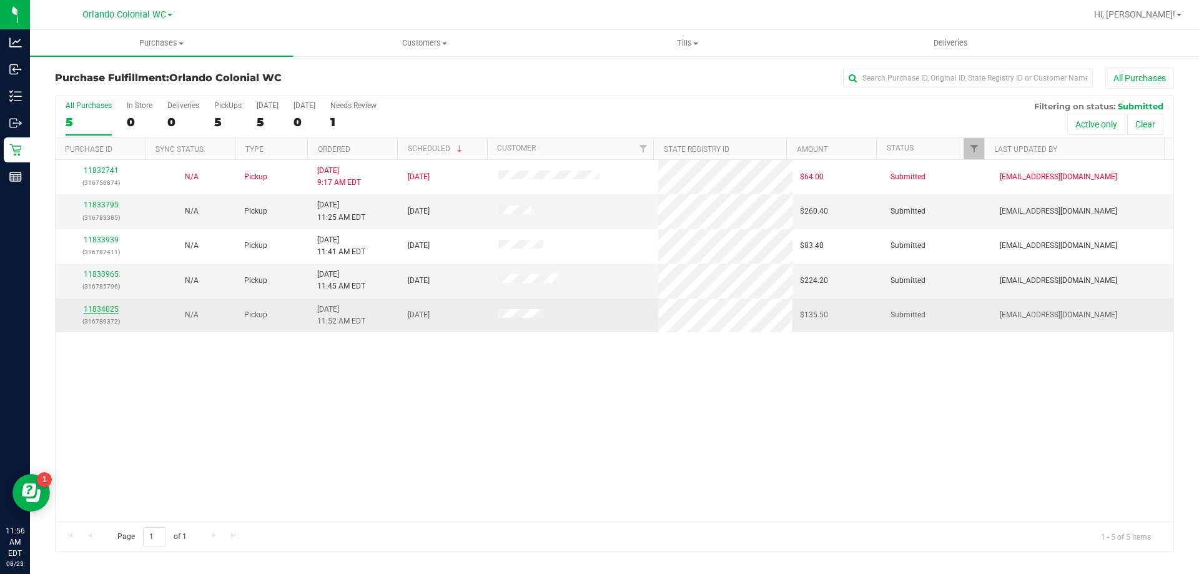
click at [107, 310] on link "11834025" at bounding box center [101, 309] width 35 height 9
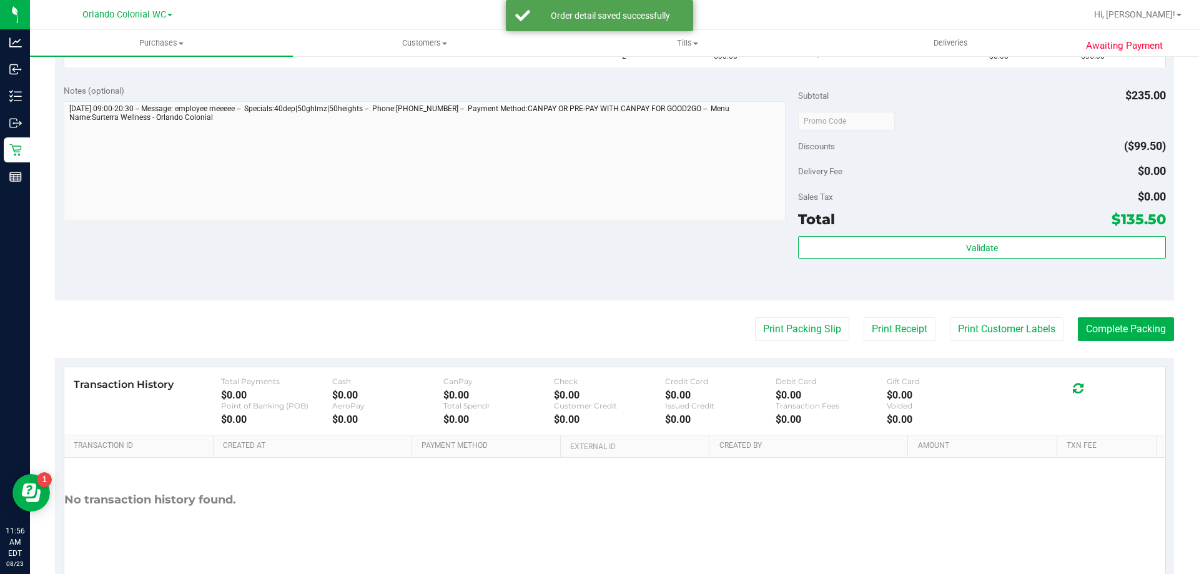
scroll to position [621, 0]
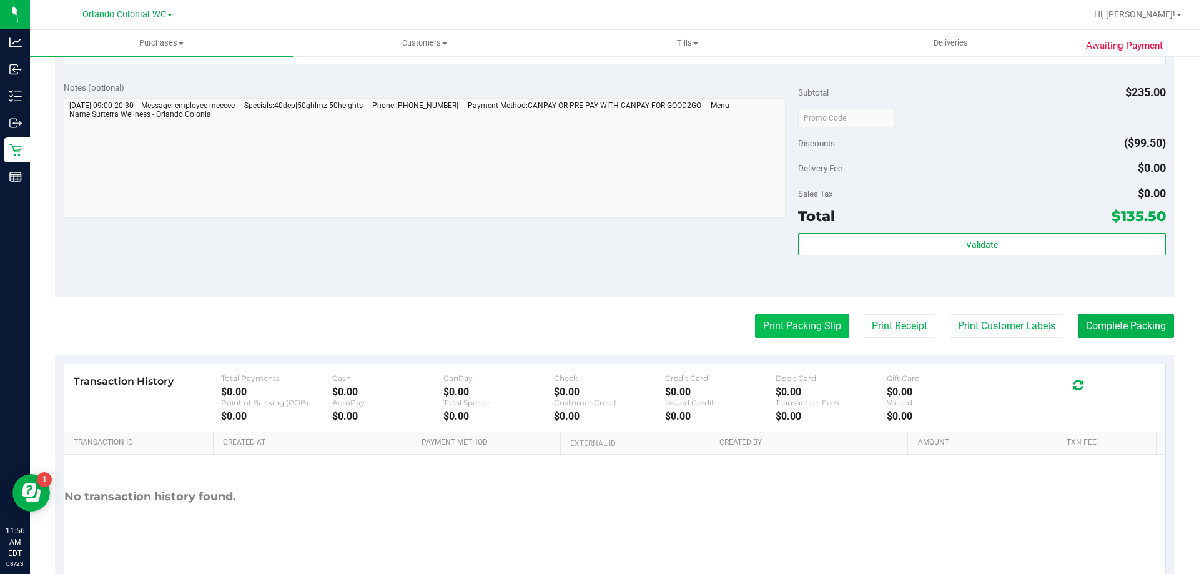
click at [793, 326] on button "Print Packing Slip" at bounding box center [802, 326] width 94 height 24
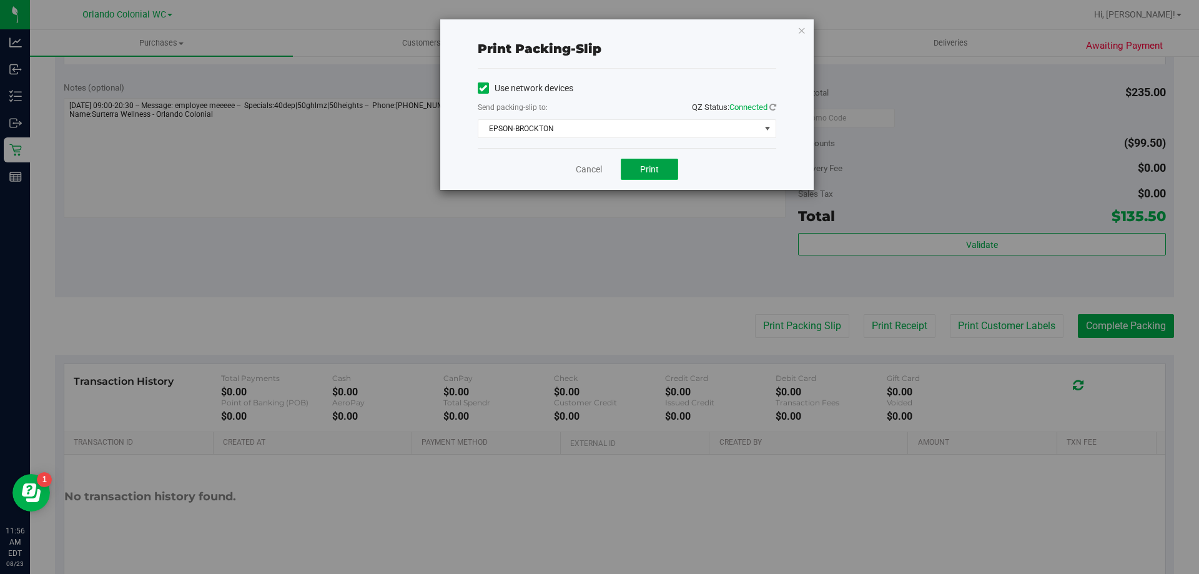
click at [677, 161] on button "Print" at bounding box center [649, 169] width 57 height 21
click at [803, 29] on icon "button" at bounding box center [801, 29] width 9 height 15
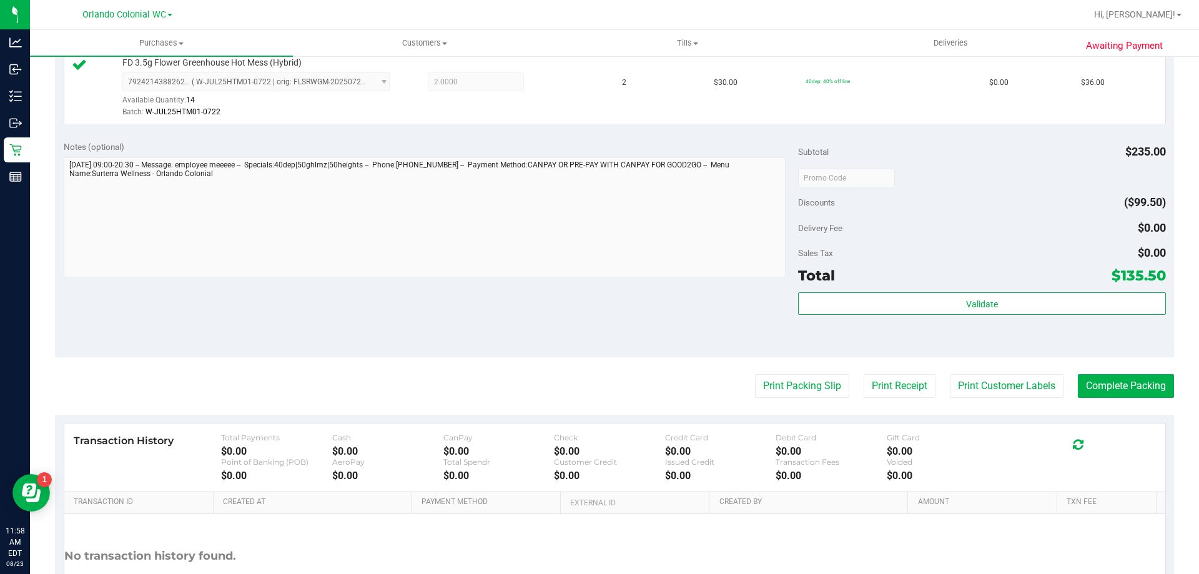
scroll to position [734, 0]
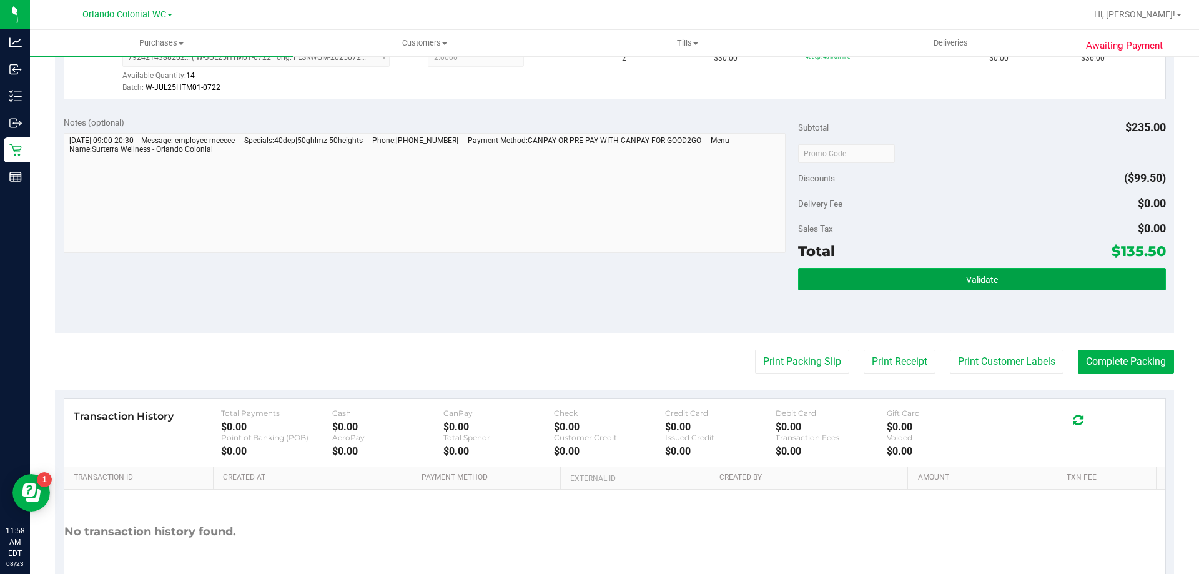
click at [952, 270] on button "Validate" at bounding box center [981, 279] width 367 height 22
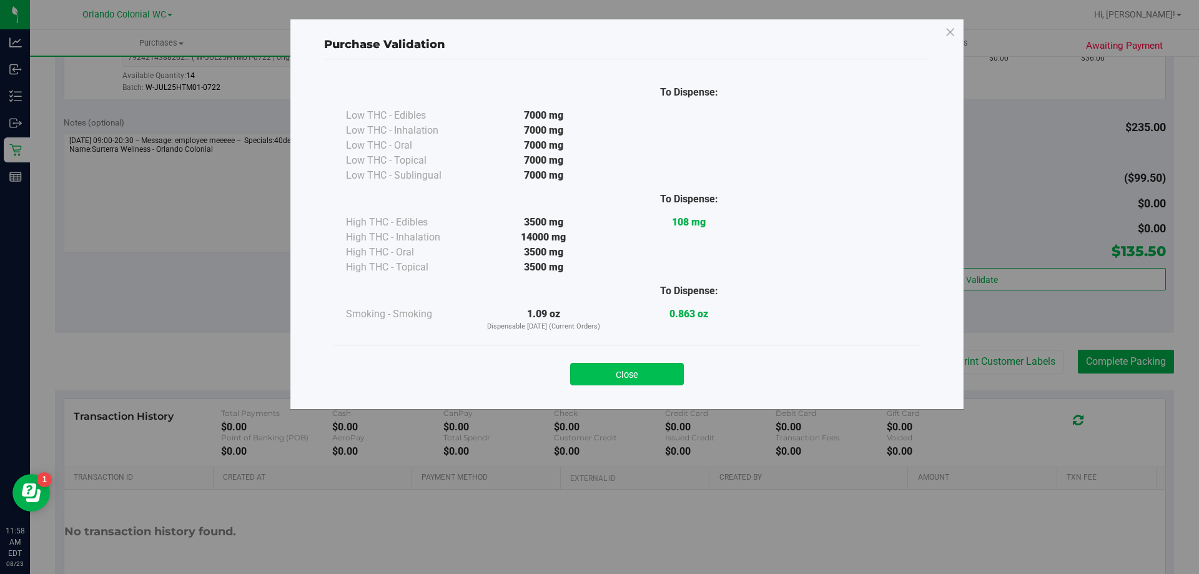
click at [640, 369] on button "Close" at bounding box center [627, 374] width 114 height 22
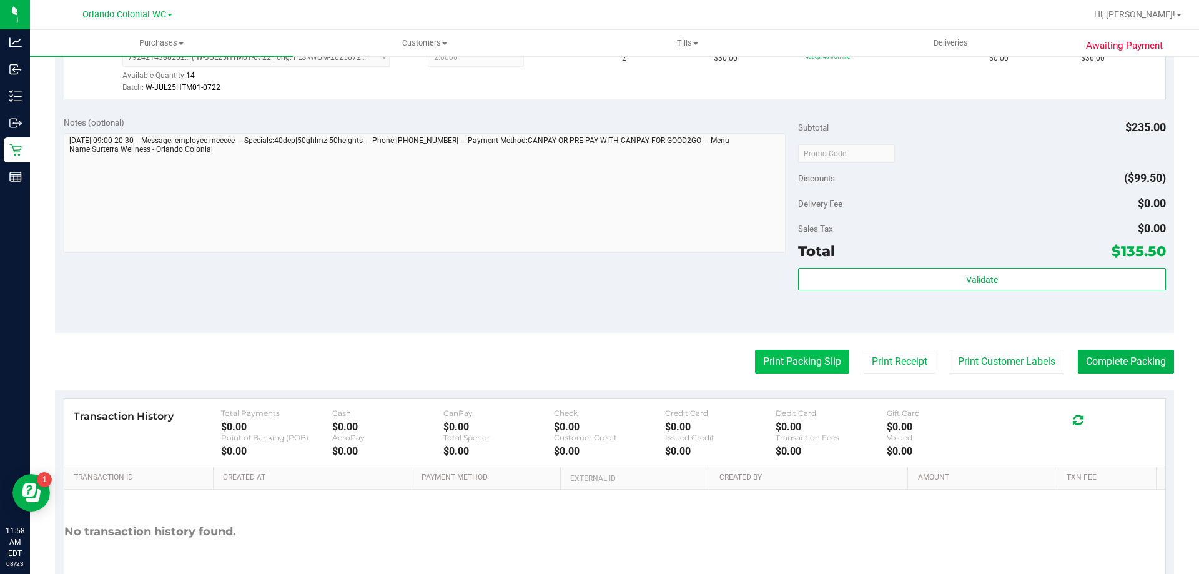
click at [793, 360] on button "Print Packing Slip" at bounding box center [802, 362] width 94 height 24
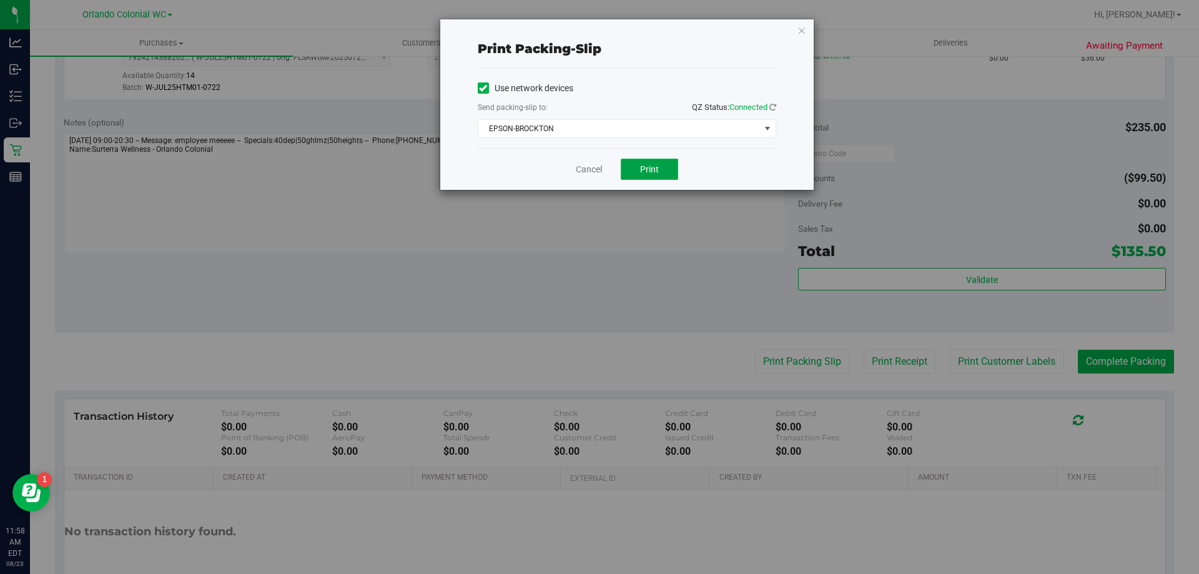
click at [652, 168] on span "Print" at bounding box center [649, 169] width 19 height 10
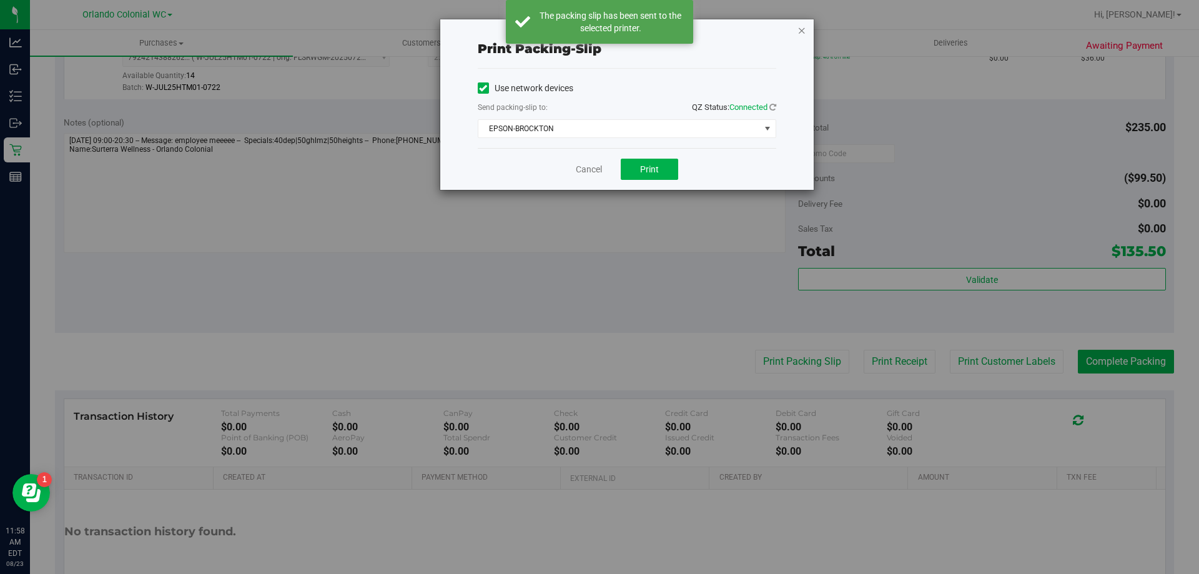
click at [799, 29] on icon "button" at bounding box center [801, 29] width 9 height 15
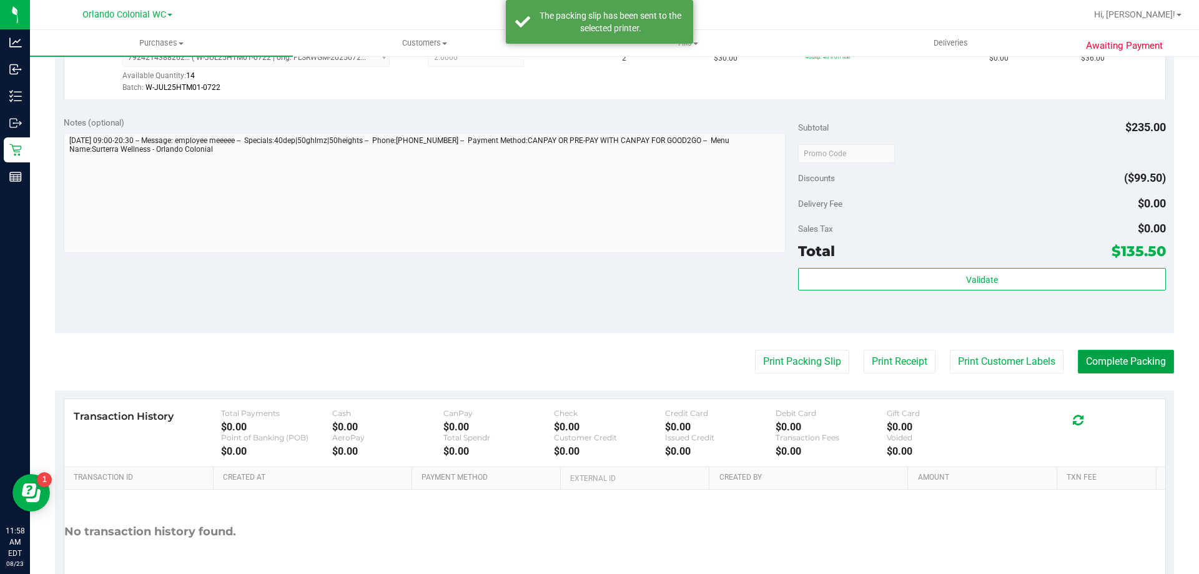
click at [1129, 363] on button "Complete Packing" at bounding box center [1126, 362] width 96 height 24
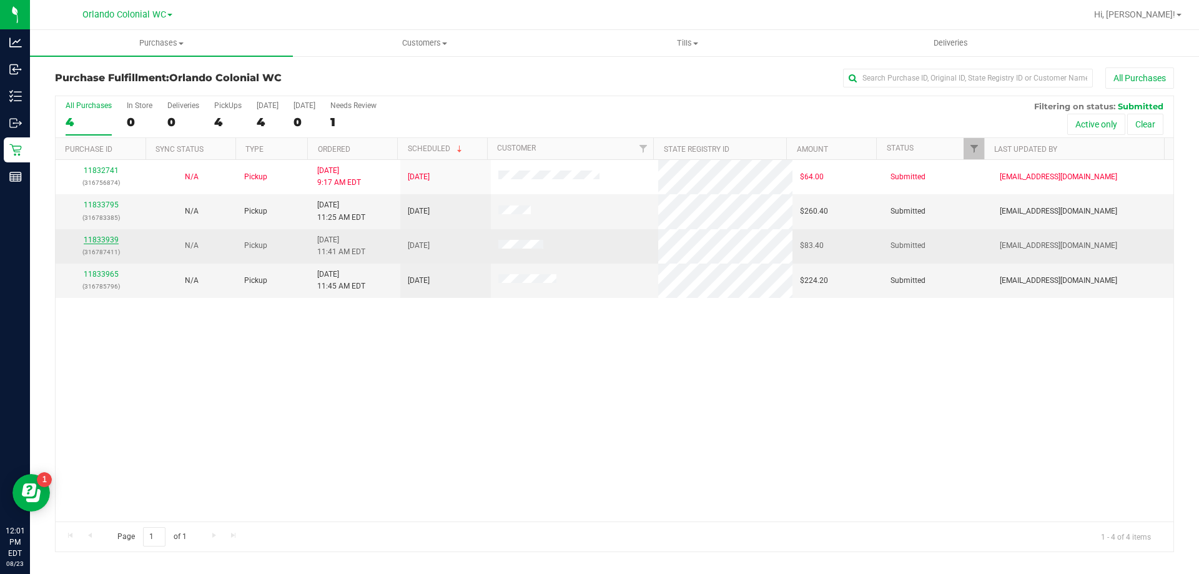
click at [98, 240] on link "11833939" at bounding box center [101, 239] width 35 height 9
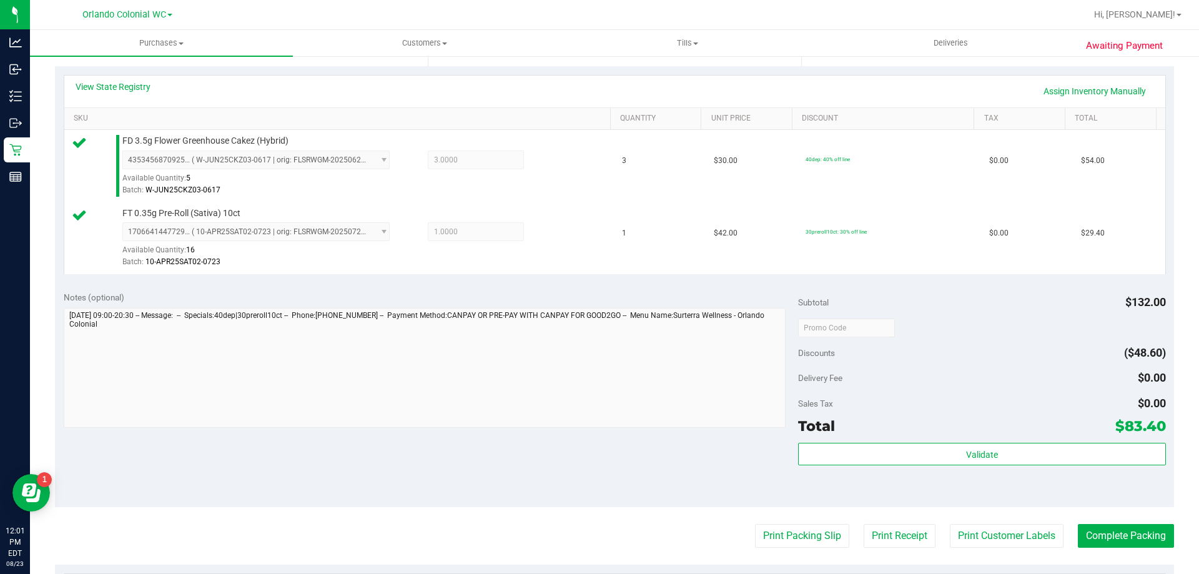
scroll to position [271, 0]
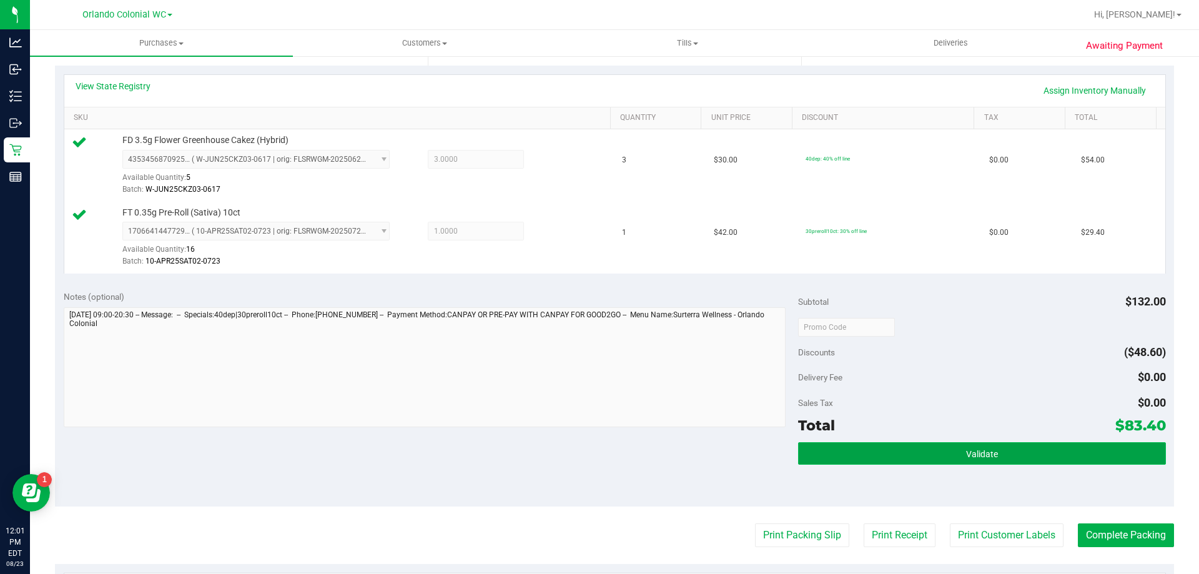
click at [966, 451] on span "Validate" at bounding box center [982, 454] width 32 height 10
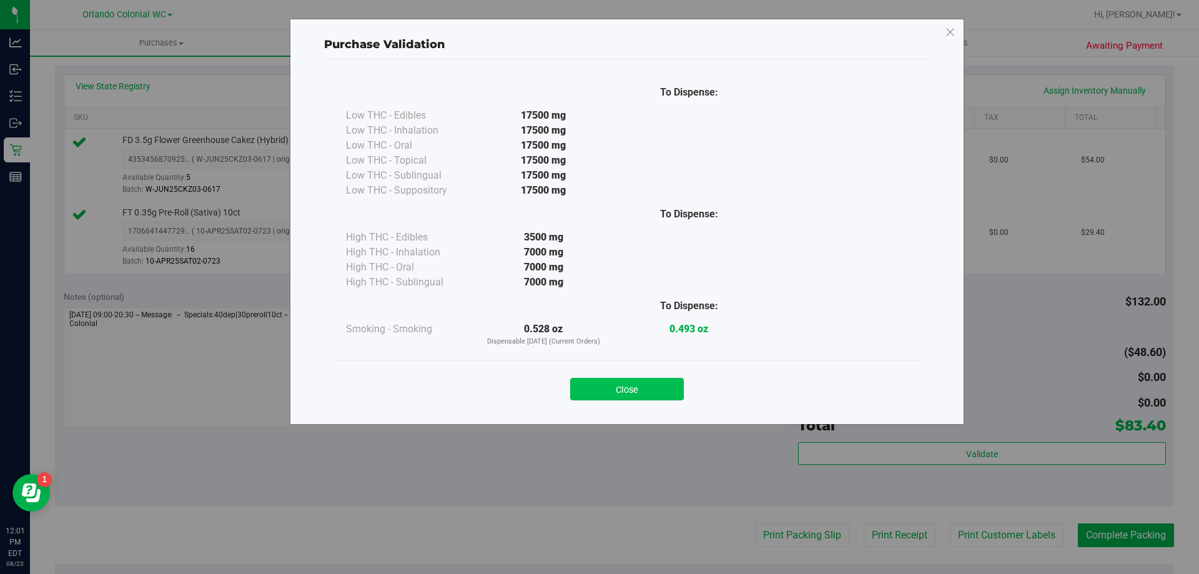
click at [639, 381] on button "Close" at bounding box center [627, 389] width 114 height 22
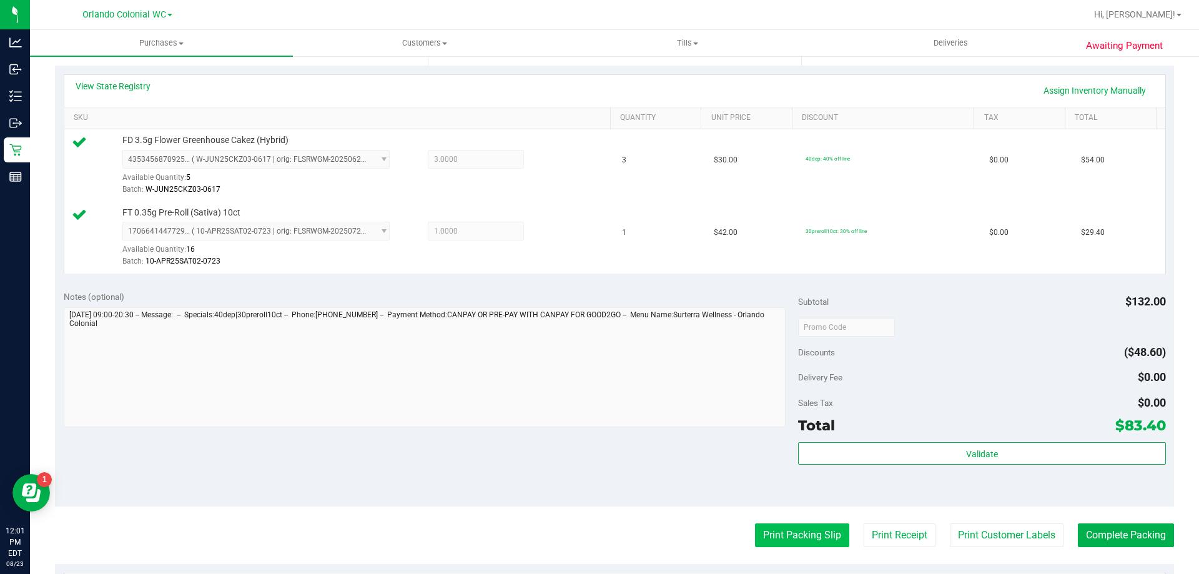
click at [778, 541] on button "Print Packing Slip" at bounding box center [802, 535] width 94 height 24
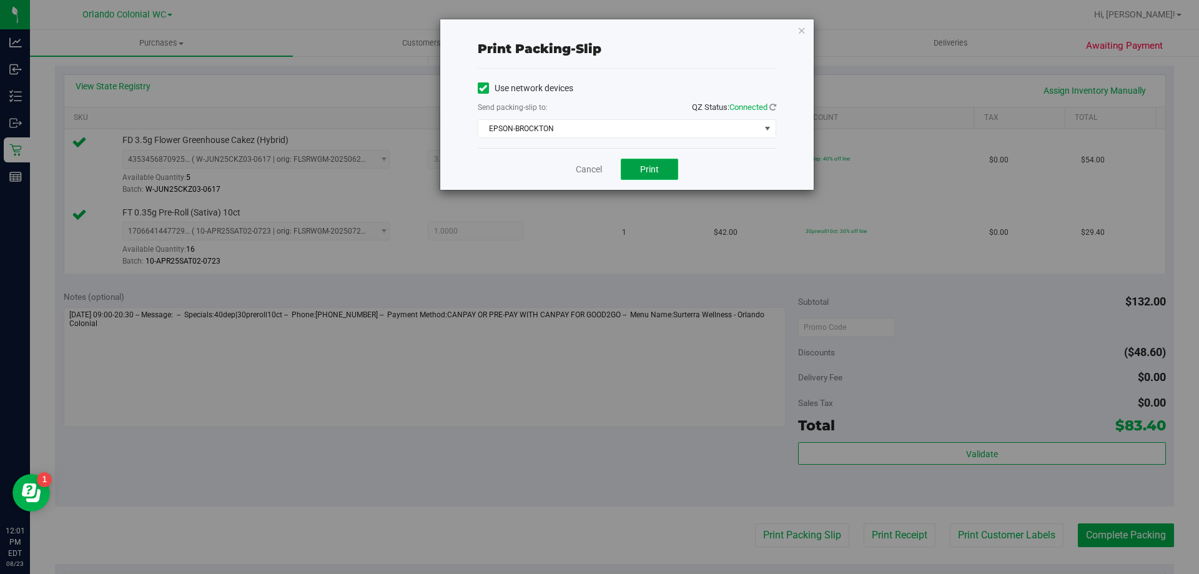
click at [647, 174] on span "Print" at bounding box center [649, 169] width 19 height 10
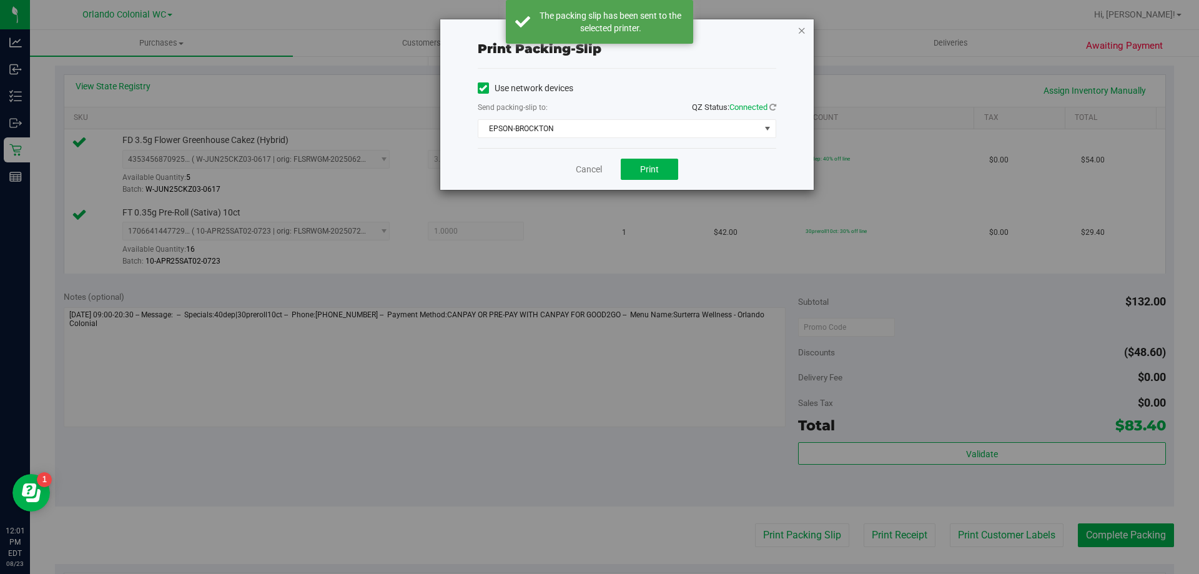
click at [805, 27] on icon "button" at bounding box center [801, 29] width 9 height 15
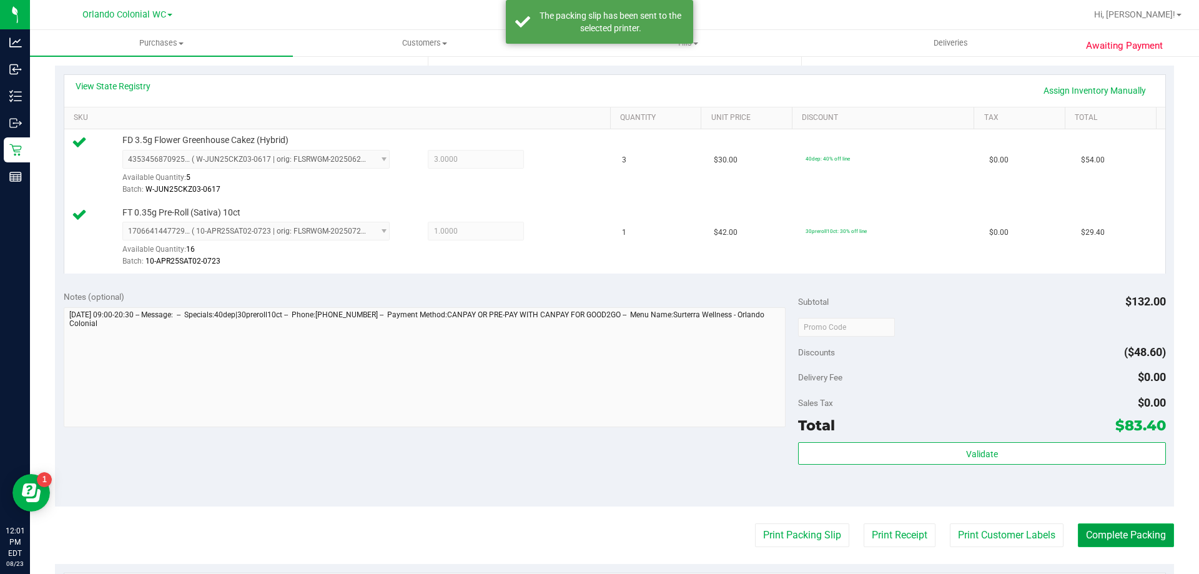
click at [1118, 531] on button "Complete Packing" at bounding box center [1126, 535] width 96 height 24
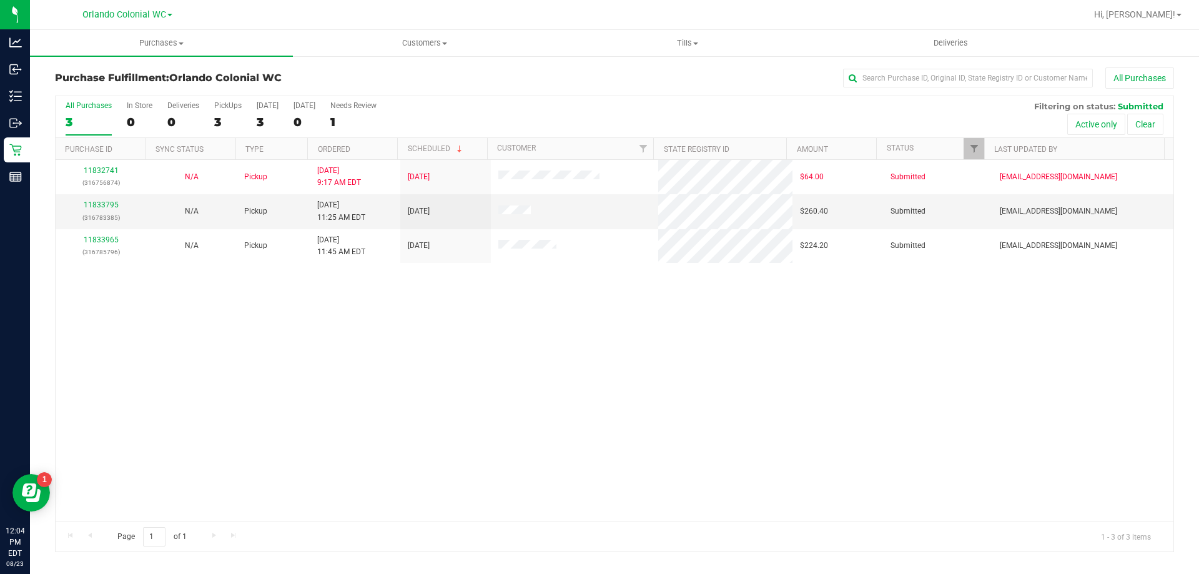
click at [524, 393] on div "11832741 (316756874) N/A Pickup 8/23/2025 9:17 AM EDT 8/23/2025 $64.00 Submitte…" at bounding box center [615, 340] width 1118 height 361
click at [111, 209] on link "11833795" at bounding box center [101, 204] width 35 height 9
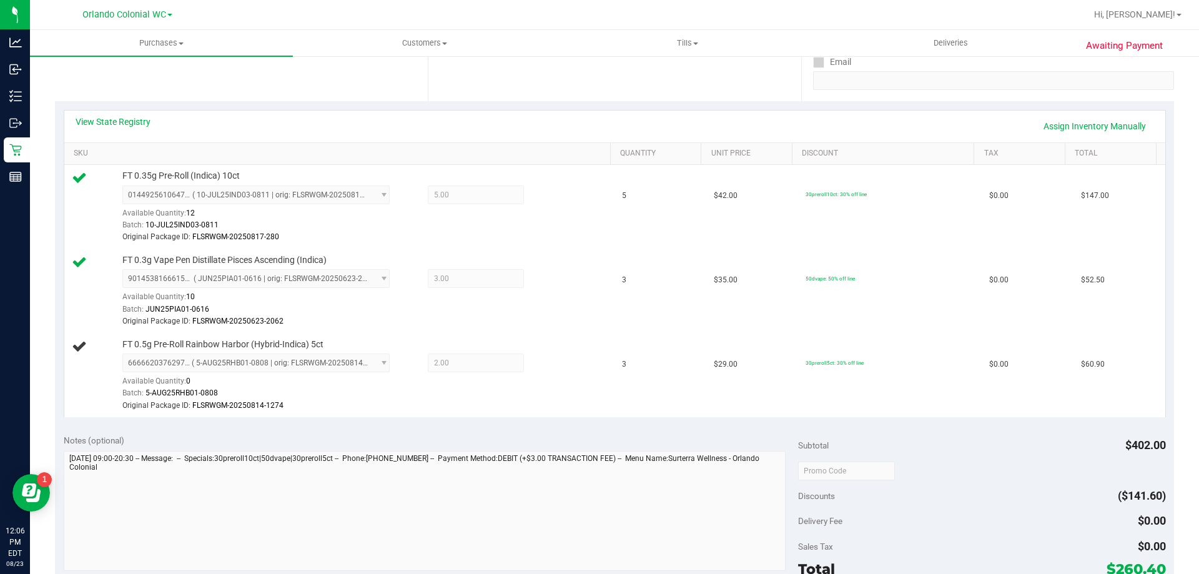
scroll to position [128, 0]
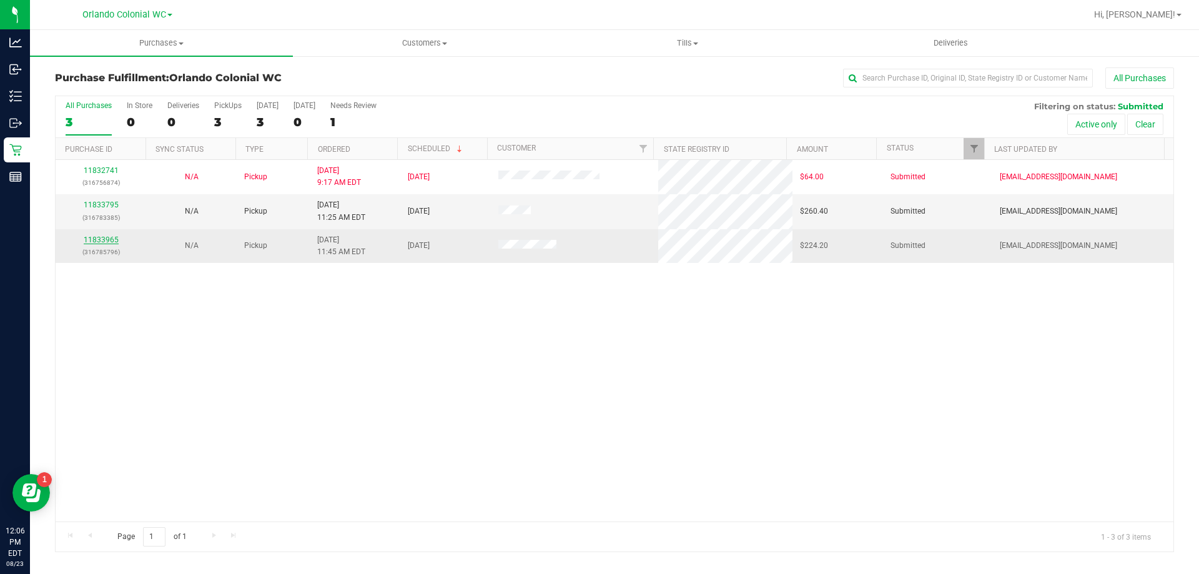
click at [98, 242] on link "11833965" at bounding box center [101, 239] width 35 height 9
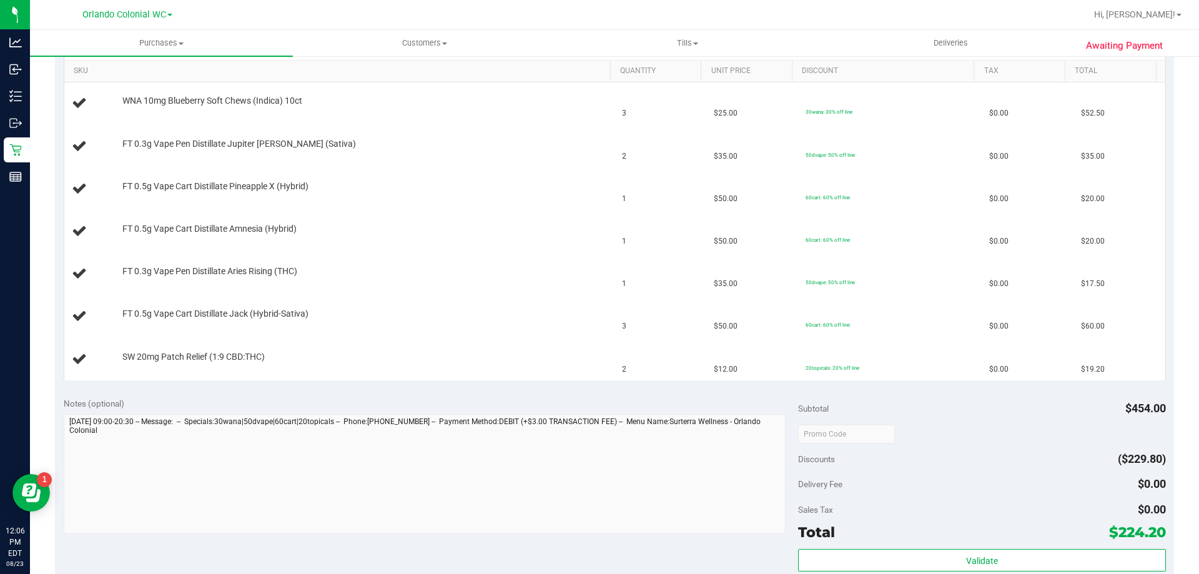
scroll to position [401, 0]
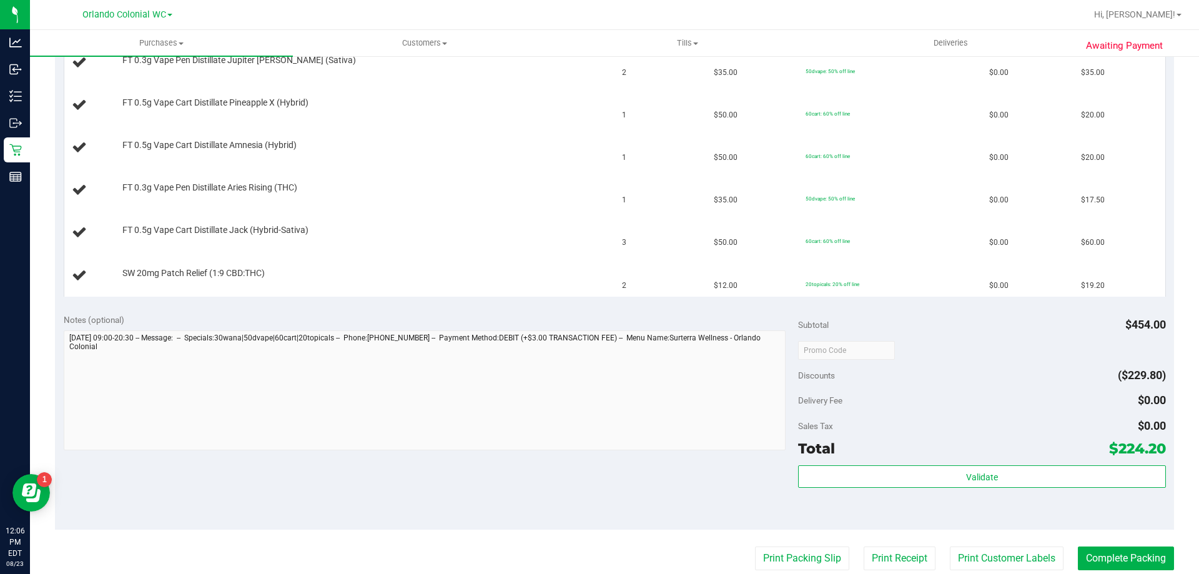
click at [789, 536] on purchase-details "Back Edit Purchase Cancel Purchase View Profile # 11833965 BioTrack ID: - Submi…" at bounding box center [614, 243] width 1119 height 1154
click at [802, 553] on button "Print Packing Slip" at bounding box center [802, 558] width 94 height 24
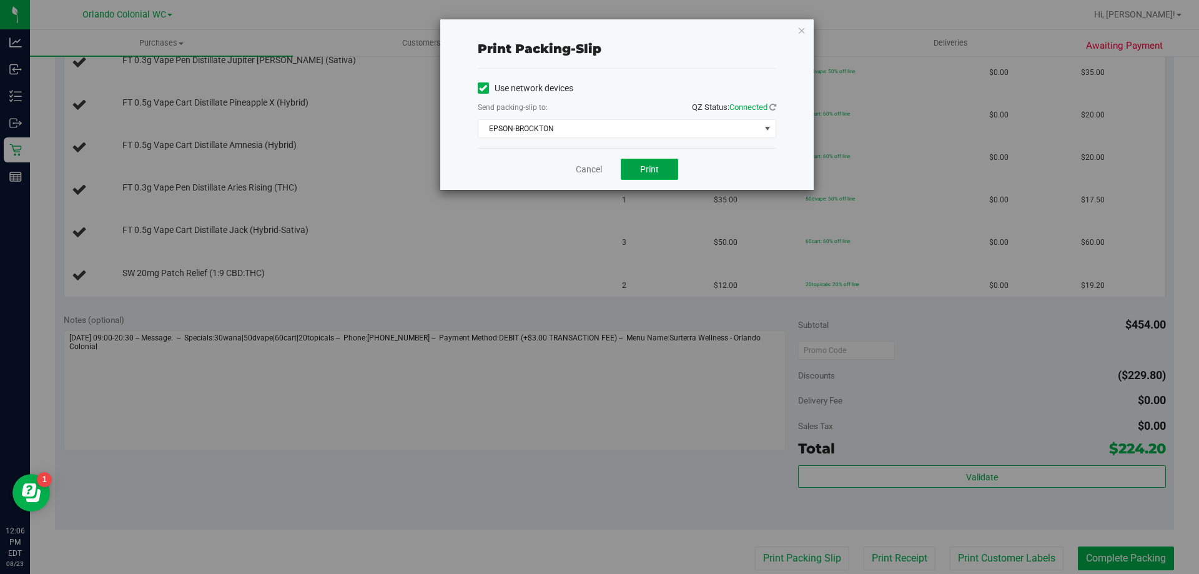
click at [638, 169] on button "Print" at bounding box center [649, 169] width 57 height 21
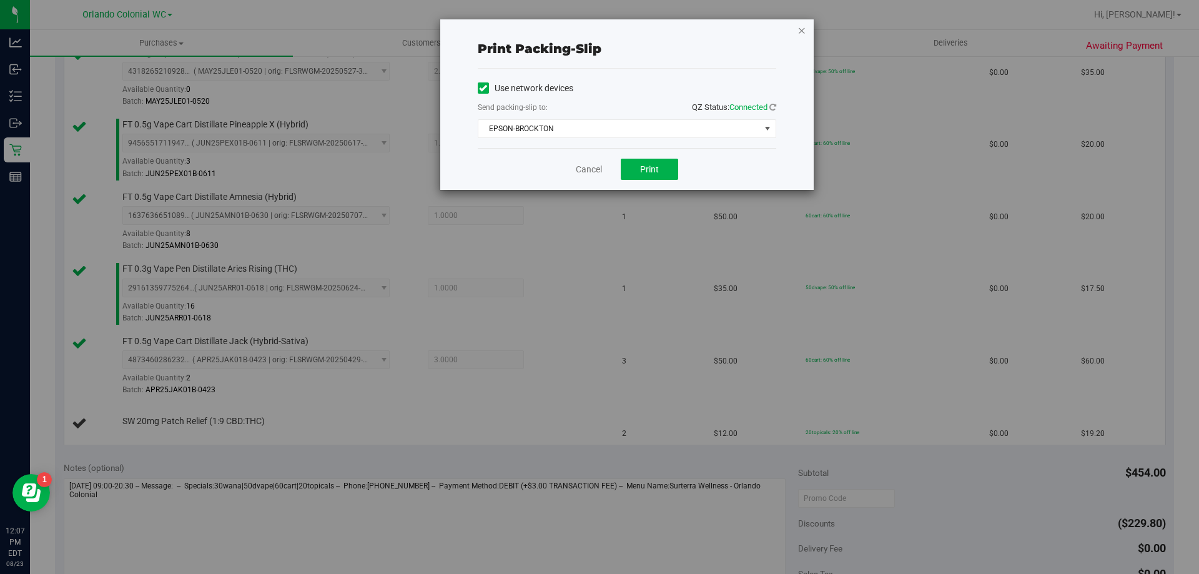
click at [800, 27] on icon "button" at bounding box center [801, 29] width 9 height 15
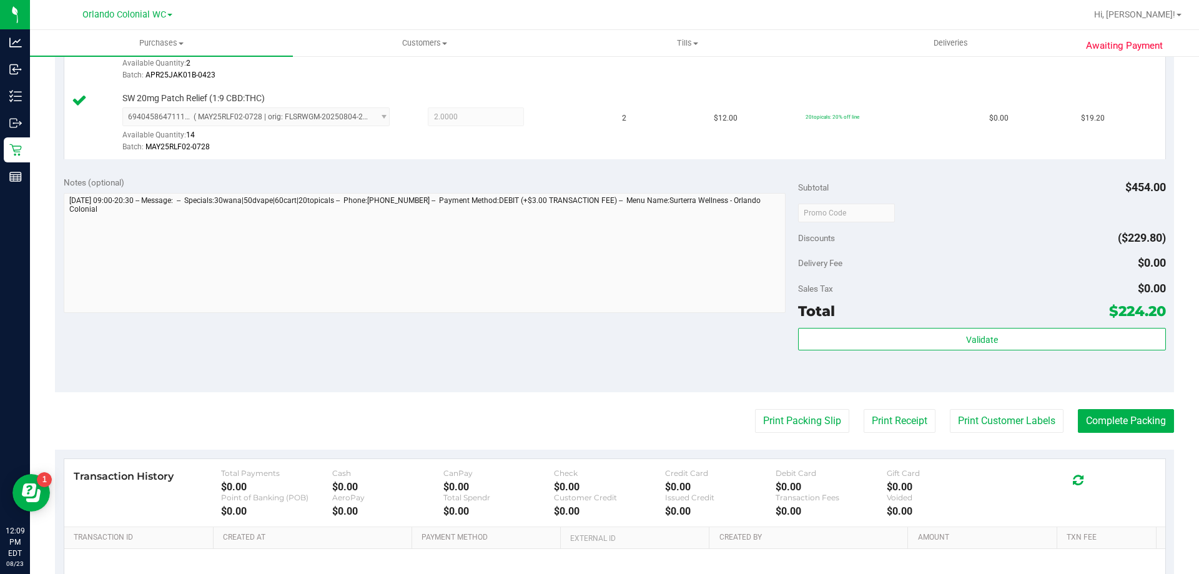
scroll to position [745, 0]
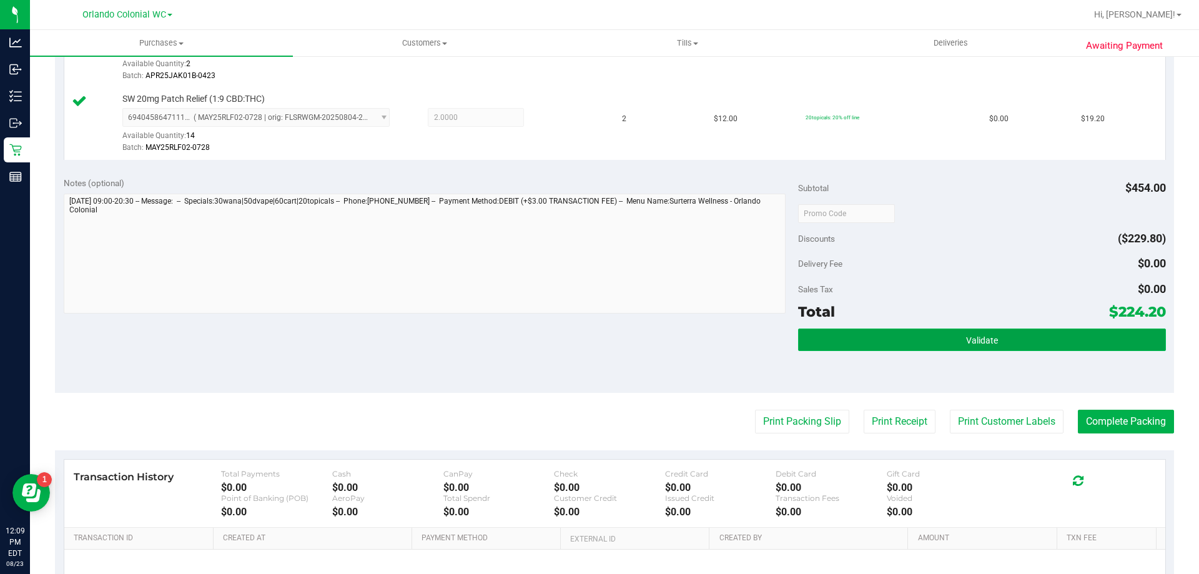
click at [980, 340] on span "Validate" at bounding box center [982, 340] width 32 height 10
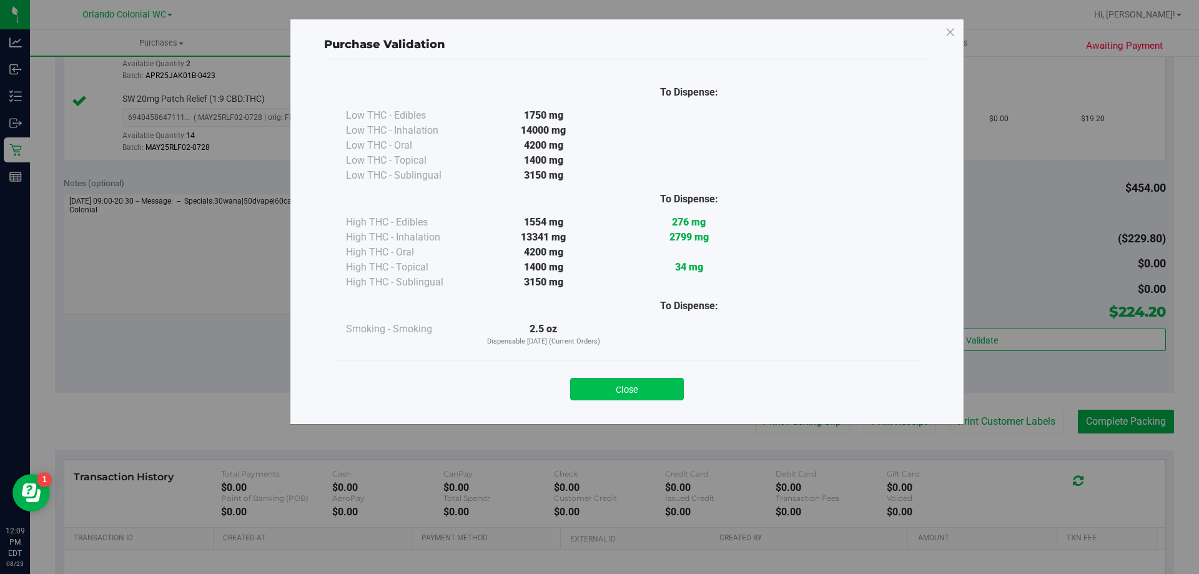
click at [611, 386] on button "Close" at bounding box center [627, 389] width 114 height 22
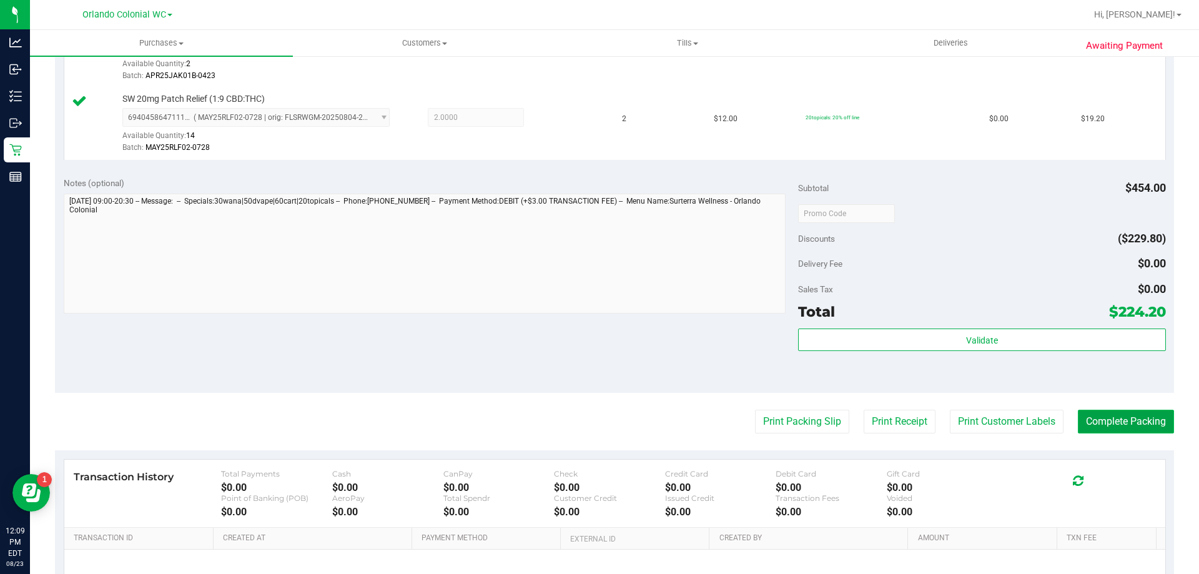
click at [1111, 413] on button "Complete Packing" at bounding box center [1126, 422] width 96 height 24
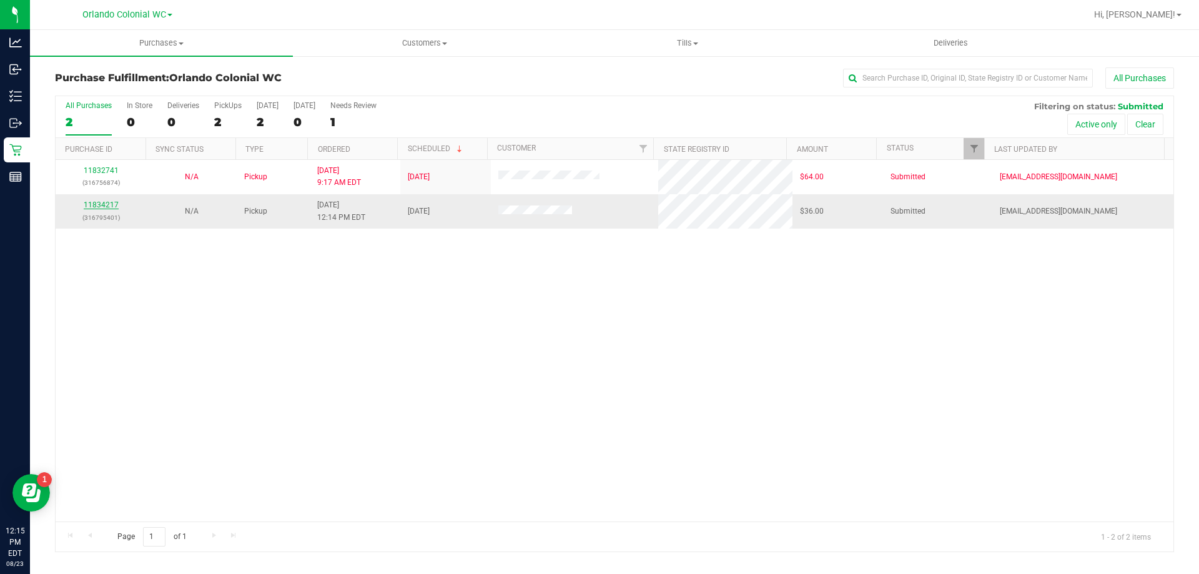
click at [93, 205] on link "11834217" at bounding box center [101, 204] width 35 height 9
